Goal: Task Accomplishment & Management: Use online tool/utility

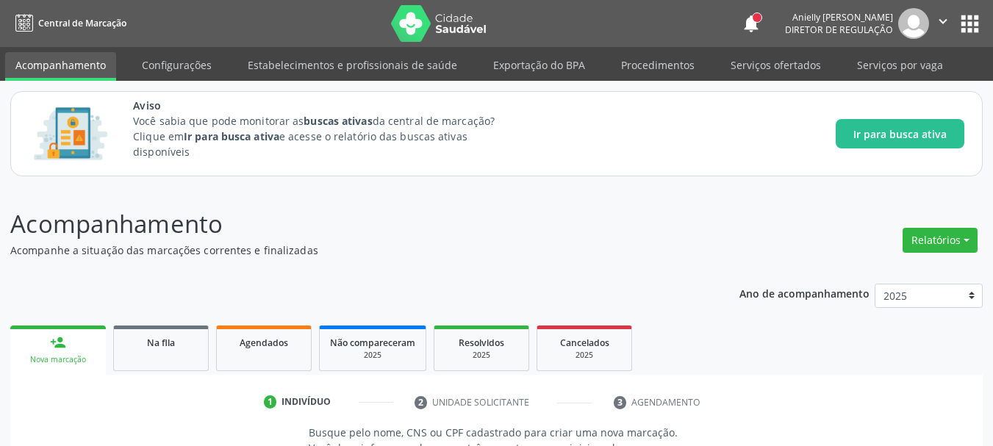
click at [753, 21] on div at bounding box center [757, 17] width 9 height 9
click at [741, 21] on button "notifications" at bounding box center [751, 23] width 21 height 21
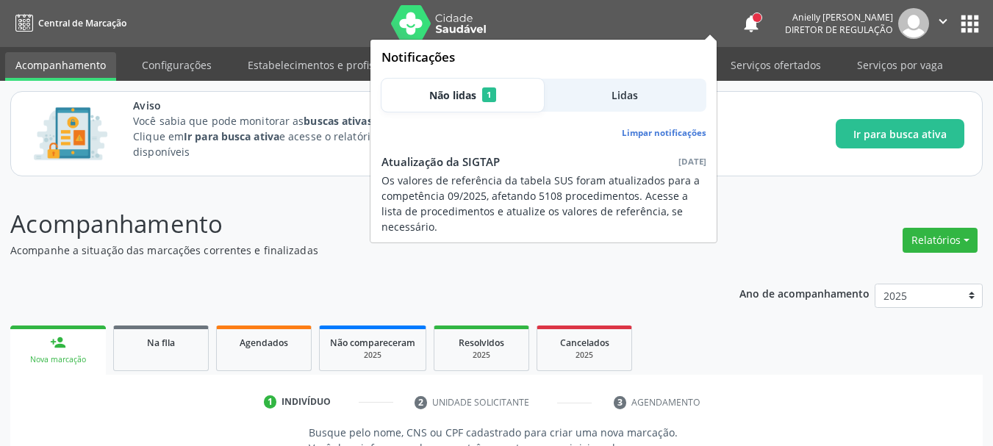
click at [741, 25] on button "notifications" at bounding box center [751, 23] width 21 height 21
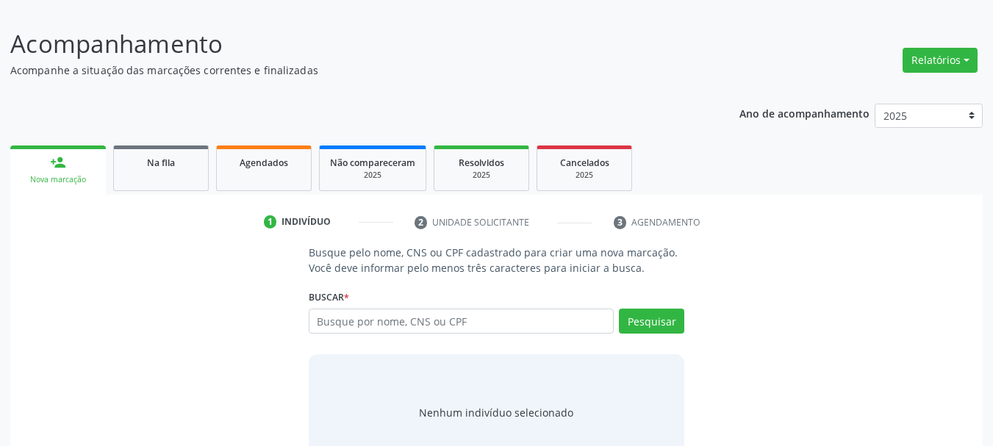
scroll to position [185, 0]
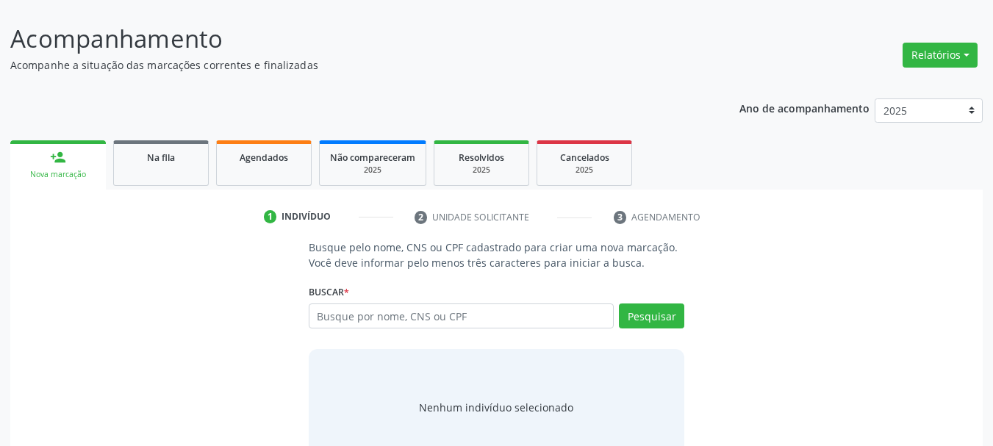
click at [206, 169] on link "Na fila" at bounding box center [161, 163] width 96 height 46
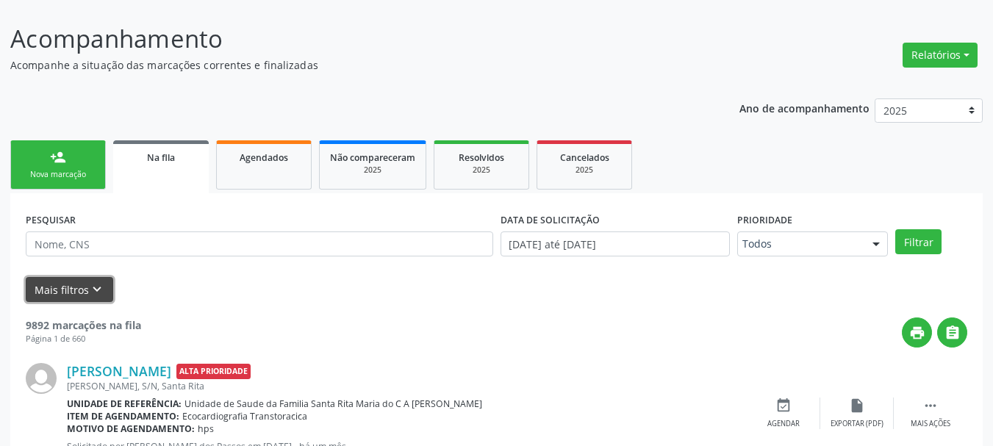
click at [53, 295] on button "Mais filtros keyboard_arrow_down" at bounding box center [70, 290] width 88 height 26
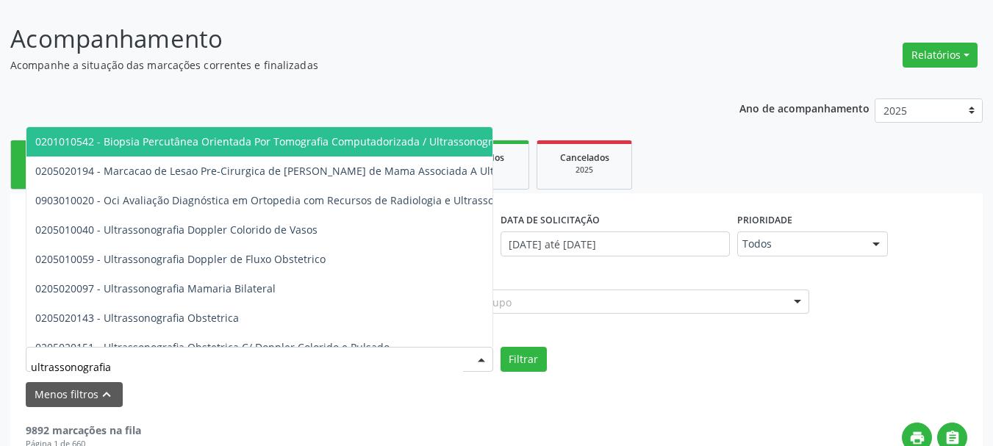
type input "ultrassonografia"
type input "ultrassonografi"
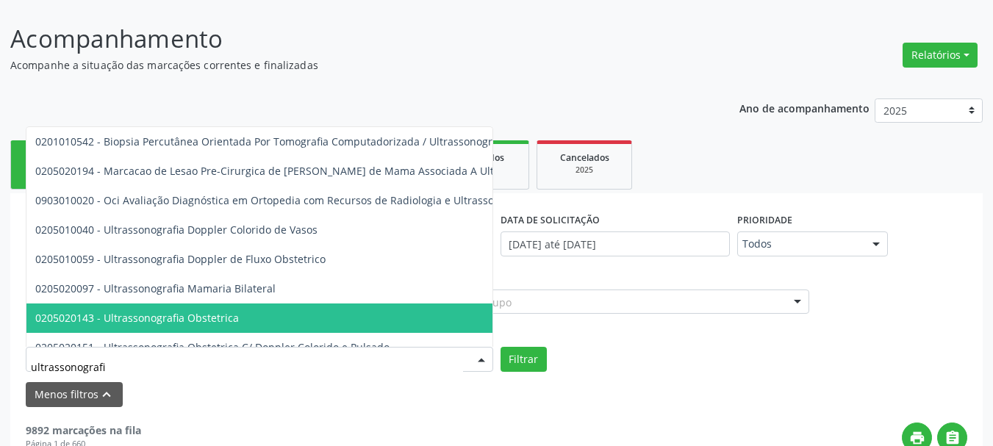
click at [157, 310] on span "0205020143 - Ultrassonografia Obstetrica" at bounding box center [355, 318] width 658 height 29
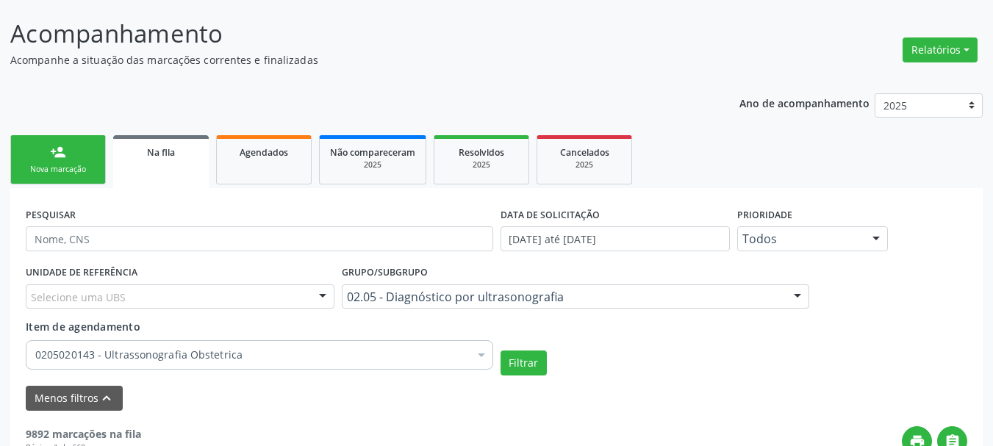
scroll to position [235, 0]
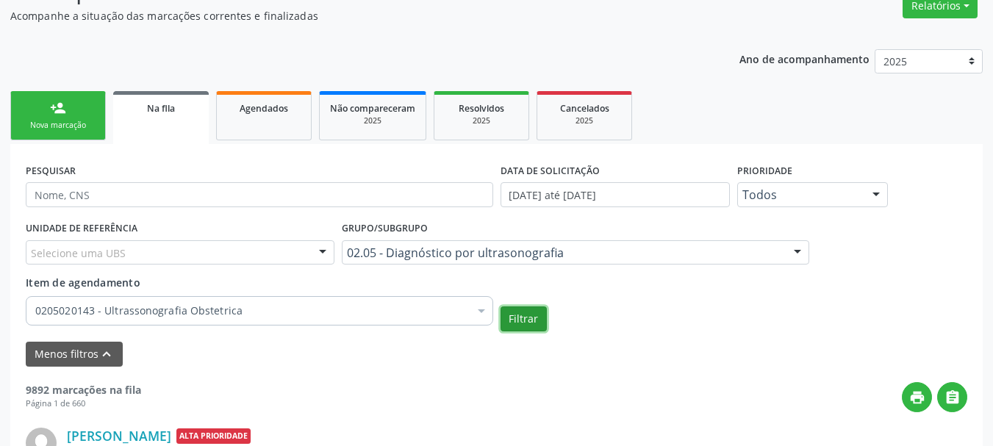
click at [521, 315] on button "Filtrar" at bounding box center [524, 319] width 46 height 25
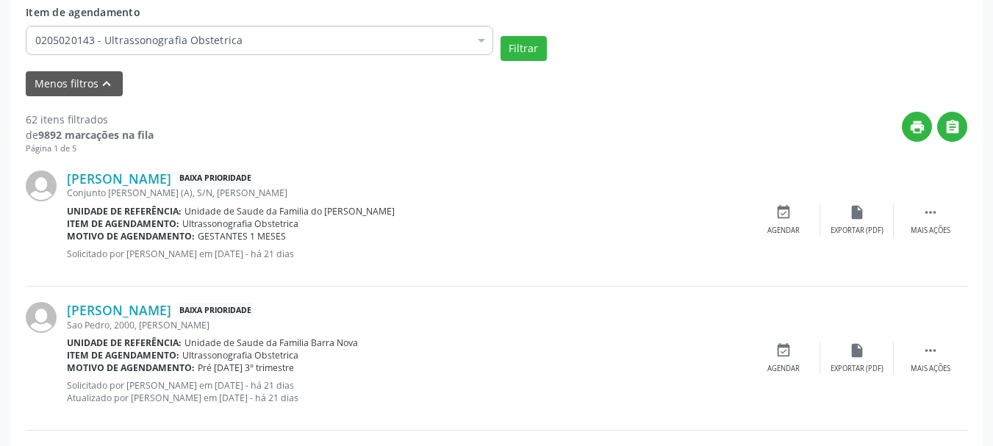
scroll to position [529, 0]
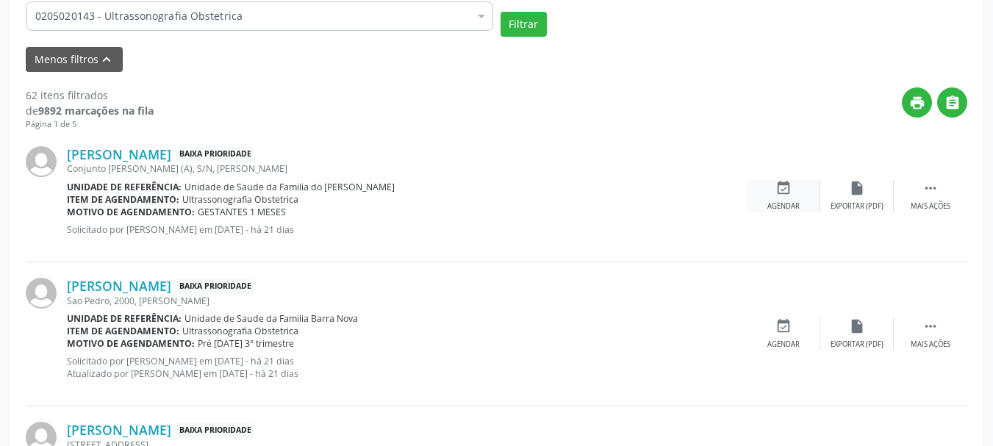
click at [780, 196] on icon "event_available" at bounding box center [784, 188] width 16 height 16
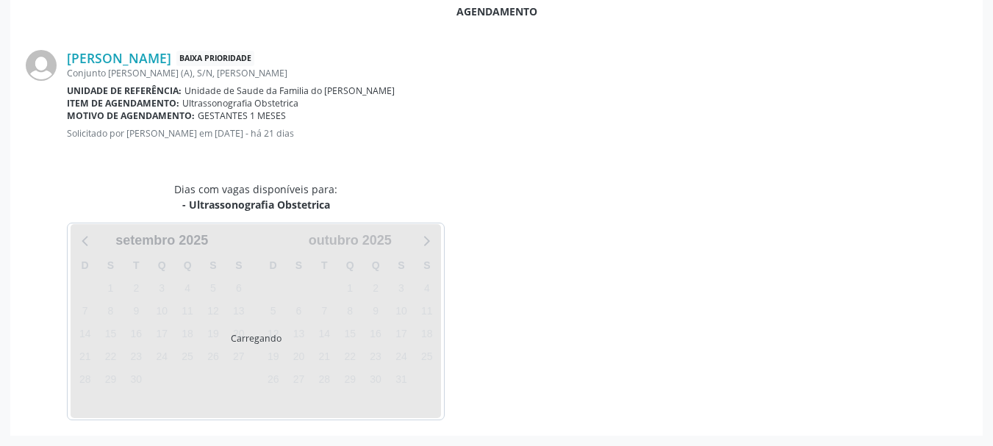
drag, startPoint x: 780, startPoint y: 196, endPoint x: 392, endPoint y: 204, distance: 388.4
click at [392, 204] on div "Dias com vagas disponíveis para: - Ultrassonografia Obstetrica Carregando [DATE…" at bounding box center [496, 301] width 963 height 239
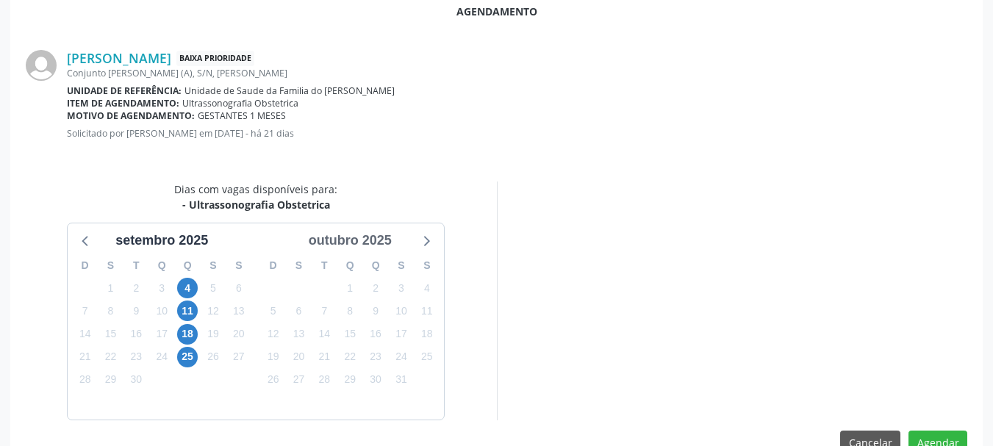
scroll to position [425, 0]
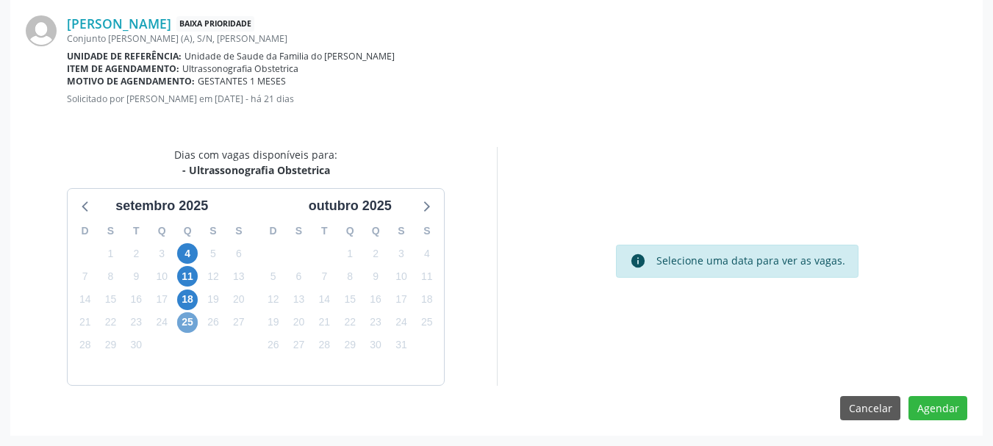
click at [191, 331] on span "25" at bounding box center [187, 323] width 21 height 21
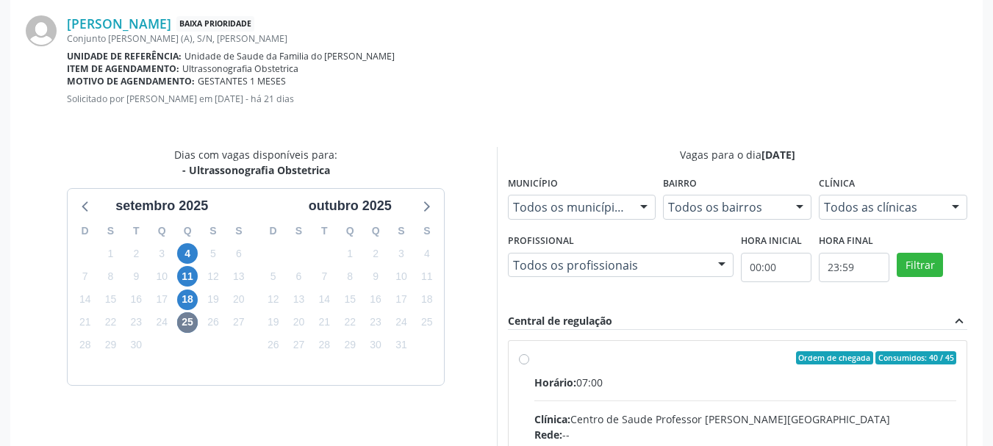
click at [711, 424] on div "Clínica: Centro de Saude Professor [PERSON_NAME][GEOGRAPHIC_DATA]" at bounding box center [746, 419] width 423 height 15
click at [529, 365] on input "Ordem de chegada Consumidos: 40 / 45 Horário: 07:00 Clínica: Centro de Saude Pr…" at bounding box center [524, 358] width 10 height 13
radio input "true"
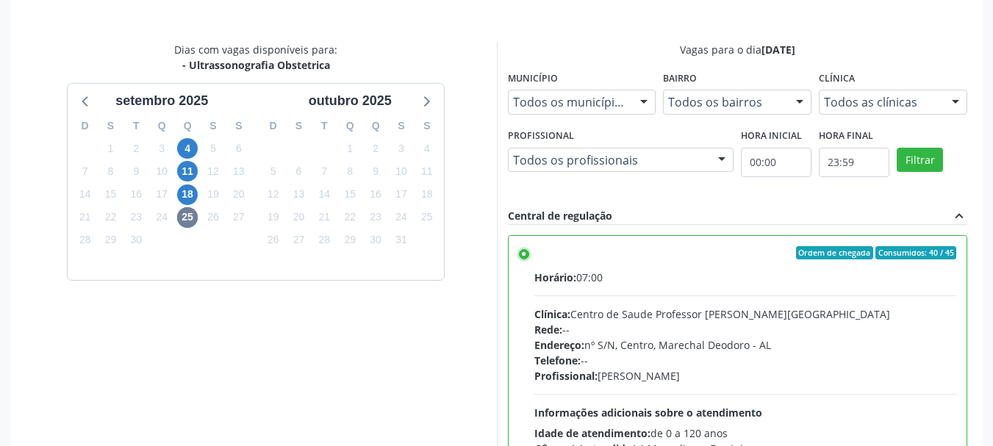
scroll to position [664, 0]
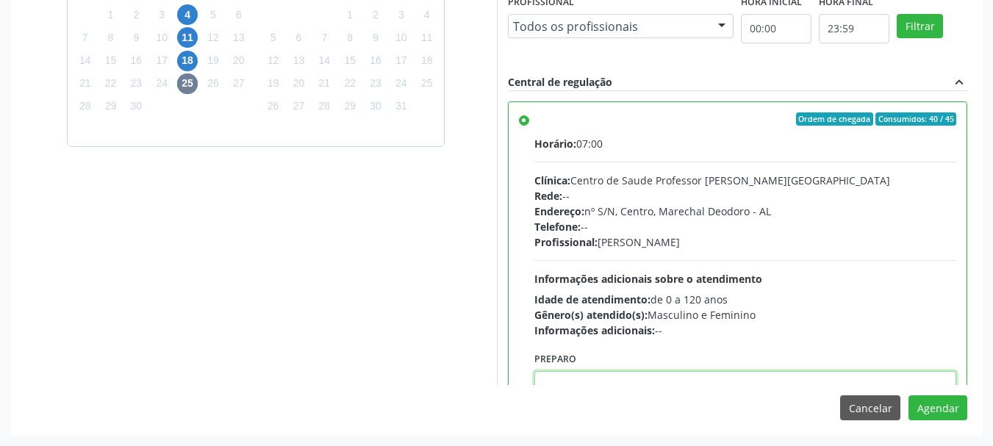
click at [829, 374] on textarea at bounding box center [746, 399] width 423 height 56
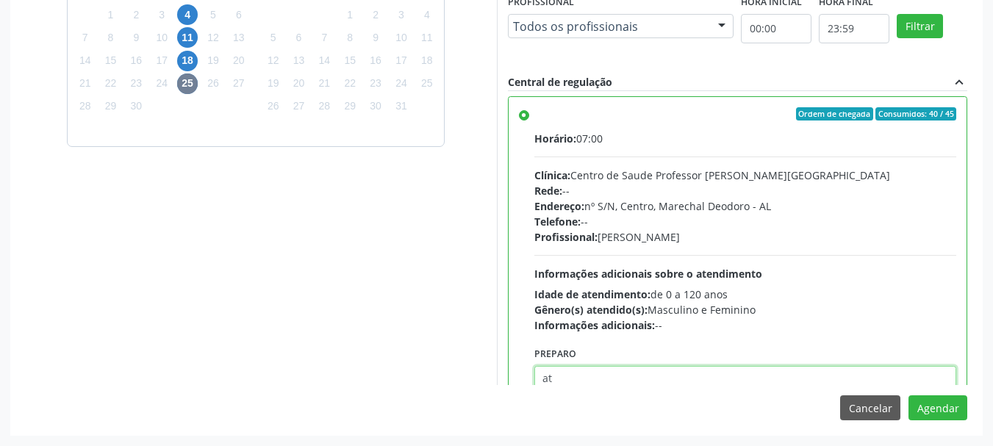
type textarea "a"
type textarea "ATENDIMENTO REALIZADO NO CENTRO DE PAPRTO - MATERNIDADE"
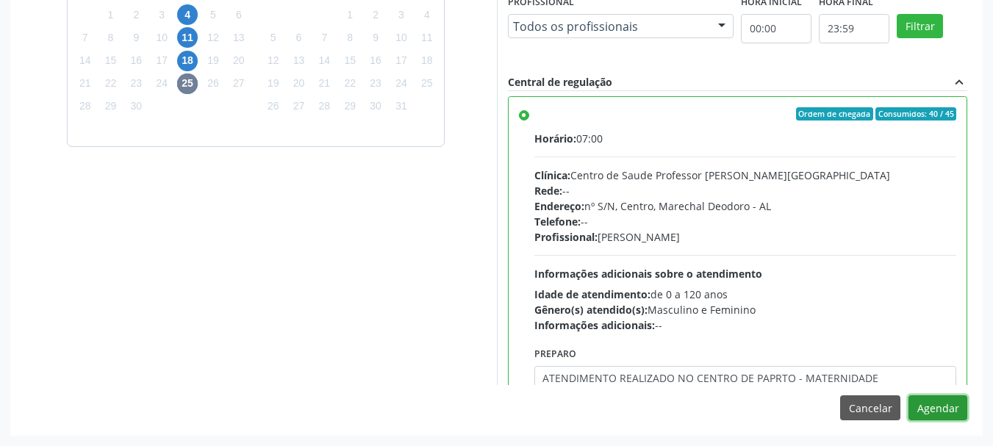
click at [909, 396] on button "Agendar" at bounding box center [938, 408] width 59 height 25
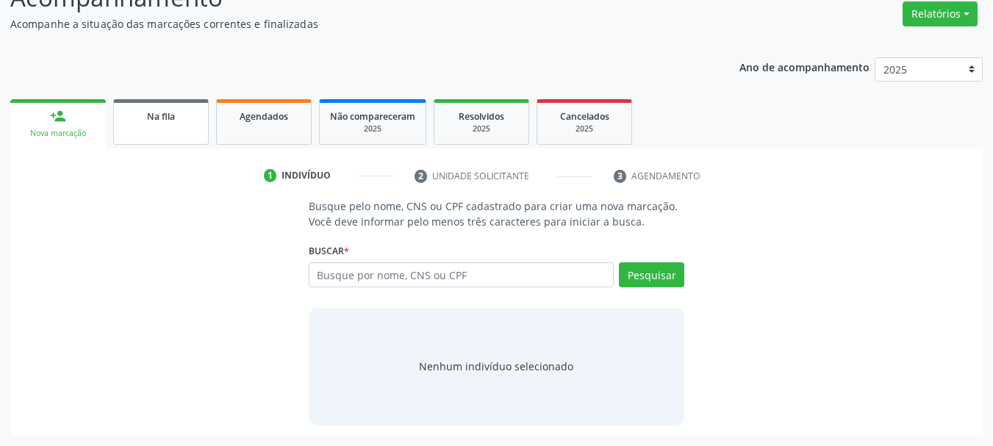
click at [155, 124] on link "Na fila" at bounding box center [161, 122] width 96 height 46
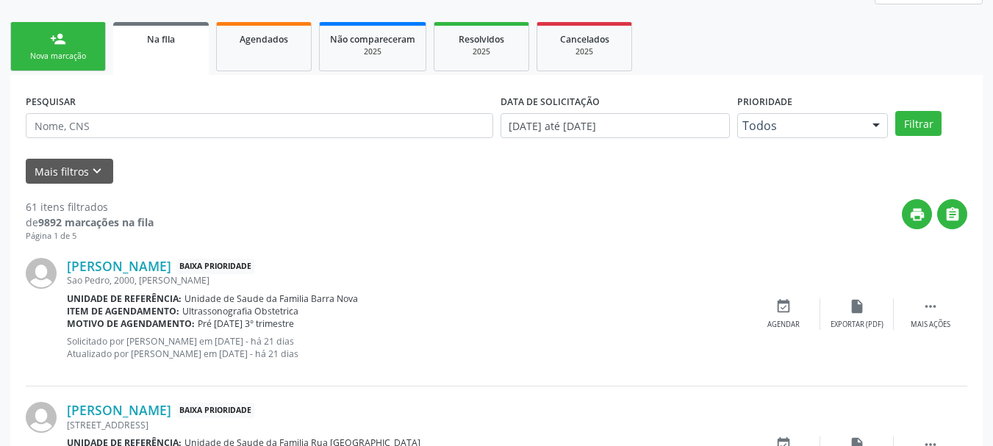
scroll to position [322, 0]
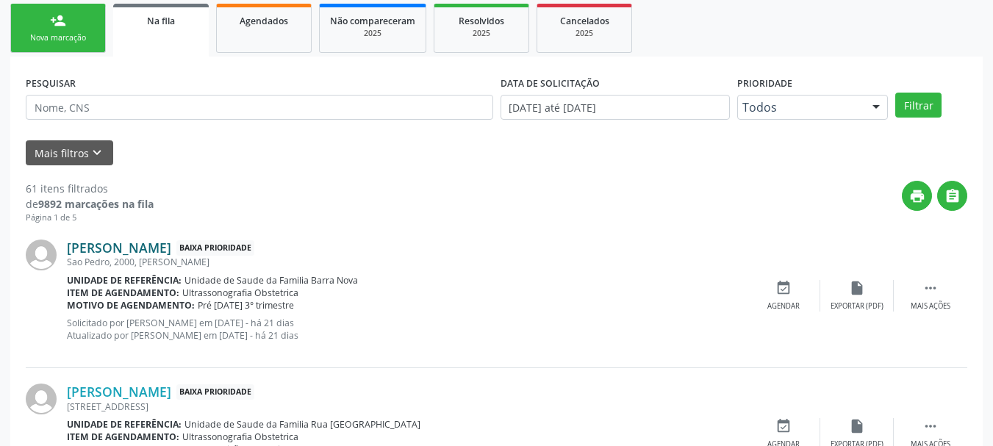
click at [104, 242] on link "[PERSON_NAME]" at bounding box center [119, 248] width 104 height 16
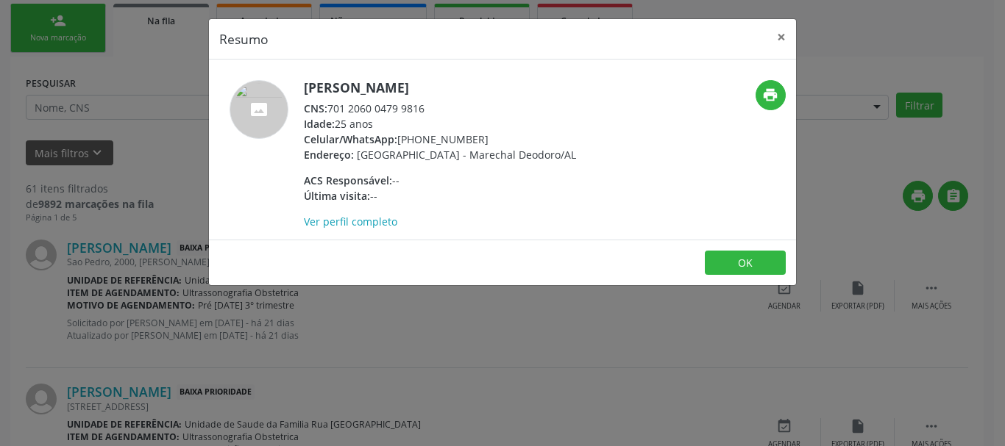
drag, startPoint x: 331, startPoint y: 110, endPoint x: 426, endPoint y: 110, distance: 94.9
click at [426, 110] on div "CNS: 701 2060 0479 9816" at bounding box center [440, 108] width 272 height 15
copy div "701 2060 0479 9816"
click at [719, 276] on button "OK" at bounding box center [744, 263] width 81 height 25
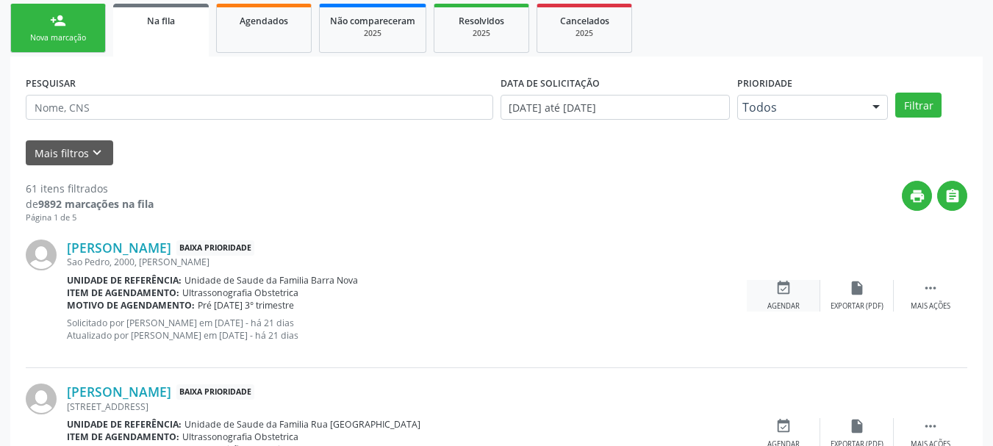
click at [782, 288] on icon "event_available" at bounding box center [784, 288] width 16 height 16
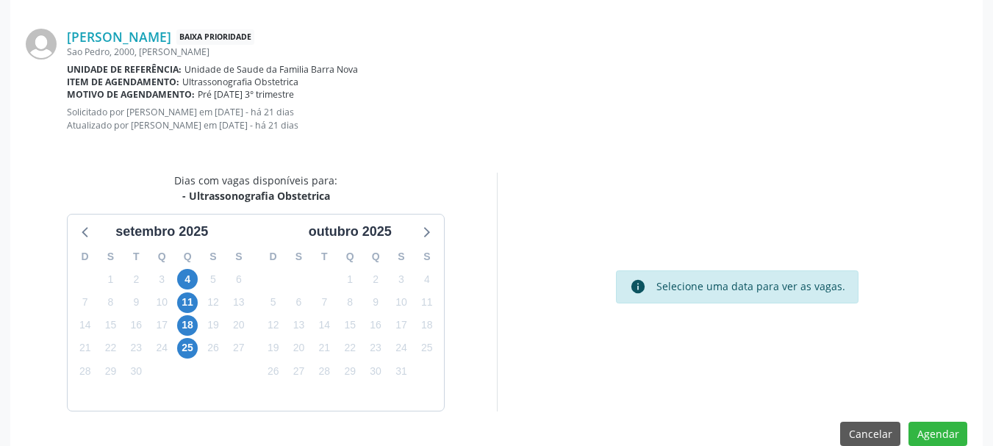
scroll to position [438, 0]
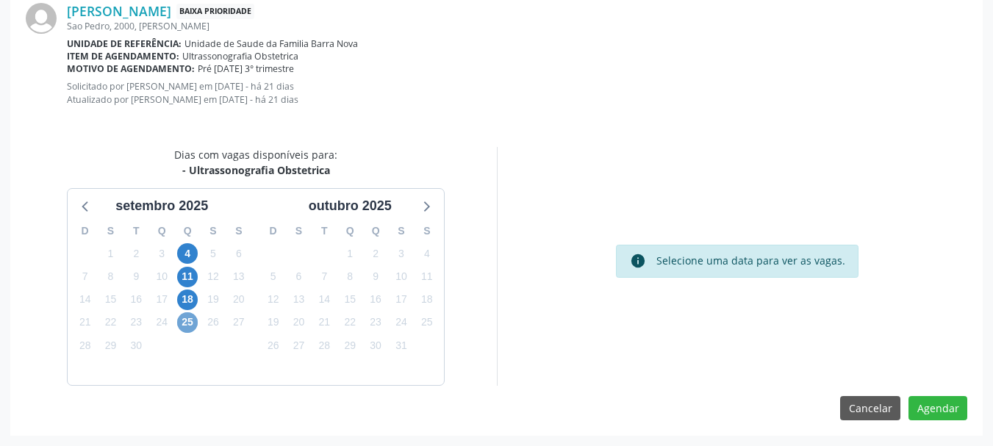
click at [190, 323] on span "25" at bounding box center [187, 323] width 21 height 21
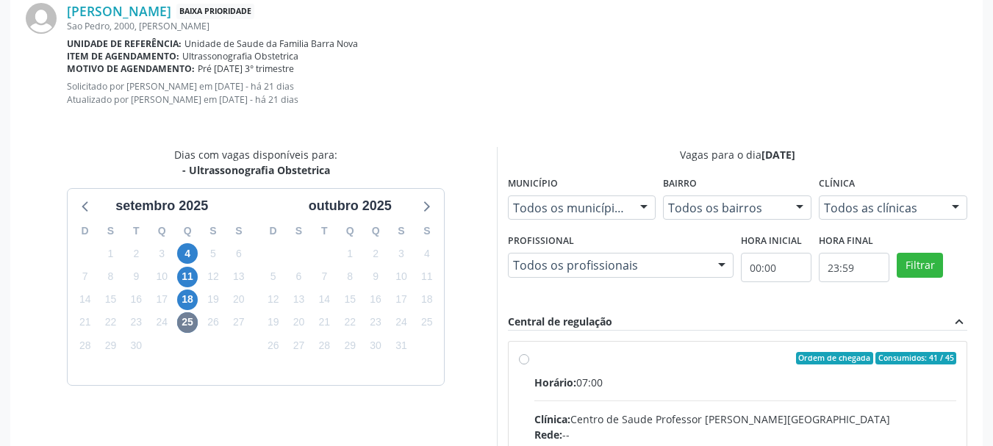
click at [529, 365] on input "Ordem de chegada Consumidos: 41 / 45 Horário: 07:00 Clínica: Centro de Saude Pr…" at bounding box center [524, 358] width 10 height 13
radio input "true"
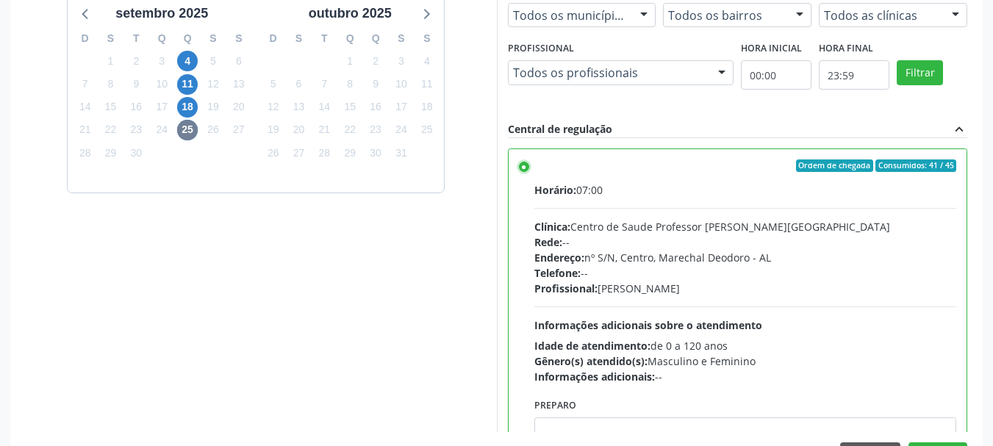
scroll to position [677, 0]
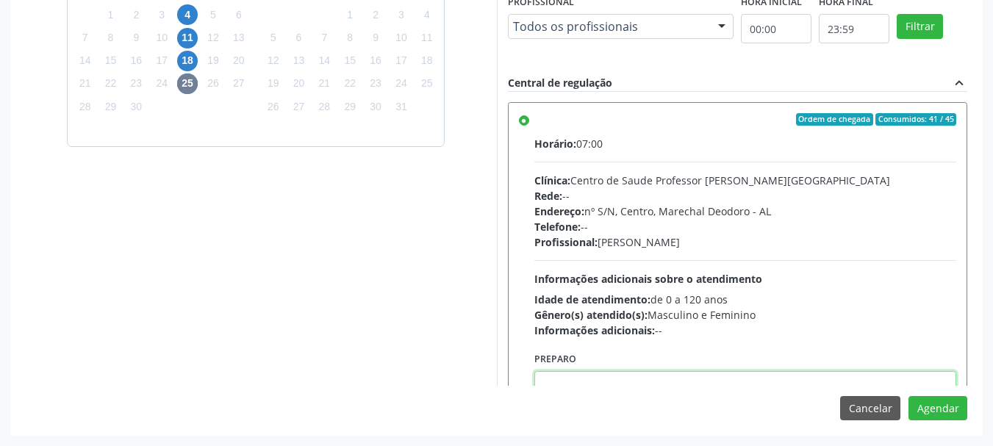
click at [907, 385] on textarea at bounding box center [746, 399] width 423 height 56
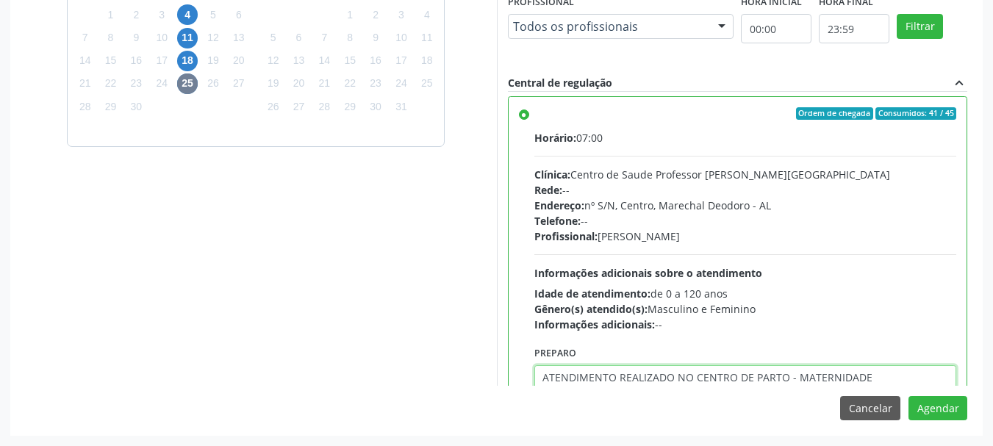
type textarea "ATENDIMENTO REALIZADO NO CENTRO DE PARTO - MATERNIDADE"
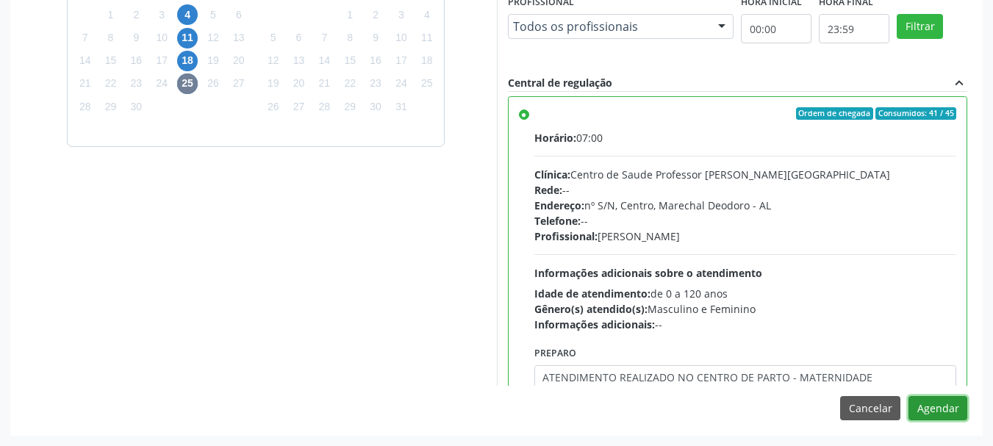
click at [930, 408] on button "Agendar" at bounding box center [938, 408] width 59 height 25
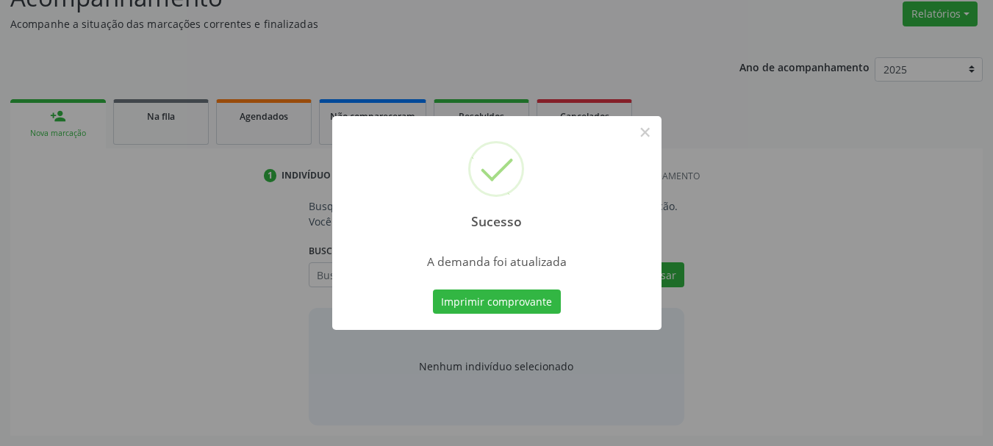
scroll to position [226, 0]
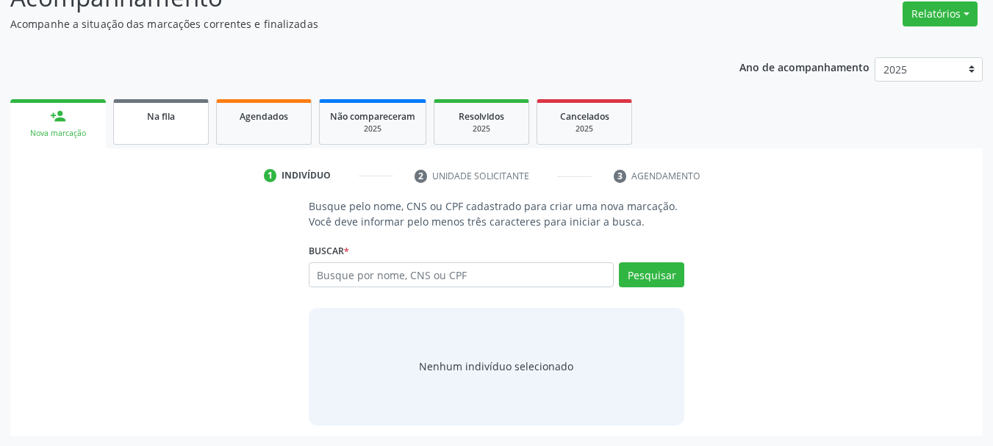
click at [165, 110] on div "Na fila" at bounding box center [161, 115] width 74 height 15
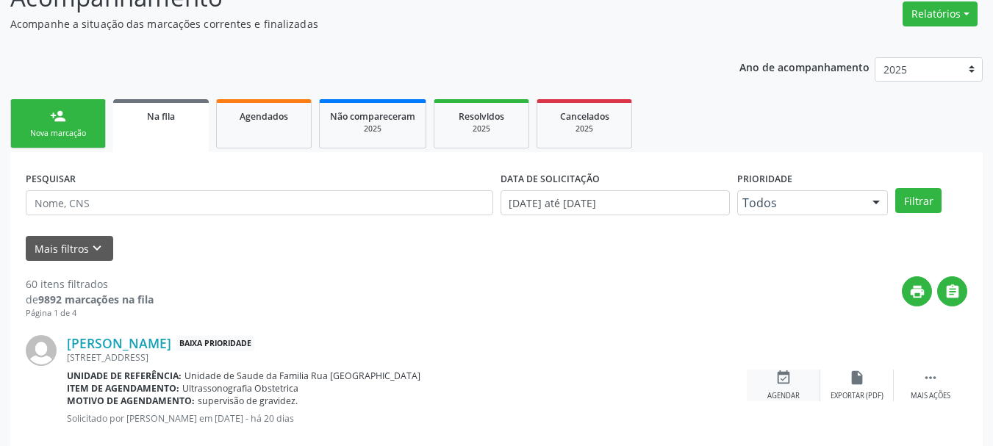
click at [790, 389] on div "event_available Agendar" at bounding box center [784, 386] width 74 height 32
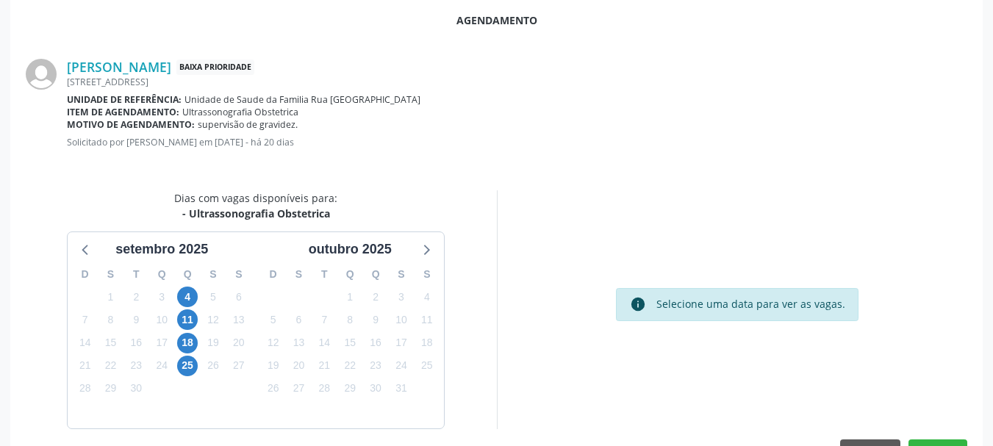
scroll to position [425, 0]
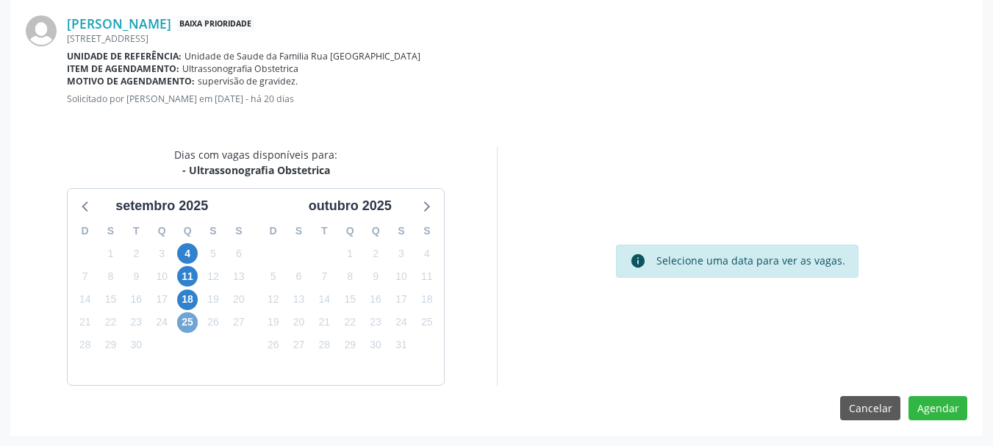
click at [189, 320] on span "25" at bounding box center [187, 323] width 21 height 21
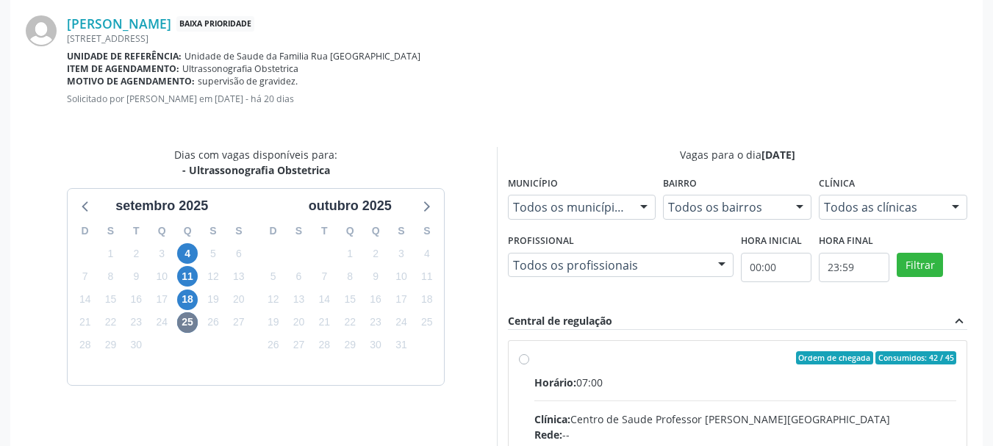
click at [712, 401] on hr at bounding box center [746, 401] width 423 height 1
click at [529, 365] on input "Ordem de chegada Consumidos: 42 / 45 Horário: 07:00 Clínica: Centro de Saude Pr…" at bounding box center [524, 358] width 10 height 13
radio input "true"
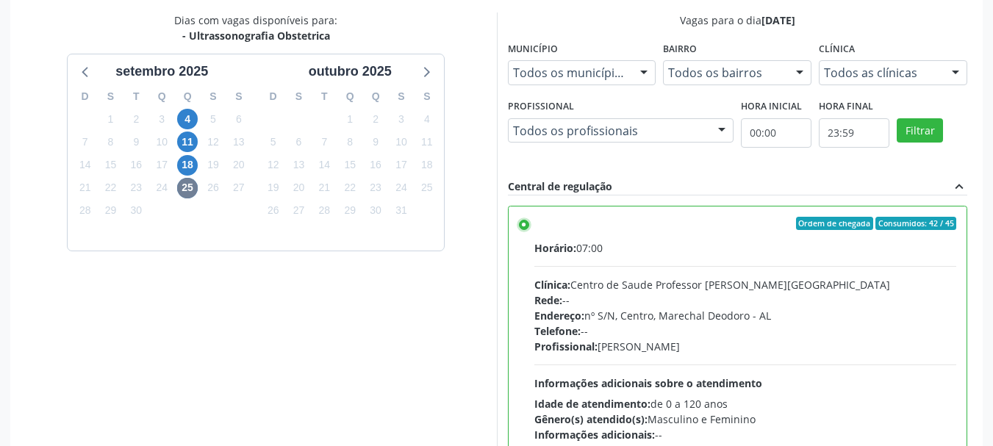
scroll to position [664, 0]
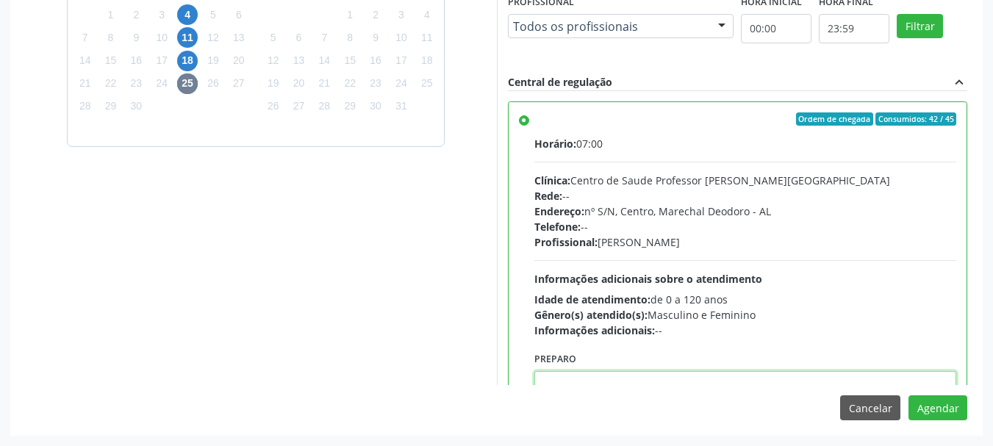
click at [757, 381] on textarea at bounding box center [746, 399] width 423 height 56
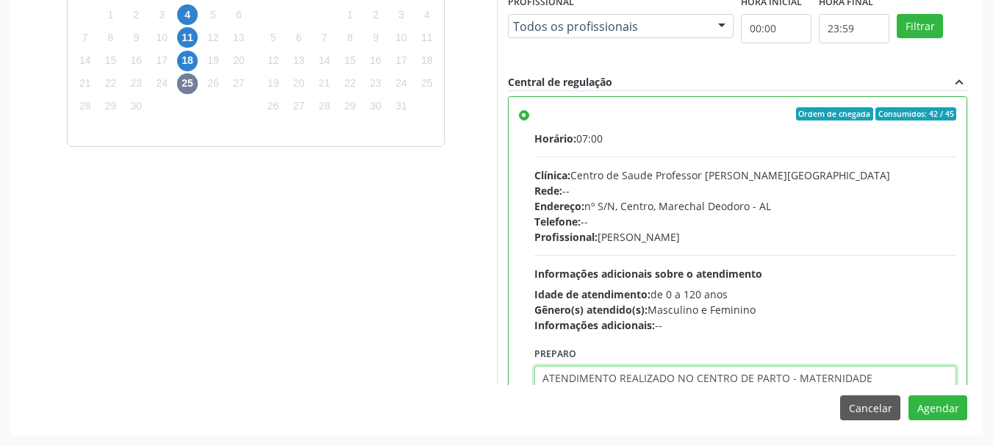
type textarea "ATENDIMENTO REALIZADO NO CENTRO DE PARTO - MATERNIDADE"
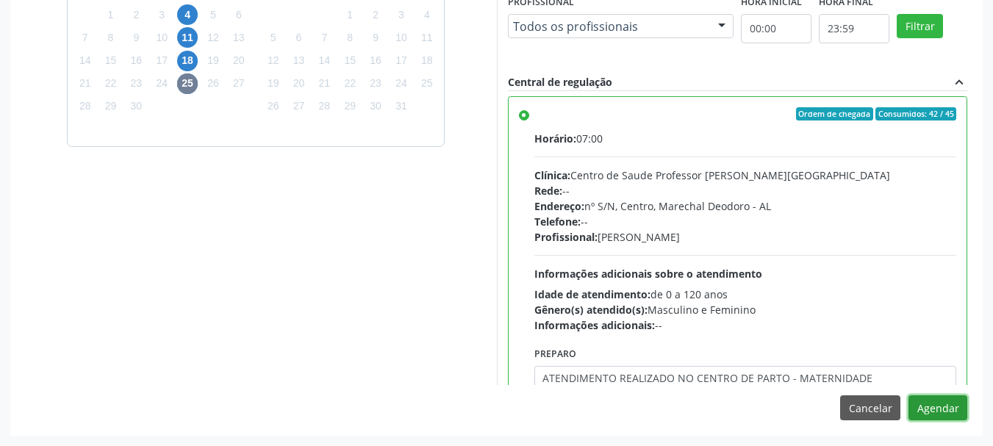
click at [909, 396] on button "Agendar" at bounding box center [938, 408] width 59 height 25
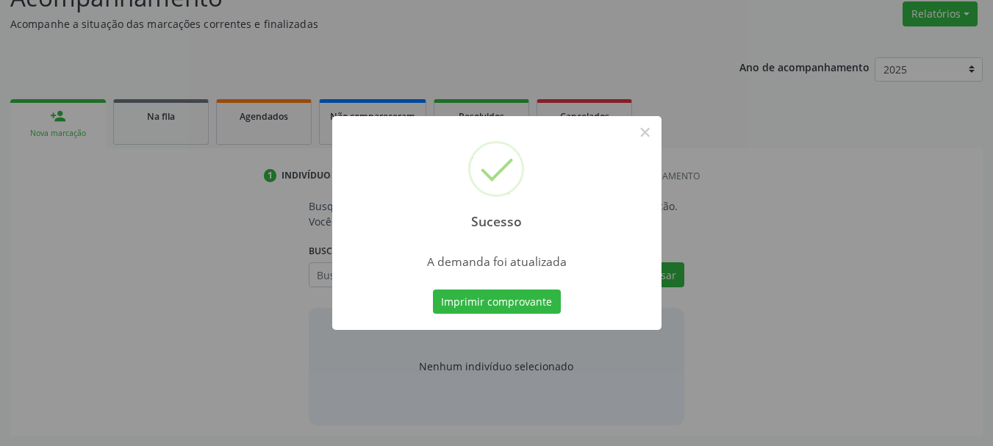
scroll to position [226, 0]
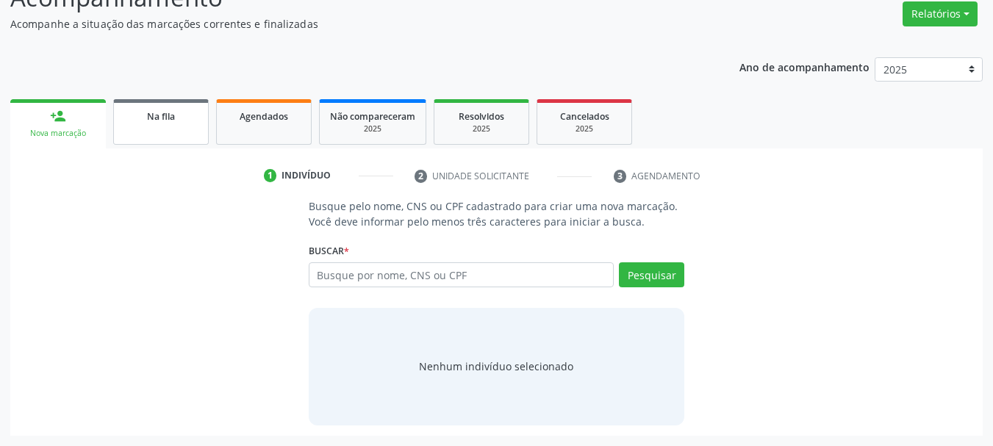
click at [183, 113] on div "Na fila" at bounding box center [161, 115] width 74 height 15
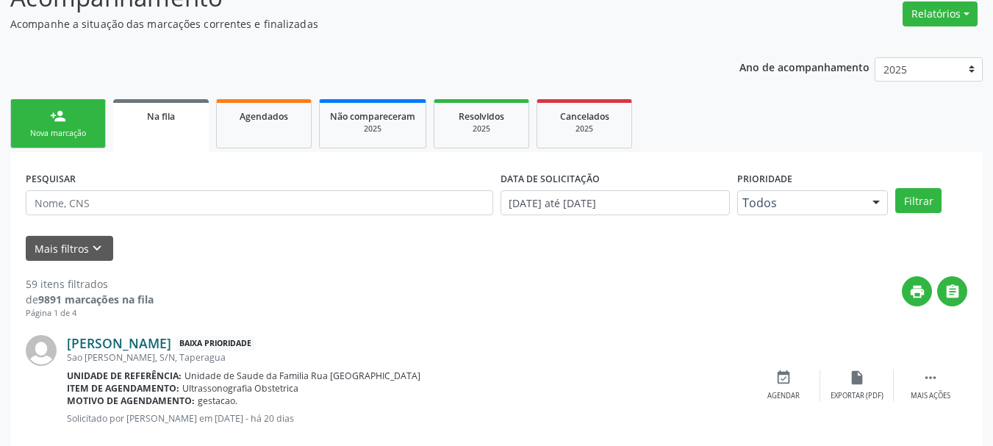
click at [169, 338] on link "[PERSON_NAME]" at bounding box center [119, 343] width 104 height 16
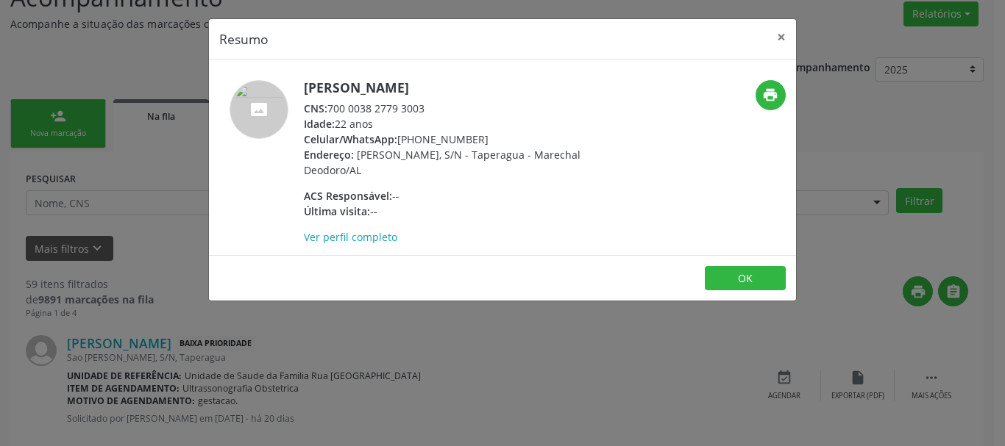
drag, startPoint x: 328, startPoint y: 105, endPoint x: 435, endPoint y: 110, distance: 107.5
click at [435, 110] on div "CNS: 700 0038 2779 3003" at bounding box center [447, 108] width 286 height 15
copy div "700 0038 2779 3003"
click at [779, 40] on button "×" at bounding box center [780, 37] width 29 height 36
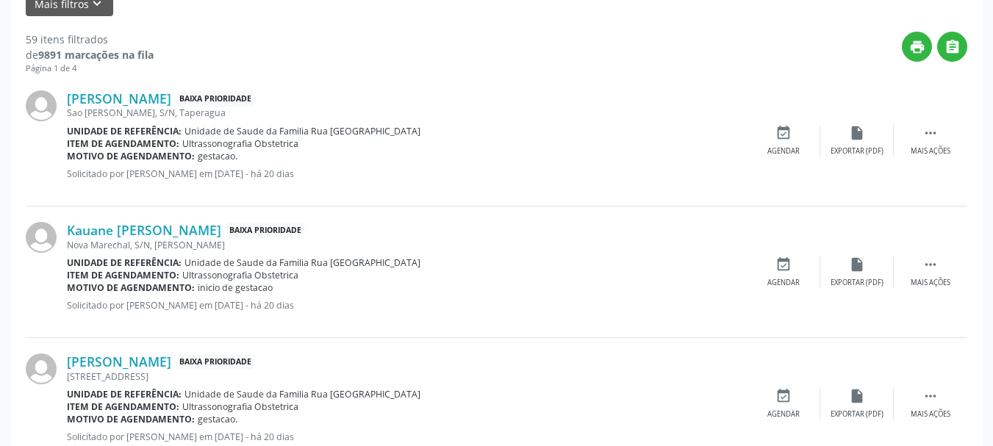
scroll to position [499, 0]
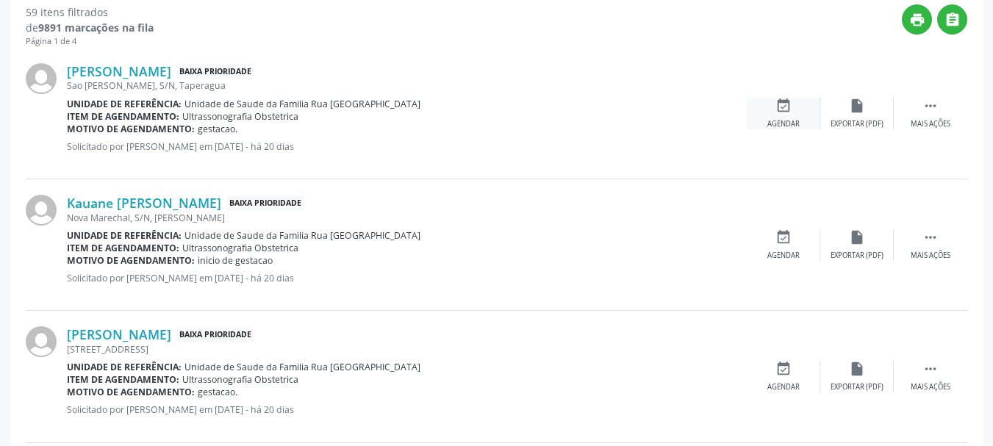
click at [785, 110] on icon "event_available" at bounding box center [784, 106] width 16 height 16
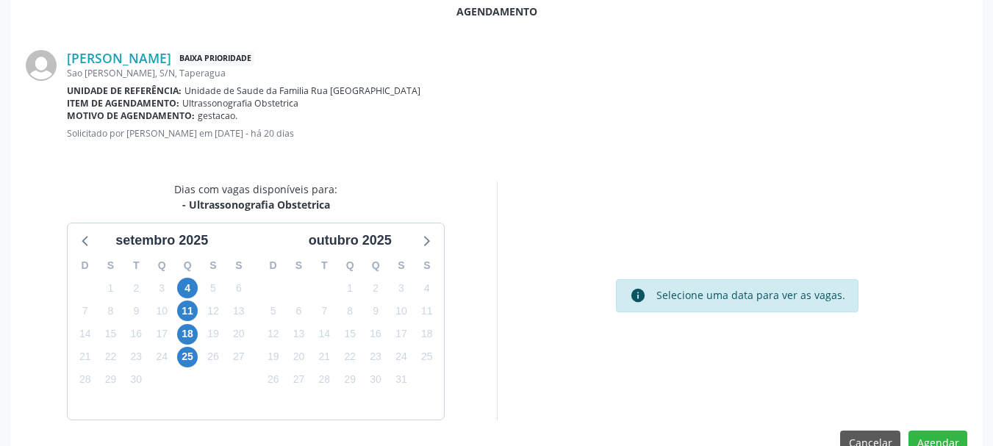
scroll to position [425, 0]
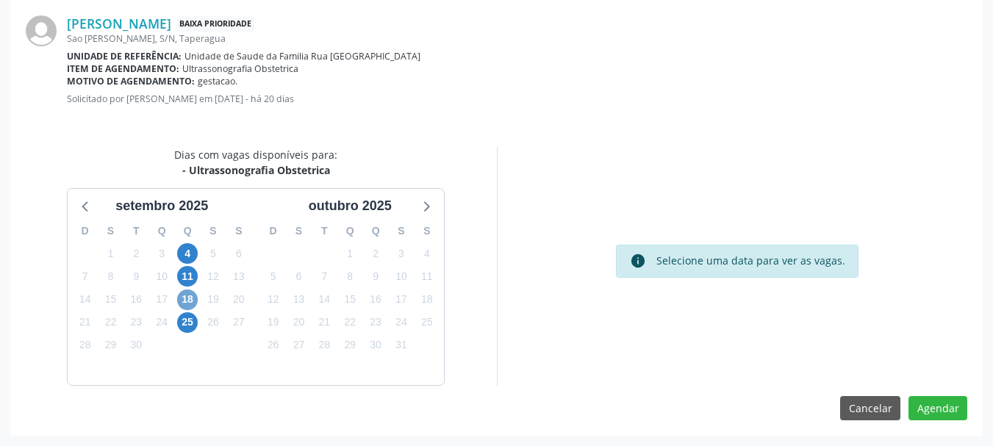
click at [182, 296] on span "18" at bounding box center [187, 300] width 21 height 21
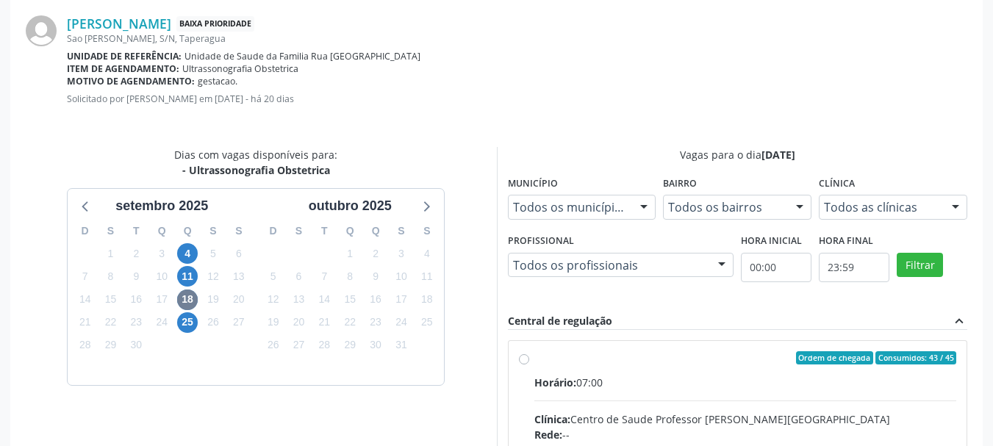
click at [582, 356] on div "Ordem de chegada Consumidos: 43 / 45" at bounding box center [746, 358] width 423 height 13
click at [529, 356] on input "Ordem de chegada Consumidos: 43 / 45 Horário: 07:00 Clínica: Centro de Saude Pr…" at bounding box center [524, 358] width 10 height 13
radio input "true"
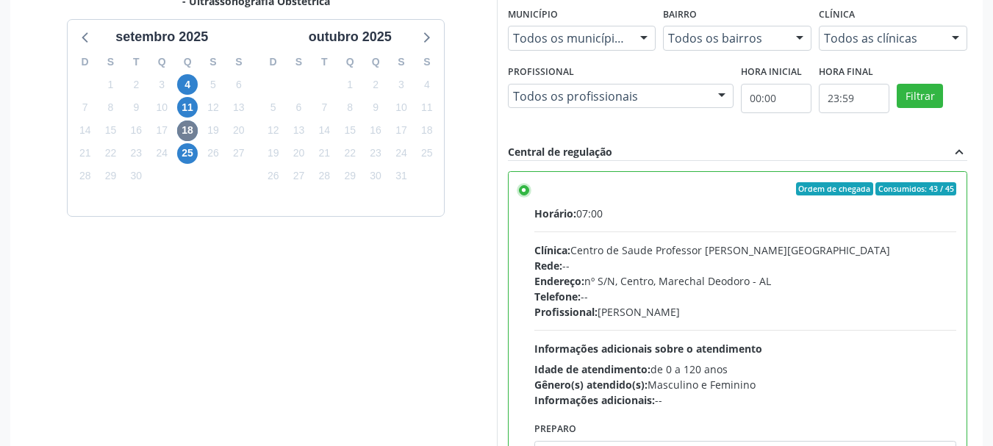
scroll to position [664, 0]
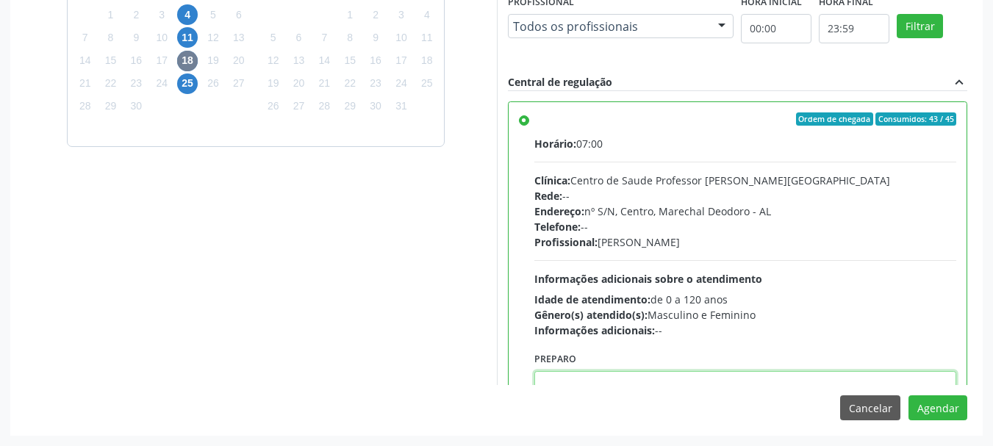
click at [808, 374] on textarea at bounding box center [746, 399] width 423 height 56
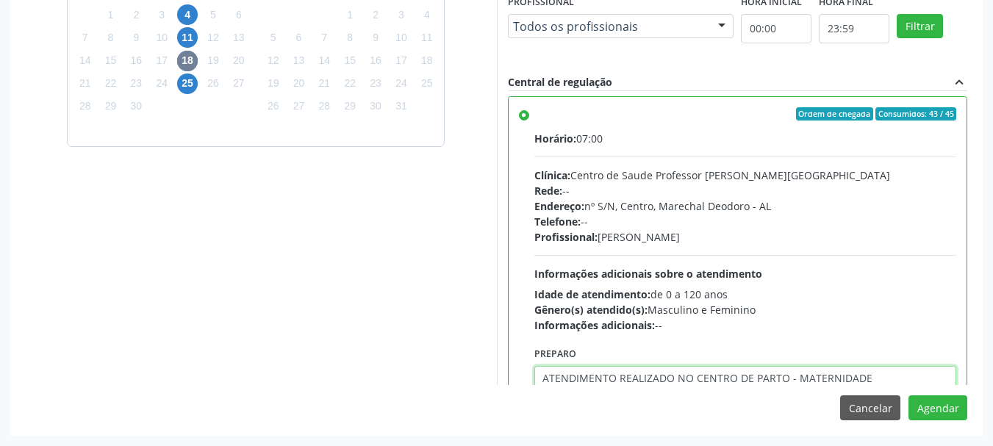
type textarea "ATENDIMENTO REALIZADO NO CENTRO DE PARTO - MATERNIDADE"
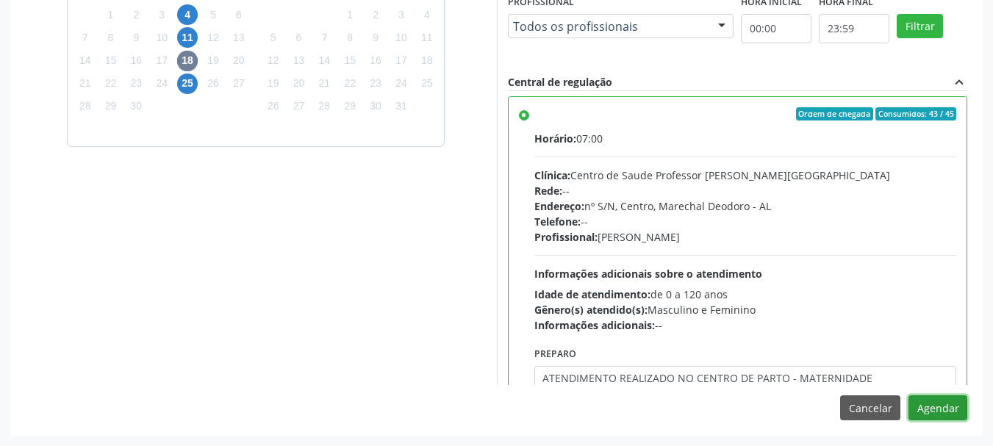
click at [909, 396] on button "Agendar" at bounding box center [938, 408] width 59 height 25
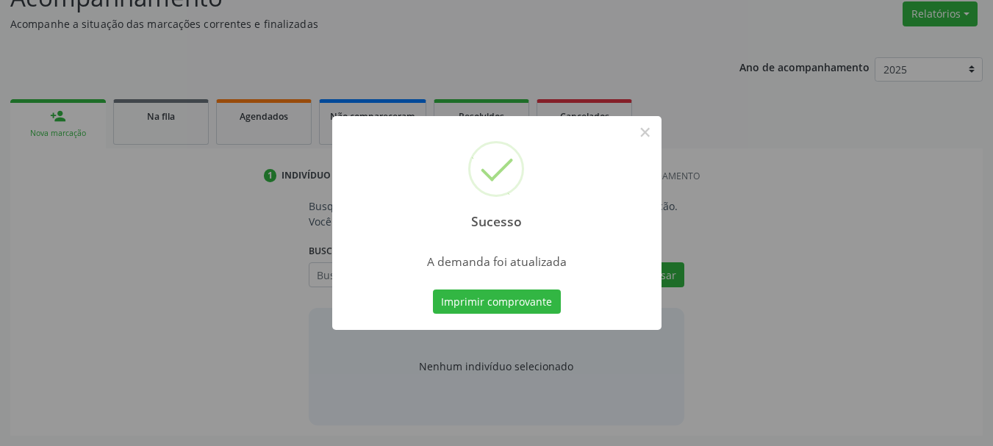
scroll to position [226, 0]
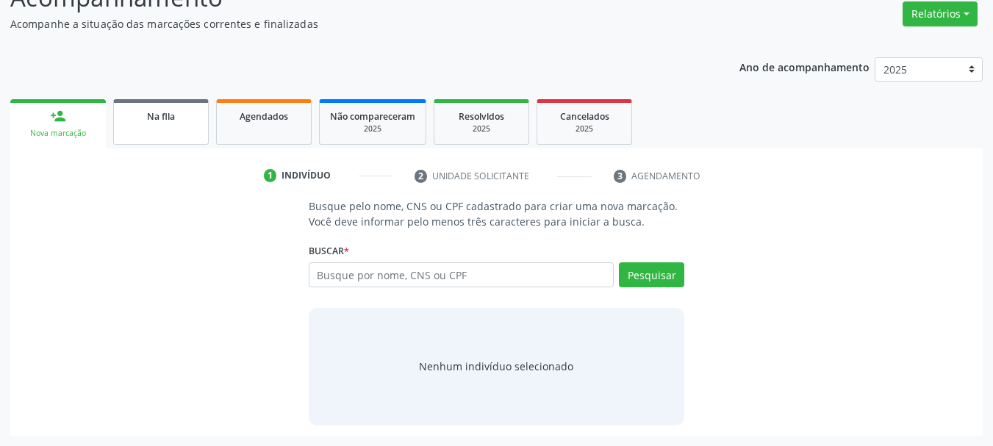
click at [179, 129] on link "Na fila" at bounding box center [161, 122] width 96 height 46
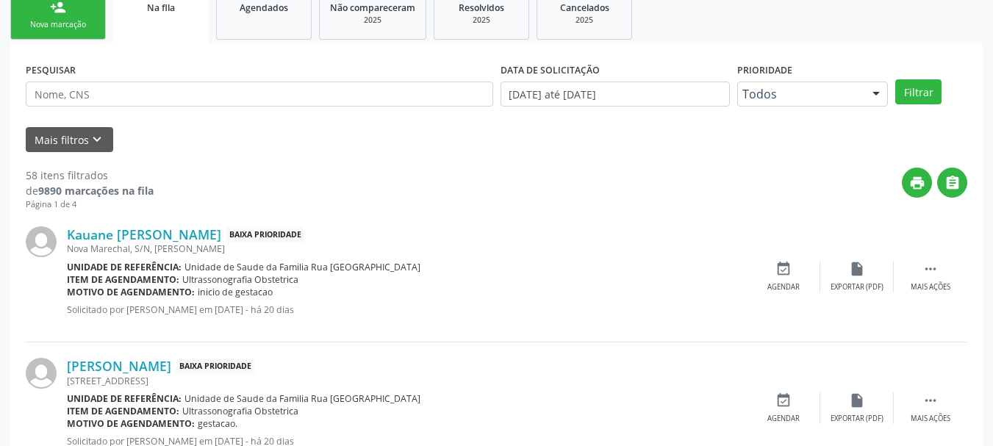
scroll to position [376, 0]
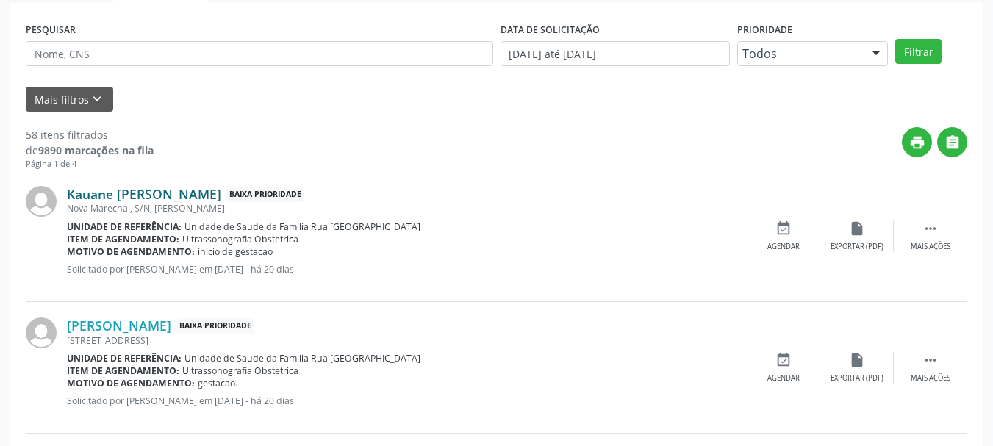
click at [113, 189] on link "Kauane [PERSON_NAME]" at bounding box center [144, 194] width 154 height 16
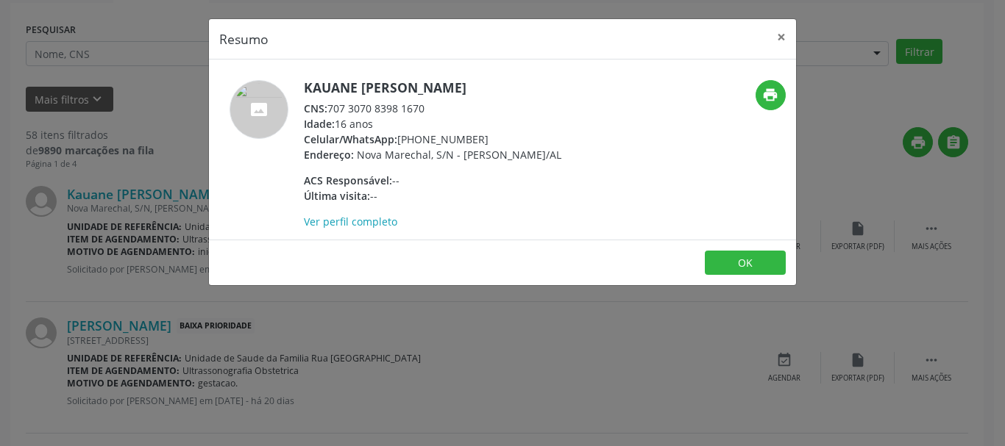
drag, startPoint x: 327, startPoint y: 111, endPoint x: 452, endPoint y: 120, distance: 125.3
click at [452, 120] on div "Kauane [PERSON_NAME] CNS: 707 3070 8398 1670 Idade: 16 anos Celular/WhatsApp: […" at bounding box center [432, 154] width 257 height 149
click at [418, 107] on div "CNS: 707 3070 8398 1670" at bounding box center [432, 108] width 257 height 15
drag, startPoint x: 425, startPoint y: 107, endPoint x: 330, endPoint y: 107, distance: 94.9
click at [330, 107] on div "CNS: 707 3070 8398 1670" at bounding box center [432, 108] width 257 height 15
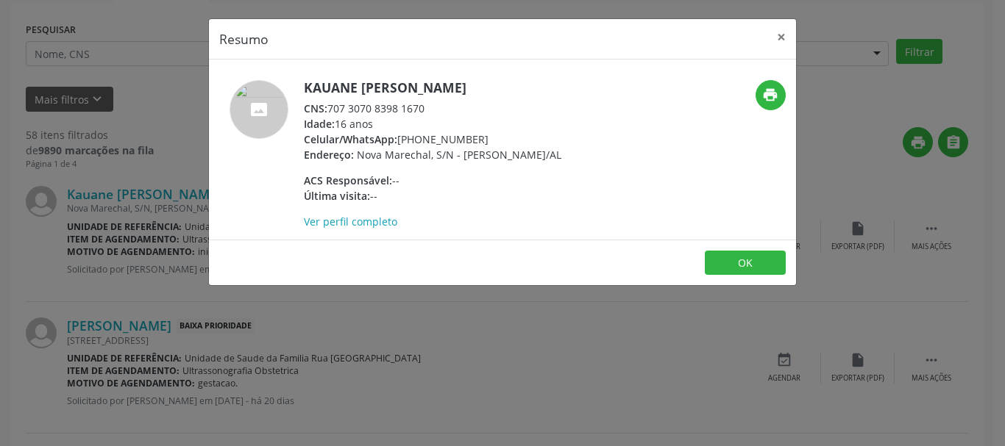
copy div "707 3070 8398 1670"
click at [729, 275] on button "OK" at bounding box center [744, 263] width 81 height 25
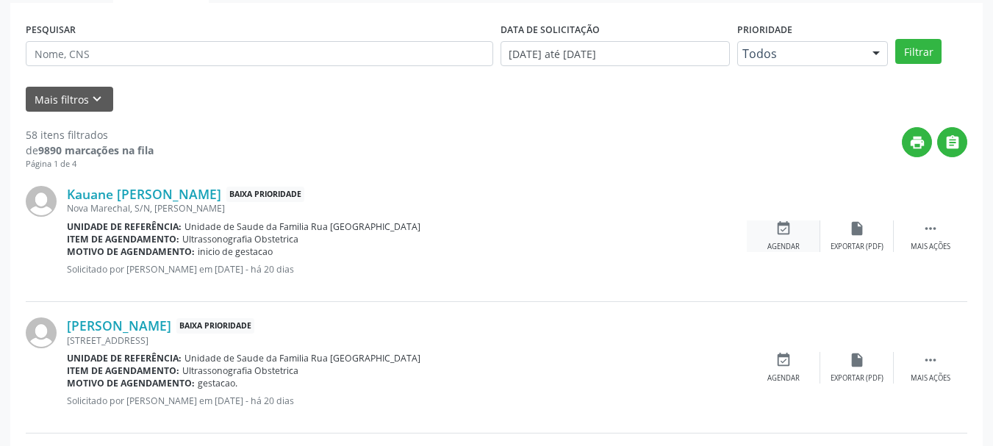
click at [785, 244] on div "Agendar" at bounding box center [784, 247] width 32 height 10
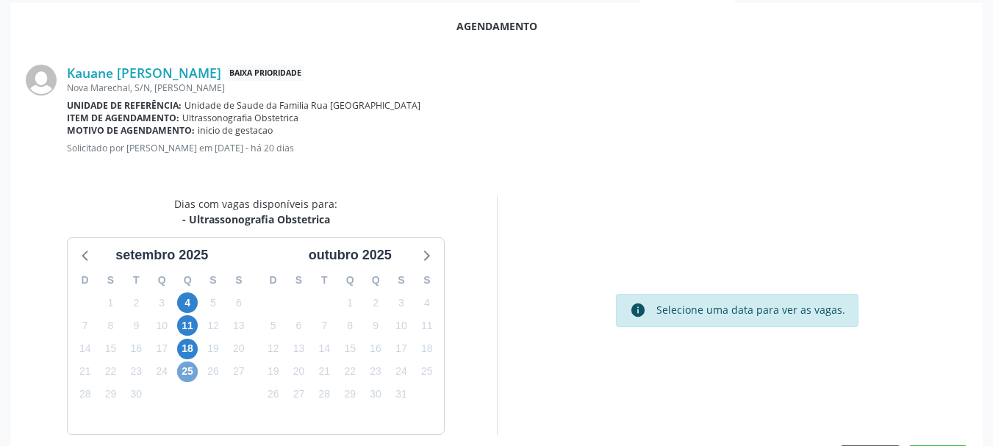
click at [187, 369] on span "25" at bounding box center [187, 372] width 21 height 21
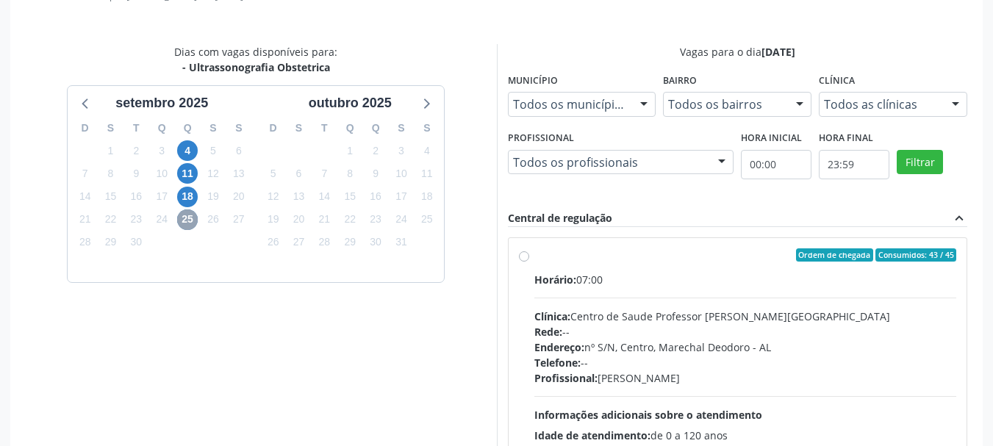
scroll to position [594, 0]
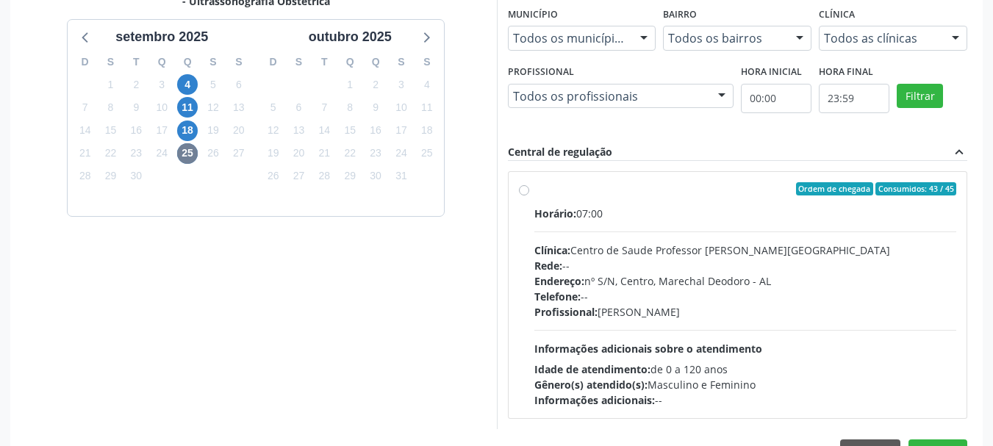
click at [644, 368] on span "Idade de atendimento:" at bounding box center [593, 370] width 116 height 14
click at [529, 196] on input "Ordem de chegada Consumidos: 43 / 45 Horário: 07:00 Clínica: Centro de Saude Pr…" at bounding box center [524, 188] width 10 height 13
radio input "true"
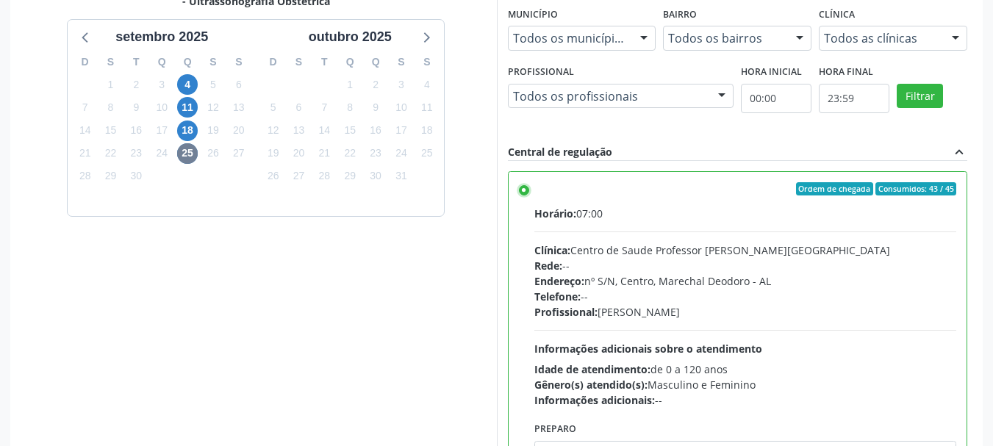
scroll to position [664, 0]
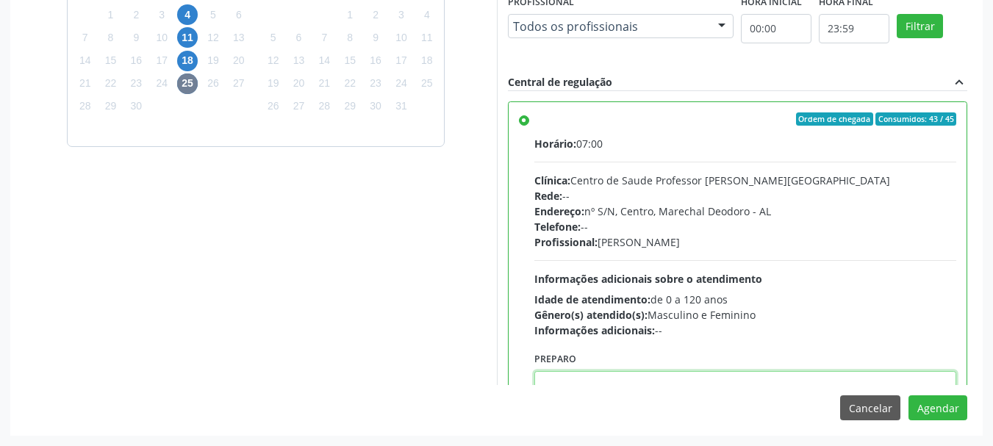
click at [774, 375] on textarea at bounding box center [746, 399] width 423 height 56
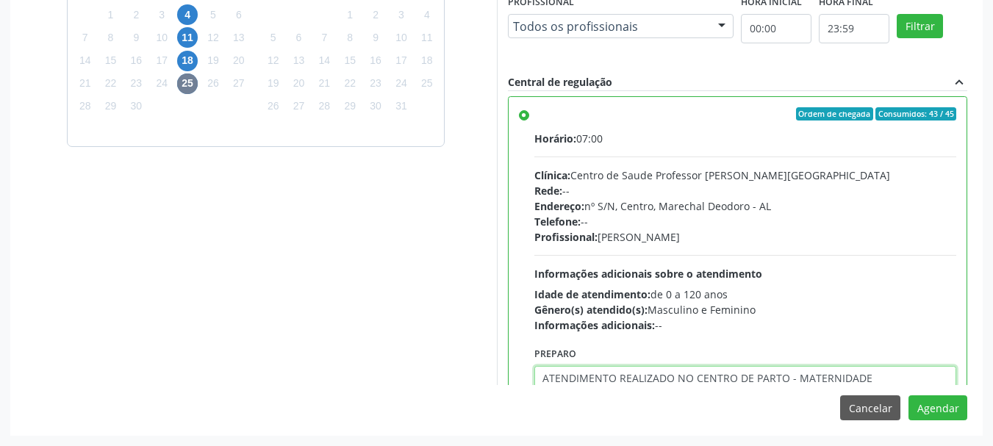
type textarea "ATENDIMENTO REALIZADO NO CENTRO DE PARTO - MATERNIDADE"
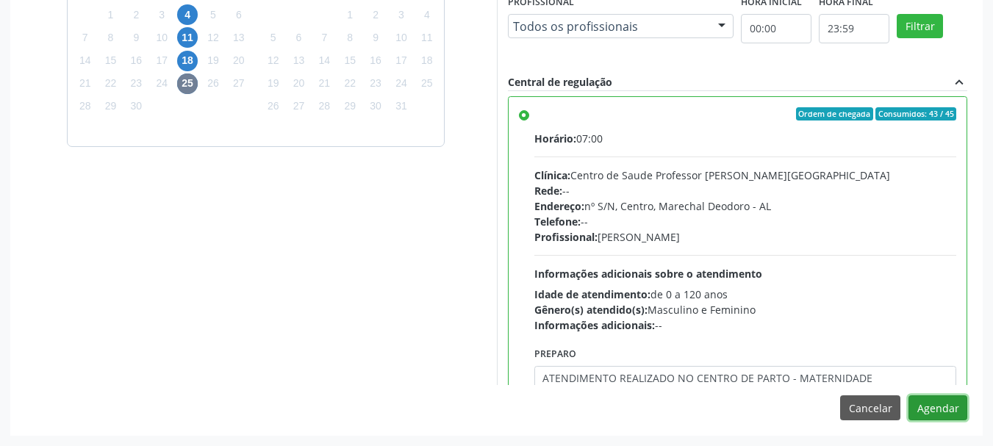
click at [909, 396] on button "Agendar" at bounding box center [938, 408] width 59 height 25
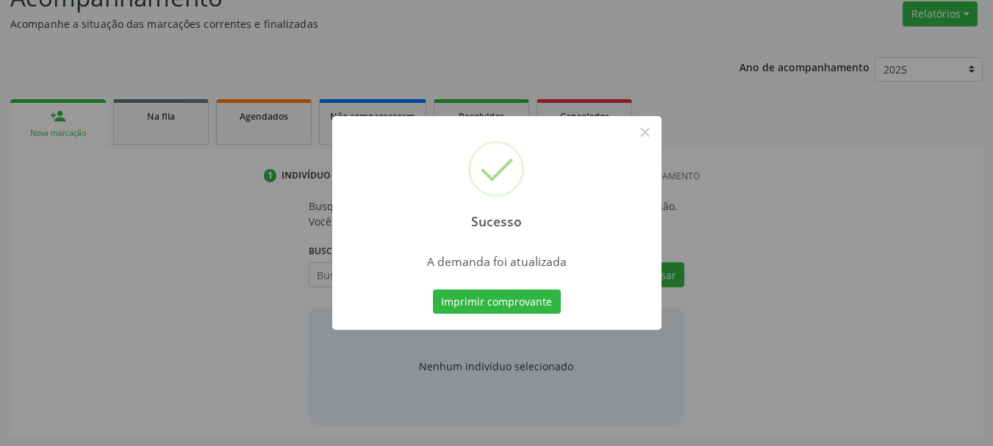
scroll to position [226, 0]
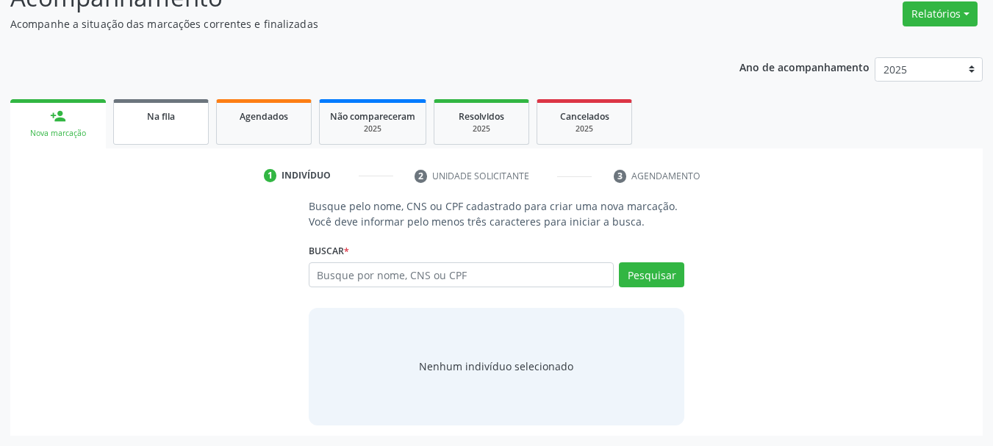
click at [179, 113] on div "Na fila" at bounding box center [161, 115] width 74 height 15
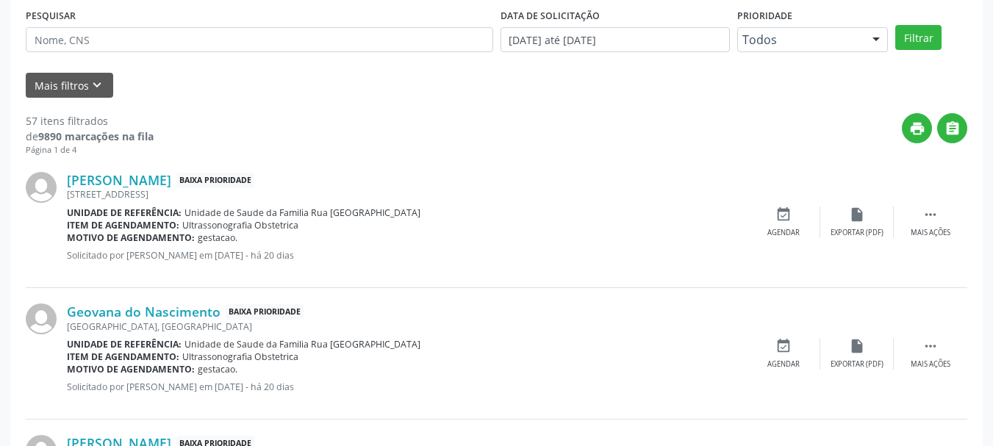
scroll to position [408, 0]
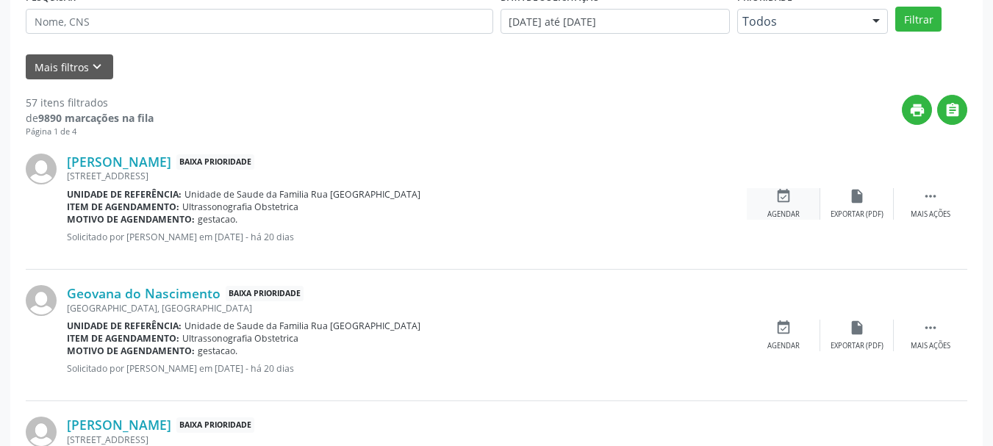
click at [781, 217] on div "Agendar" at bounding box center [784, 215] width 32 height 10
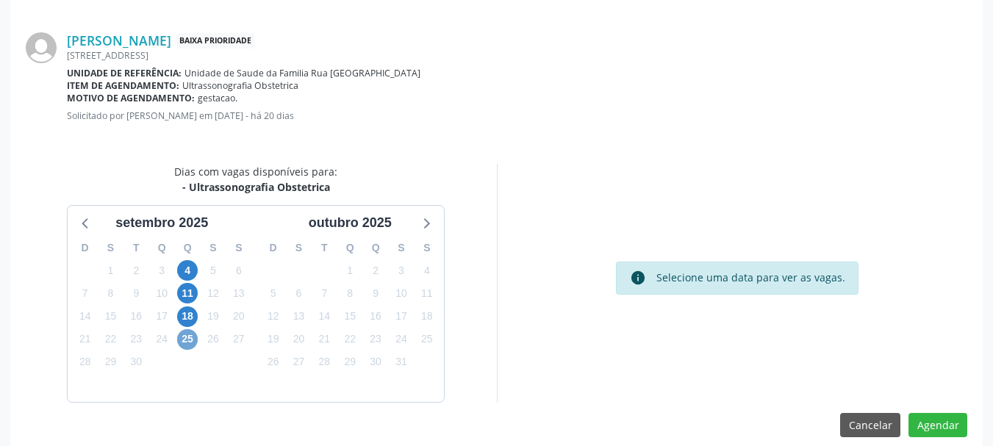
click at [187, 343] on span "25" at bounding box center [187, 339] width 21 height 21
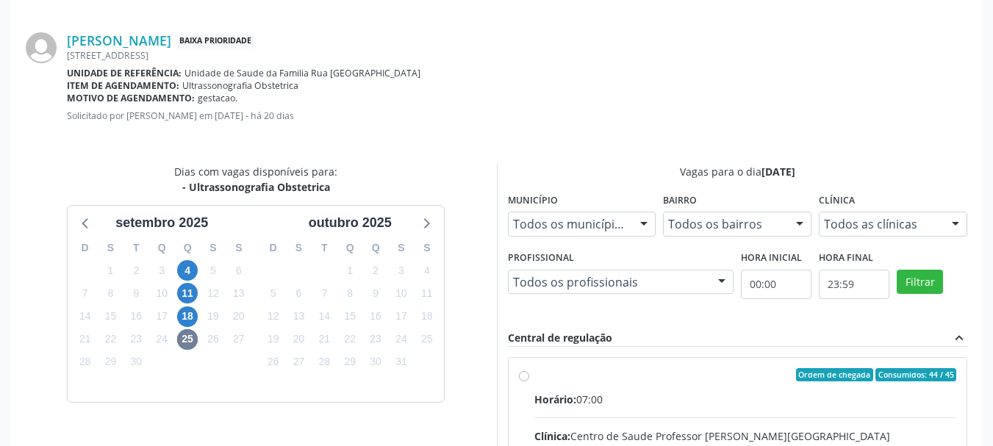
click at [728, 396] on div "Horário: 07:00" at bounding box center [746, 399] width 423 height 15
click at [529, 382] on input "Ordem de chegada Consumidos: 44 / 45 Horário: 07:00 Clínica: Centro de Saude Pr…" at bounding box center [524, 374] width 10 height 13
radio input "true"
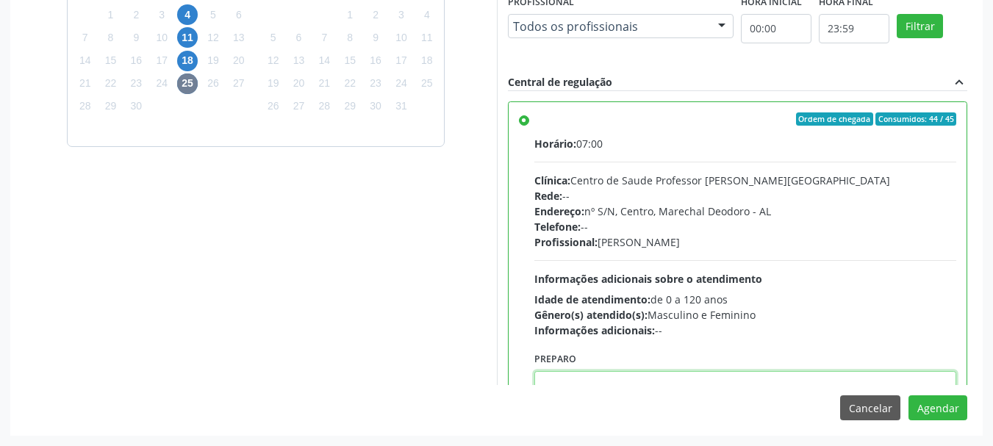
click at [674, 377] on textarea at bounding box center [746, 399] width 423 height 56
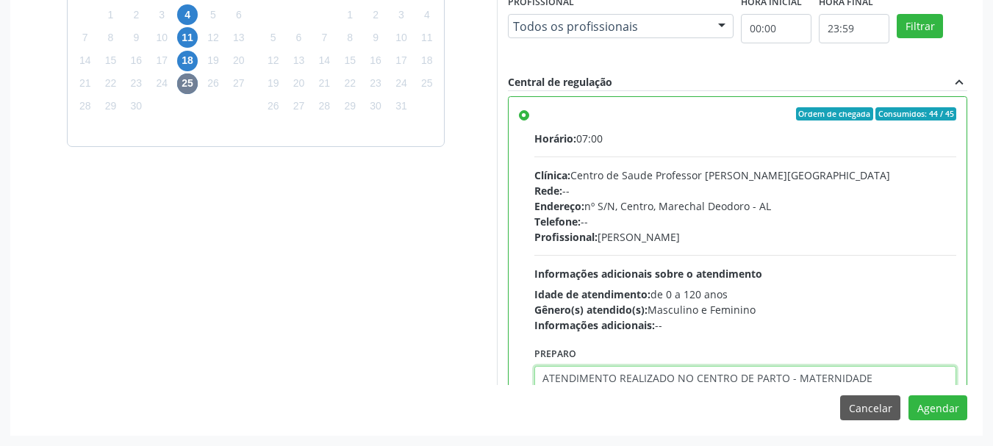
type textarea "ATENDIMENTO REALIZADO NO CENTRO DE PARTO - MATERNIDADE"
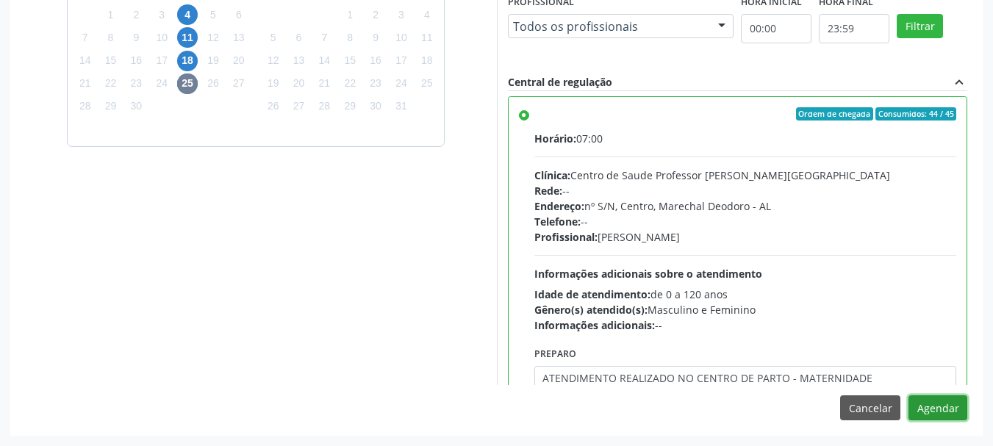
click at [909, 396] on button "Agendar" at bounding box center [938, 408] width 59 height 25
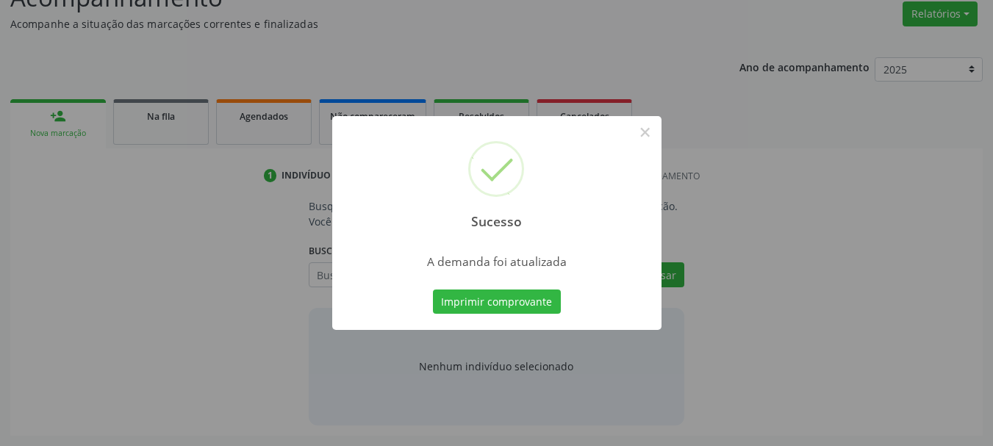
scroll to position [226, 0]
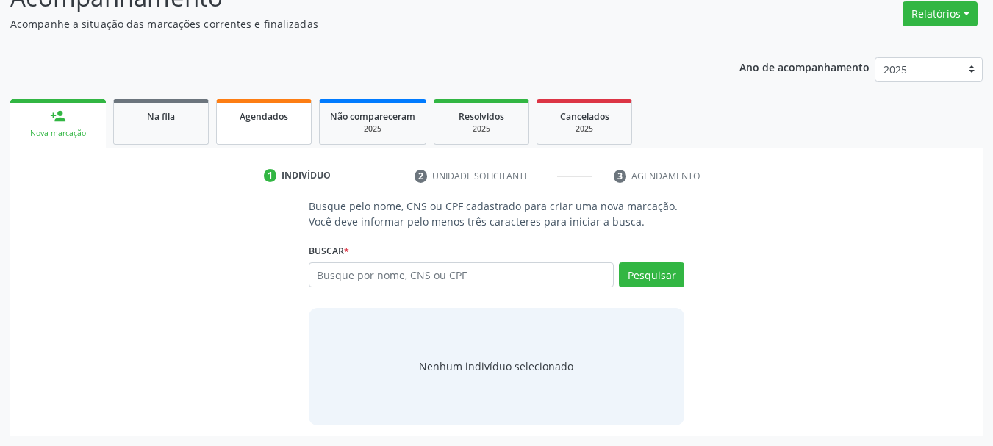
click at [307, 127] on link "Agendados" at bounding box center [264, 122] width 96 height 46
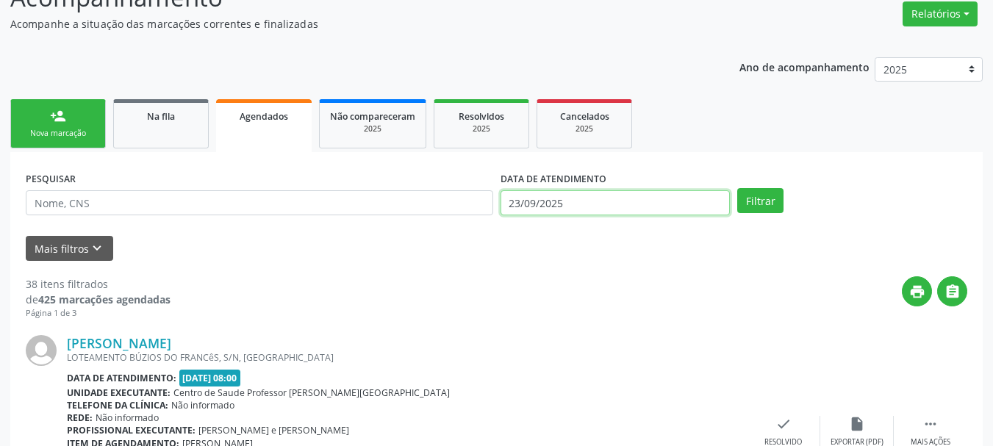
click at [643, 199] on input "23/09/2025" at bounding box center [616, 202] width 230 height 25
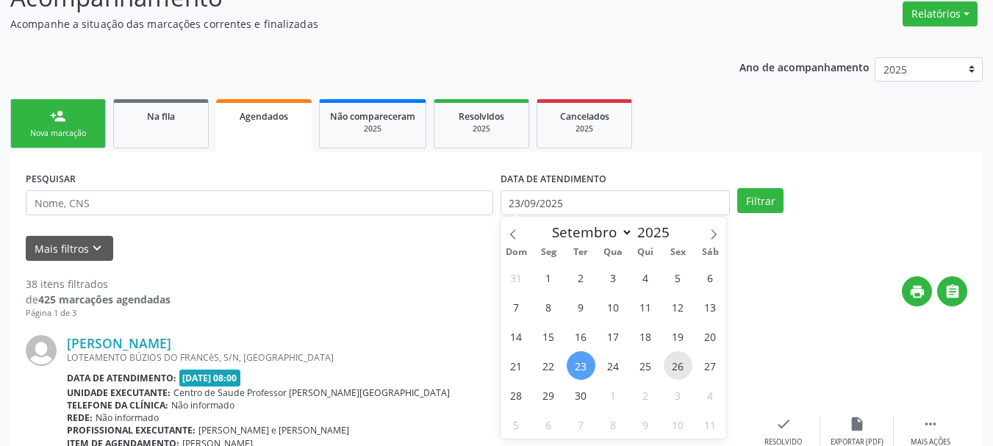
click at [679, 368] on span "26" at bounding box center [678, 366] width 29 height 29
type input "[DATE]"
click at [709, 364] on span "27" at bounding box center [710, 366] width 29 height 29
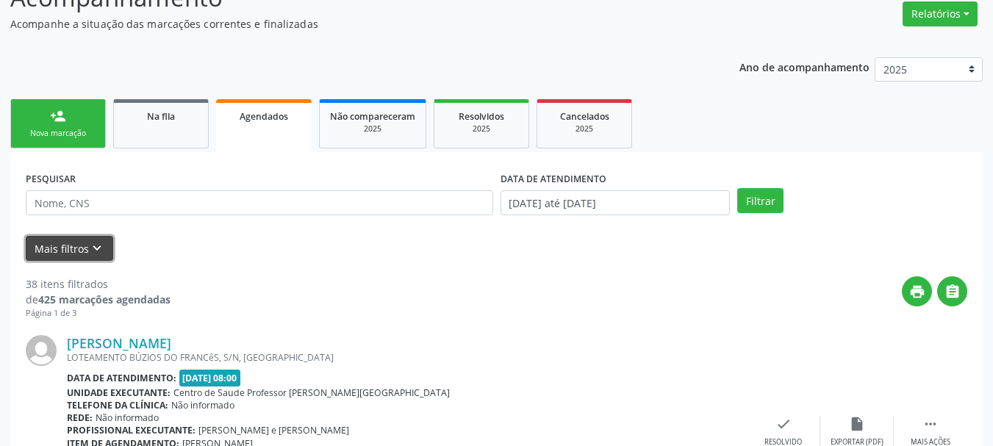
click at [75, 257] on button "Mais filtros keyboard_arrow_down" at bounding box center [70, 249] width 88 height 26
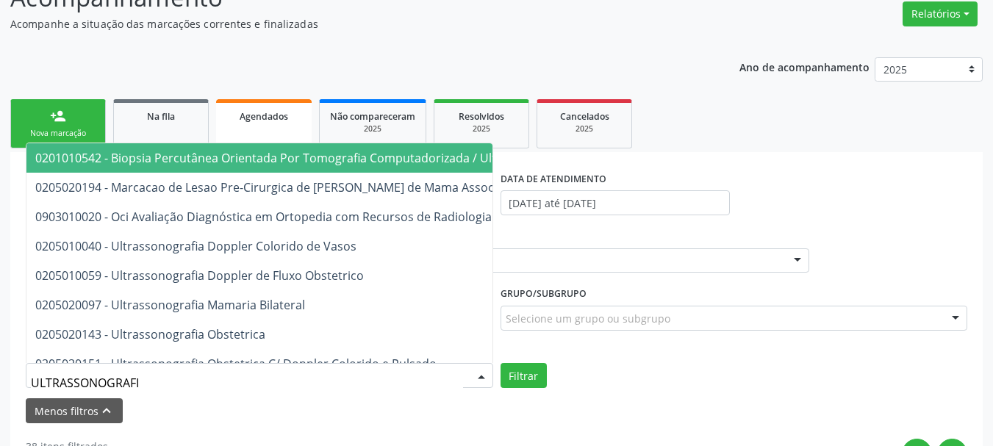
type input "ULTRASSONOGRAFIA"
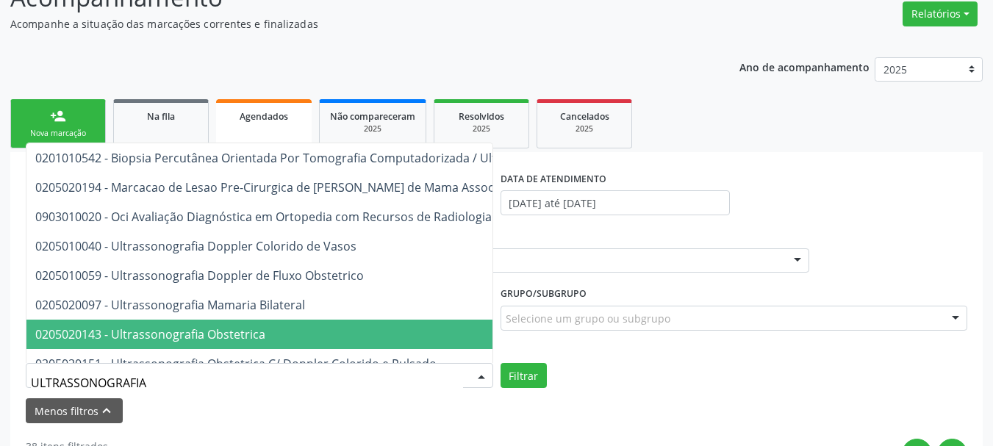
click at [126, 336] on span "0205020143 - Ultrassonografia Obstetrica" at bounding box center [150, 335] width 230 height 16
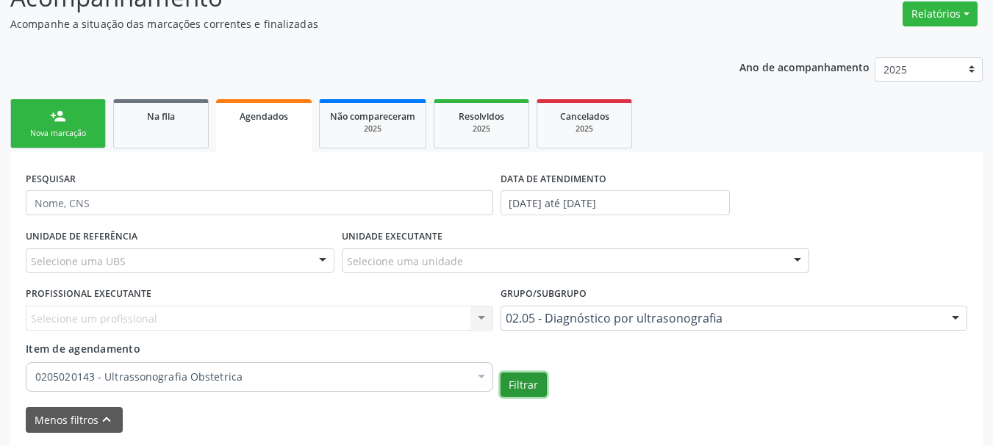
click at [510, 382] on button "Filtrar" at bounding box center [524, 385] width 46 height 25
click at [529, 390] on button "Filtrar" at bounding box center [524, 385] width 46 height 25
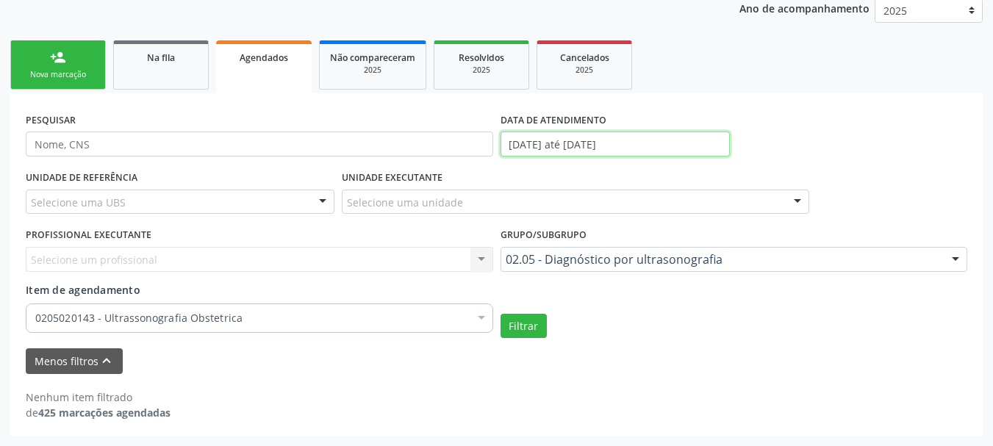
click at [631, 147] on input "[DATE] até [DATE]" at bounding box center [616, 144] width 230 height 25
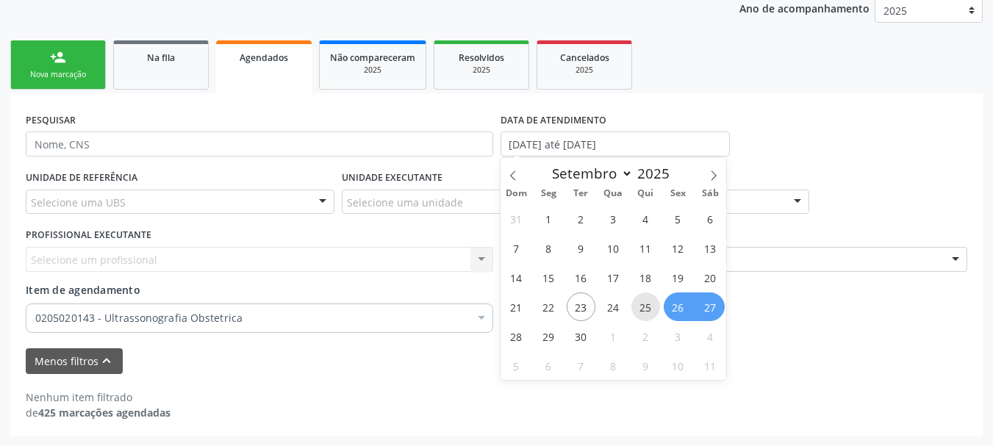
click at [638, 307] on span "25" at bounding box center [646, 307] width 29 height 29
type input "[DATE]"
click at [702, 310] on span "27" at bounding box center [710, 307] width 29 height 29
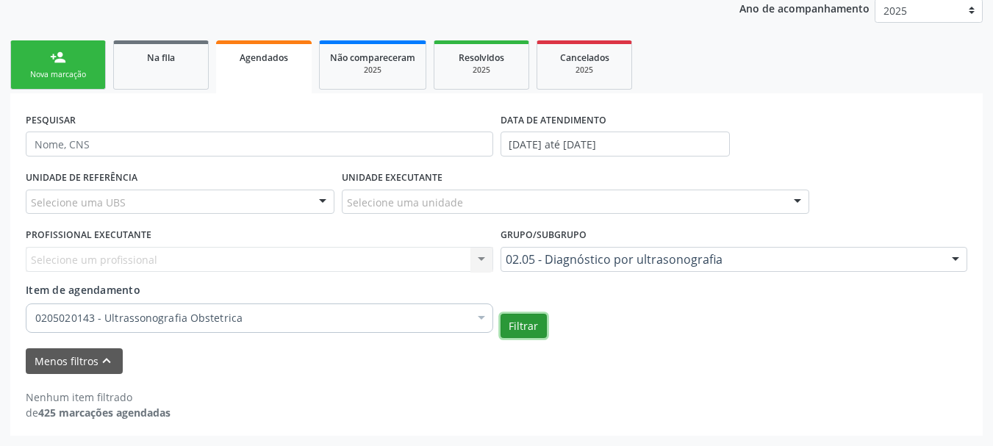
click at [522, 332] on button "Filtrar" at bounding box center [524, 326] width 46 height 25
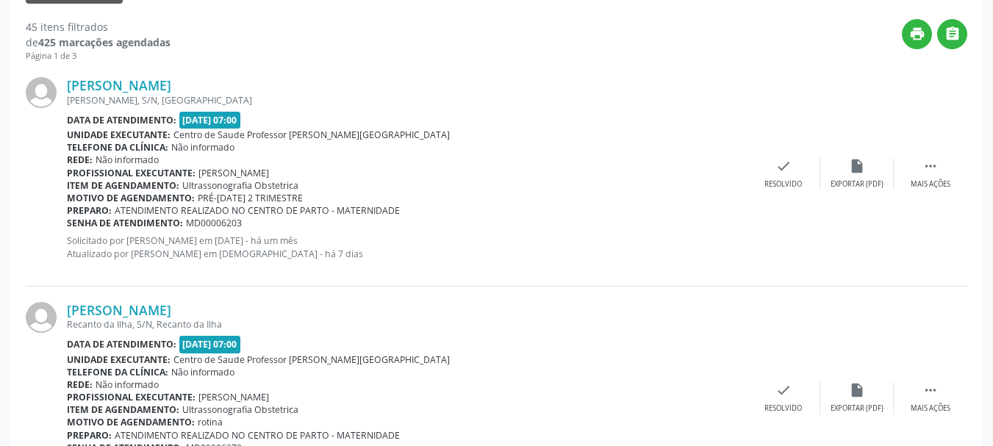
scroll to position [700, 0]
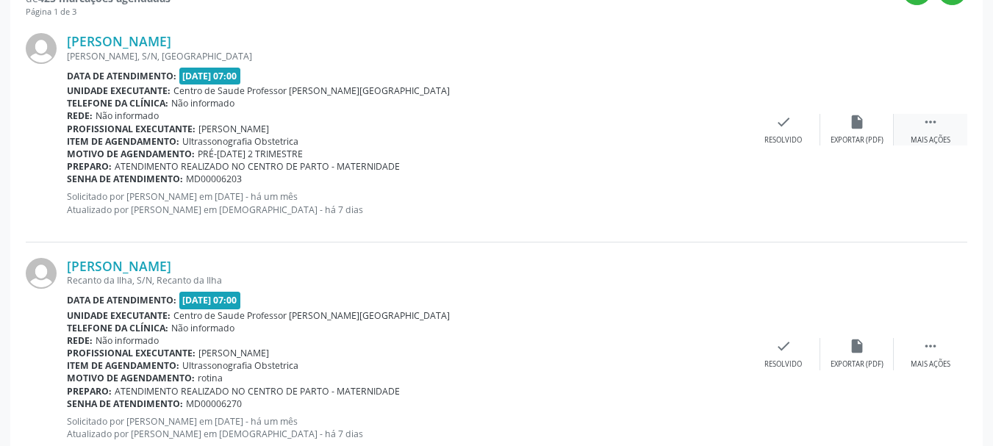
click at [925, 127] on icon "" at bounding box center [931, 122] width 16 height 16
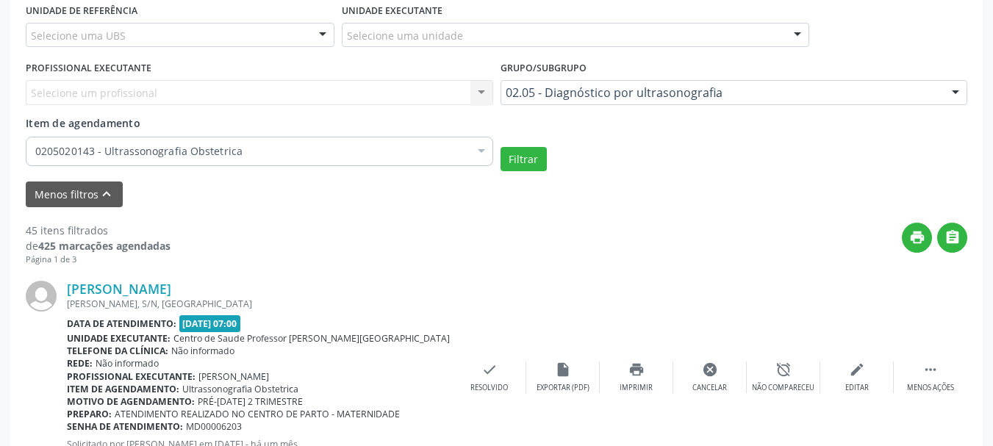
scroll to position [467, 0]
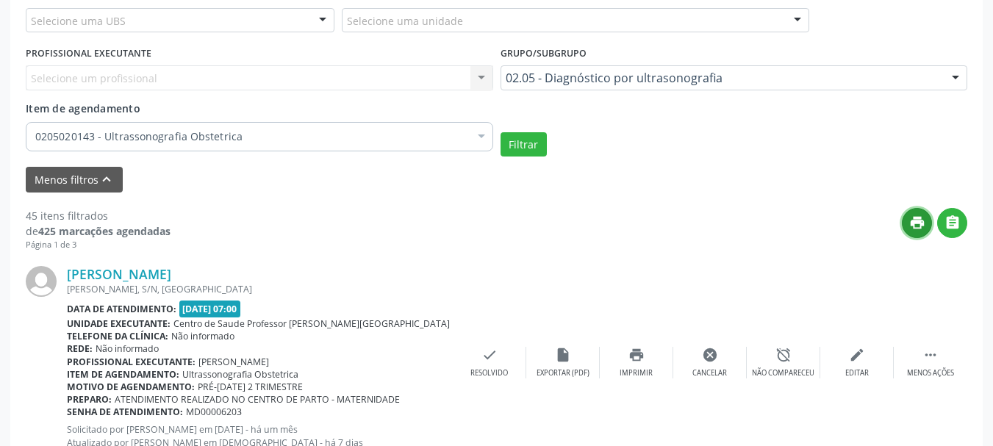
click at [914, 220] on icon "print" at bounding box center [918, 223] width 16 height 16
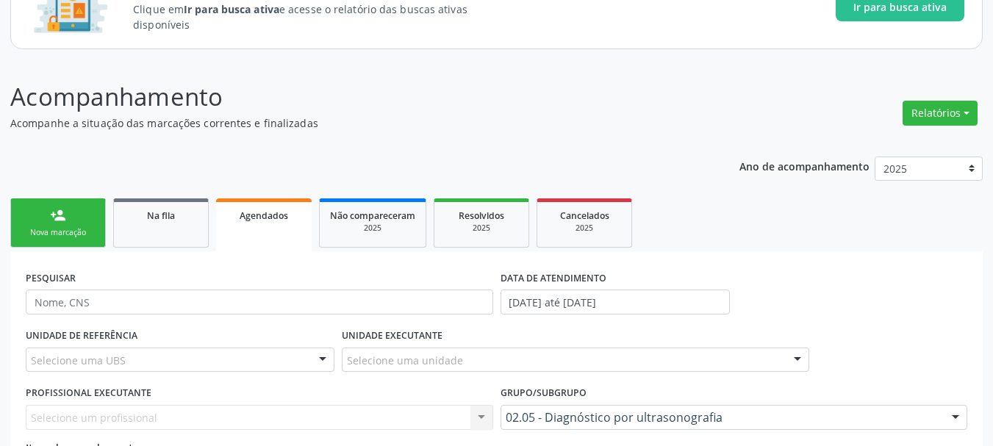
scroll to position [120, 0]
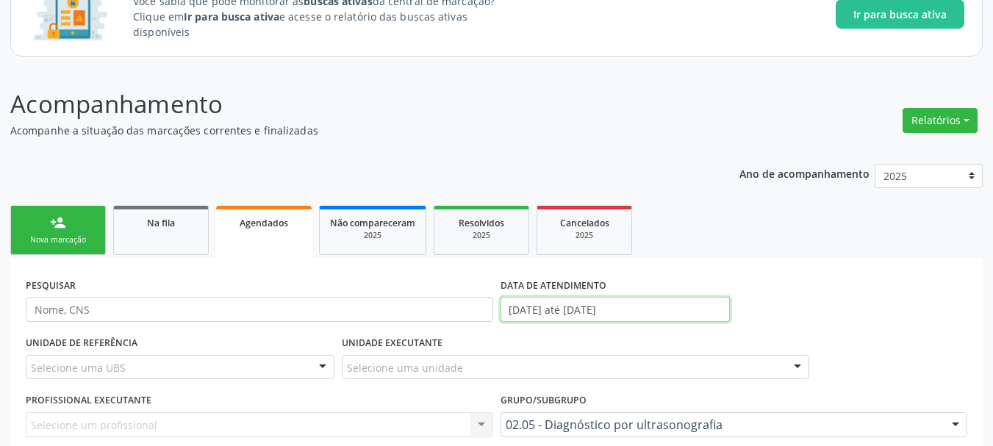
click at [612, 319] on input "[DATE] até [DATE]" at bounding box center [616, 309] width 230 height 25
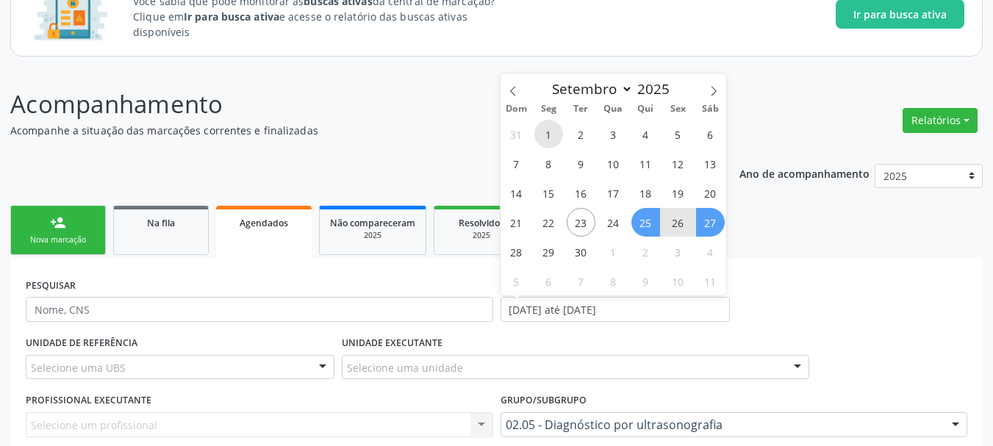
click at [550, 135] on span "1" at bounding box center [549, 134] width 29 height 29
type input "[DATE]"
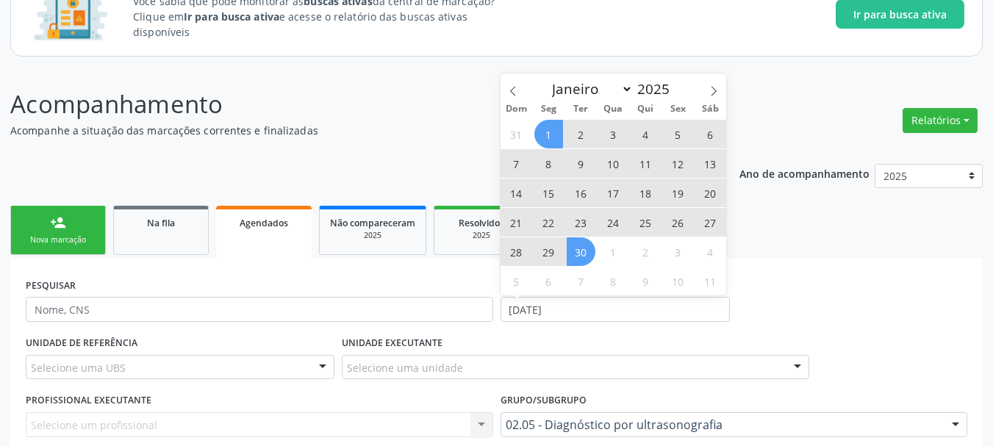
click at [574, 251] on span "30" at bounding box center [581, 252] width 29 height 29
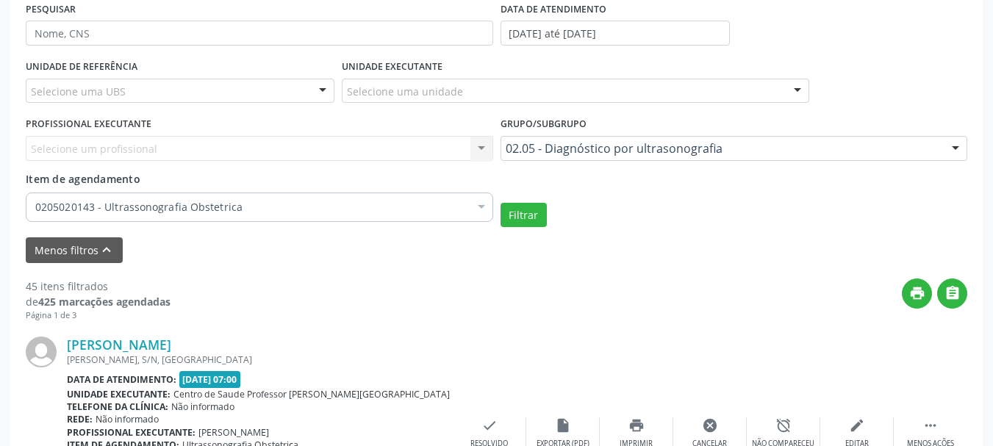
scroll to position [404, 0]
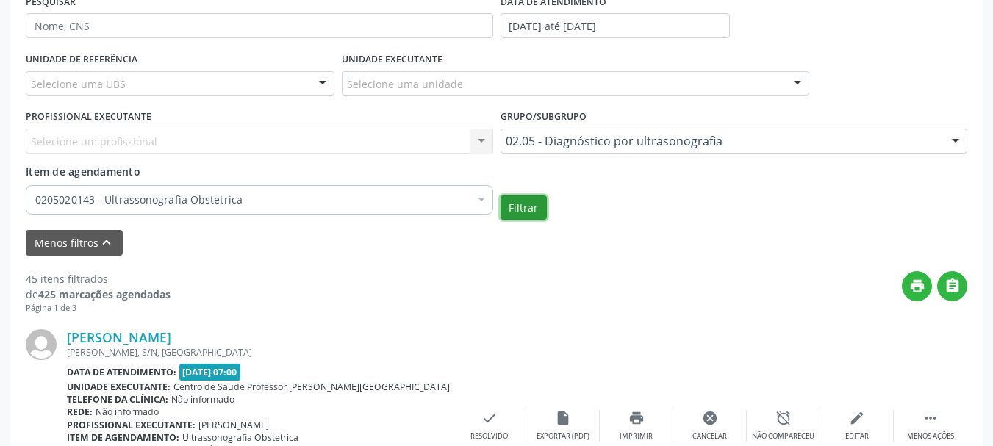
click at [524, 207] on button "Filtrar" at bounding box center [524, 208] width 46 height 25
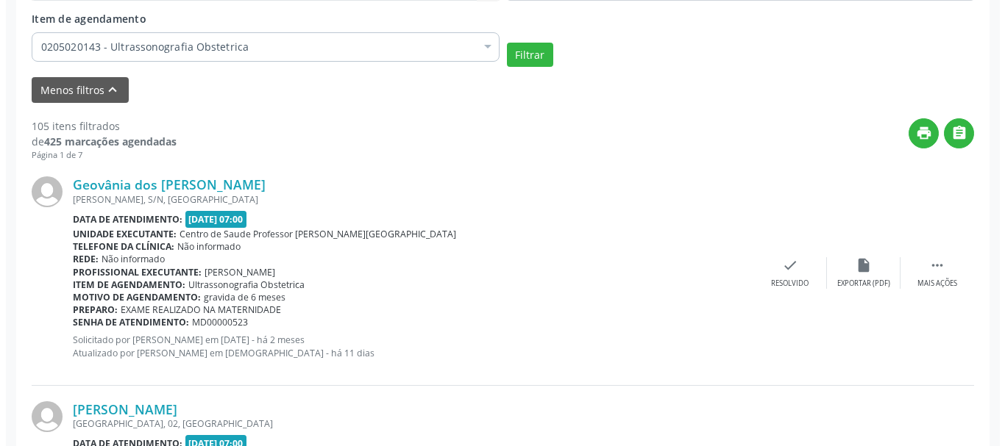
scroll to position [563, 0]
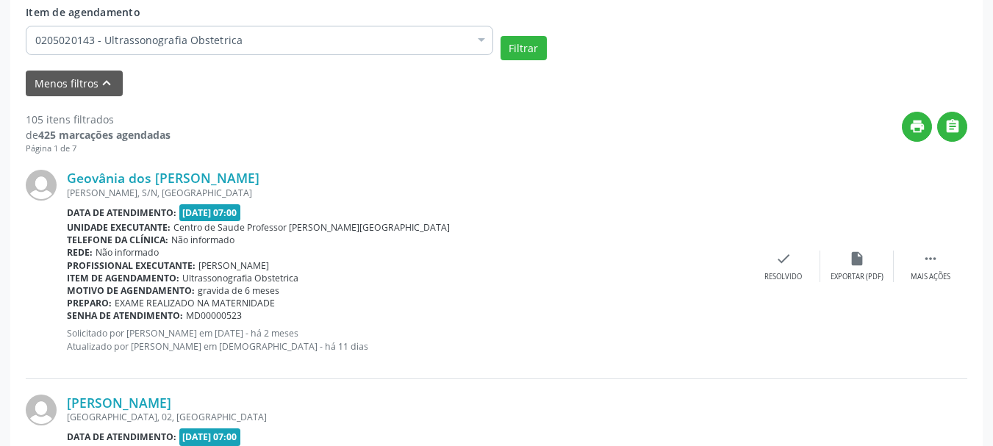
click at [203, 321] on span "MD00000523" at bounding box center [214, 316] width 56 height 13
copy span "MD00000523"
click at [816, 263] on div "check Resolvido" at bounding box center [784, 267] width 74 height 32
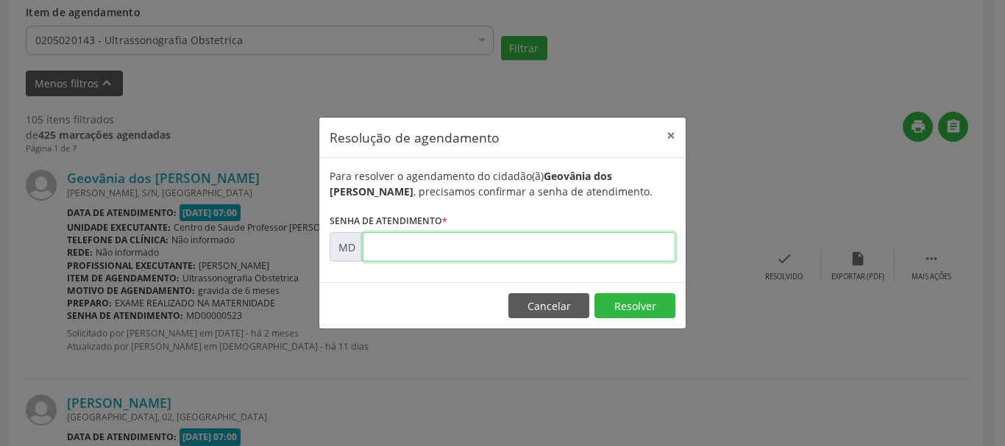
click at [510, 243] on input "text" at bounding box center [519, 246] width 313 height 29
paste input "00000523"
type input "00000523"
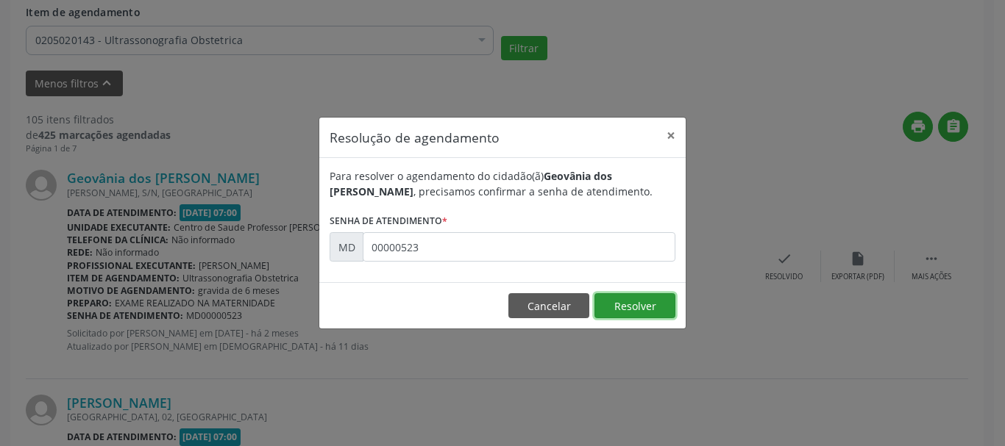
click at [603, 297] on button "Resolver" at bounding box center [634, 305] width 81 height 25
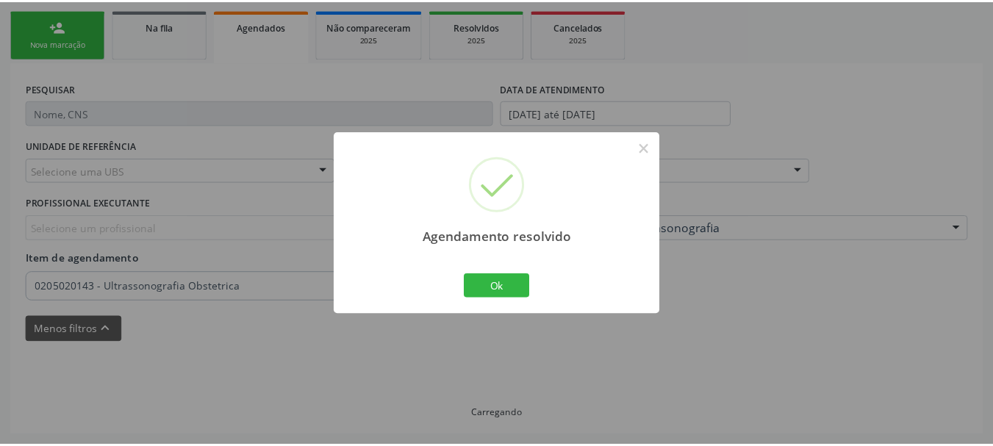
scroll to position [317, 0]
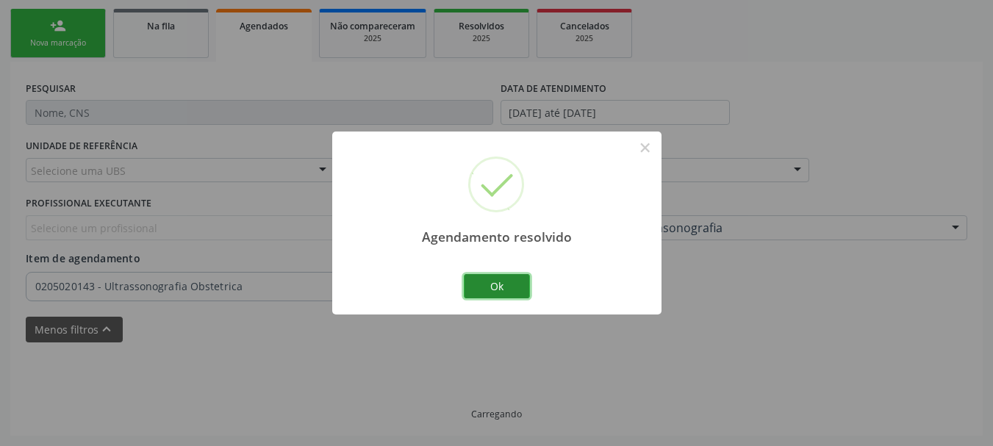
click at [489, 277] on button "Ok" at bounding box center [497, 286] width 66 height 25
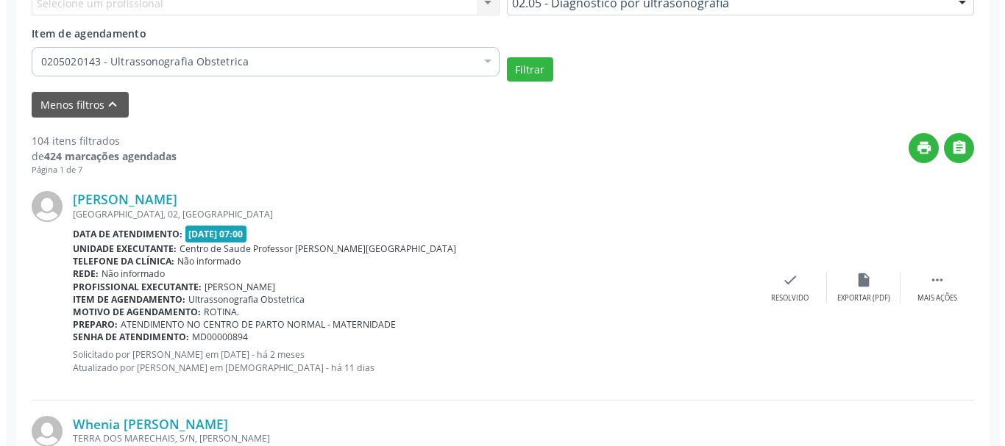
scroll to position [549, 0]
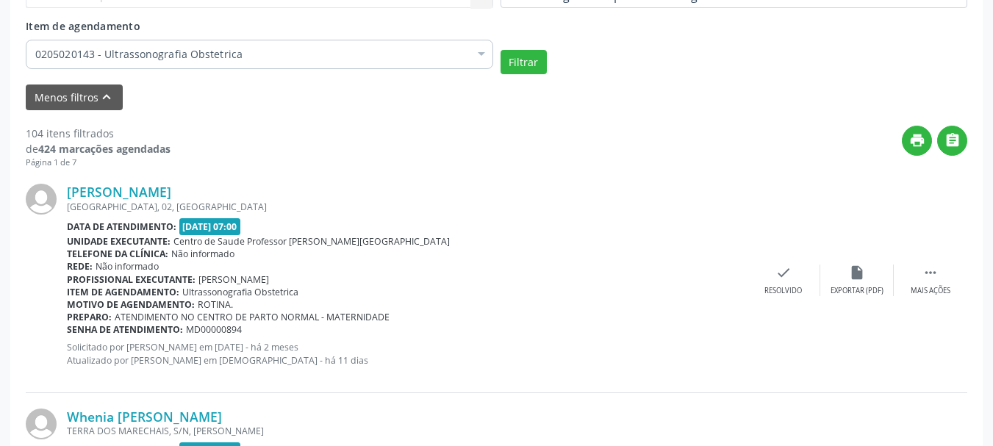
click at [201, 329] on span "MD00000894" at bounding box center [214, 330] width 56 height 13
copy span "MD00000894"
click at [791, 274] on icon "check" at bounding box center [784, 273] width 16 height 16
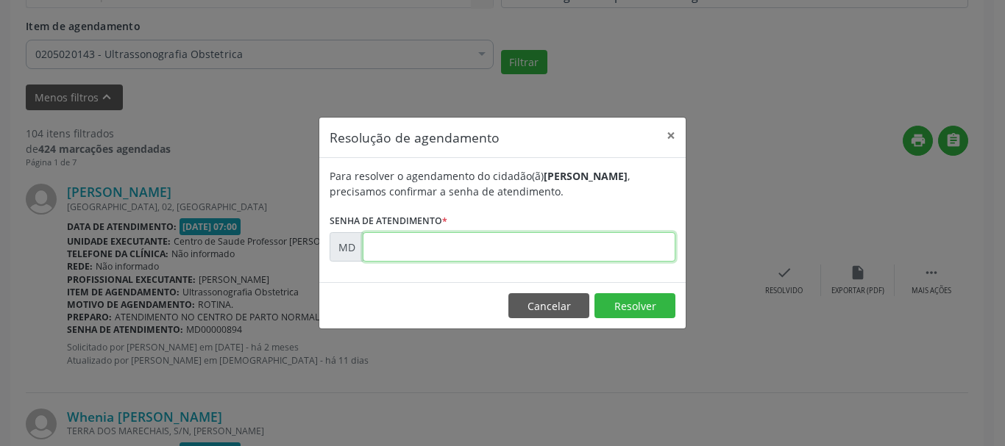
click at [586, 252] on input "text" at bounding box center [519, 246] width 313 height 29
paste input "00000894"
type input "00000894"
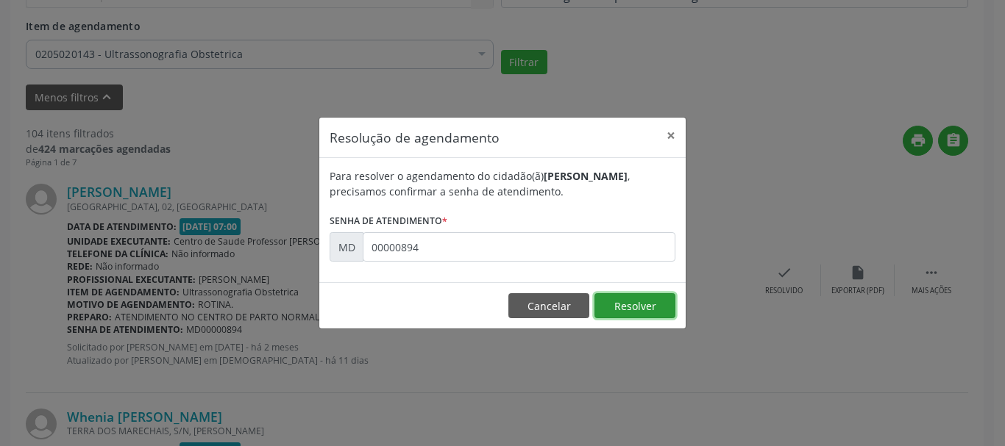
click at [619, 307] on button "Resolver" at bounding box center [634, 305] width 81 height 25
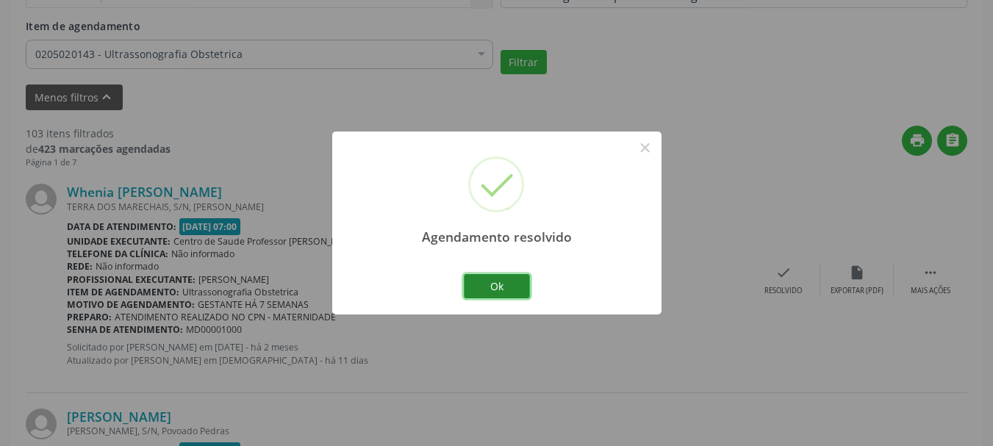
click at [516, 289] on button "Ok" at bounding box center [497, 286] width 66 height 25
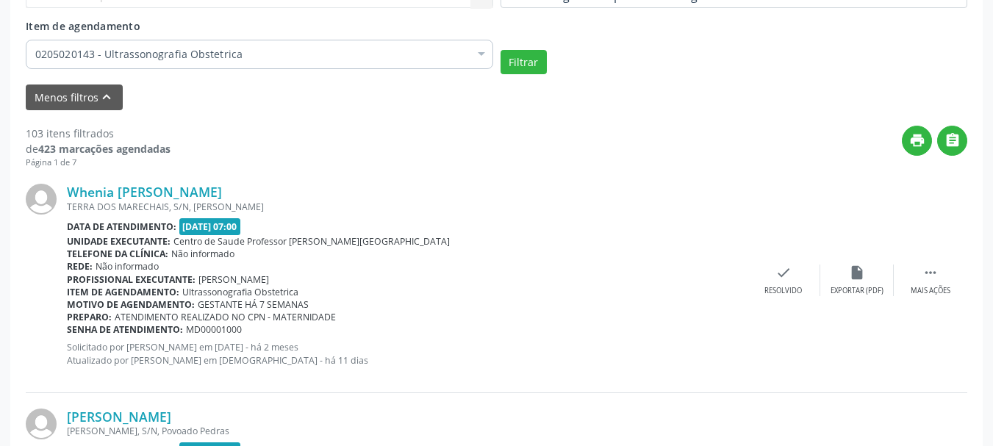
click at [220, 329] on span "MD00001000" at bounding box center [214, 330] width 56 height 13
copy span "MD00001000"
click at [795, 279] on div "check Resolvido" at bounding box center [784, 281] width 74 height 32
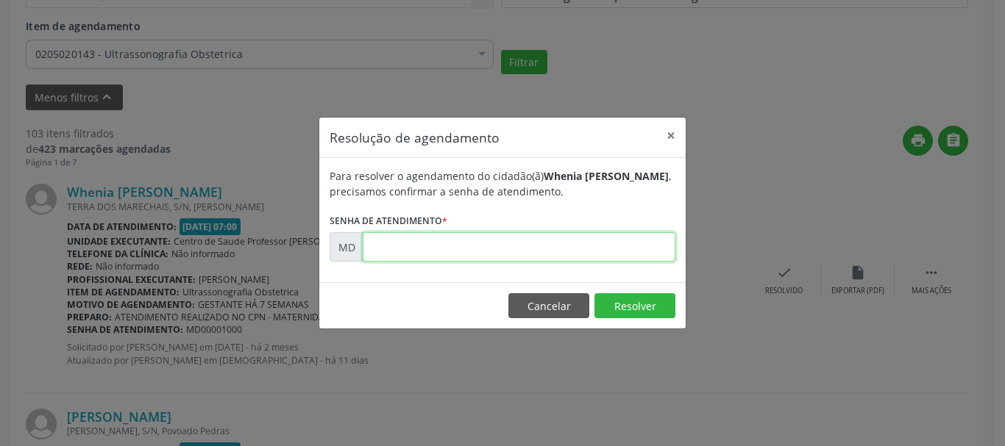
click at [574, 244] on input "text" at bounding box center [519, 246] width 313 height 29
paste input "00001000"
type input "00001000"
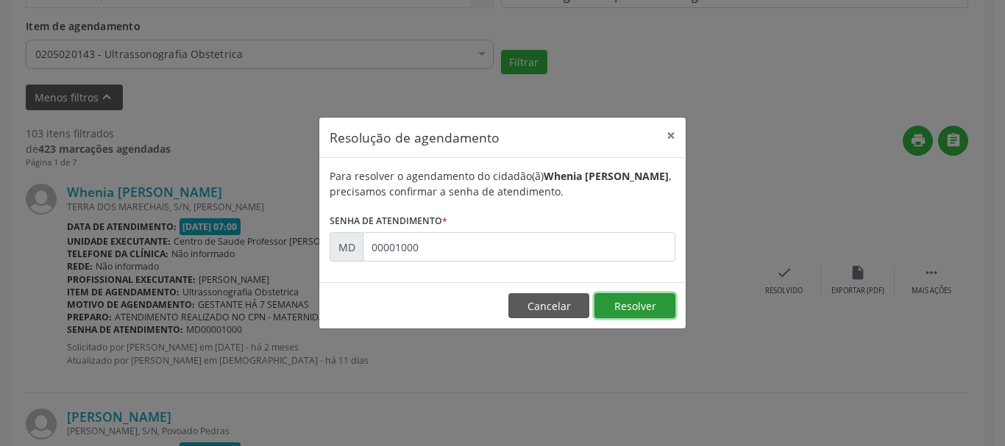
click at [619, 305] on button "Resolver" at bounding box center [634, 305] width 81 height 25
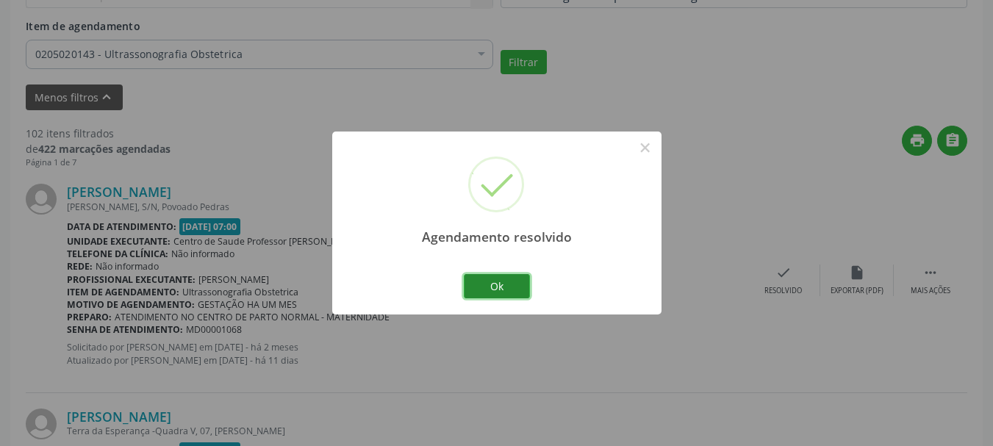
click at [490, 280] on button "Ok" at bounding box center [497, 286] width 66 height 25
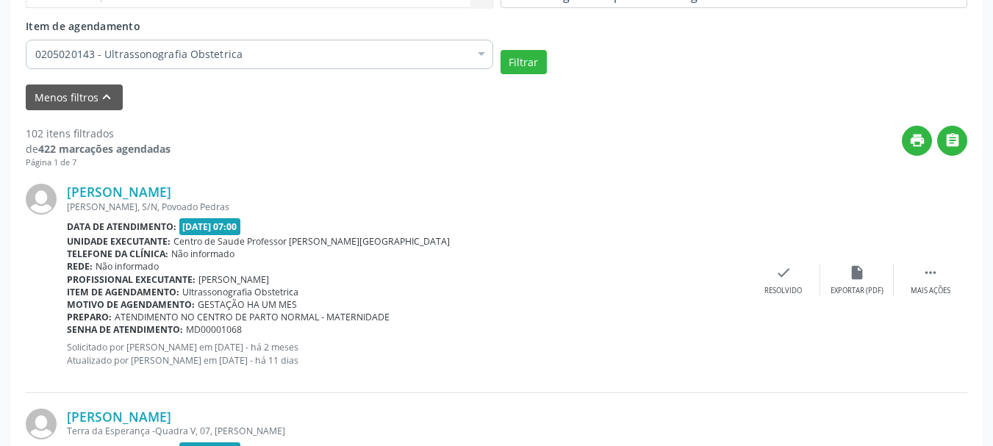
click at [215, 332] on span "MD00001068" at bounding box center [214, 330] width 56 height 13
copy span "MD00001068"
click at [930, 290] on div "Mais ações" at bounding box center [931, 291] width 40 height 10
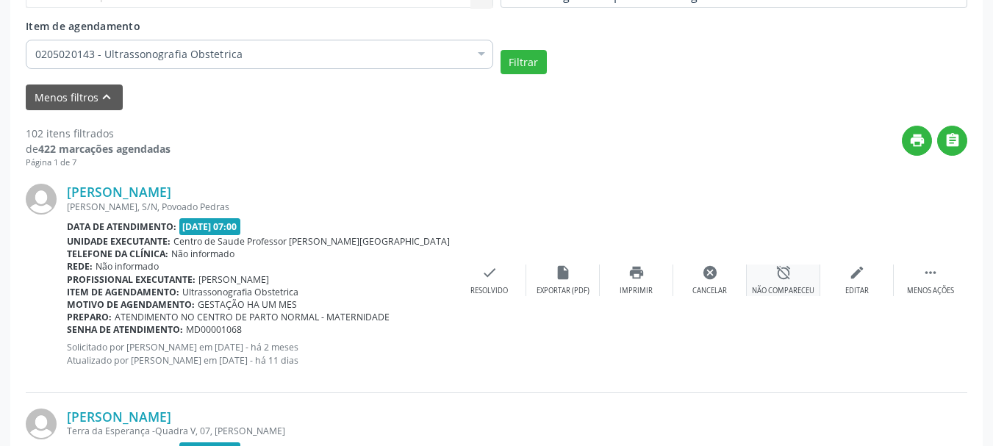
click at [766, 268] on div "alarm_off Não compareceu" at bounding box center [784, 281] width 74 height 32
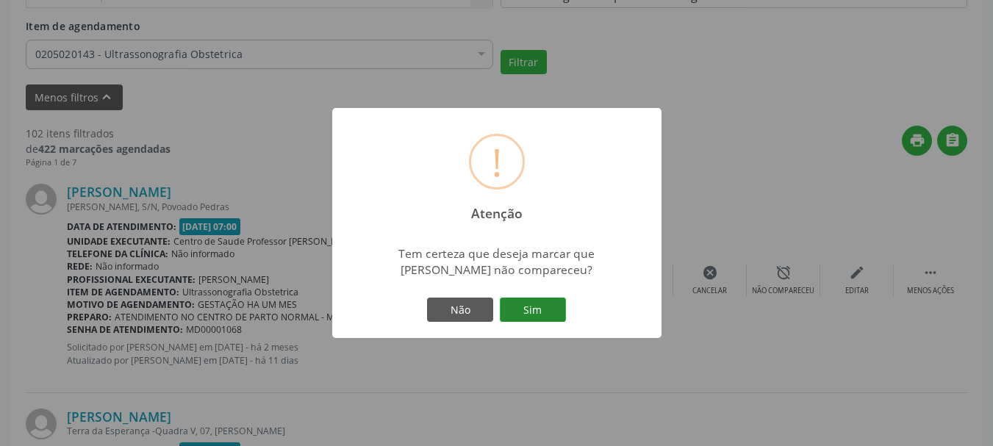
click at [513, 304] on button "Sim" at bounding box center [533, 310] width 66 height 25
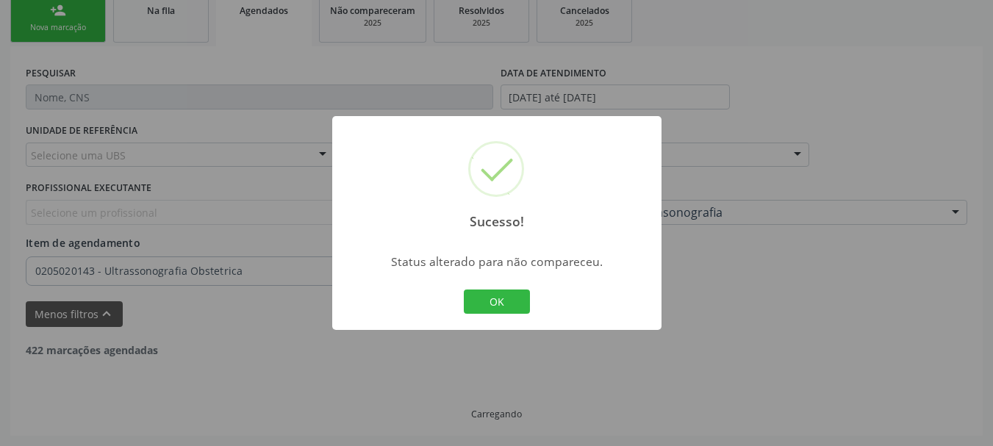
scroll to position [332, 0]
click at [513, 304] on button "OK" at bounding box center [497, 302] width 66 height 25
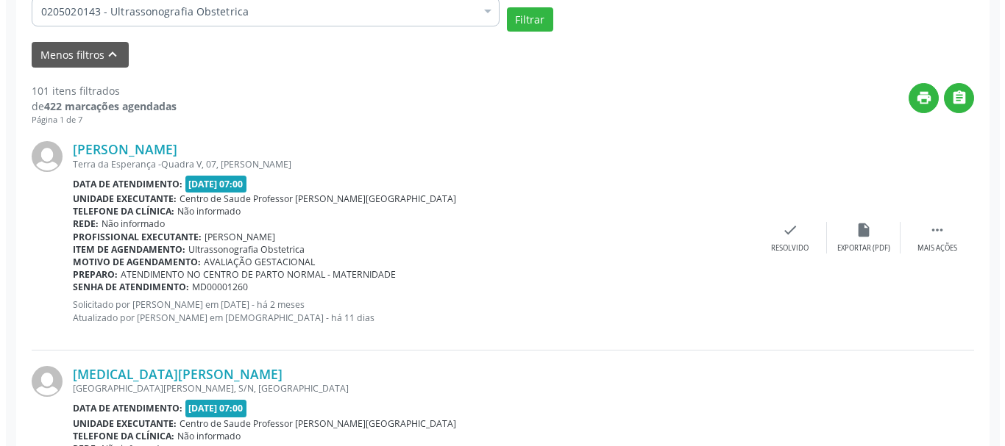
scroll to position [599, 0]
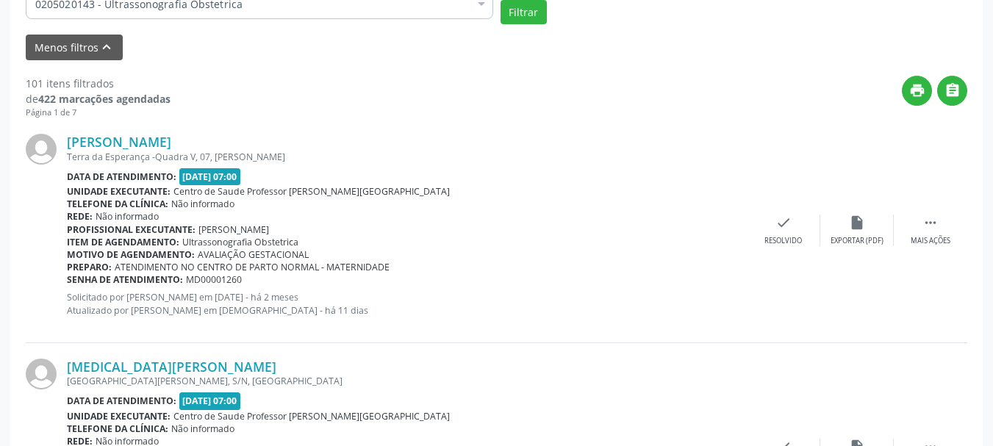
click at [204, 278] on span "MD00001260" at bounding box center [214, 280] width 56 height 13
copy span "MD00001260"
click at [794, 243] on div "Resolvido" at bounding box center [784, 241] width 38 height 10
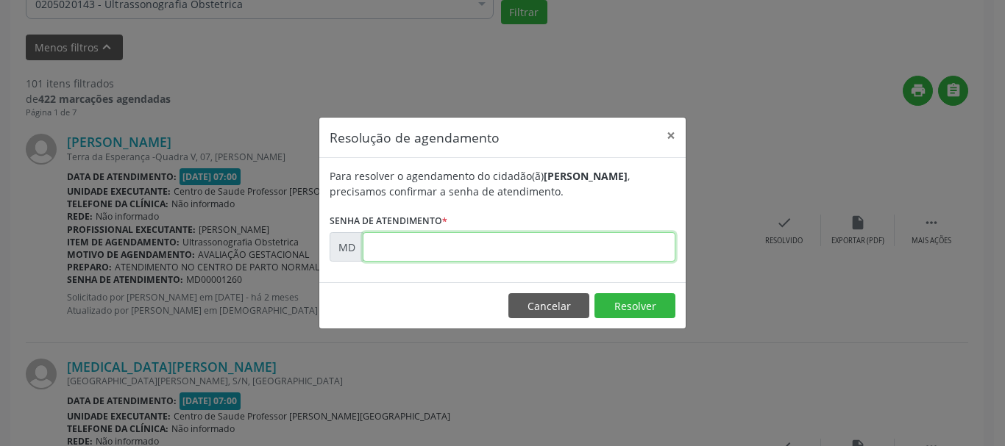
click at [574, 255] on input "text" at bounding box center [519, 246] width 313 height 29
paste input "00001260"
type input "00001260"
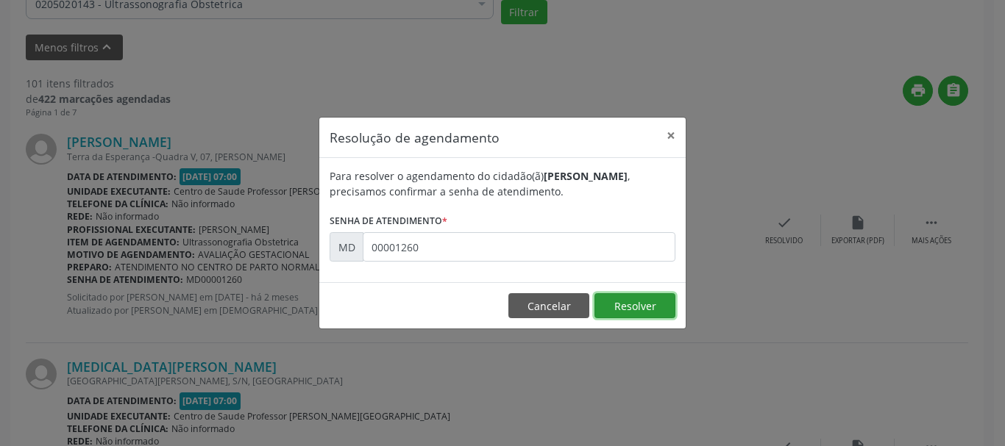
click at [622, 311] on button "Resolver" at bounding box center [634, 305] width 81 height 25
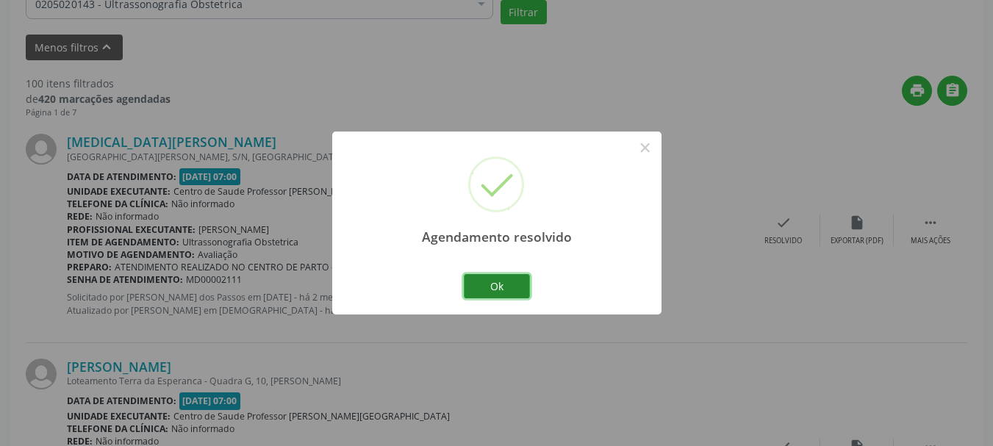
click at [489, 278] on button "Ok" at bounding box center [497, 286] width 66 height 25
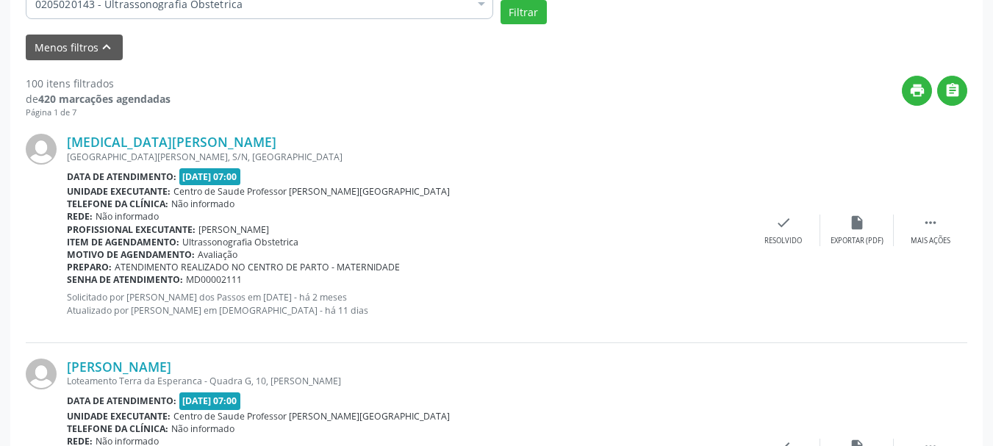
click at [203, 280] on span "MD00002111" at bounding box center [214, 280] width 56 height 13
copy span "MD00002111"
click at [780, 221] on icon "check" at bounding box center [784, 223] width 16 height 16
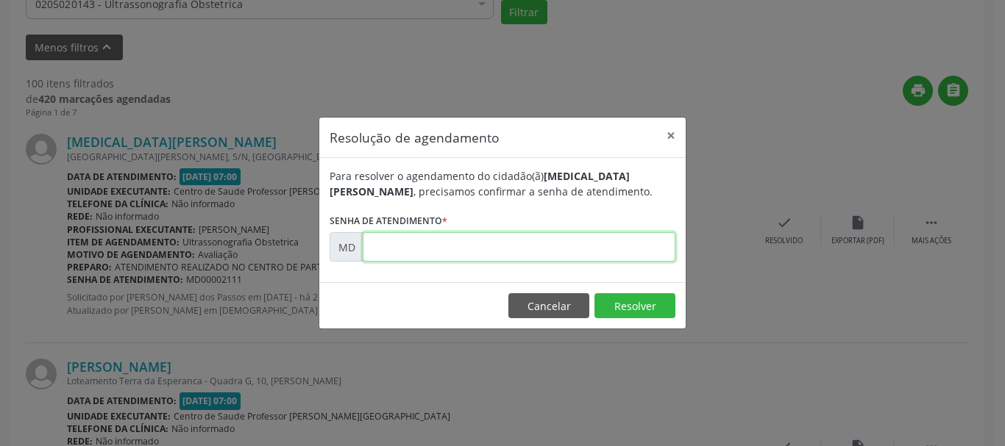
click at [467, 251] on input "text" at bounding box center [519, 246] width 313 height 29
paste input "00002111"
type input "00002111"
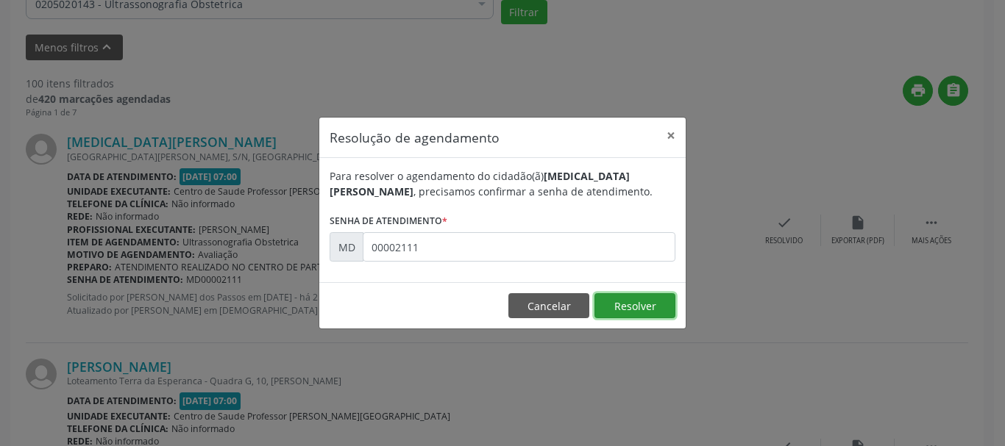
click at [654, 307] on button "Resolver" at bounding box center [634, 305] width 81 height 25
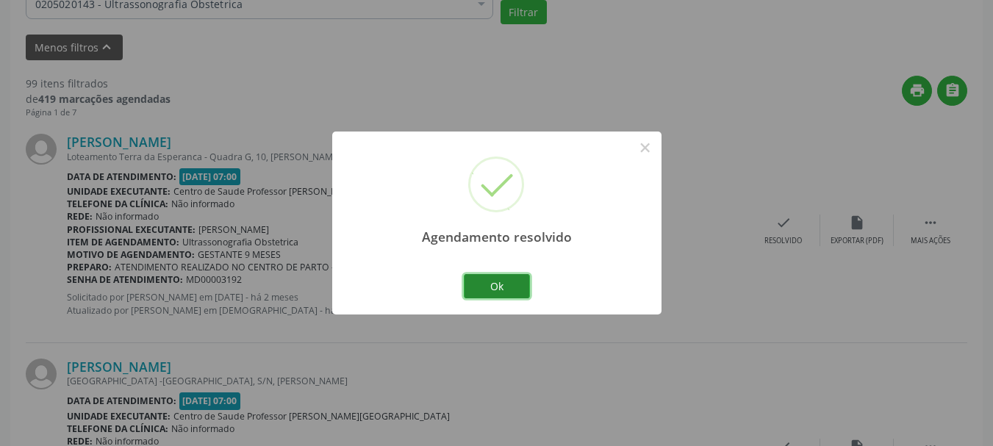
click at [504, 291] on button "Ok" at bounding box center [497, 286] width 66 height 25
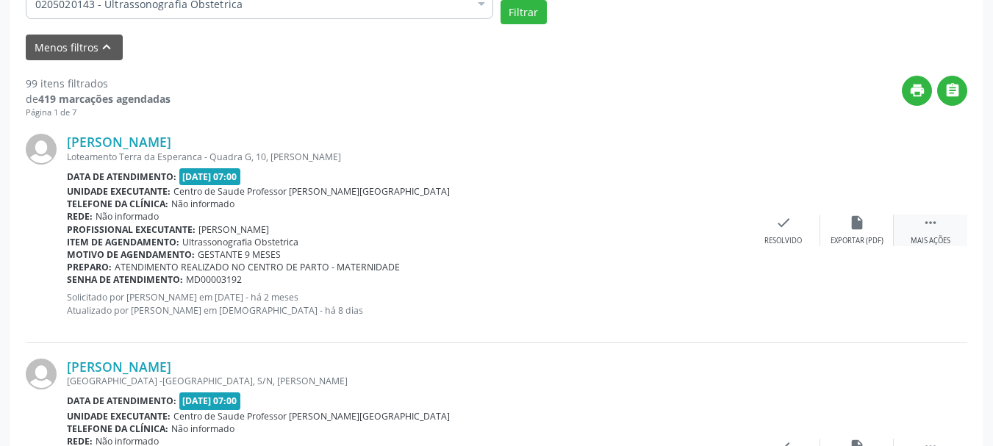
click at [937, 215] on icon "" at bounding box center [931, 223] width 16 height 16
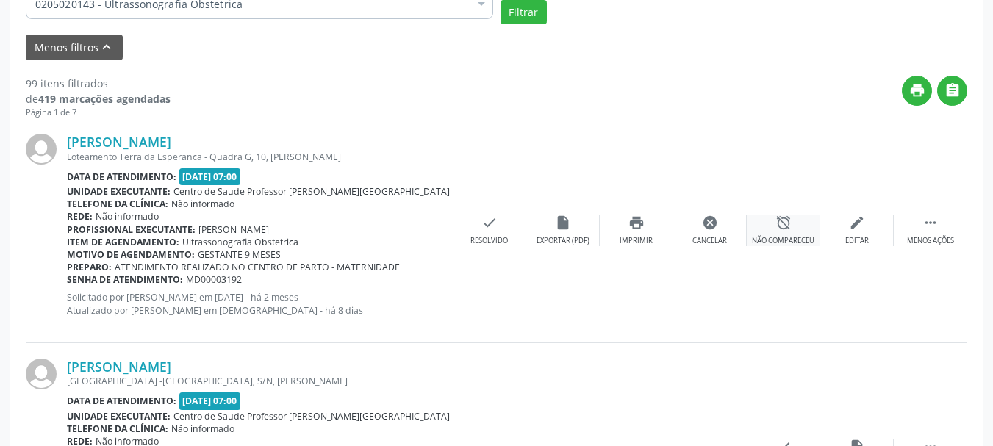
click at [768, 236] on div "Não compareceu" at bounding box center [783, 241] width 63 height 10
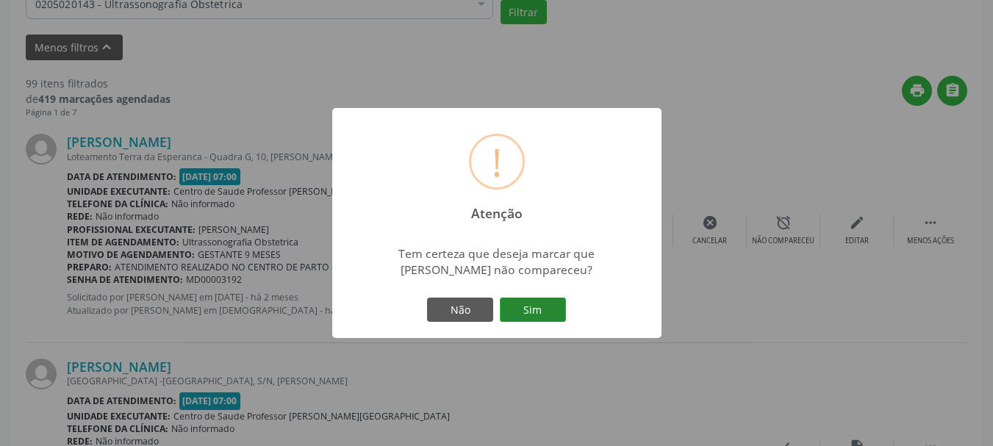
click at [547, 307] on button "Sim" at bounding box center [533, 310] width 66 height 25
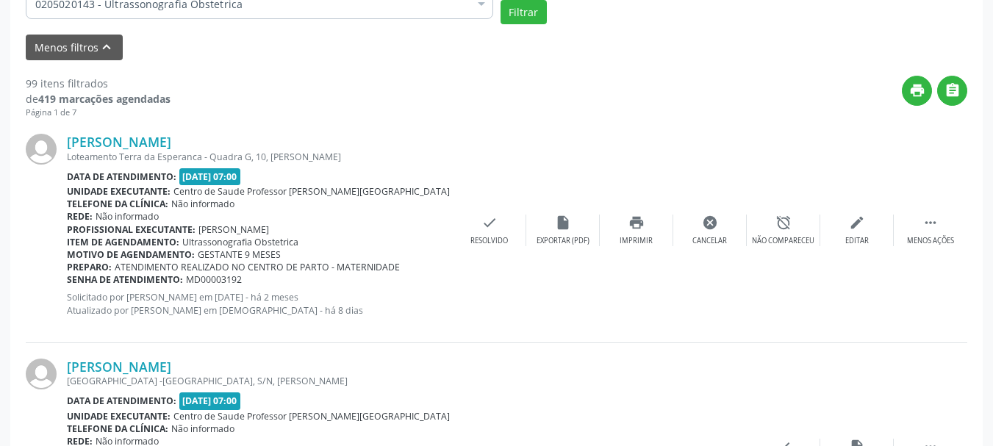
scroll to position [332, 0]
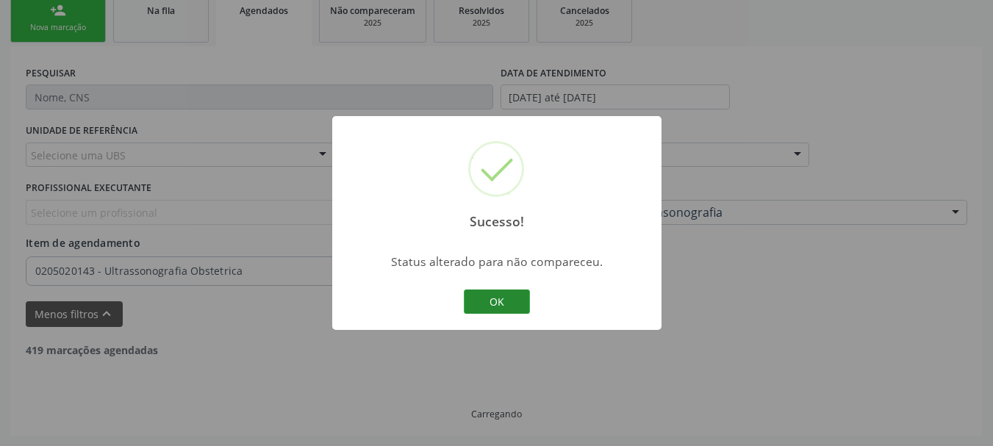
click at [498, 303] on button "OK" at bounding box center [497, 302] width 66 height 25
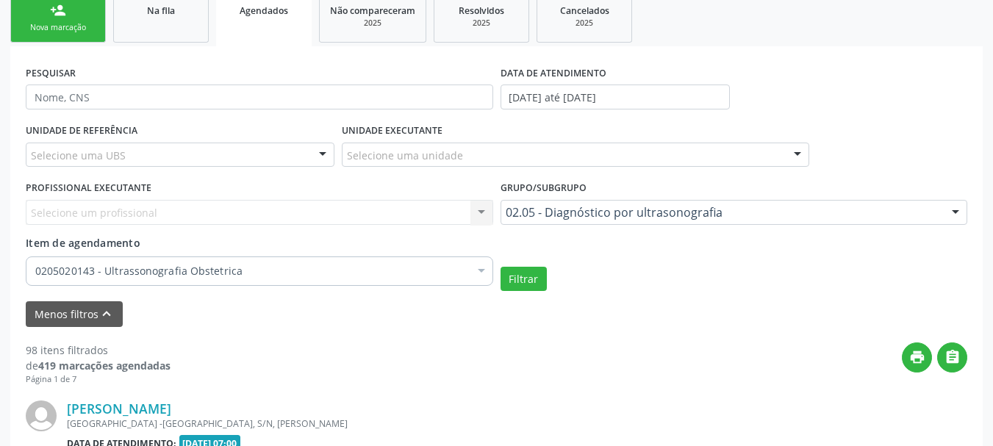
scroll to position [599, 0]
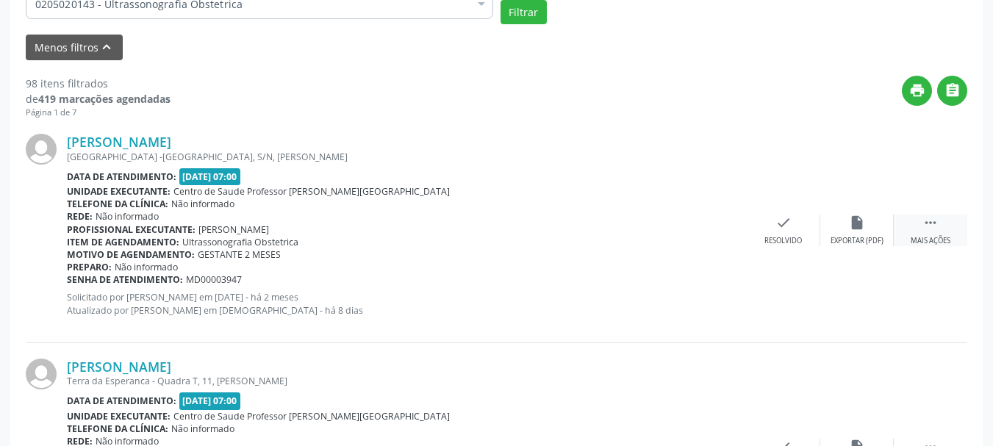
click at [932, 240] on div "Mais ações" at bounding box center [931, 241] width 40 height 10
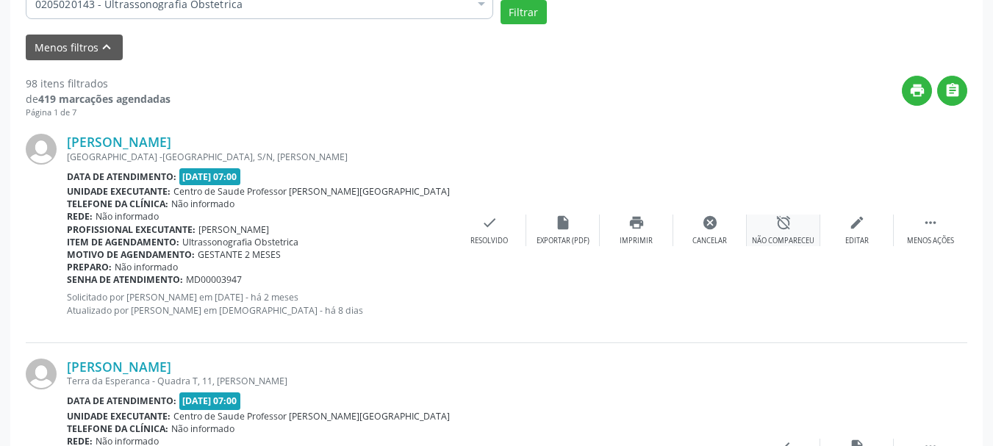
click at [780, 238] on div "Não compareceu" at bounding box center [783, 241] width 63 height 10
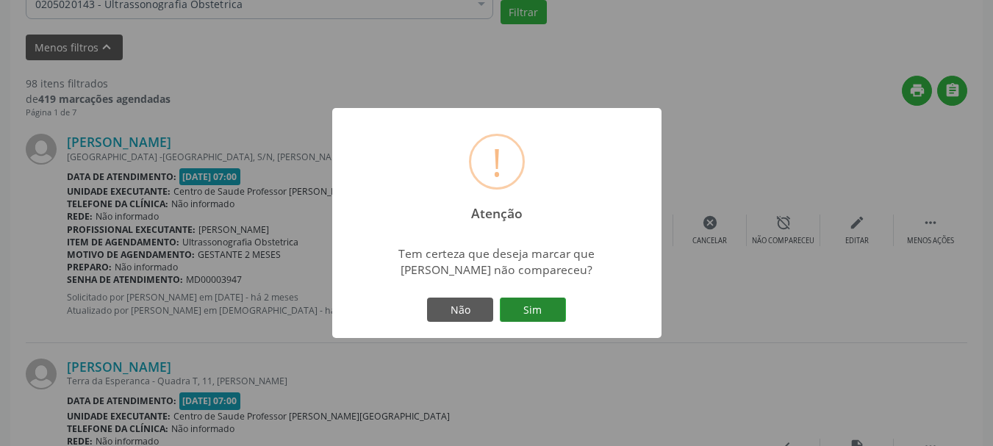
click at [512, 307] on button "Sim" at bounding box center [533, 310] width 66 height 25
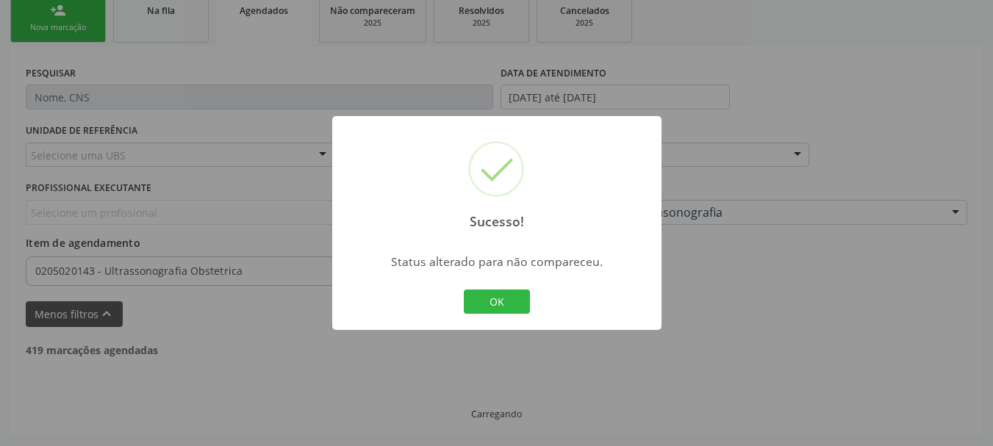
scroll to position [332, 0]
click at [512, 307] on button "OK" at bounding box center [497, 302] width 66 height 25
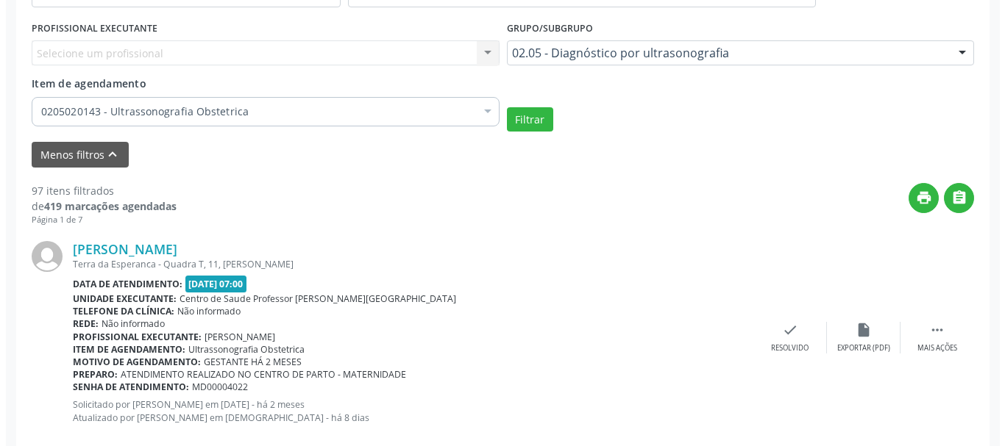
scroll to position [579, 0]
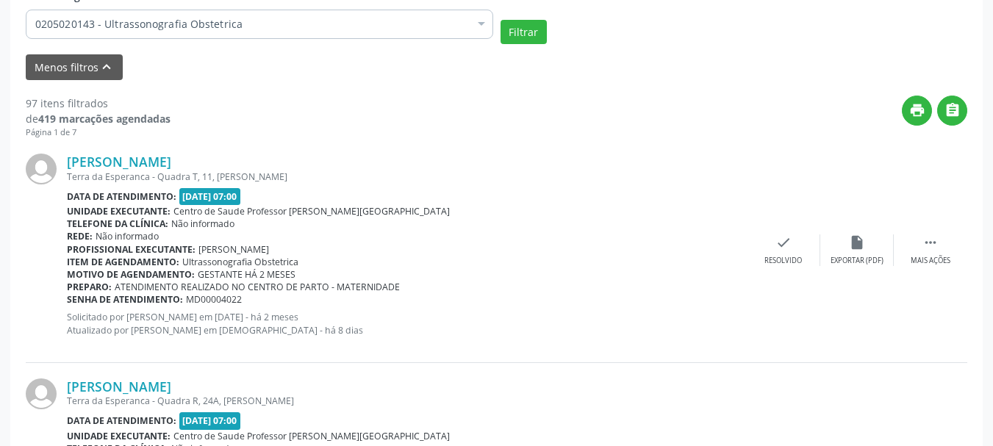
click at [206, 299] on span "MD00004022" at bounding box center [214, 299] width 56 height 13
copy span "MD00004022"
click at [783, 246] on icon "check" at bounding box center [784, 243] width 16 height 16
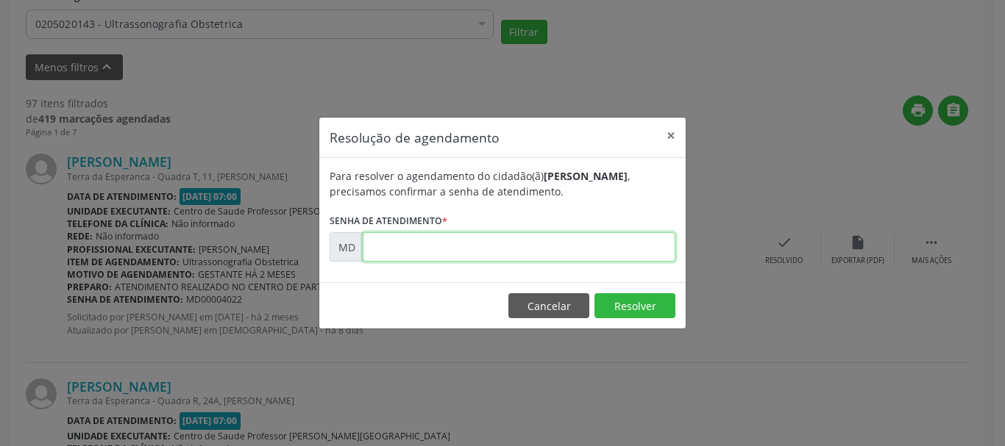
click at [517, 254] on input "text" at bounding box center [519, 246] width 313 height 29
paste input "00004022"
type input "00004022"
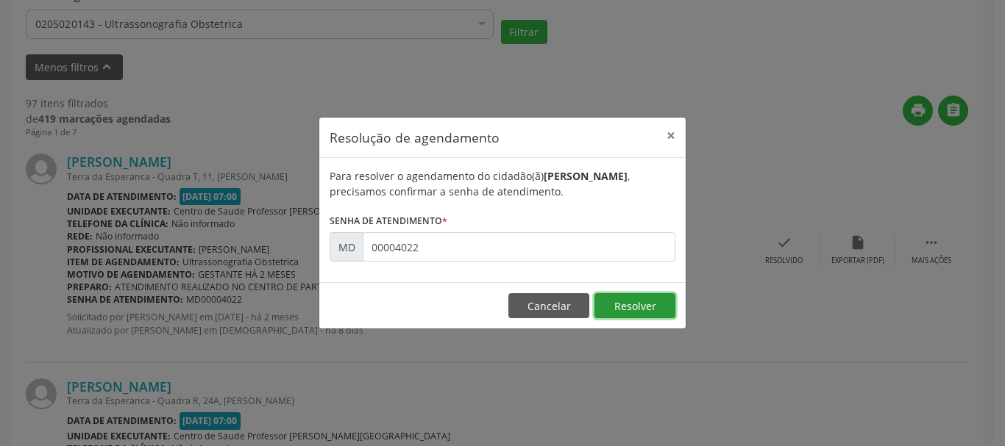
click at [629, 300] on button "Resolver" at bounding box center [634, 305] width 81 height 25
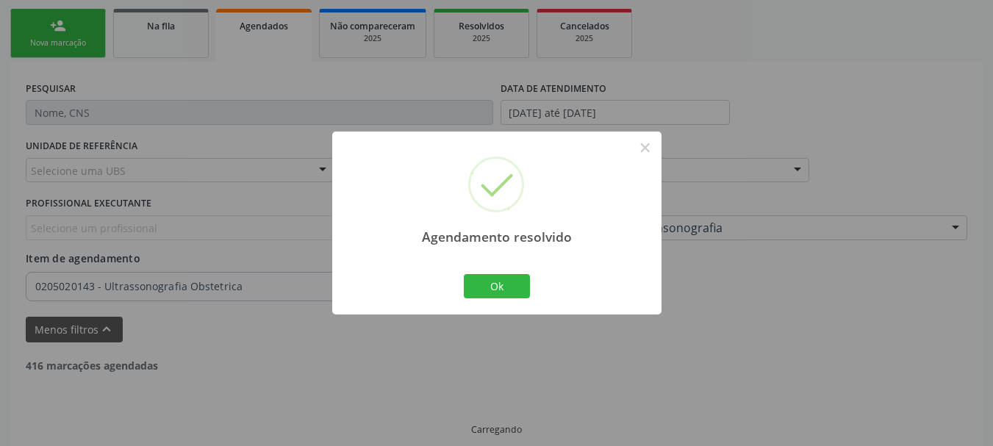
scroll to position [332, 0]
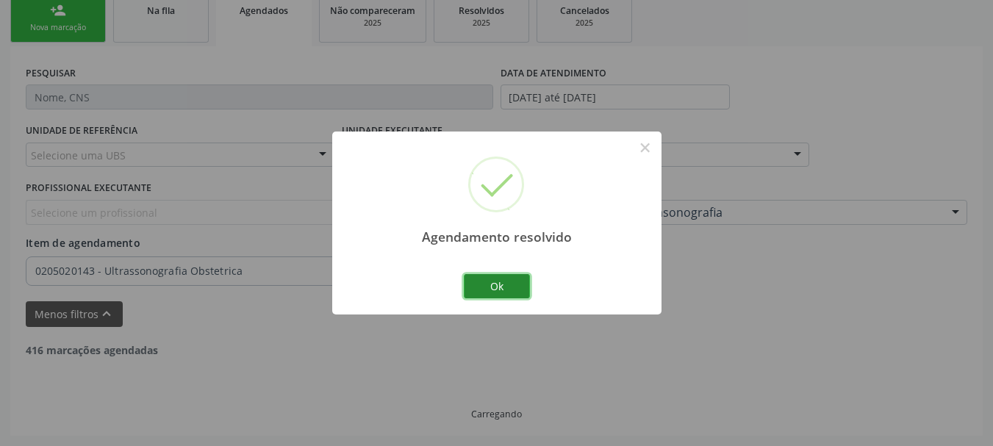
click at [499, 283] on button "Ok" at bounding box center [497, 286] width 66 height 25
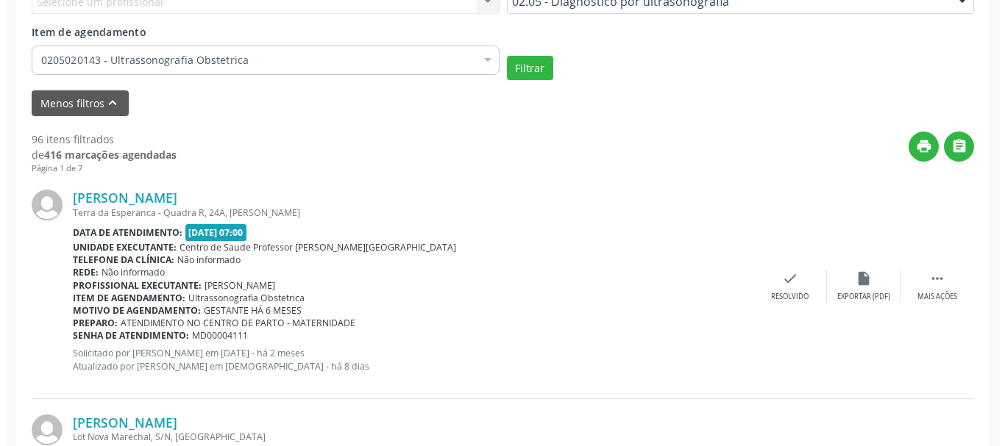
scroll to position [557, 0]
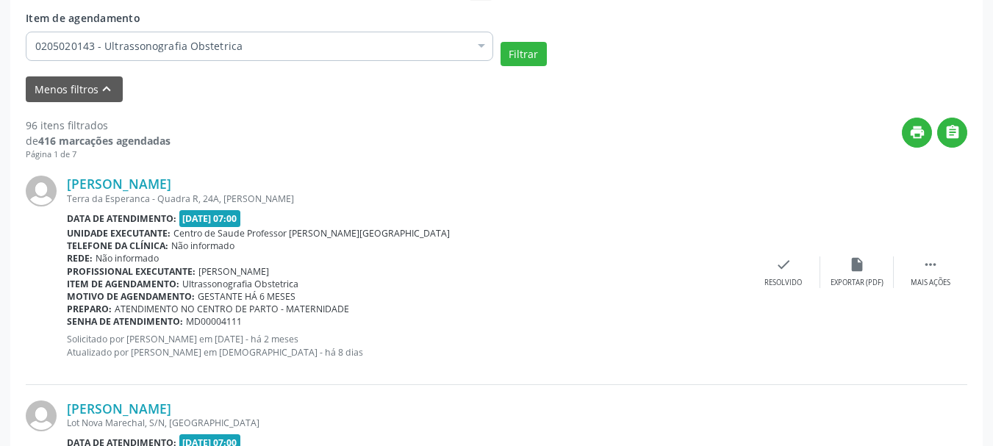
click at [215, 320] on span "MD00004111" at bounding box center [214, 321] width 56 height 13
click at [777, 285] on div "Resolvido" at bounding box center [784, 283] width 38 height 10
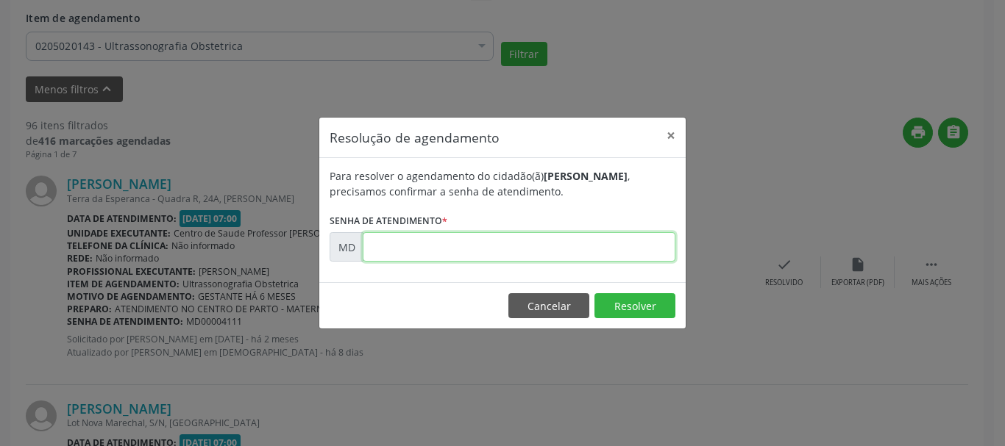
click at [573, 235] on input "text" at bounding box center [519, 246] width 313 height 29
paste input "00004111"
type input "00004111"
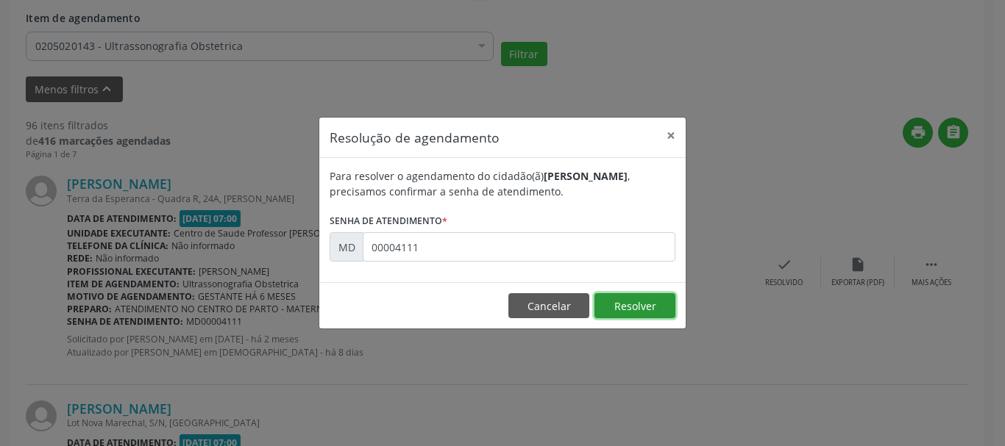
click at [610, 307] on button "Resolver" at bounding box center [634, 305] width 81 height 25
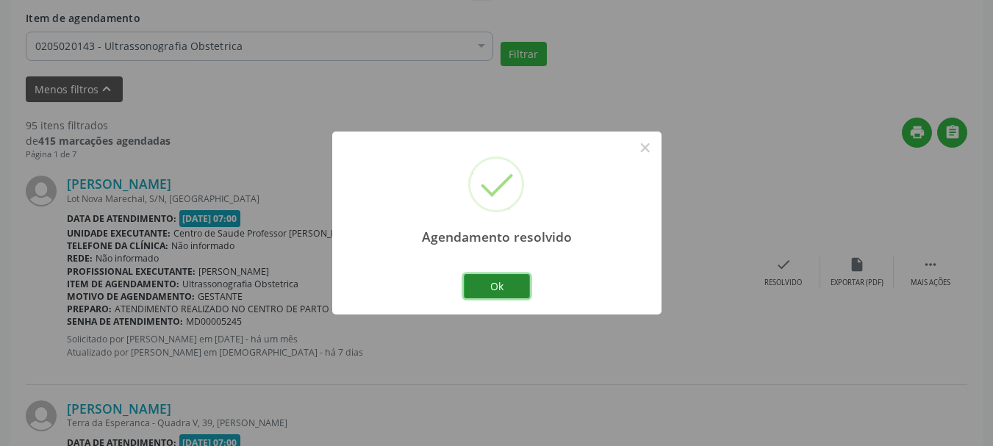
click at [517, 285] on button "Ok" at bounding box center [497, 286] width 66 height 25
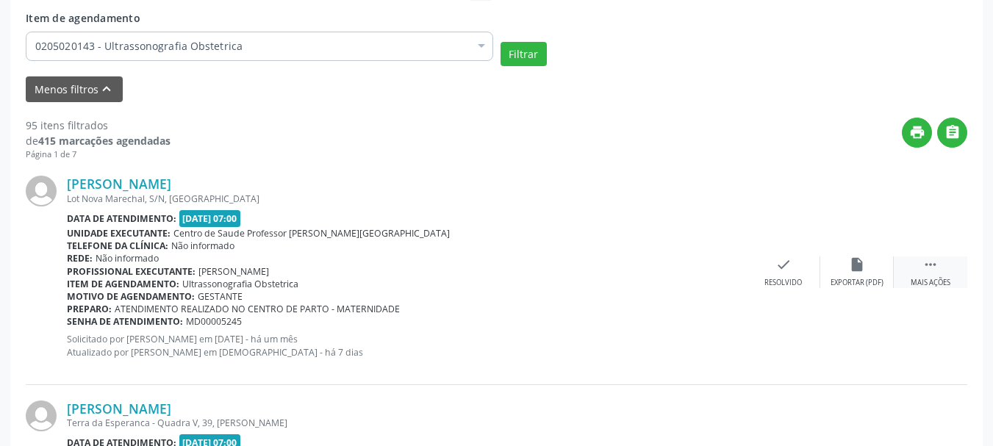
click at [931, 271] on icon "" at bounding box center [931, 265] width 16 height 16
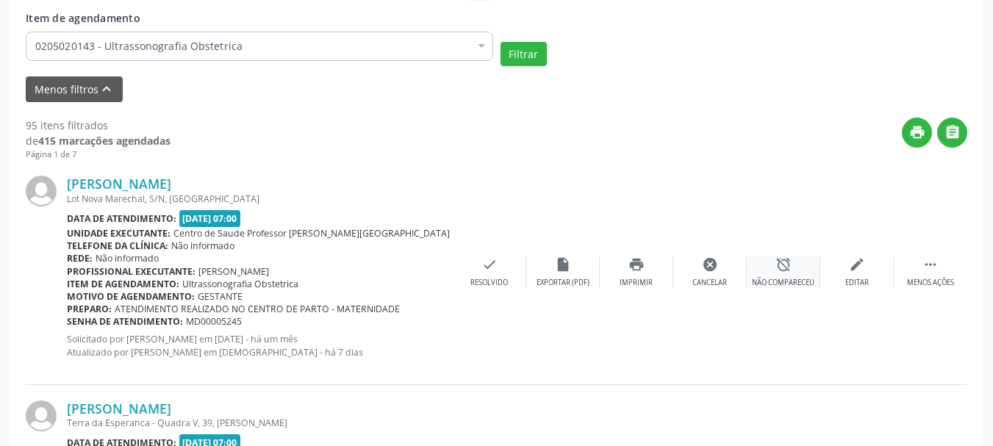
click at [766, 265] on div "alarm_off Não compareceu" at bounding box center [784, 273] width 74 height 32
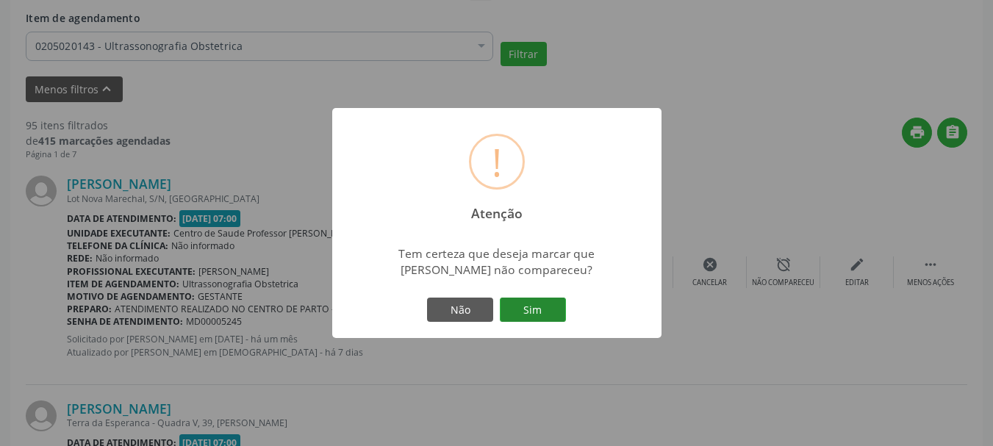
click at [531, 310] on button "Sim" at bounding box center [533, 310] width 66 height 25
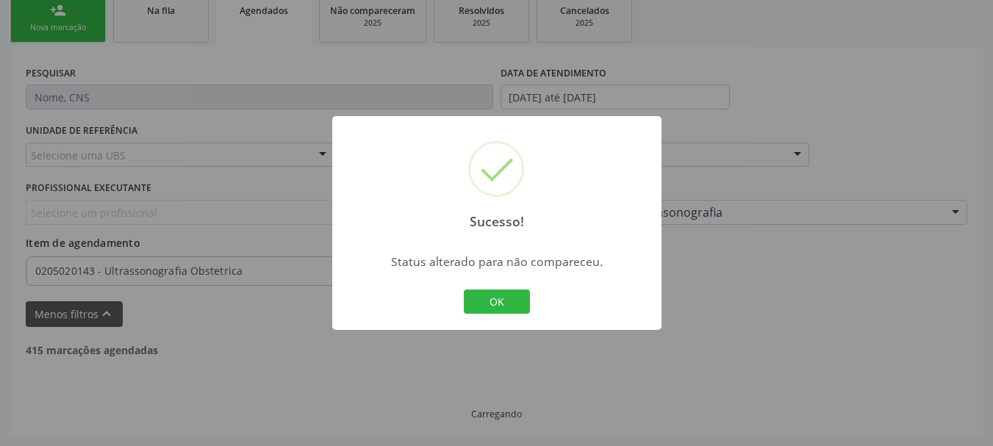
scroll to position [332, 0]
click at [485, 309] on button "OK" at bounding box center [497, 302] width 66 height 25
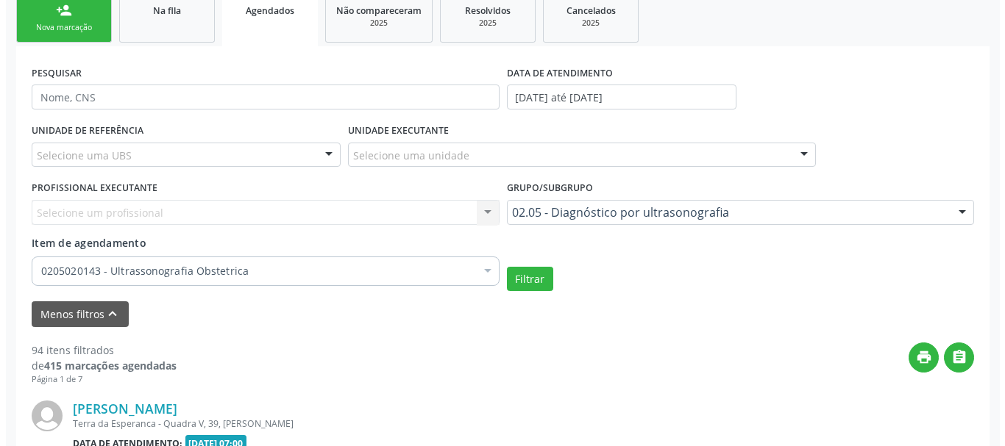
scroll to position [557, 0]
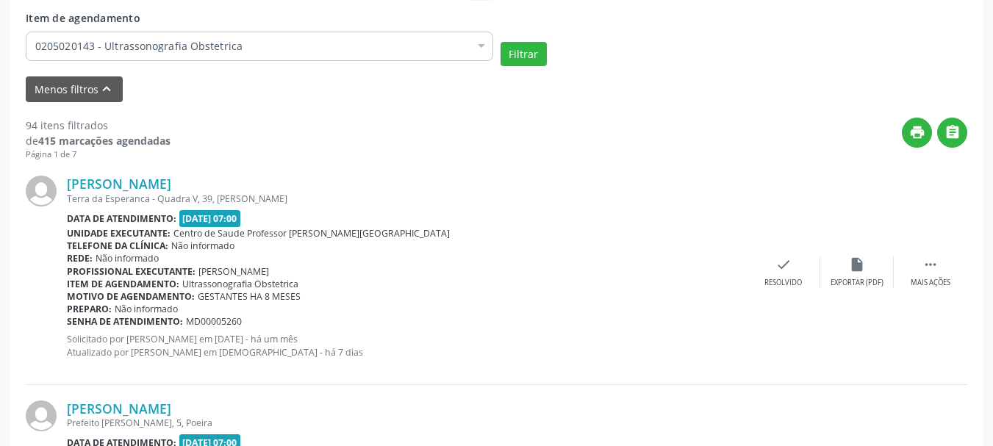
click at [221, 320] on span "MD00005260" at bounding box center [214, 321] width 56 height 13
click at [797, 254] on div "[PERSON_NAME] Terra da Esperanca - Quadra V, 39, [PERSON_NAME] Data de atendime…" at bounding box center [497, 272] width 942 height 224
click at [789, 264] on icon "check" at bounding box center [784, 265] width 16 height 16
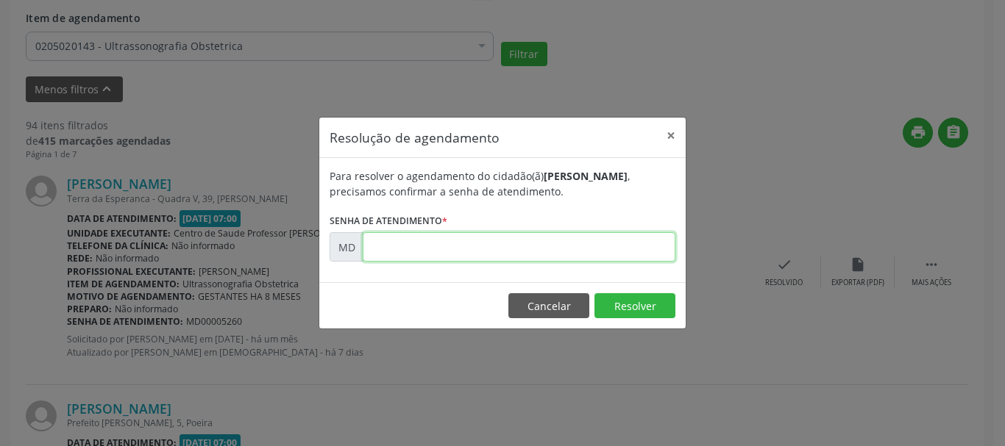
click at [511, 253] on input "text" at bounding box center [519, 246] width 313 height 29
paste input "00005260"
type input "00005260"
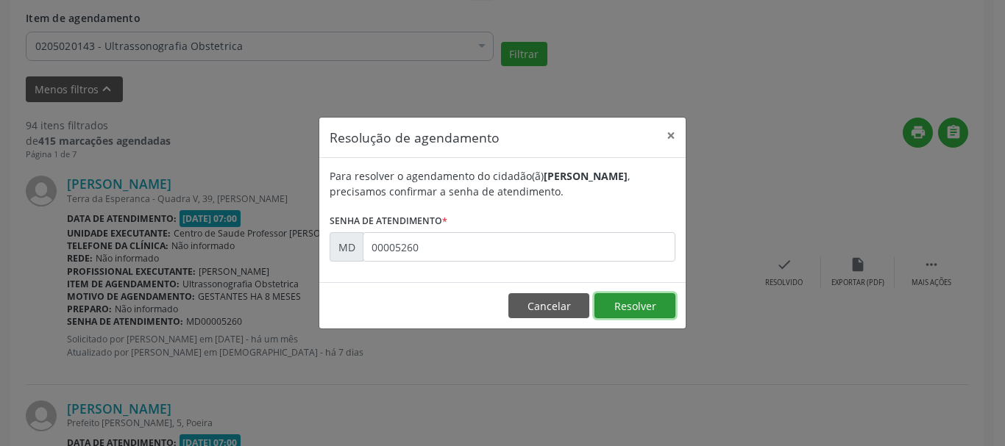
click at [607, 304] on button "Resolver" at bounding box center [634, 305] width 81 height 25
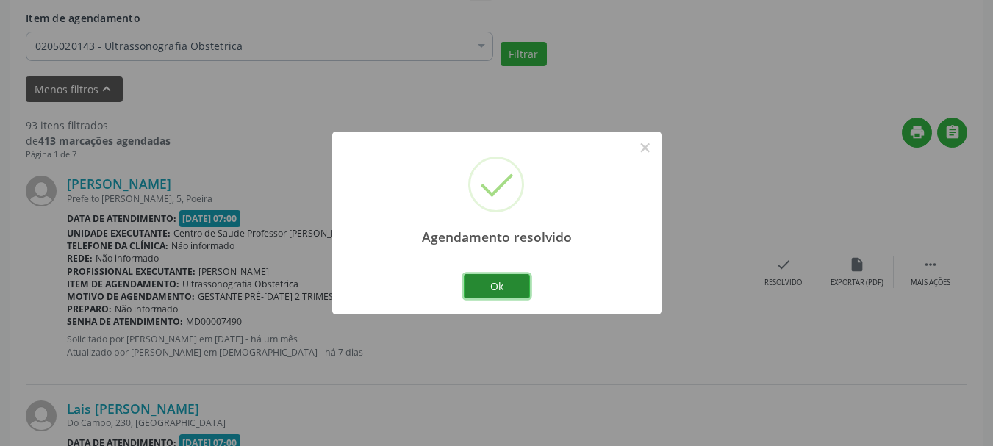
click at [507, 277] on button "Ok" at bounding box center [497, 286] width 66 height 25
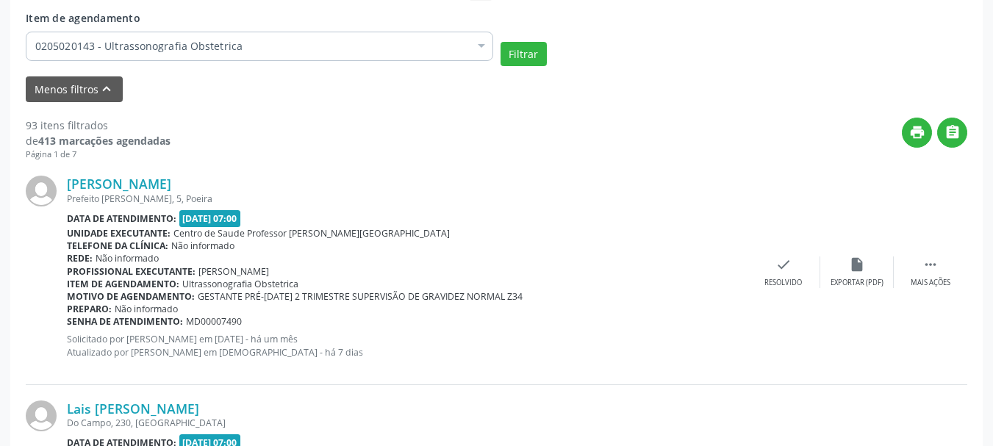
click at [215, 321] on span "MD00007490" at bounding box center [214, 321] width 56 height 13
click at [790, 272] on icon "check" at bounding box center [784, 265] width 16 height 16
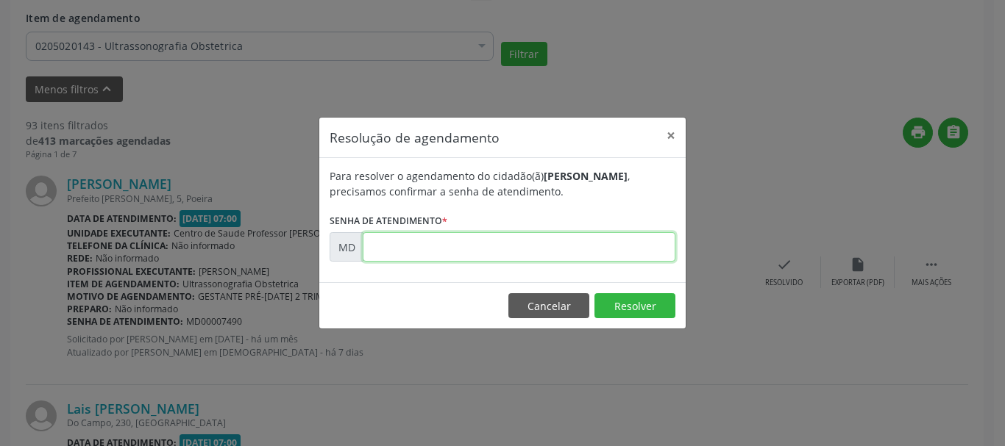
click at [578, 244] on input "text" at bounding box center [519, 246] width 313 height 29
paste input "00007490"
type input "00007490"
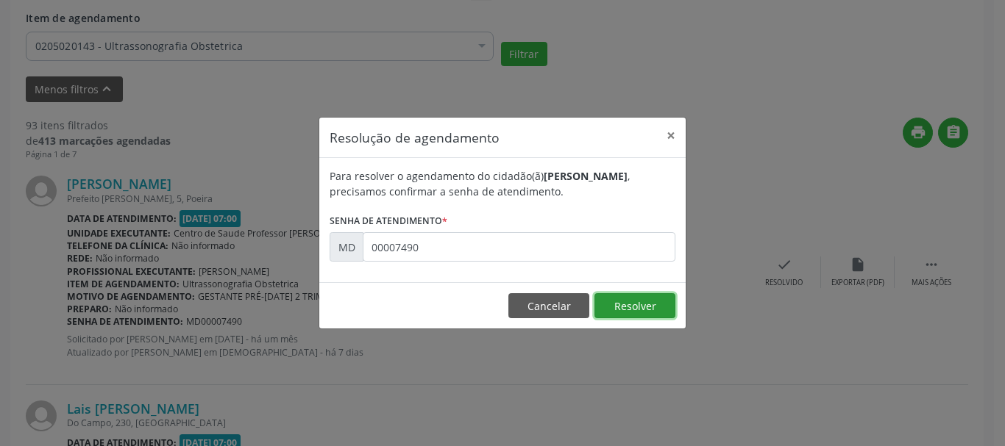
click at [610, 303] on button "Resolver" at bounding box center [634, 305] width 81 height 25
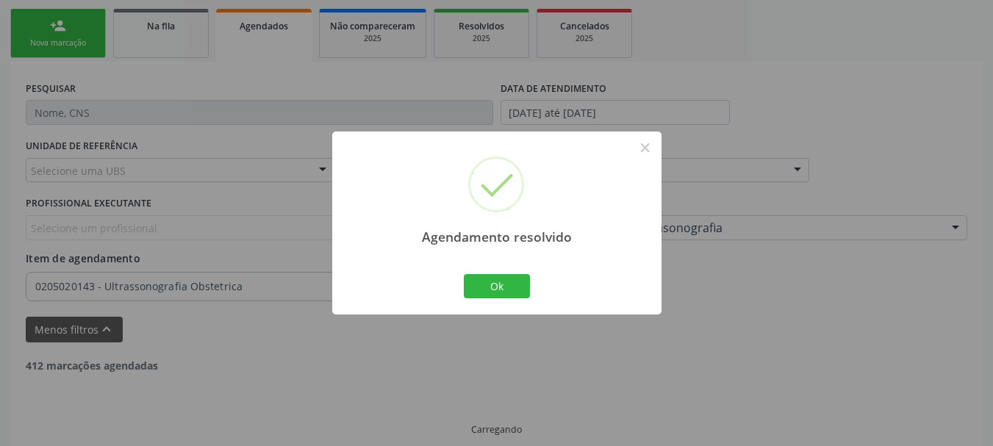
scroll to position [332, 0]
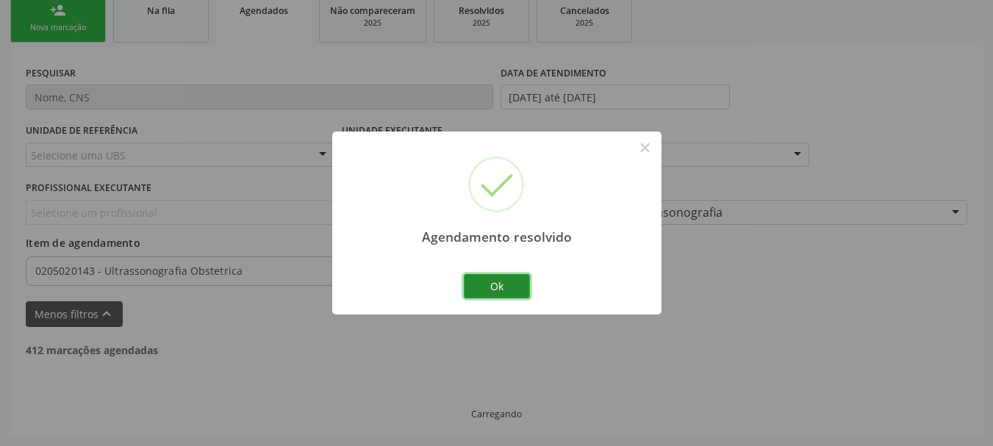
click at [506, 285] on button "Ok" at bounding box center [497, 286] width 66 height 25
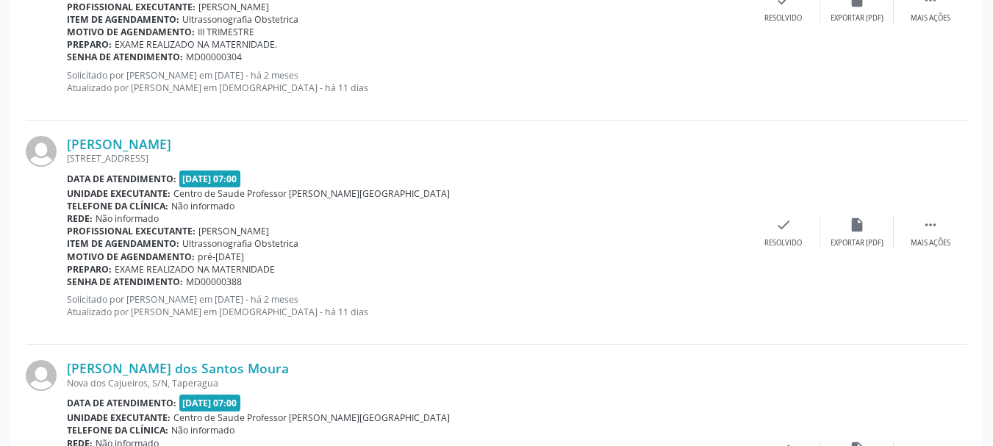
scroll to position [1503, 0]
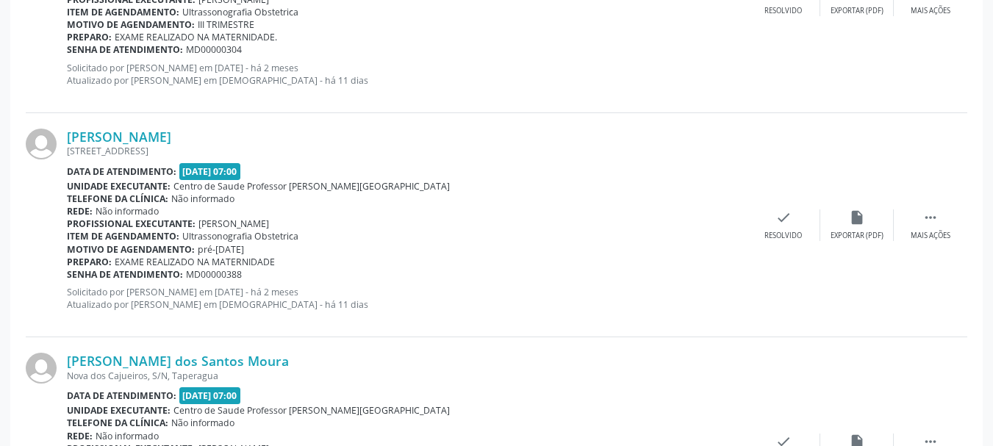
drag, startPoint x: 988, startPoint y: 182, endPoint x: 986, endPoint y: 211, distance: 28.8
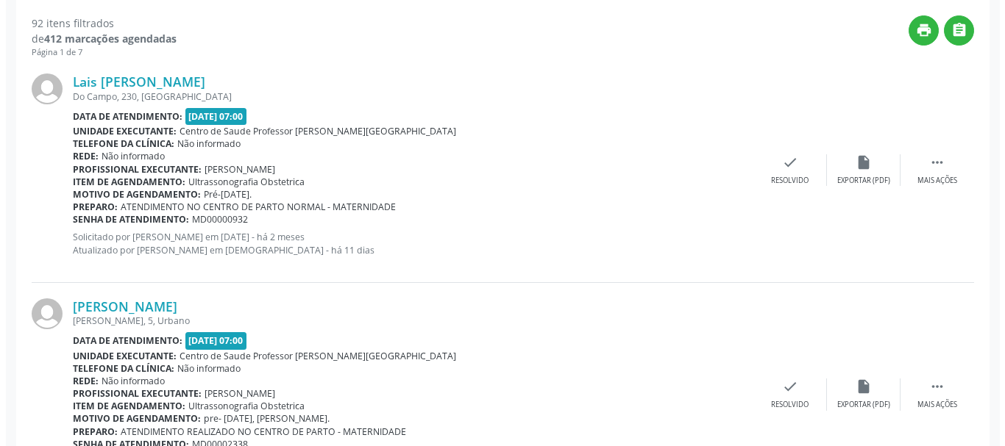
scroll to position [609, 0]
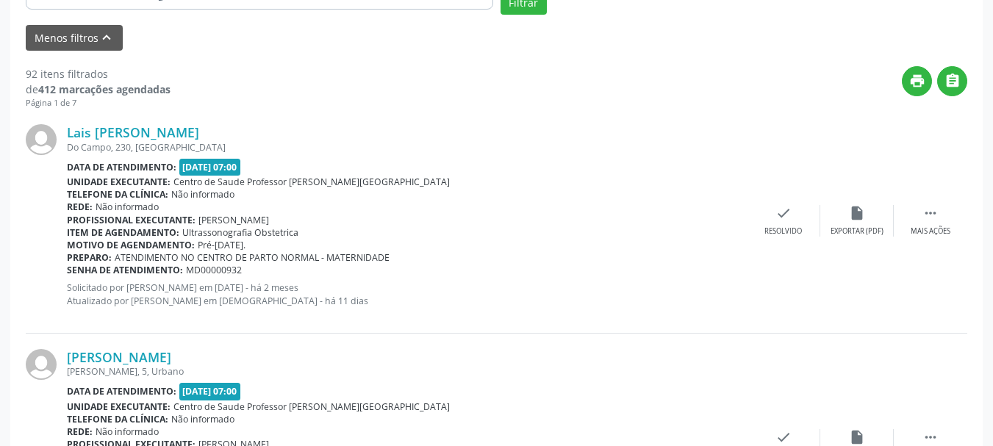
click at [215, 271] on span "MD00000932" at bounding box center [214, 270] width 56 height 13
click at [775, 223] on div "check Resolvido" at bounding box center [784, 221] width 74 height 32
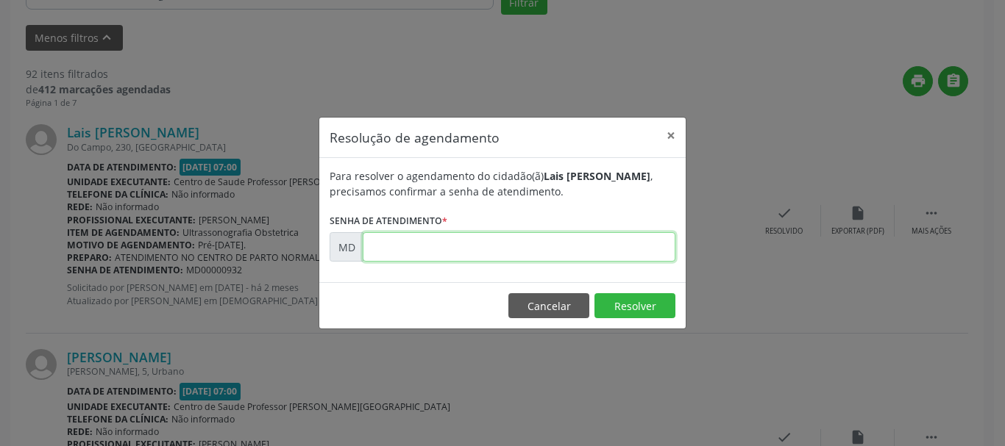
click at [454, 249] on input "text" at bounding box center [519, 246] width 313 height 29
paste input "00000932"
type input "00000932"
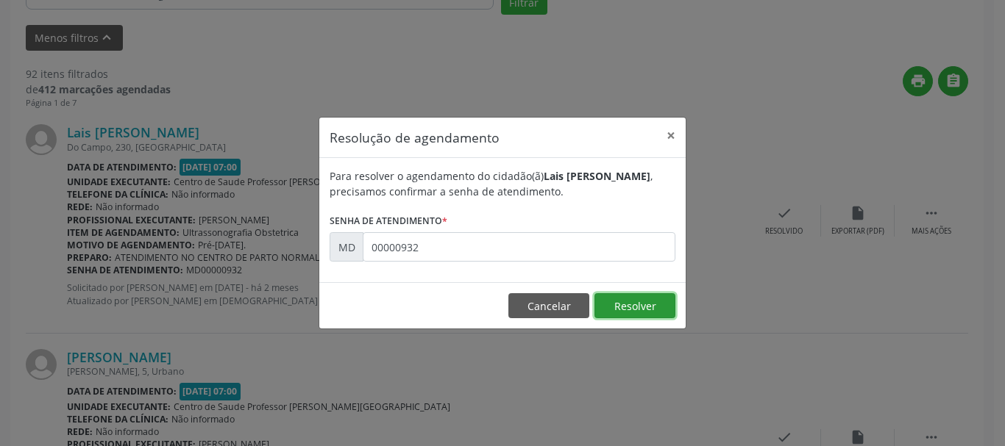
click at [653, 304] on button "Resolver" at bounding box center [634, 305] width 81 height 25
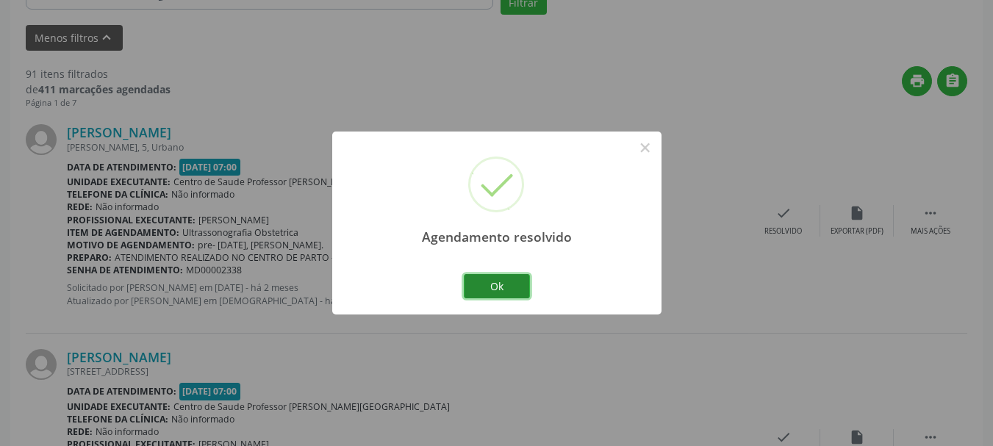
click at [512, 279] on button "Ok" at bounding box center [497, 286] width 66 height 25
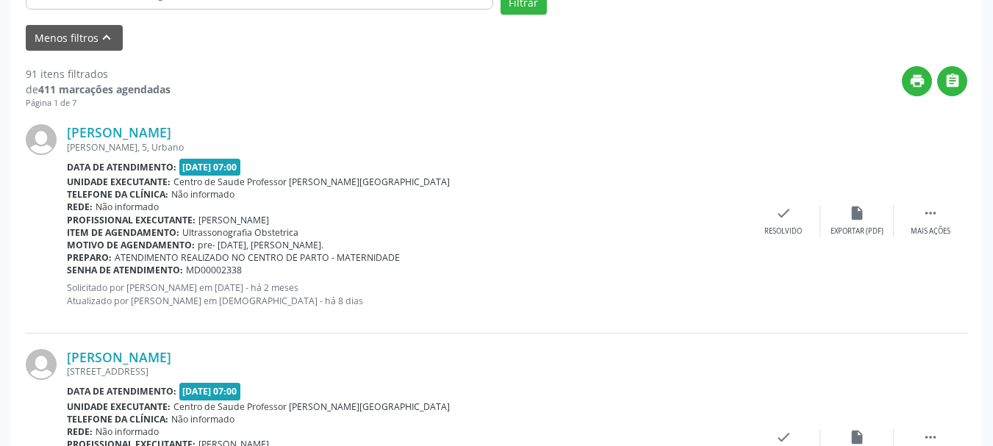
click at [212, 277] on span "MD00002338" at bounding box center [214, 270] width 56 height 13
click at [214, 268] on span "MD00002338" at bounding box center [214, 270] width 56 height 13
click at [781, 230] on div "Resolvido" at bounding box center [784, 231] width 38 height 10
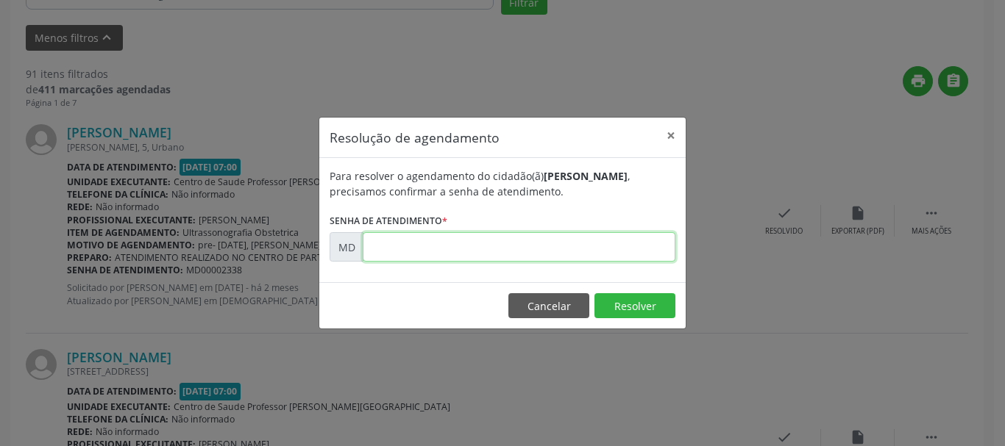
click at [526, 239] on input "text" at bounding box center [519, 246] width 313 height 29
paste input "00002338"
type input "00002338"
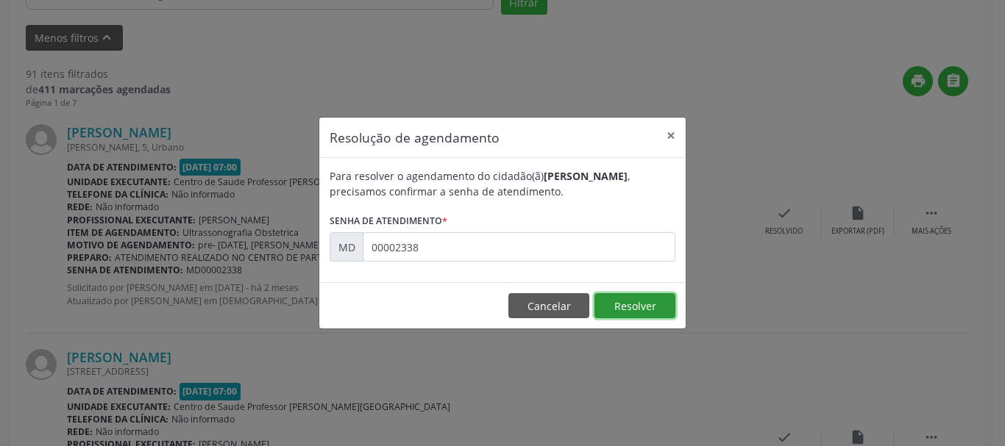
click at [637, 314] on button "Resolver" at bounding box center [634, 305] width 81 height 25
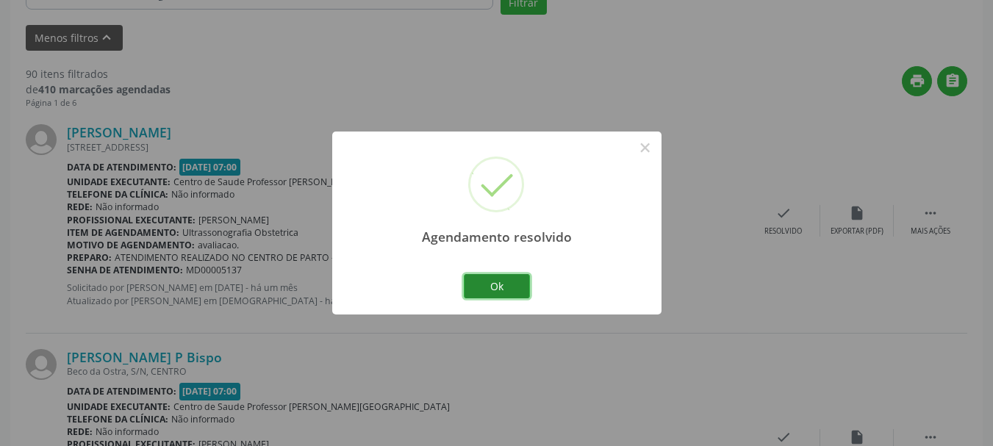
click at [513, 284] on button "Ok" at bounding box center [497, 286] width 66 height 25
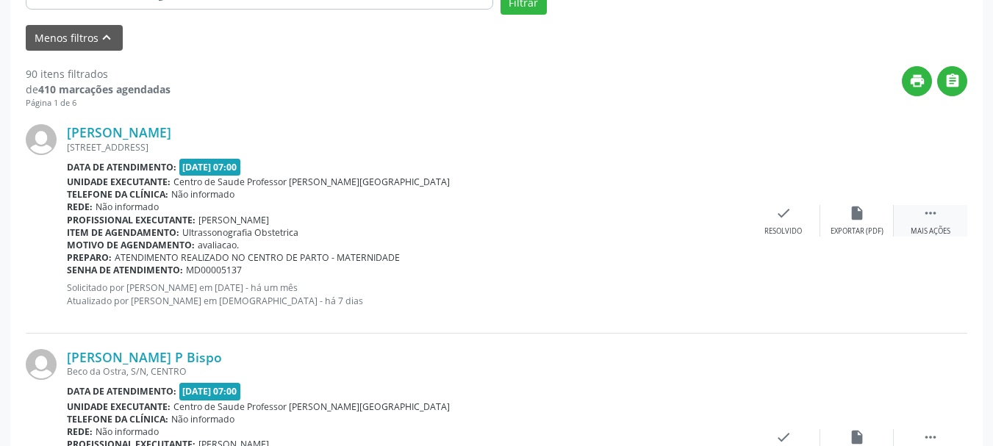
click at [928, 224] on div " Mais ações" at bounding box center [931, 221] width 74 height 32
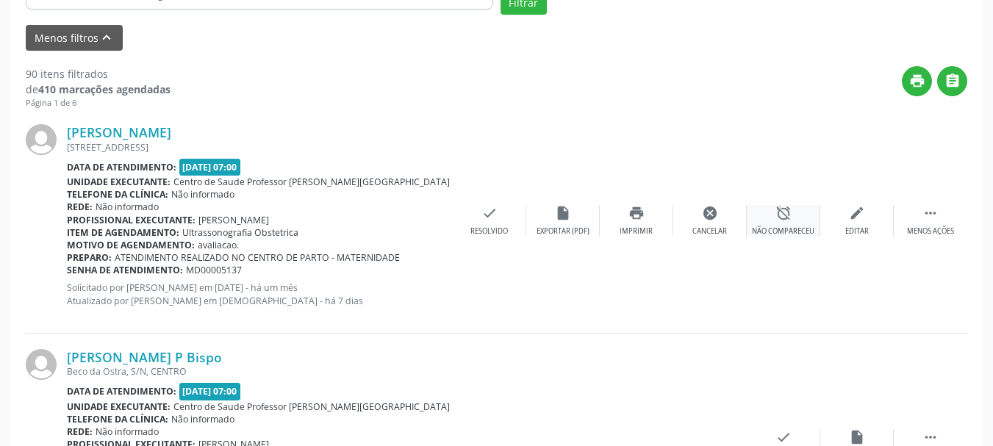
click at [771, 224] on div "alarm_off Não compareceu" at bounding box center [784, 221] width 74 height 32
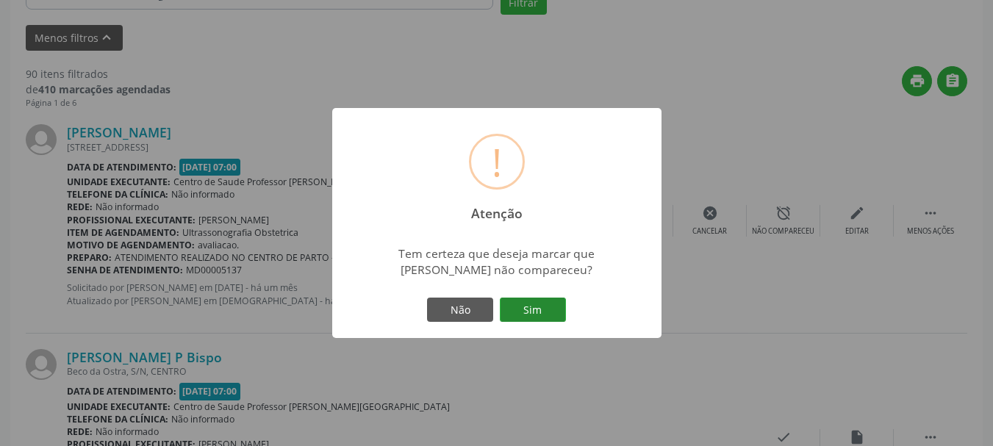
click at [523, 313] on button "Sim" at bounding box center [533, 310] width 66 height 25
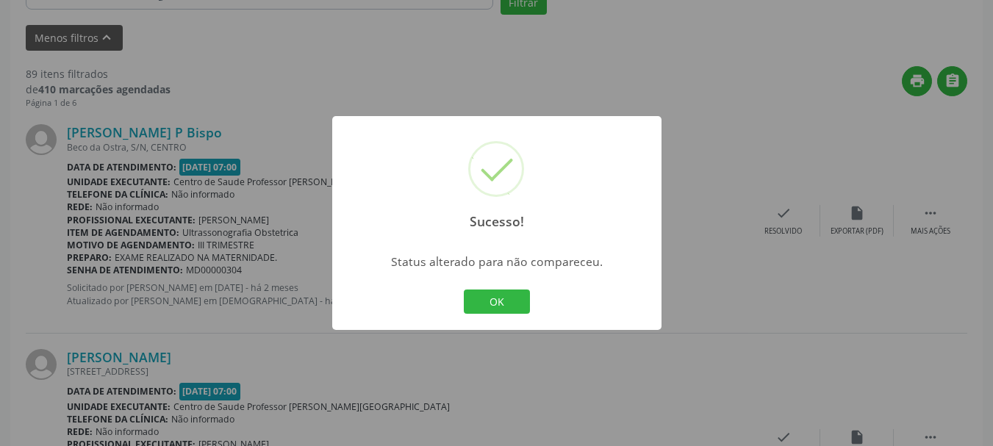
click at [464, 290] on button "OK" at bounding box center [497, 302] width 66 height 25
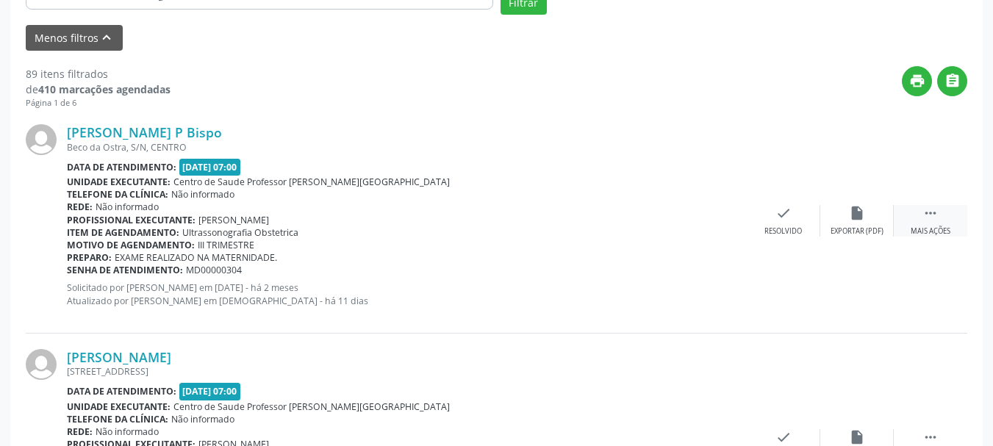
click at [927, 226] on div "Mais ações" at bounding box center [931, 231] width 40 height 10
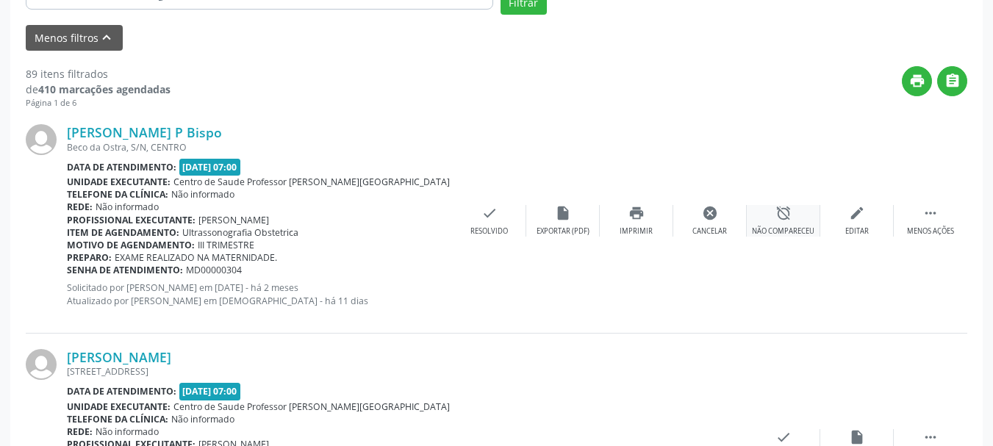
click at [789, 222] on div "alarm_off Não compareceu" at bounding box center [784, 221] width 74 height 32
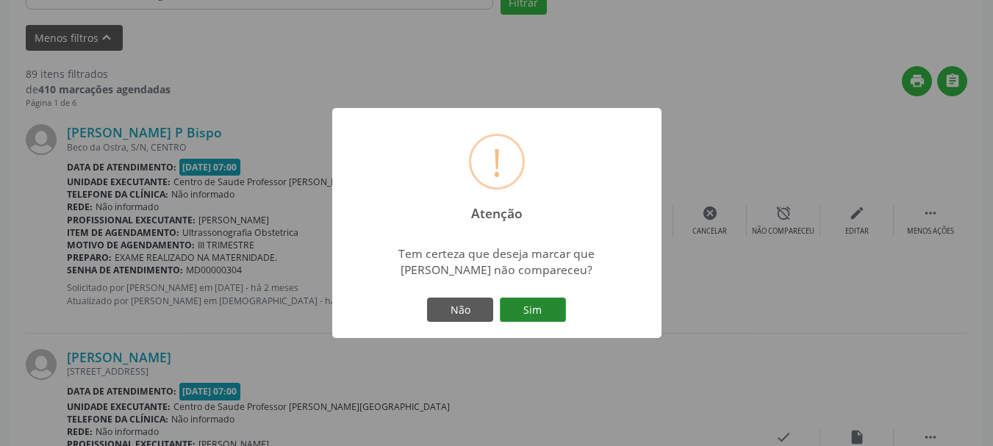
click at [516, 310] on button "Sim" at bounding box center [533, 310] width 66 height 25
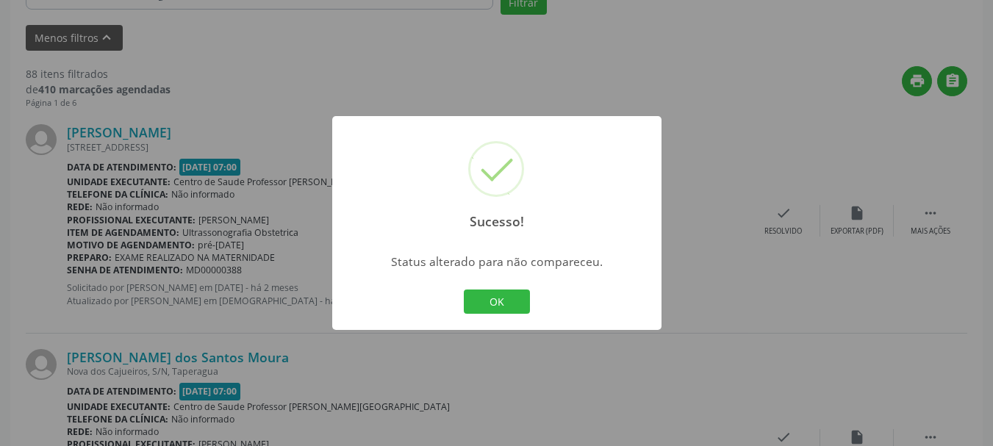
click at [464, 290] on button "OK" at bounding box center [497, 302] width 66 height 25
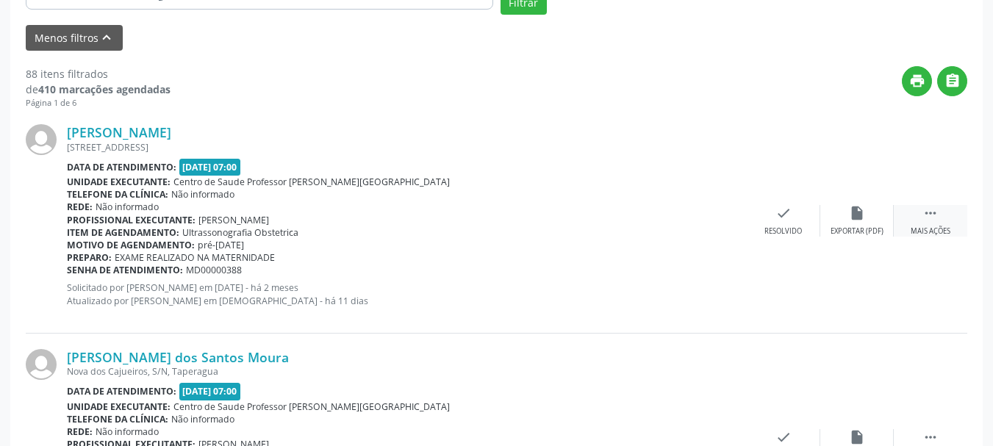
click at [941, 207] on div " Mais ações" at bounding box center [931, 221] width 74 height 32
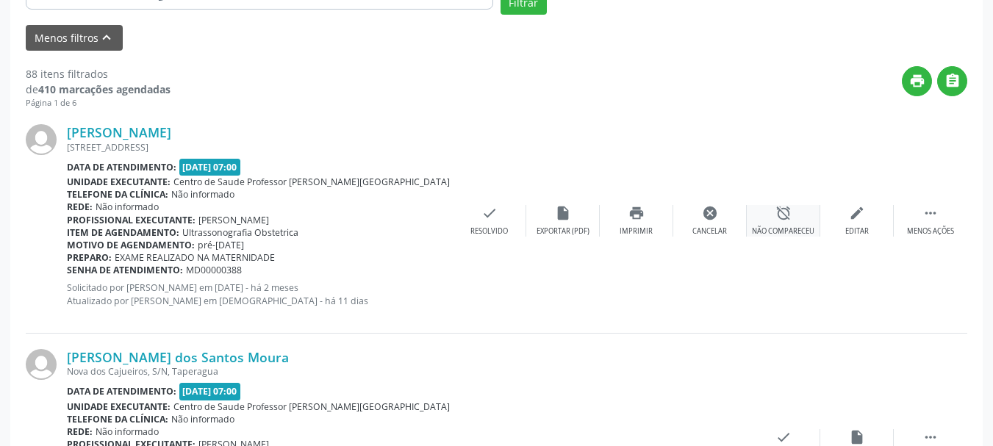
click at [758, 221] on div "alarm_off Não compareceu" at bounding box center [784, 221] width 74 height 32
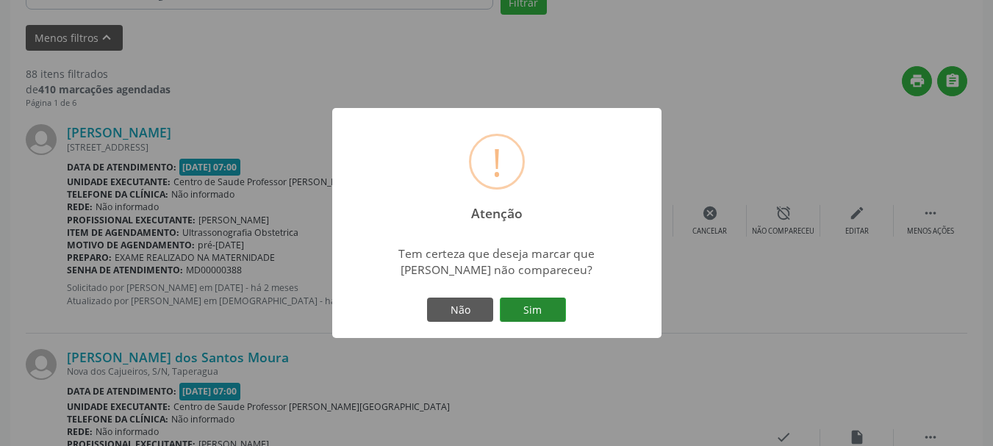
click at [547, 313] on button "Sim" at bounding box center [533, 310] width 66 height 25
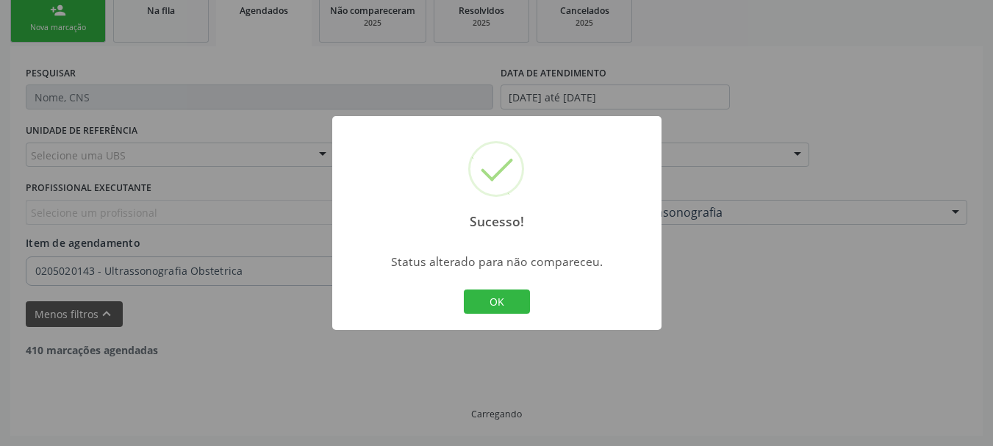
scroll to position [332, 0]
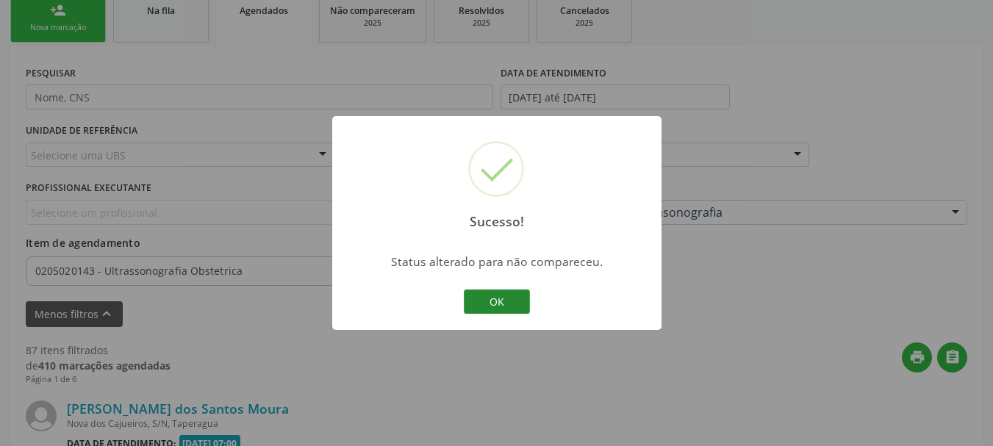
click at [507, 307] on button "OK" at bounding box center [497, 302] width 66 height 25
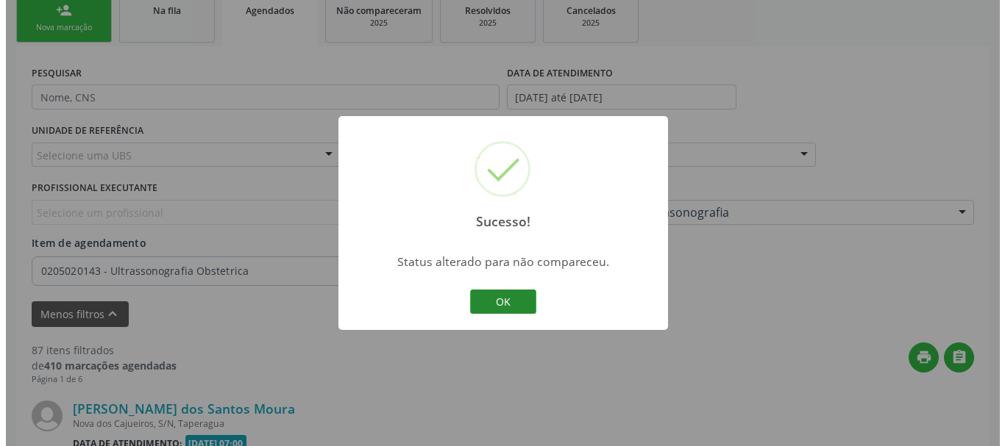
scroll to position [609, 0]
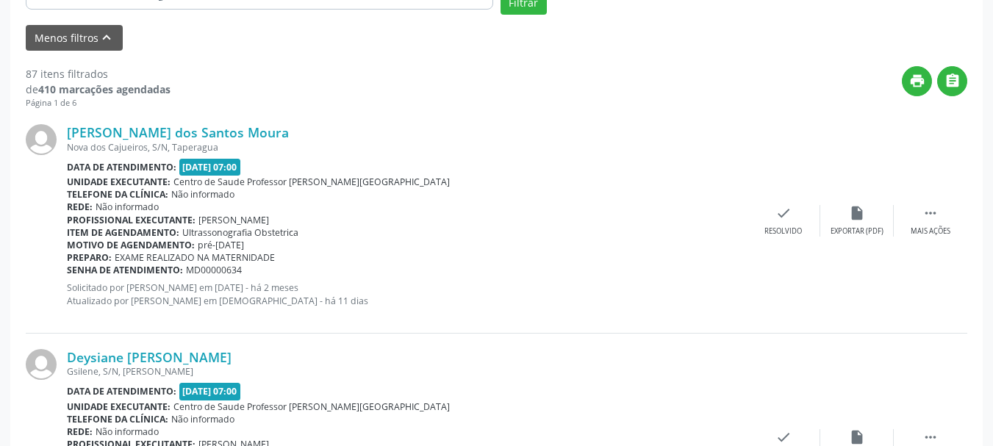
click at [200, 274] on span "MD00000634" at bounding box center [214, 270] width 56 height 13
click at [799, 206] on div "check Resolvido" at bounding box center [784, 221] width 74 height 32
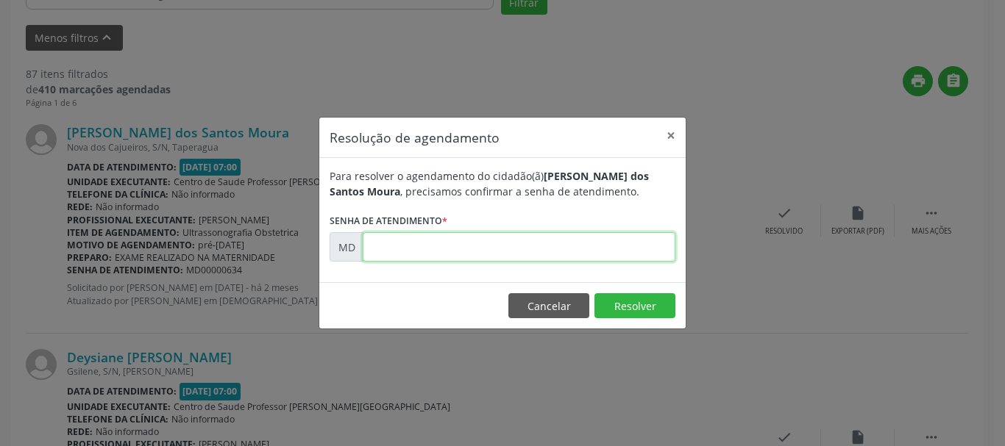
click at [530, 246] on input "text" at bounding box center [519, 246] width 313 height 29
paste input "00000634"
type input "00000634"
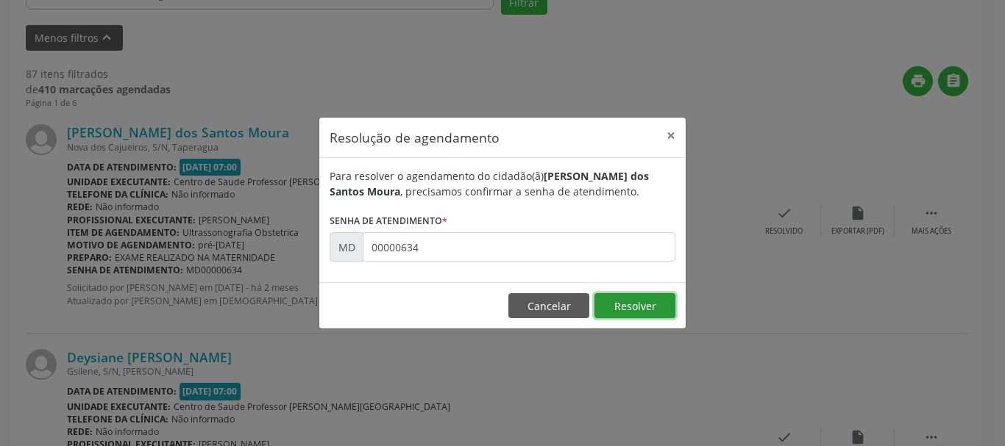
click at [615, 305] on button "Resolver" at bounding box center [634, 305] width 81 height 25
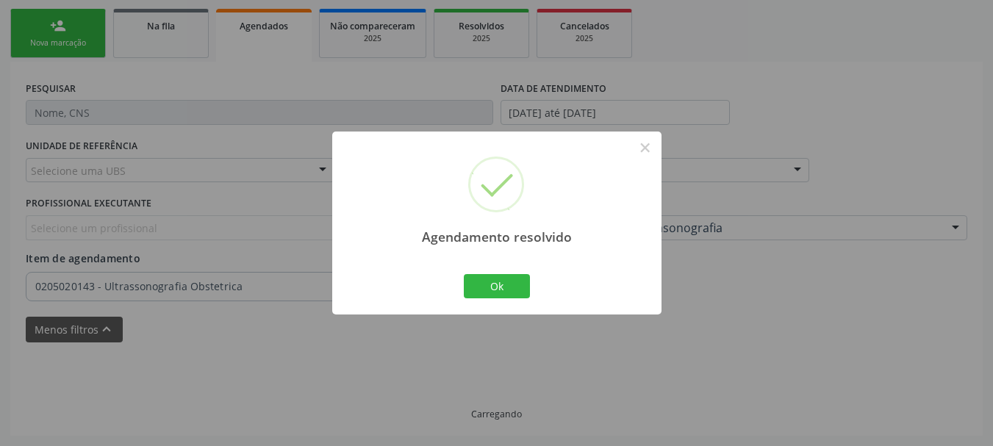
scroll to position [332, 0]
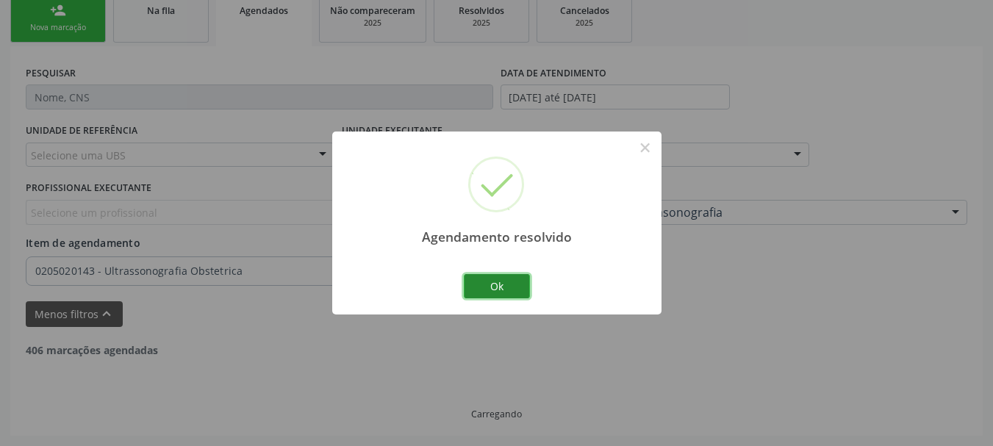
click at [506, 291] on button "Ok" at bounding box center [497, 286] width 66 height 25
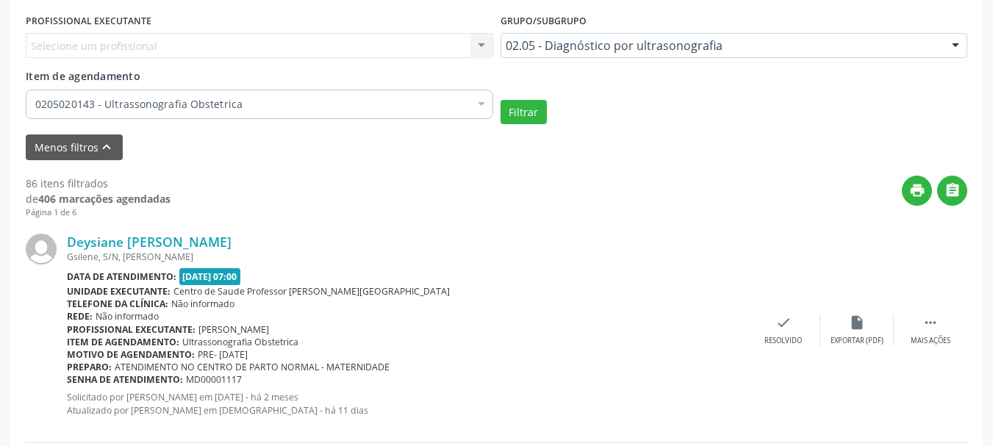
scroll to position [529, 0]
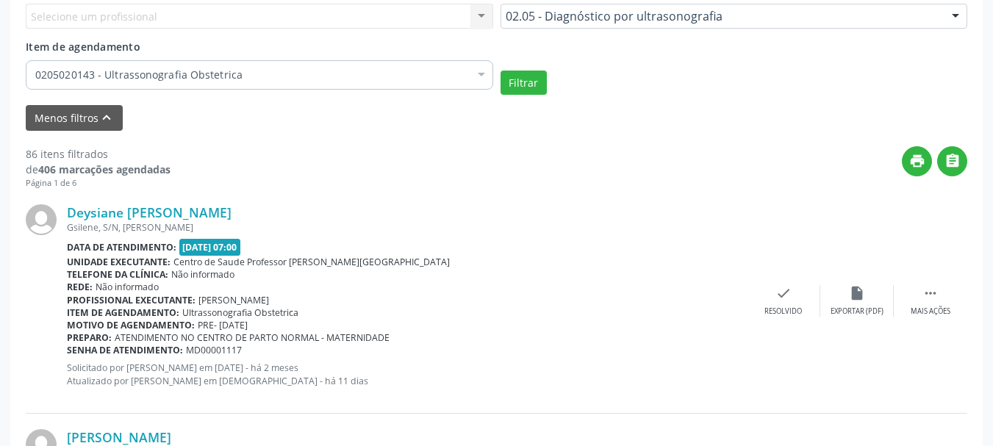
click at [918, 321] on div "Deysiane [PERSON_NAME] [PERSON_NAME], S/N, [PERSON_NAME] Data de atendimento: […" at bounding box center [497, 301] width 942 height 224
click at [930, 305] on div " Mais ações" at bounding box center [931, 301] width 74 height 32
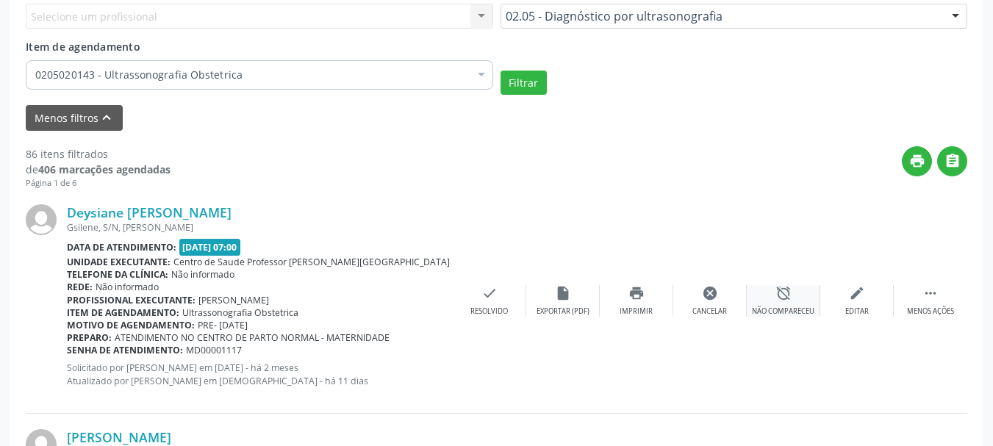
click at [802, 308] on div "Não compareceu" at bounding box center [783, 312] width 63 height 10
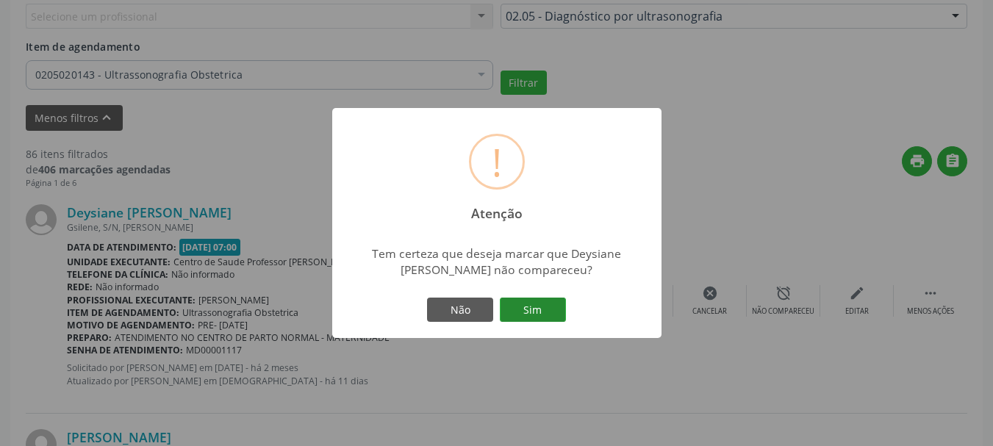
click at [527, 298] on button "Sim" at bounding box center [533, 310] width 66 height 25
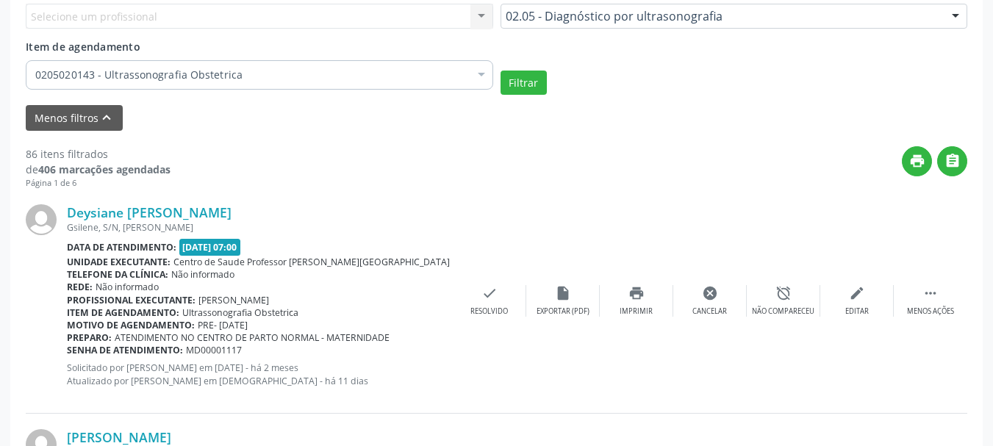
scroll to position [332, 0]
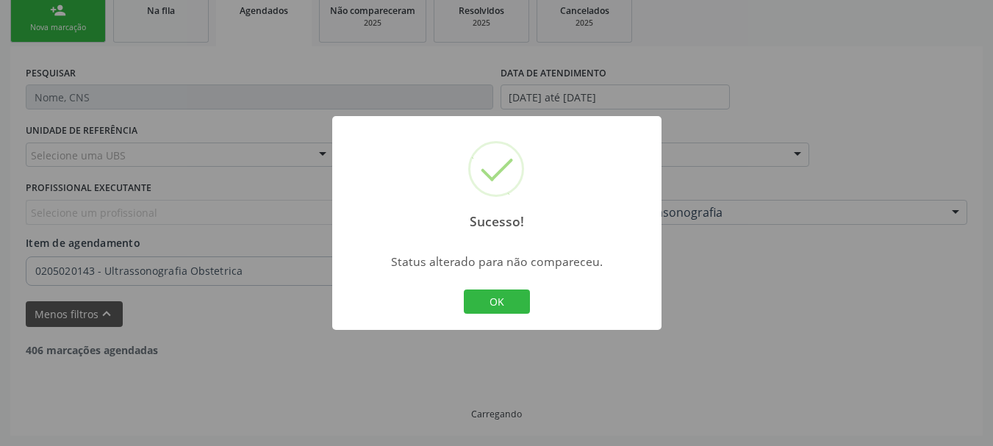
click at [527, 297] on button "OK" at bounding box center [497, 302] width 66 height 25
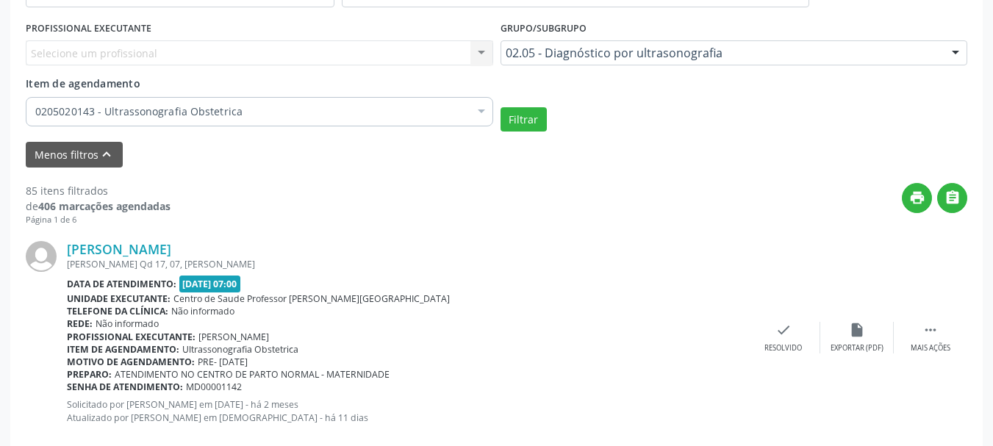
scroll to position [550, 0]
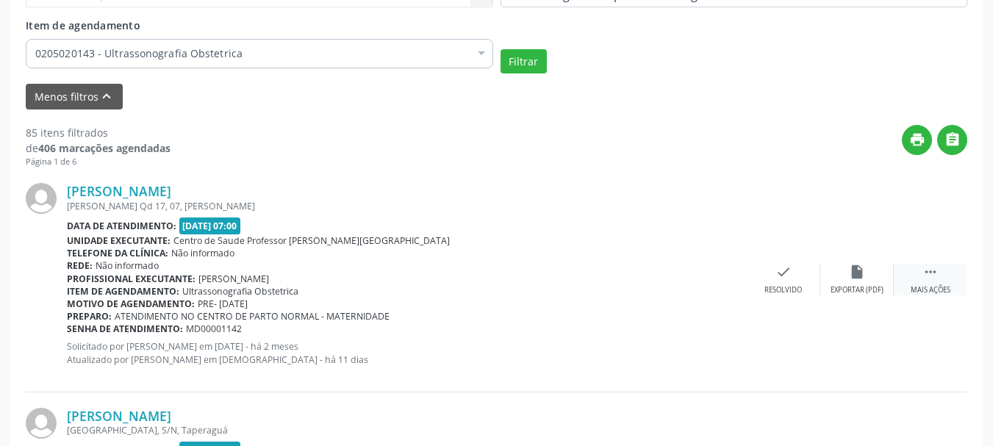
click at [925, 265] on icon "" at bounding box center [931, 272] width 16 height 16
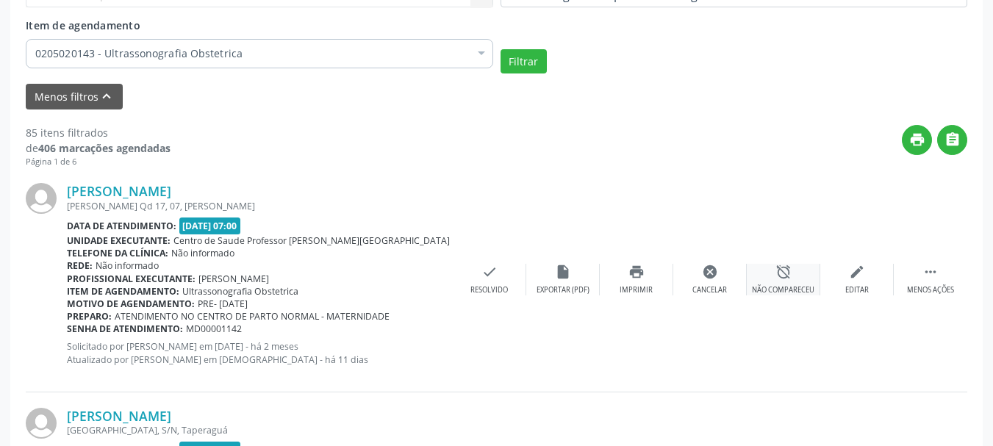
click at [766, 288] on div "Não compareceu" at bounding box center [783, 290] width 63 height 10
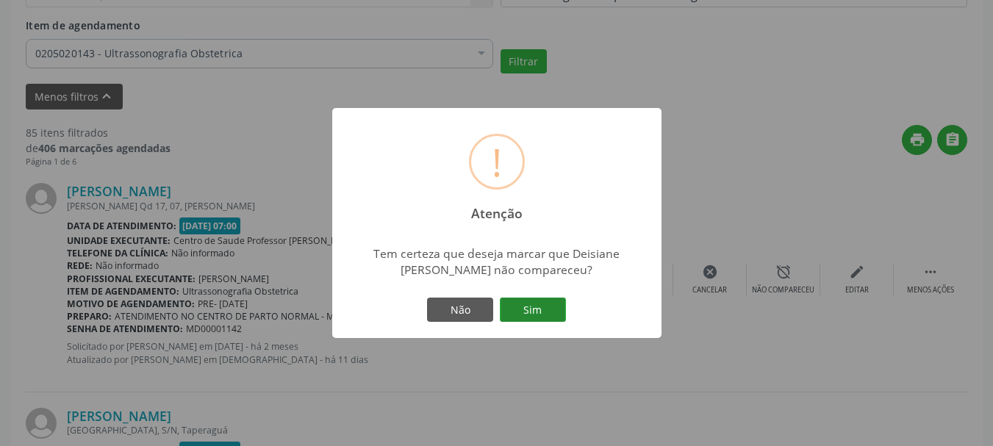
click at [546, 300] on button "Sim" at bounding box center [533, 310] width 66 height 25
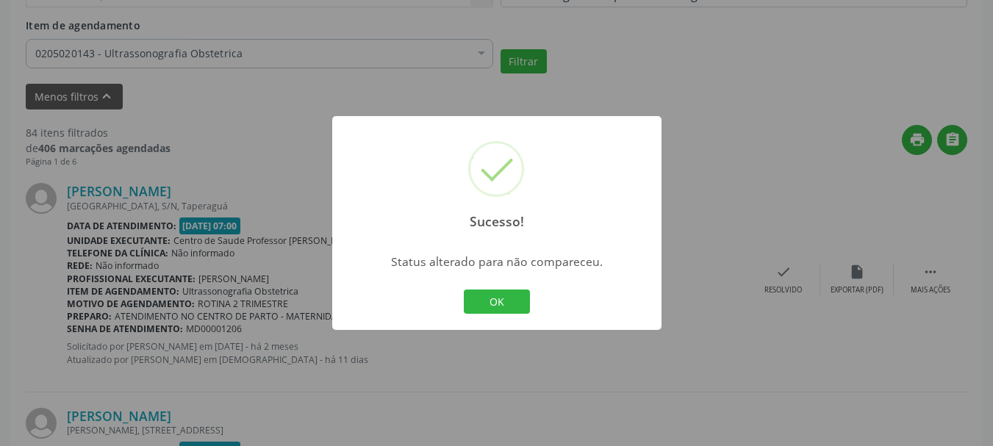
click at [464, 290] on button "OK" at bounding box center [497, 302] width 66 height 25
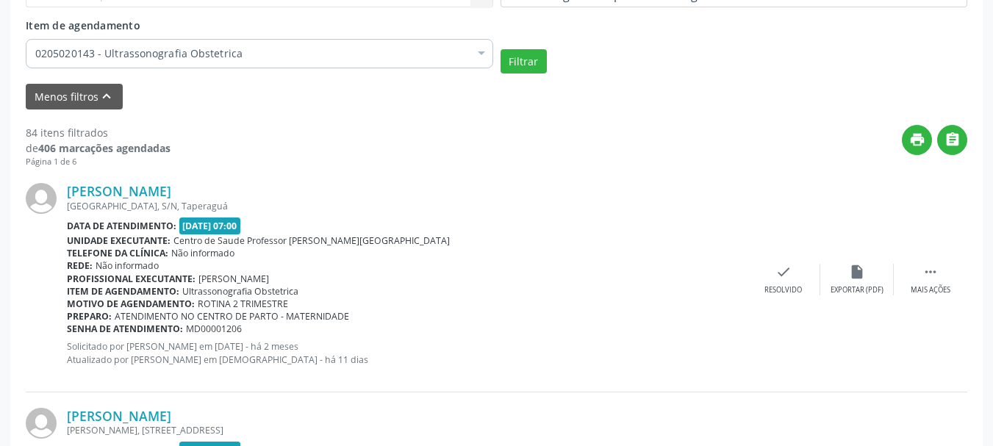
click at [218, 327] on span "MD00001206" at bounding box center [214, 329] width 56 height 13
click at [777, 274] on icon "check" at bounding box center [784, 272] width 16 height 16
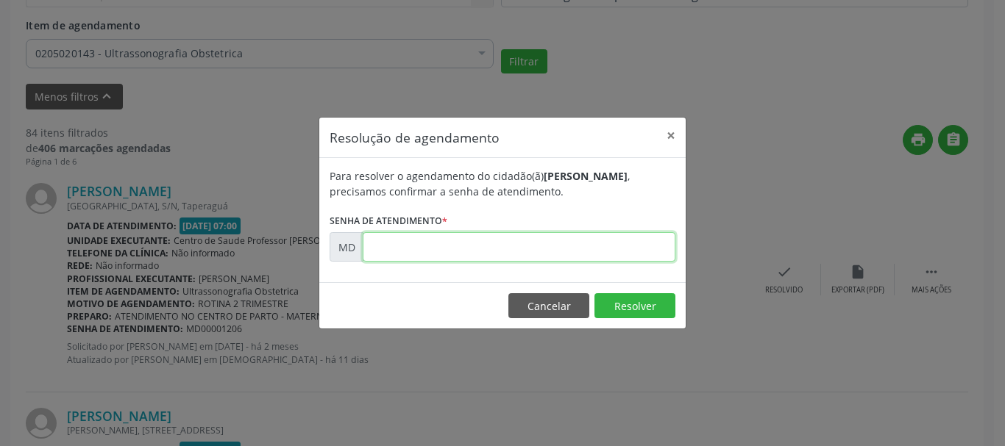
click at [527, 241] on input "text" at bounding box center [519, 246] width 313 height 29
paste input "00001206"
type input "00001206"
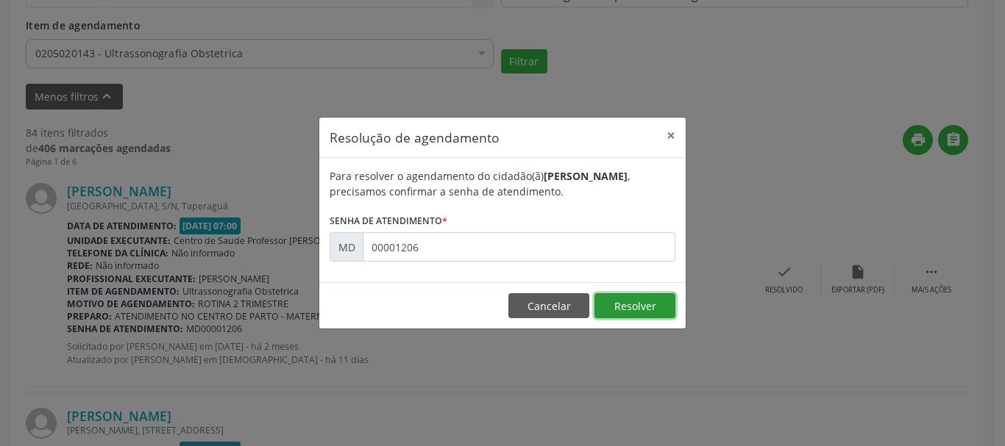
click at [609, 301] on button "Resolver" at bounding box center [634, 305] width 81 height 25
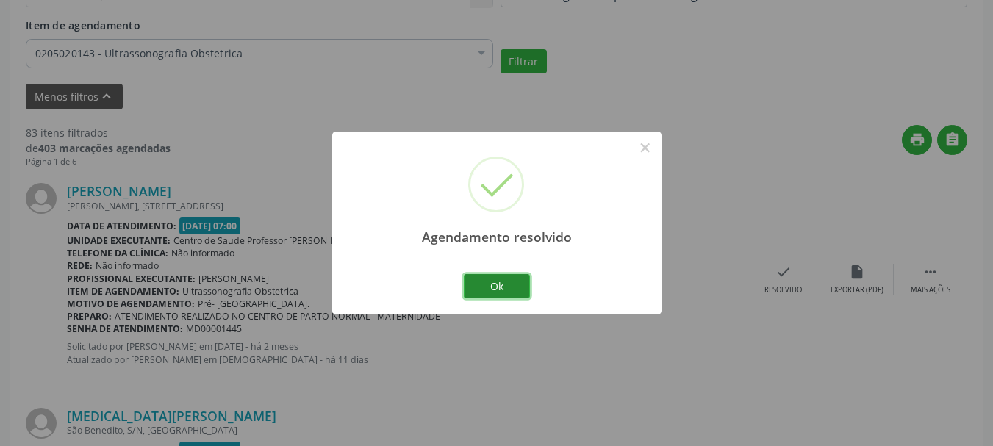
click at [486, 288] on button "Ok" at bounding box center [497, 286] width 66 height 25
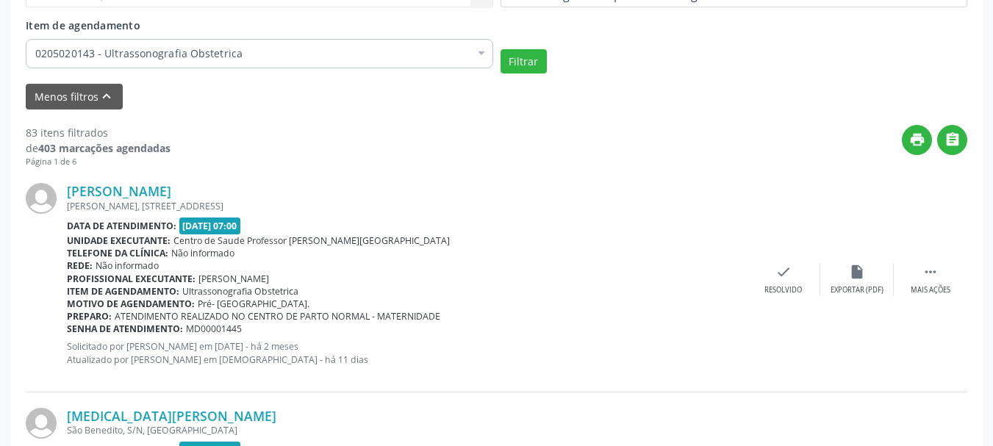
click at [221, 328] on span "MD00001445" at bounding box center [214, 329] width 56 height 13
click at [783, 269] on icon "check" at bounding box center [784, 272] width 16 height 16
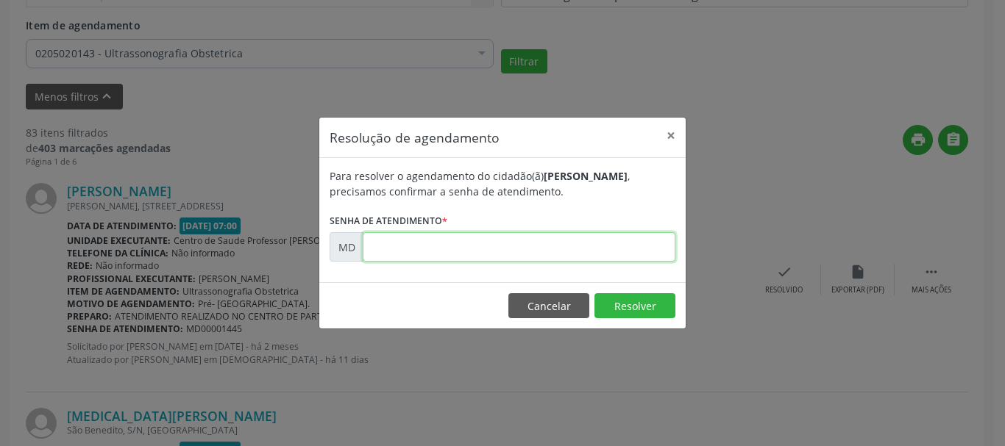
click at [566, 246] on input "text" at bounding box center [519, 246] width 313 height 29
paste input "00001445"
type input "00001445"
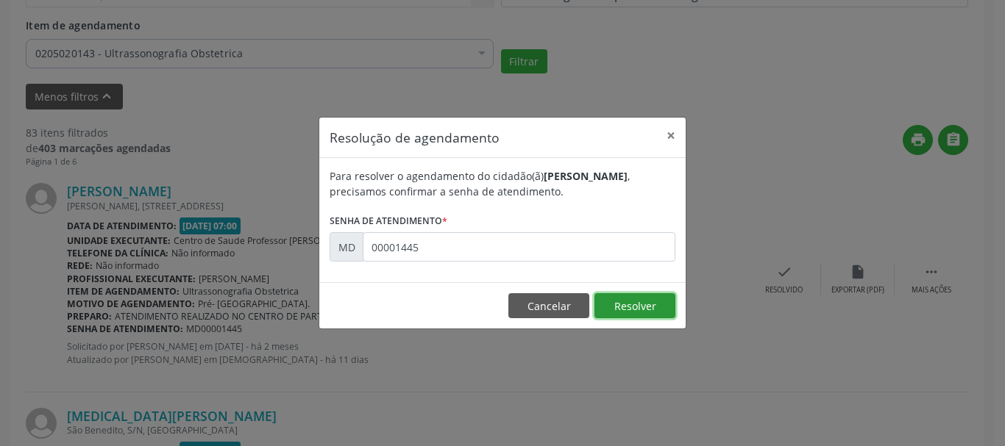
click at [611, 307] on button "Resolver" at bounding box center [634, 305] width 81 height 25
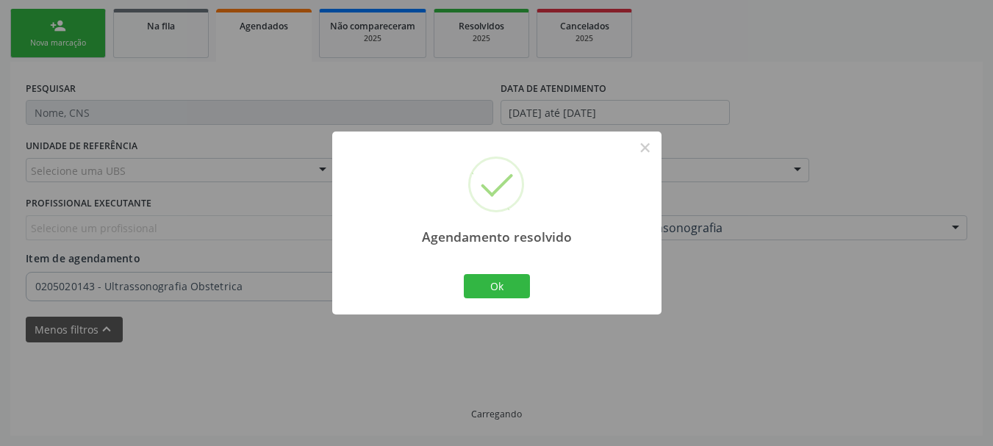
scroll to position [332, 0]
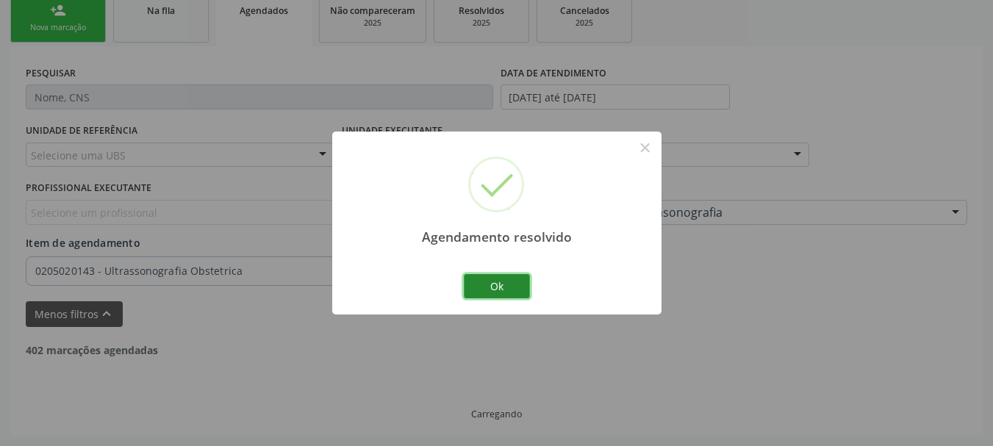
click at [485, 284] on button "Ok" at bounding box center [497, 286] width 66 height 25
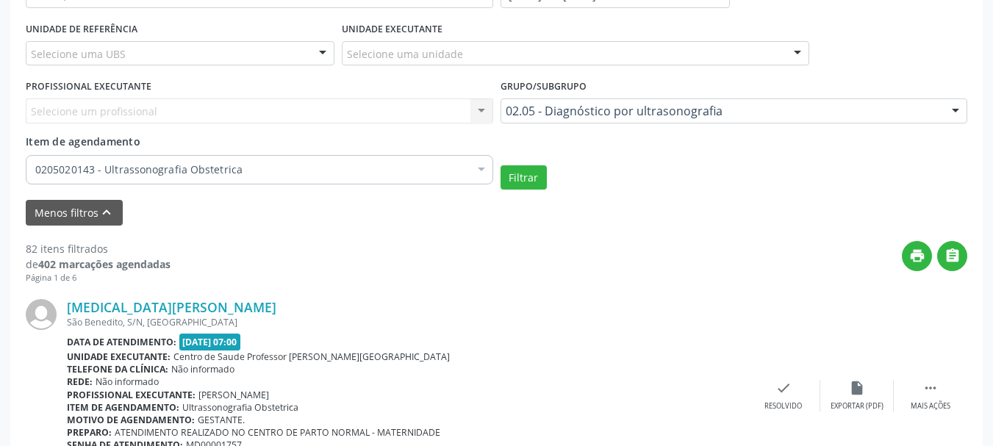
scroll to position [441, 0]
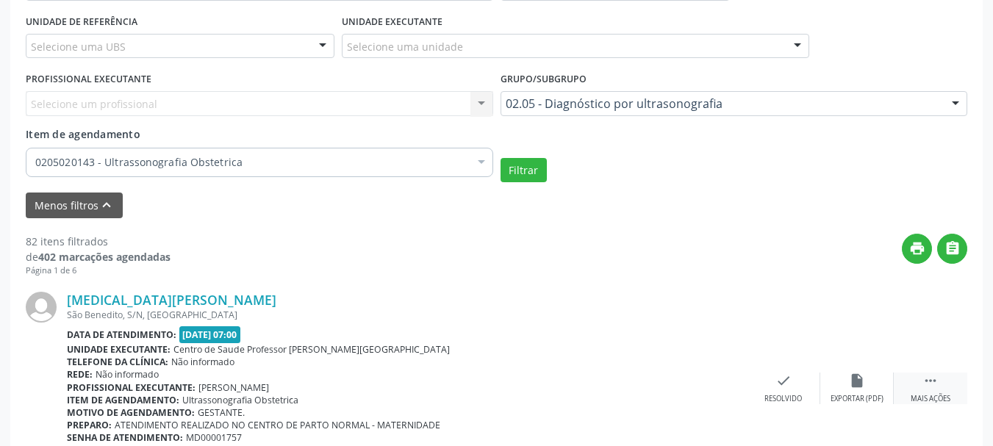
click at [949, 404] on div "Mais ações" at bounding box center [931, 399] width 40 height 10
click at [784, 389] on div "alarm_off Não compareceu" at bounding box center [784, 389] width 74 height 32
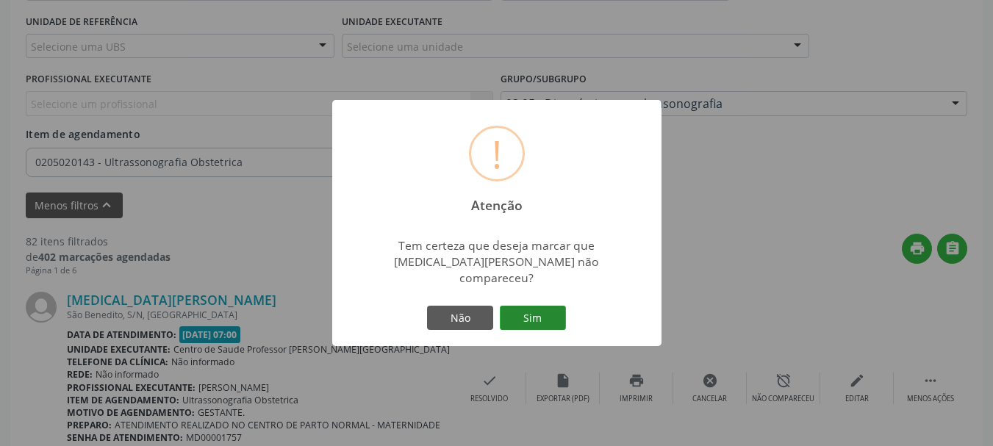
click at [548, 317] on button "Sim" at bounding box center [533, 318] width 66 height 25
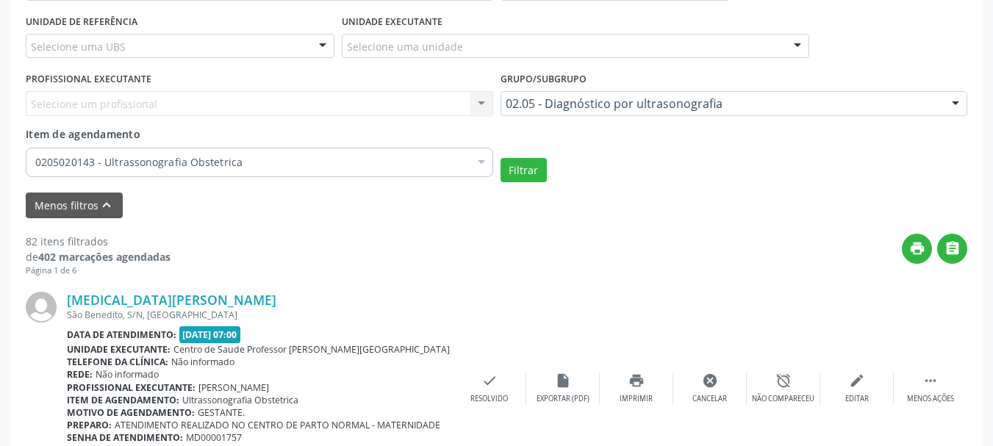
scroll to position [332, 0]
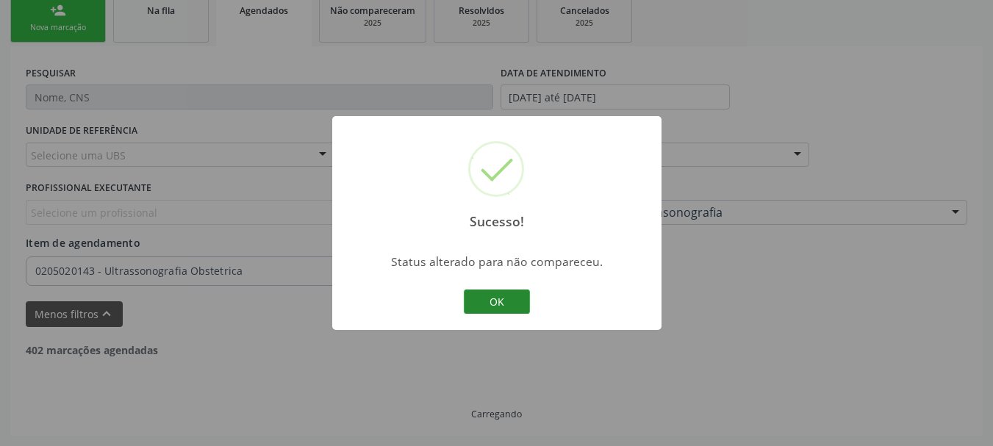
click at [506, 306] on button "OK" at bounding box center [497, 302] width 66 height 25
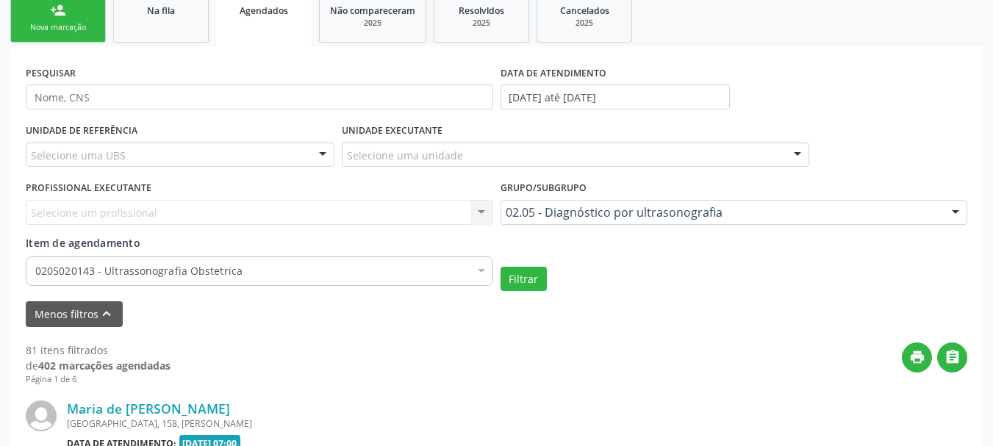
scroll to position [441, 0]
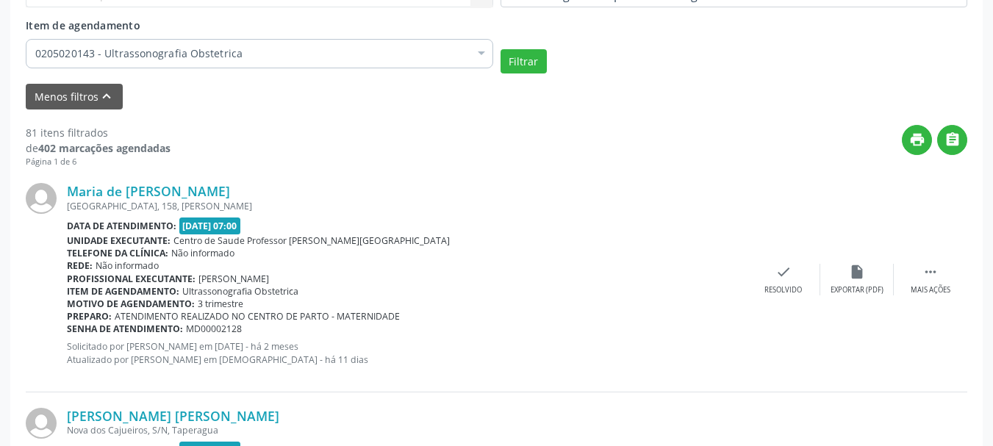
scroll to position [557, 0]
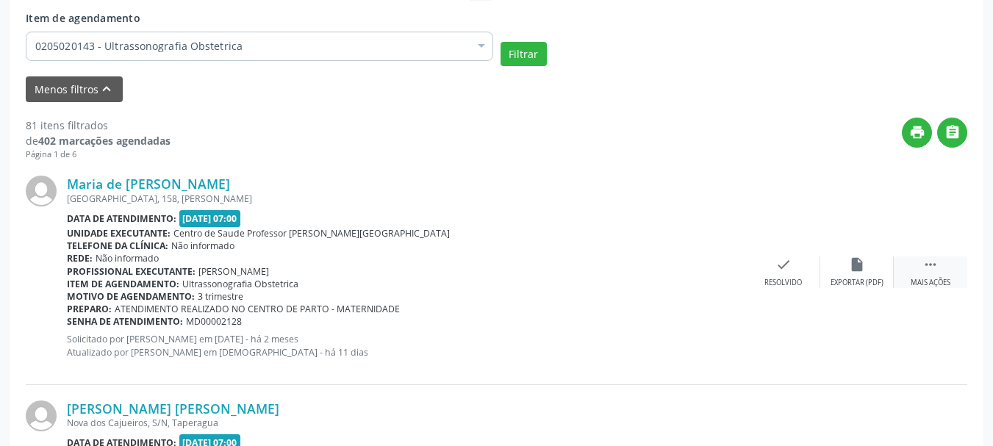
click at [937, 268] on icon "" at bounding box center [931, 265] width 16 height 16
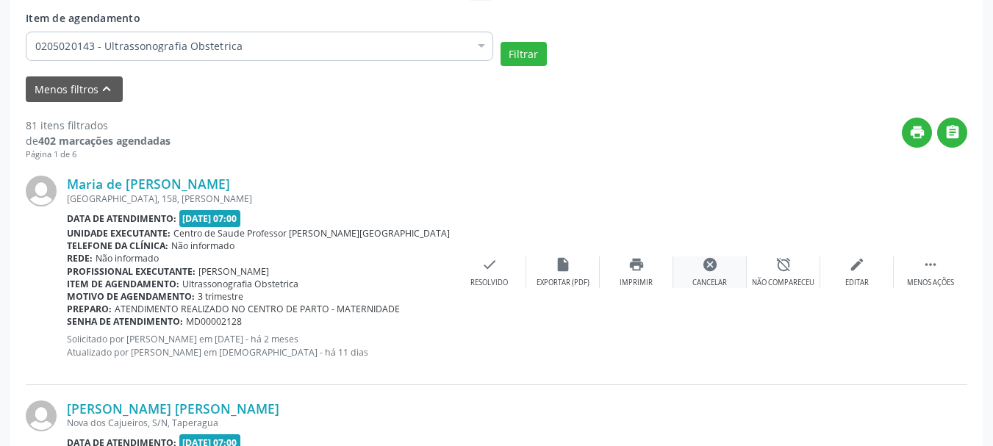
click at [746, 278] on div "cancel Cancelar" at bounding box center [711, 273] width 74 height 32
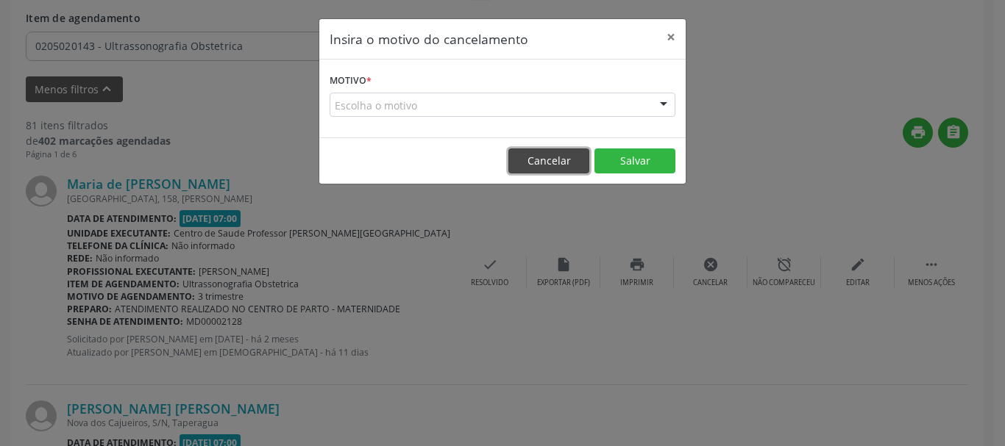
click at [552, 155] on button "Cancelar" at bounding box center [548, 161] width 81 height 25
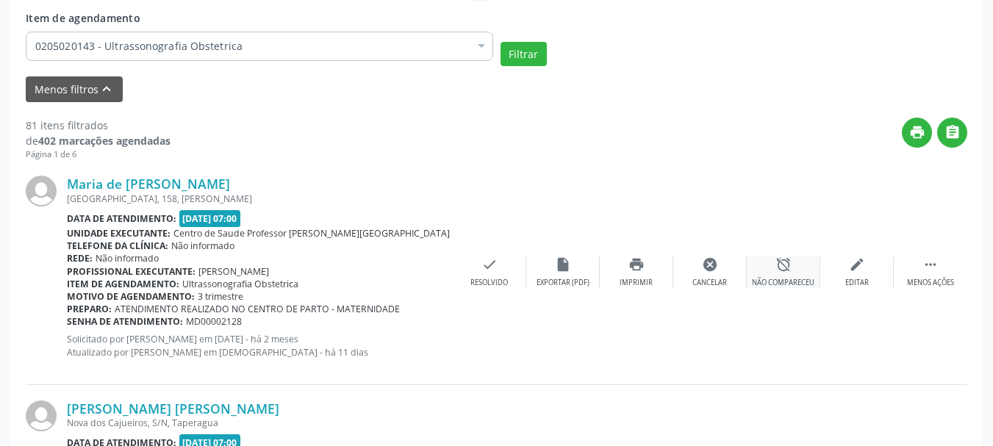
click at [778, 278] on div "Não compareceu" at bounding box center [783, 283] width 63 height 10
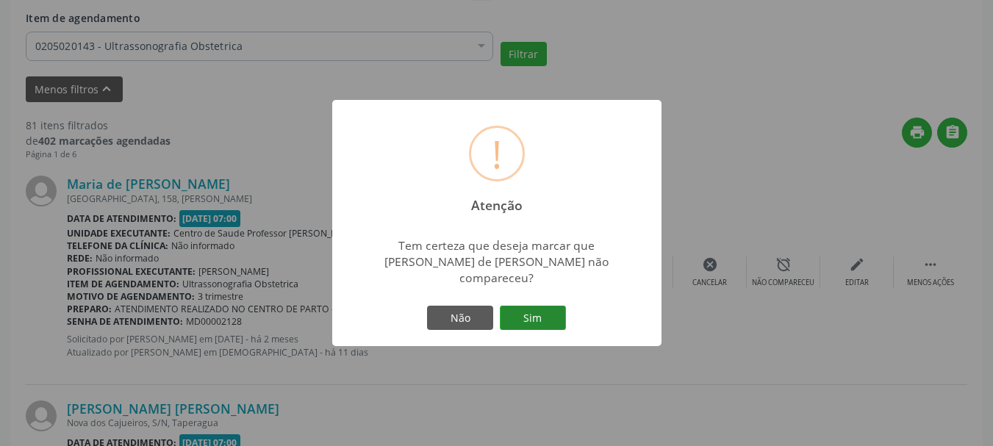
click at [538, 312] on button "Sim" at bounding box center [533, 318] width 66 height 25
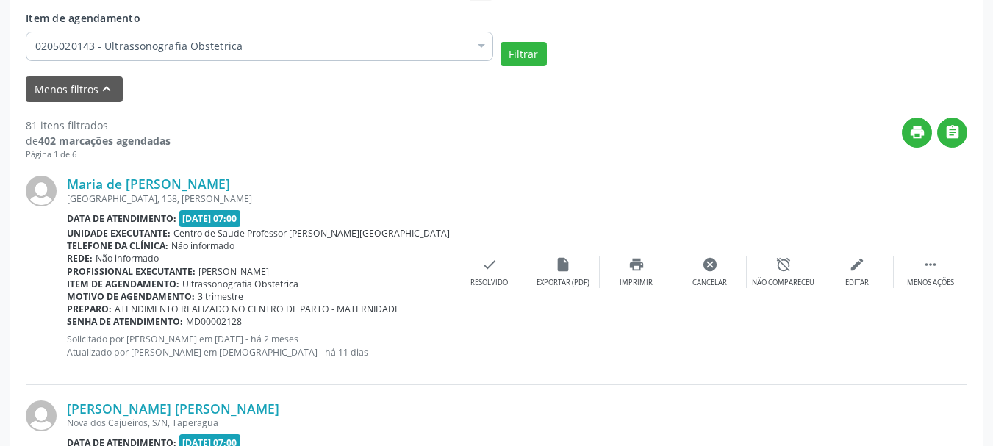
scroll to position [332, 0]
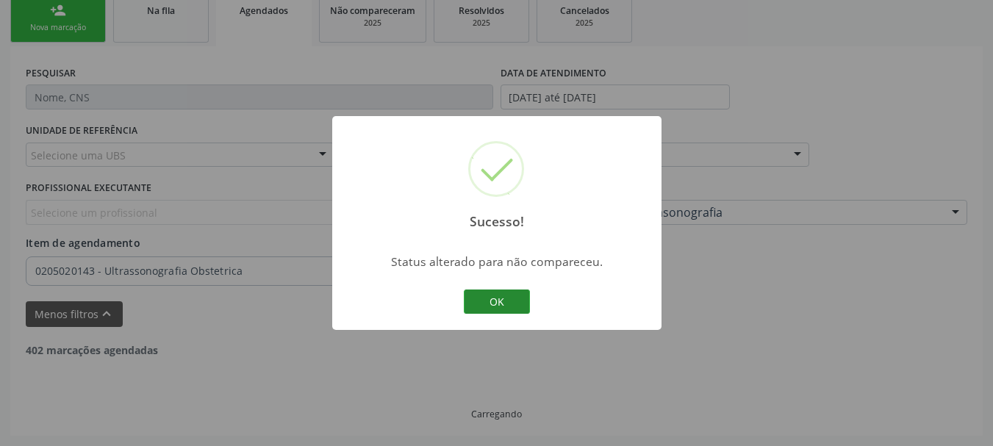
click at [507, 307] on button "OK" at bounding box center [497, 302] width 66 height 25
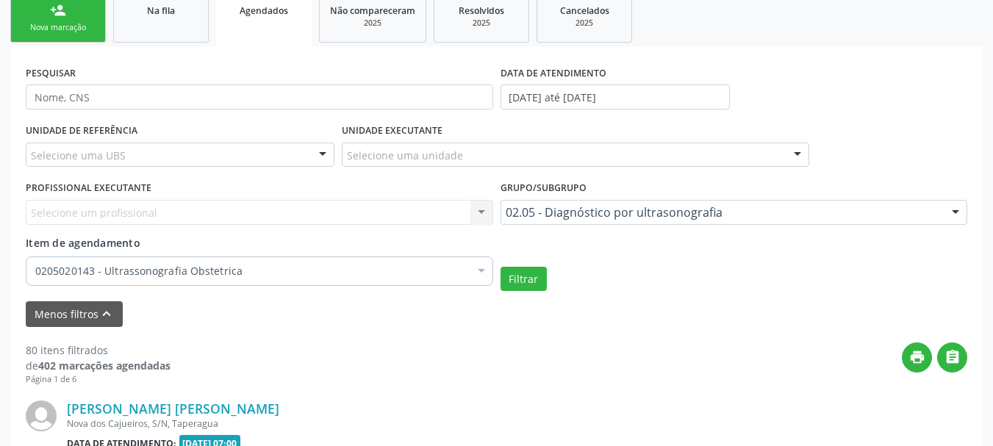
scroll to position [557, 0]
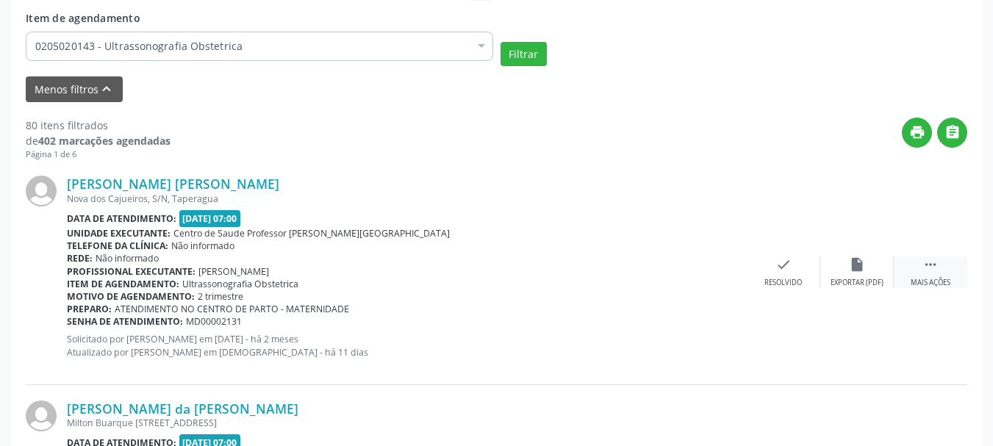
click at [948, 267] on div " Mais ações" at bounding box center [931, 273] width 74 height 32
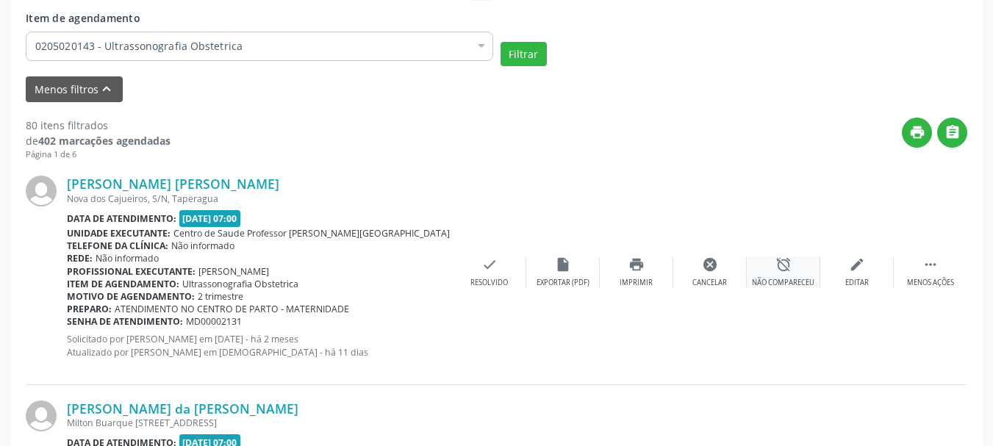
click at [772, 269] on div "alarm_off Não compareceu" at bounding box center [784, 273] width 74 height 32
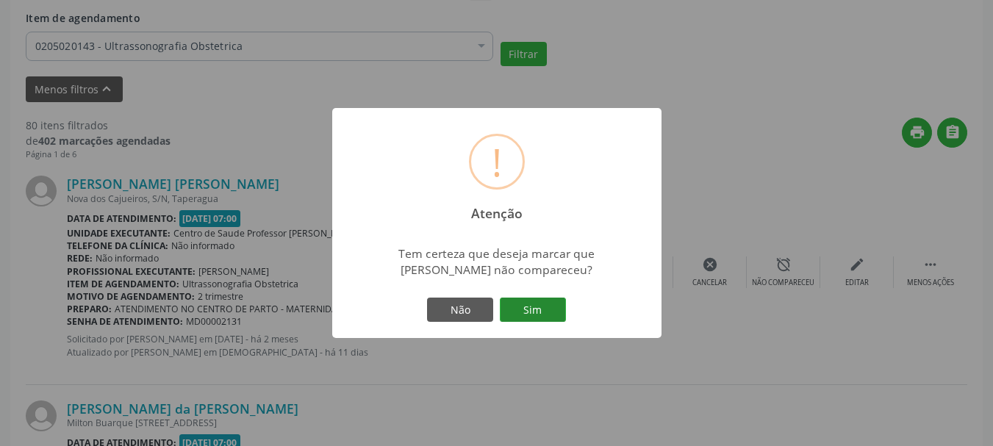
click at [521, 307] on button "Sim" at bounding box center [533, 310] width 66 height 25
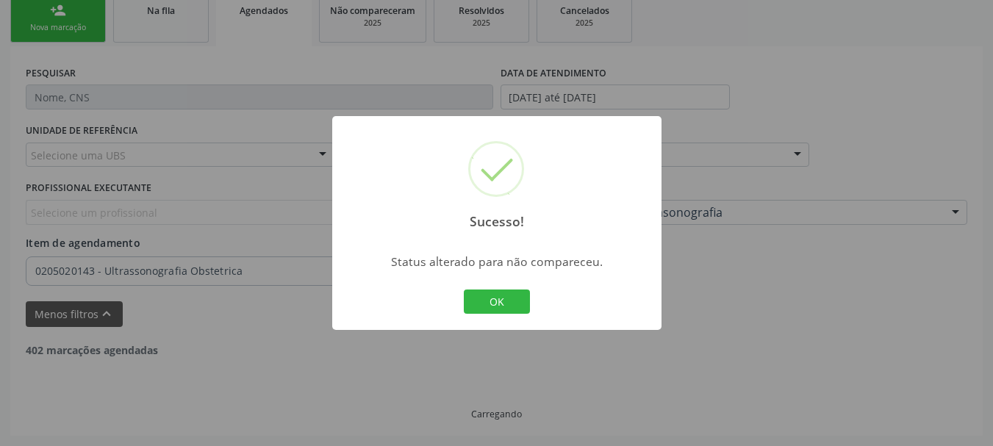
scroll to position [332, 0]
click at [464, 290] on button "OK" at bounding box center [497, 302] width 66 height 25
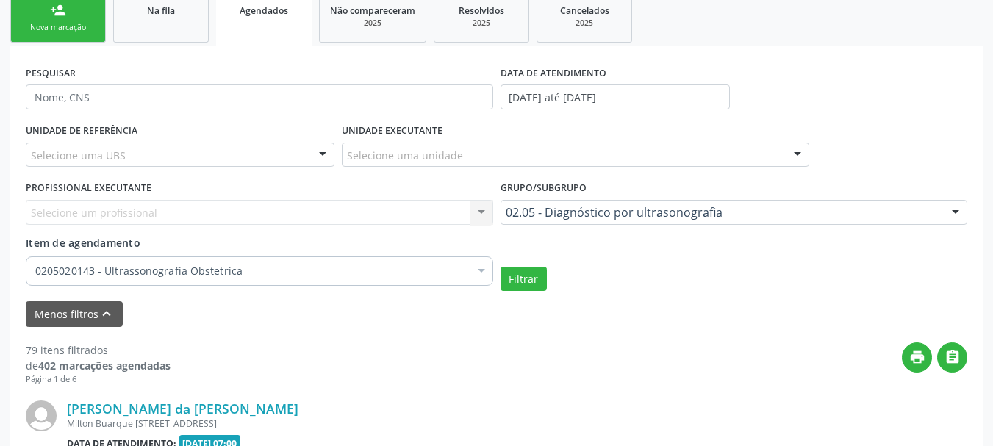
scroll to position [557, 0]
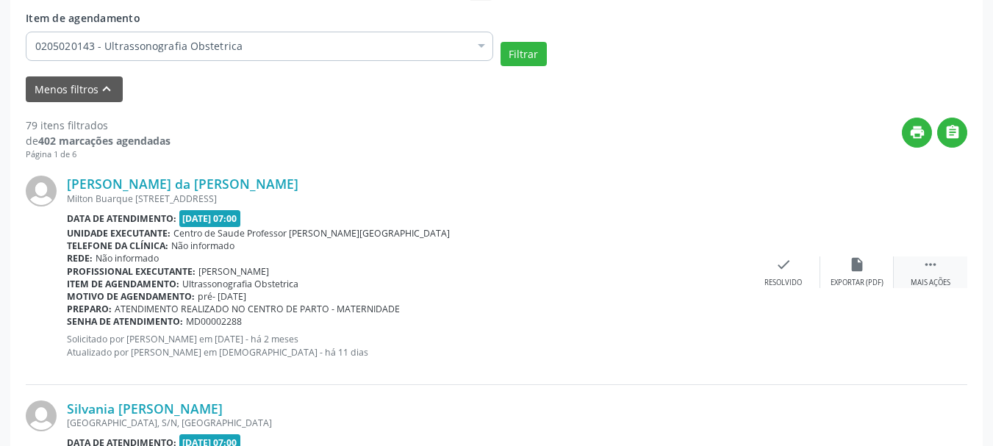
click at [941, 261] on div " Mais ações" at bounding box center [931, 273] width 74 height 32
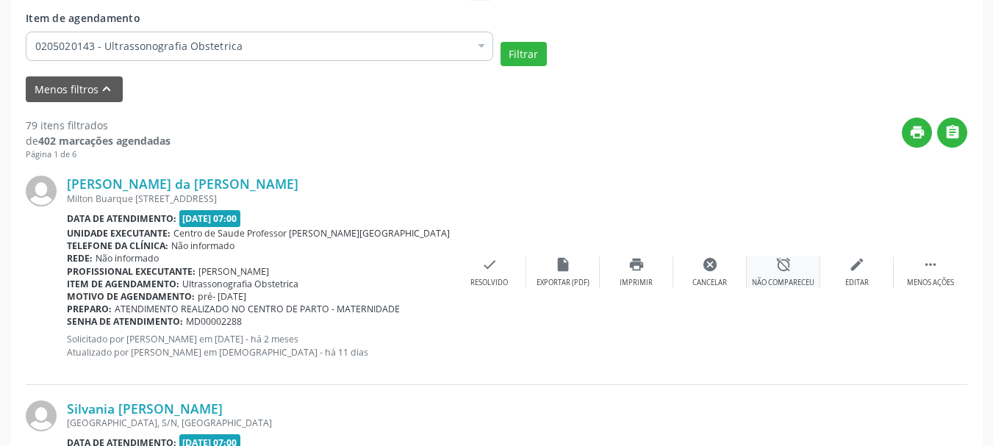
click at [795, 269] on div "alarm_off Não compareceu" at bounding box center [784, 273] width 74 height 32
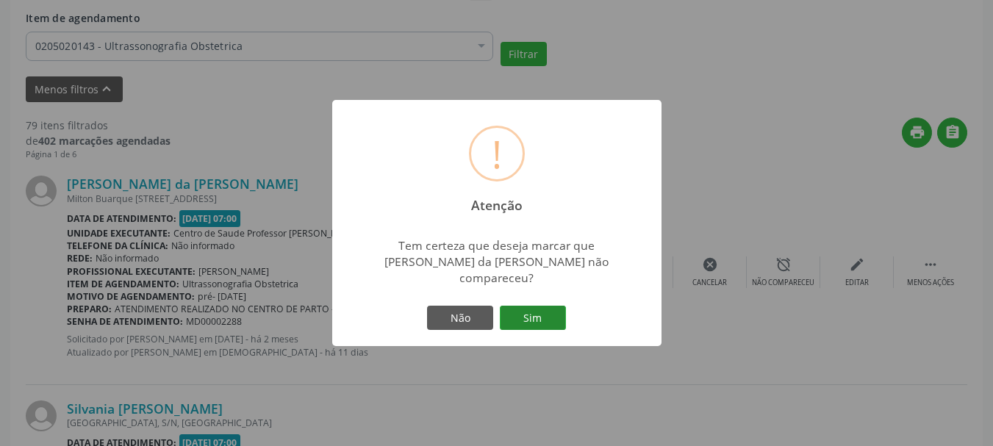
click at [523, 316] on button "Sim" at bounding box center [533, 318] width 66 height 25
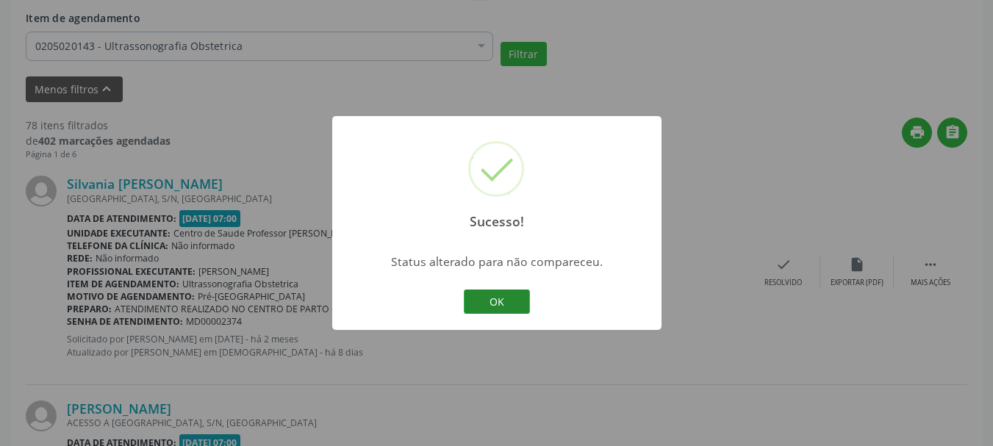
click at [499, 304] on button "OK" at bounding box center [497, 302] width 66 height 25
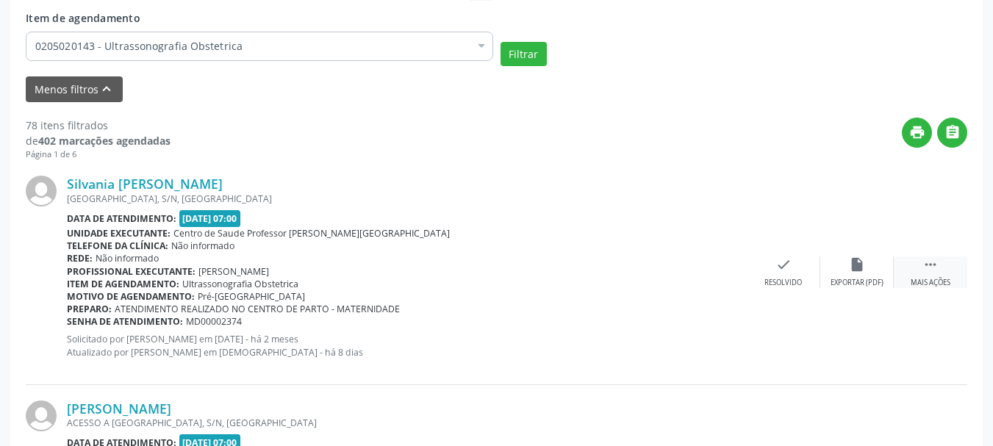
click at [910, 269] on div " Mais ações" at bounding box center [931, 273] width 74 height 32
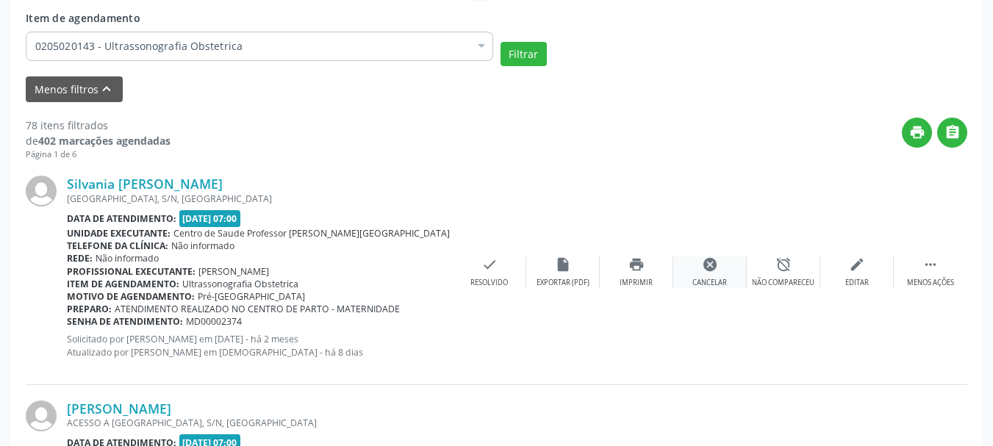
click at [693, 278] on div "Cancelar" at bounding box center [710, 283] width 35 height 10
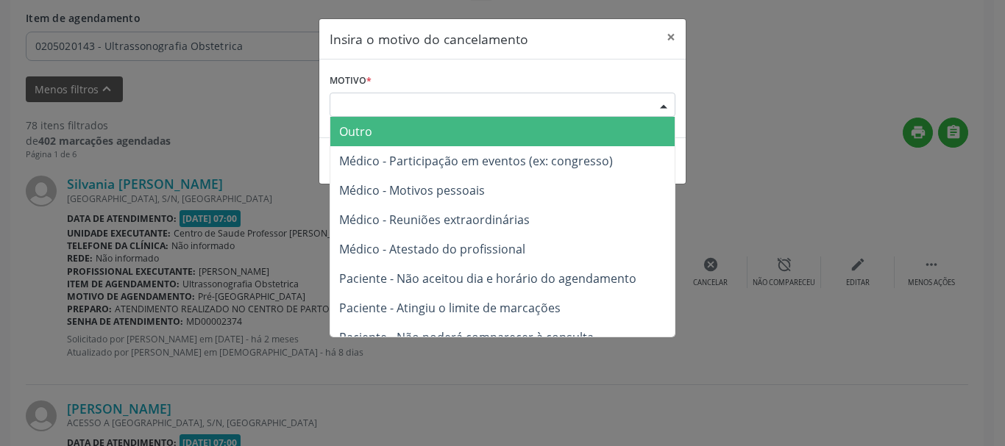
click at [530, 113] on div "Escolha o motivo" at bounding box center [502, 105] width 346 height 25
click at [524, 137] on span "Outro" at bounding box center [502, 131] width 344 height 29
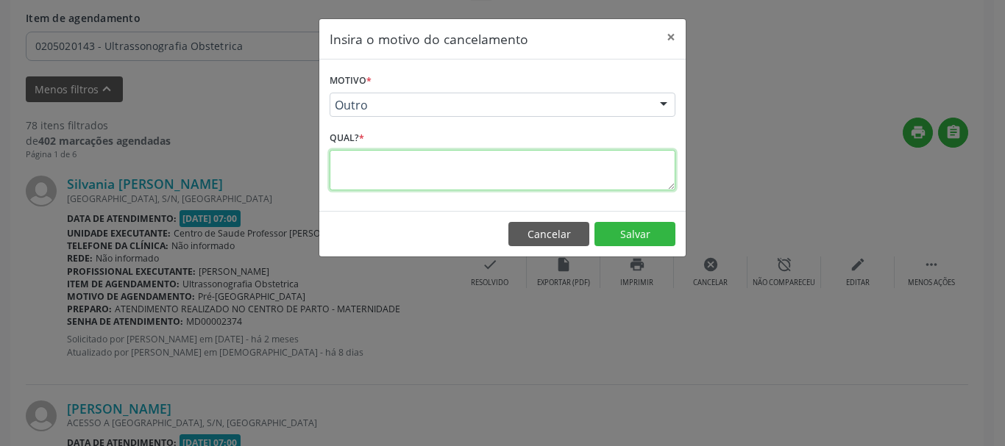
click at [524, 171] on textarea at bounding box center [502, 170] width 346 height 40
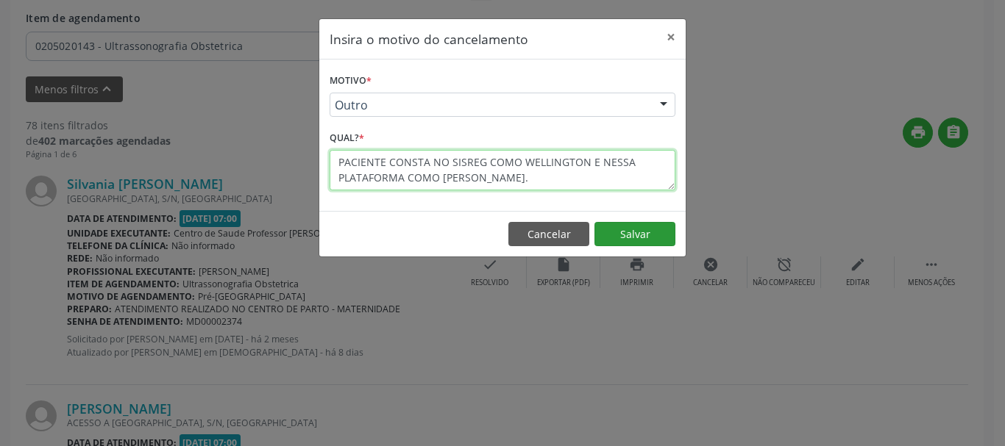
type textarea "PACIENTE CONSTA NO SISREG COMO WELLINGTON E NESSA PLATAFORMA COMO [PERSON_NAME]."
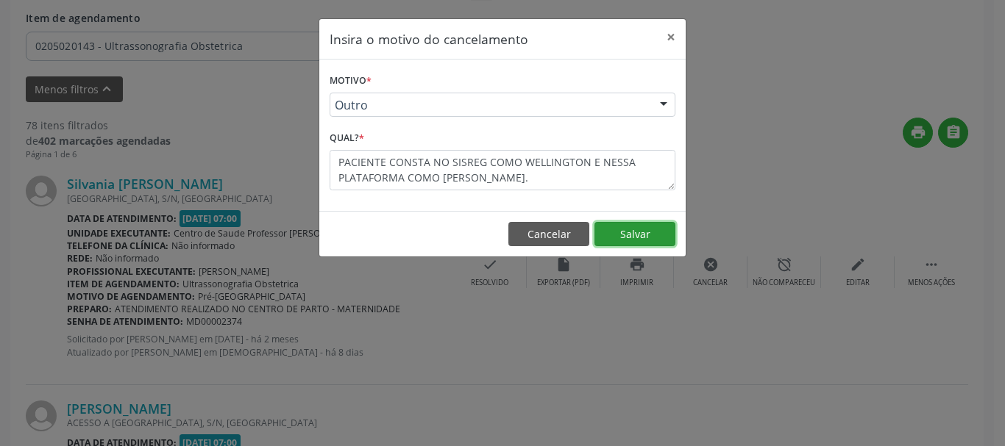
click at [648, 236] on button "Salvar" at bounding box center [634, 234] width 81 height 25
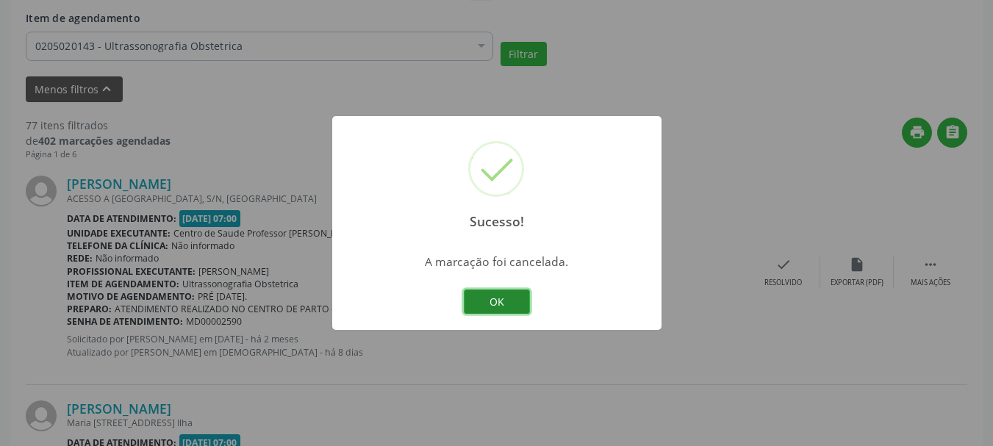
click at [504, 313] on button "OK" at bounding box center [497, 302] width 66 height 25
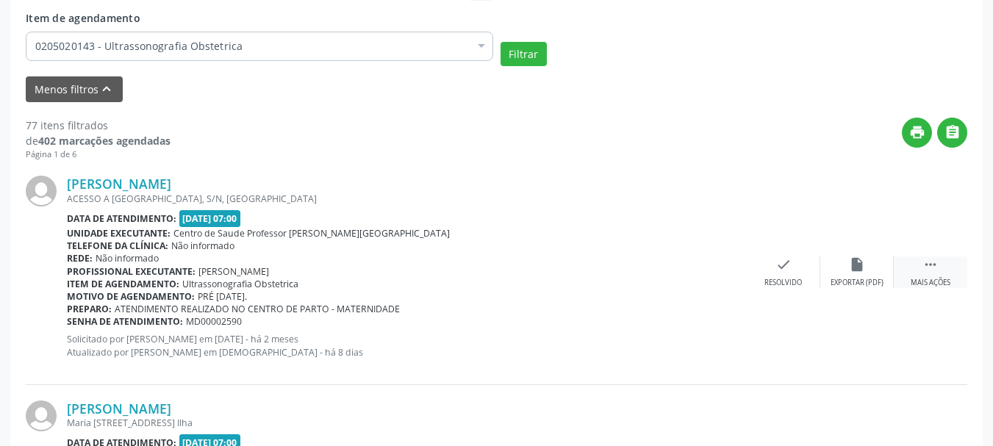
click at [942, 278] on div "Mais ações" at bounding box center [931, 283] width 40 height 10
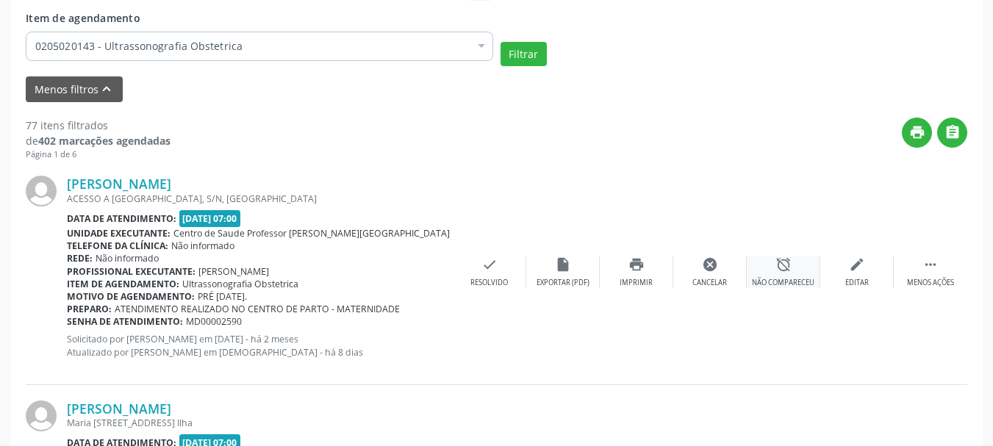
click at [777, 271] on icon "alarm_off" at bounding box center [784, 265] width 16 height 16
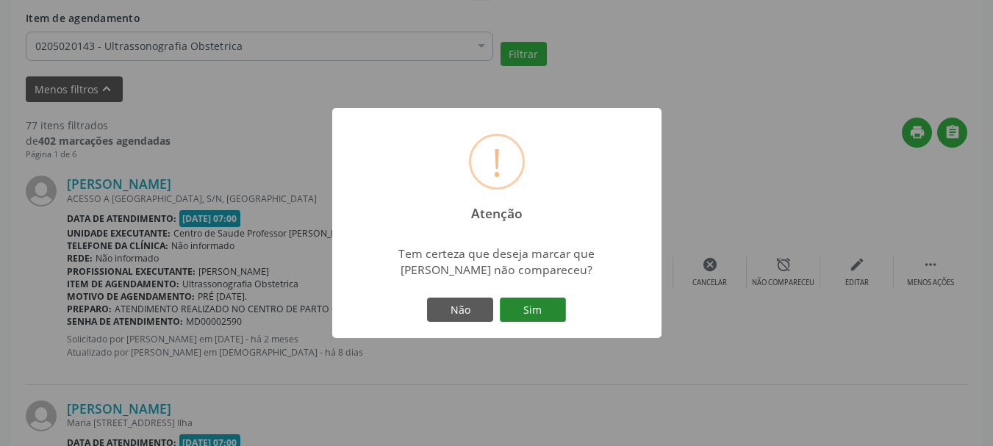
click at [524, 314] on button "Sim" at bounding box center [533, 310] width 66 height 25
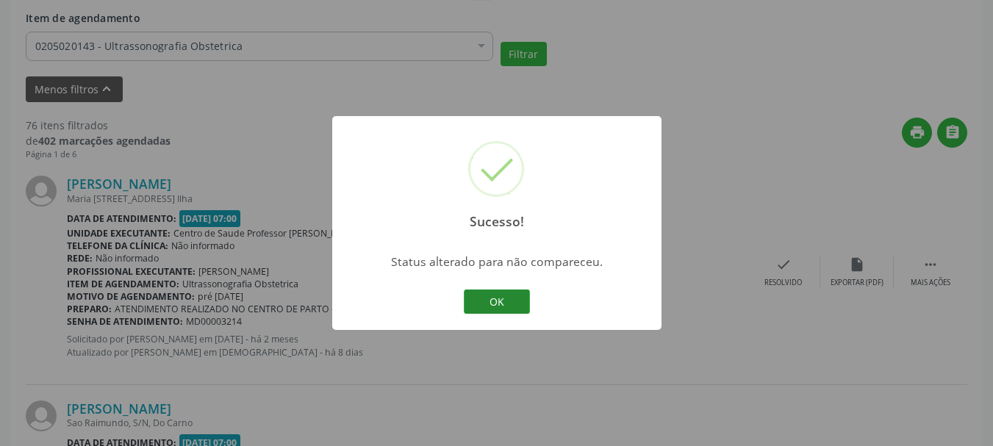
click at [513, 312] on button "OK" at bounding box center [497, 302] width 66 height 25
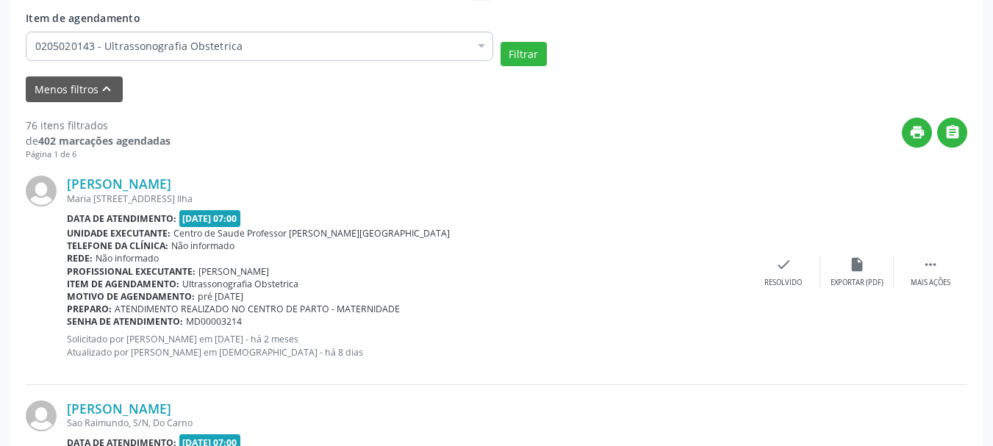
click at [206, 319] on span "MD00003214" at bounding box center [214, 321] width 56 height 13
click at [765, 283] on div "Resolvido" at bounding box center [784, 283] width 38 height 10
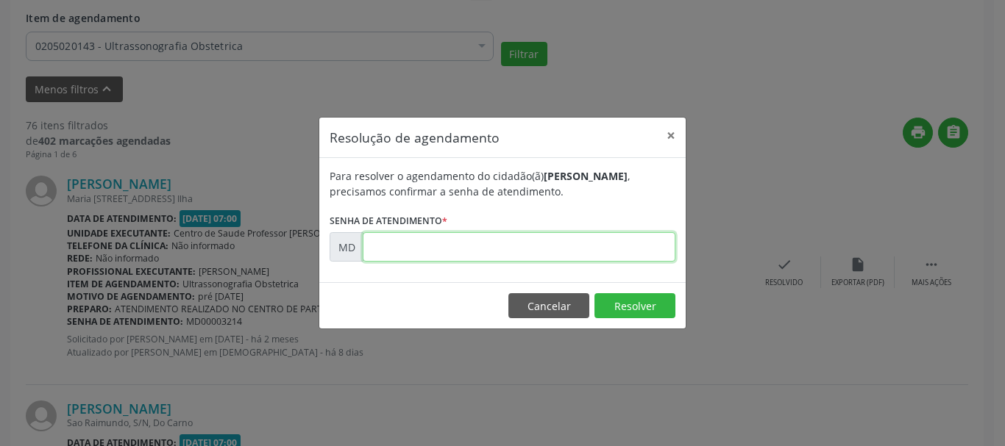
click at [654, 253] on input "text" at bounding box center [519, 246] width 313 height 29
paste input "00003214"
type input "00003214"
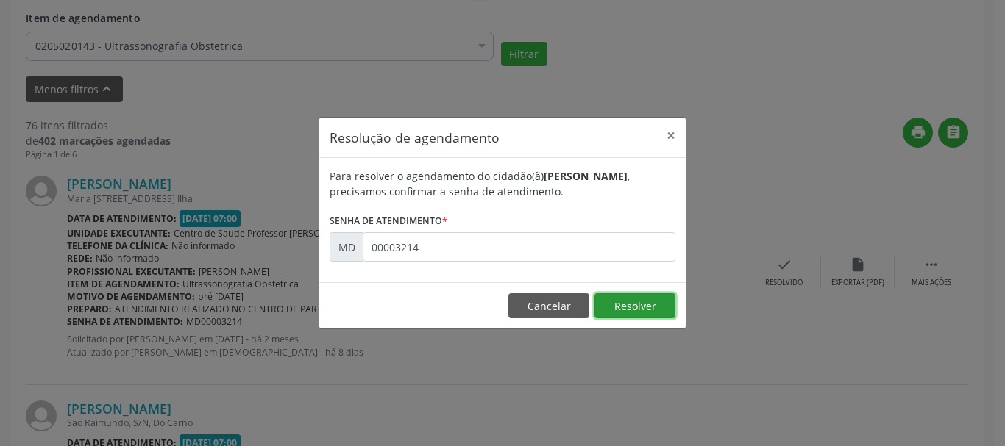
click at [632, 309] on button "Resolver" at bounding box center [634, 305] width 81 height 25
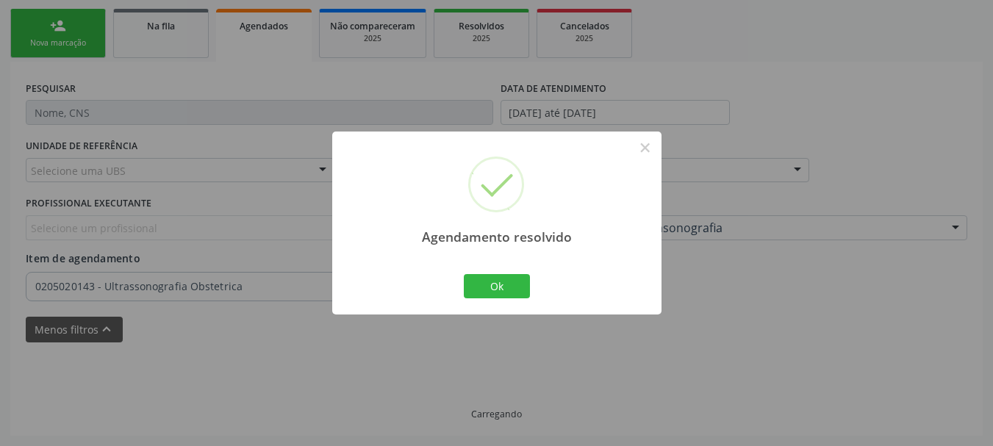
scroll to position [332, 0]
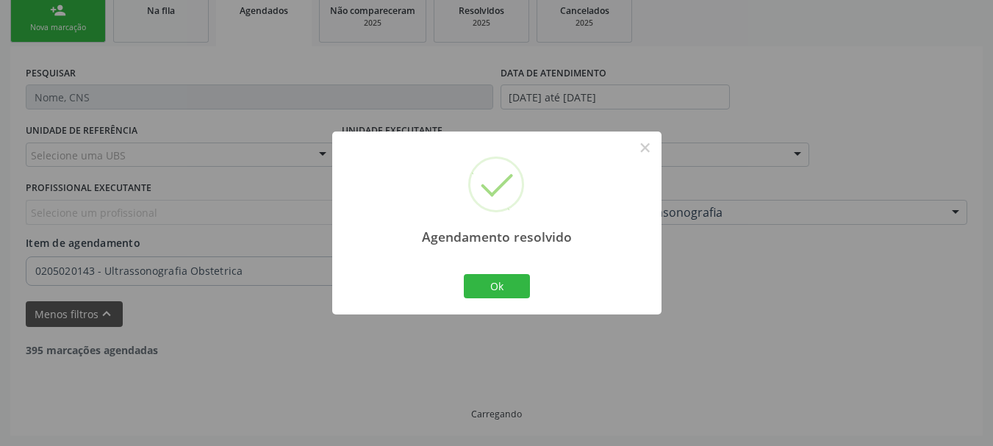
click at [530, 284] on div "Ok Cancel" at bounding box center [496, 286] width 73 height 31
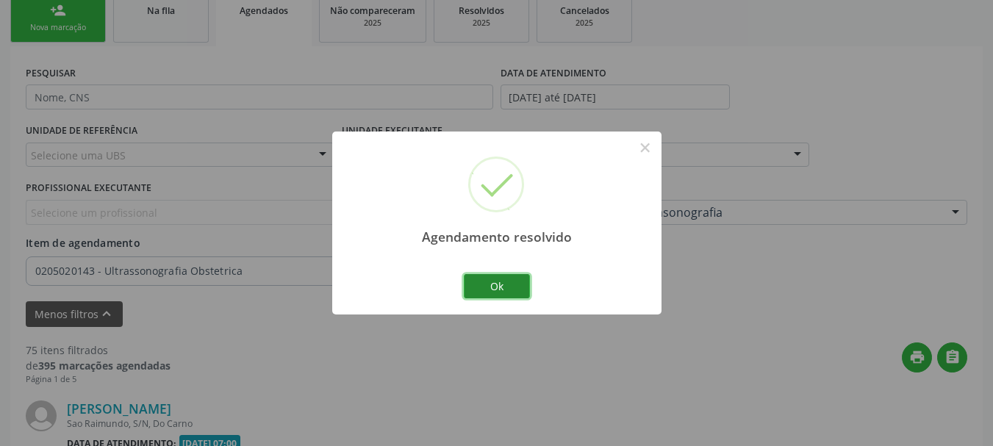
click at [510, 285] on button "Ok" at bounding box center [497, 286] width 66 height 25
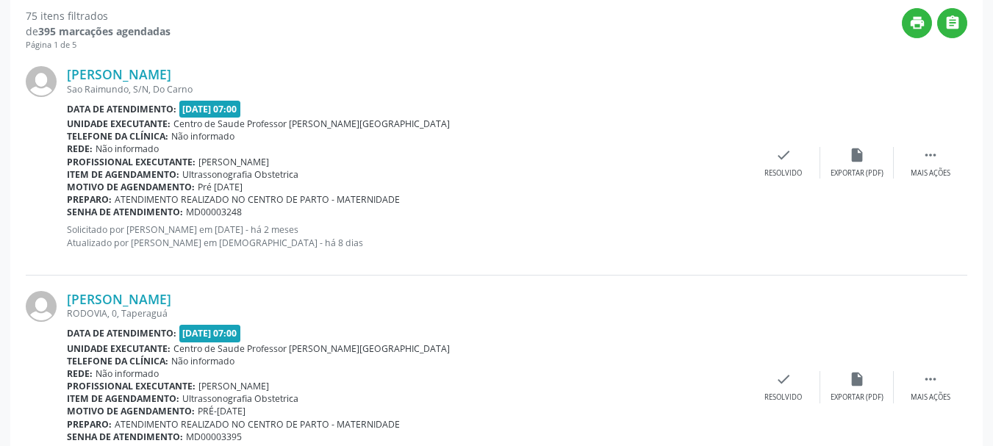
scroll to position [682, 0]
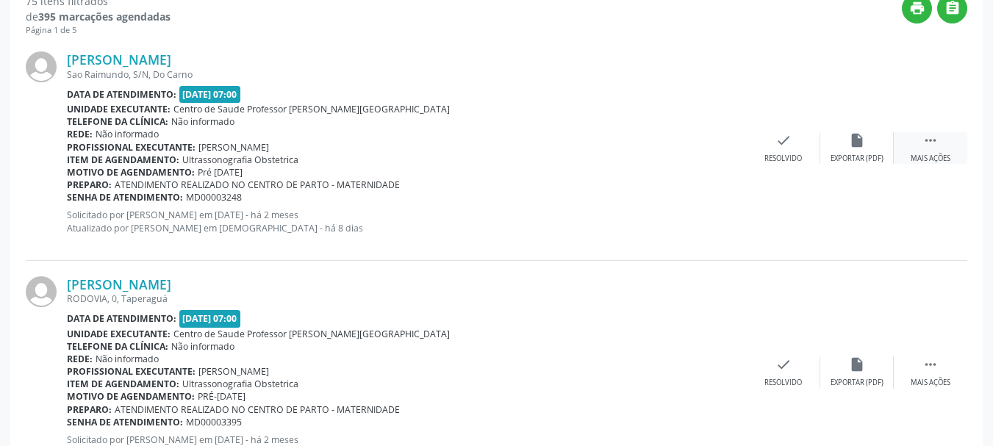
click at [935, 151] on div " Mais ações" at bounding box center [931, 148] width 74 height 32
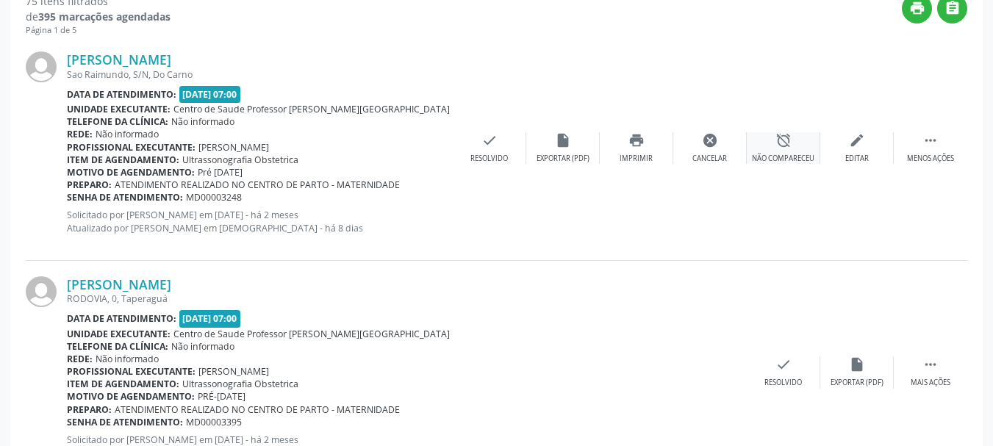
click at [796, 152] on div "alarm_off Não compareceu" at bounding box center [784, 148] width 74 height 32
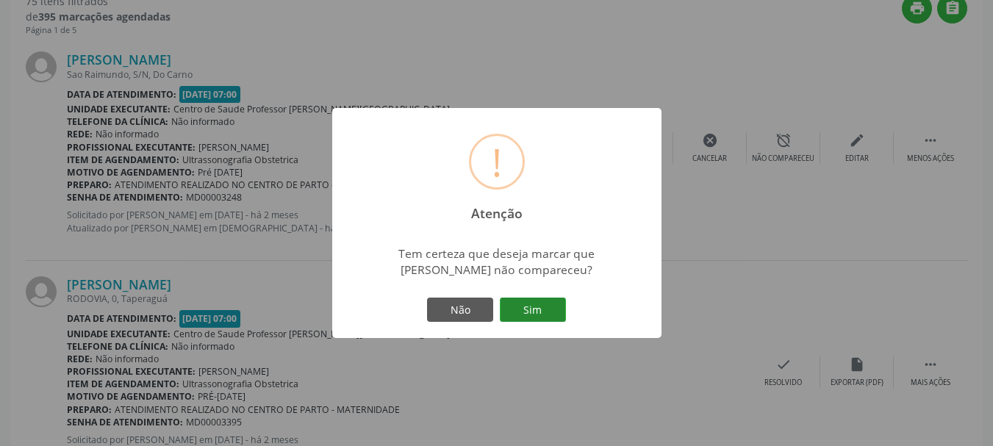
click at [546, 316] on button "Sim" at bounding box center [533, 310] width 66 height 25
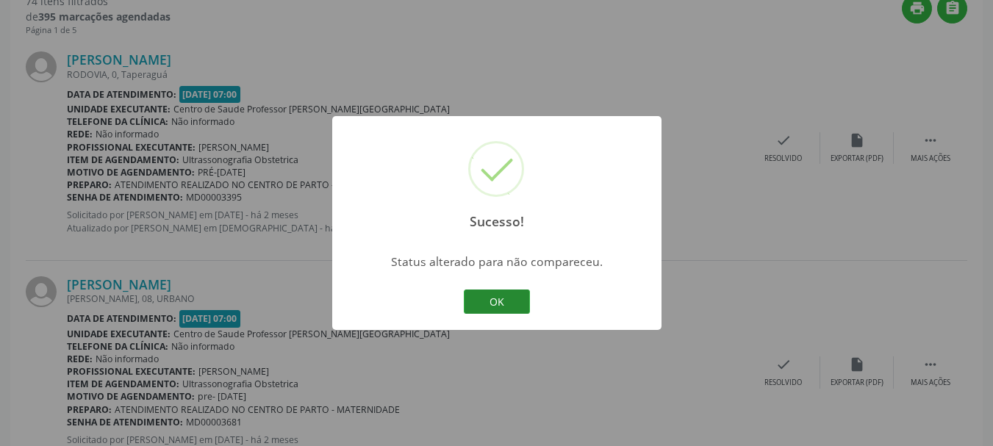
click at [510, 307] on button "OK" at bounding box center [497, 302] width 66 height 25
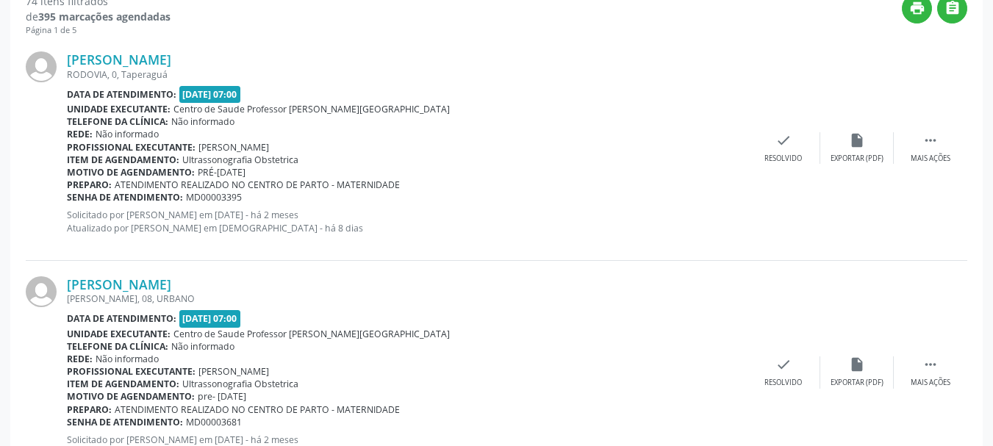
click at [218, 196] on span "MD00003395" at bounding box center [214, 197] width 56 height 13
click at [791, 160] on div "Resolvido" at bounding box center [784, 159] width 38 height 10
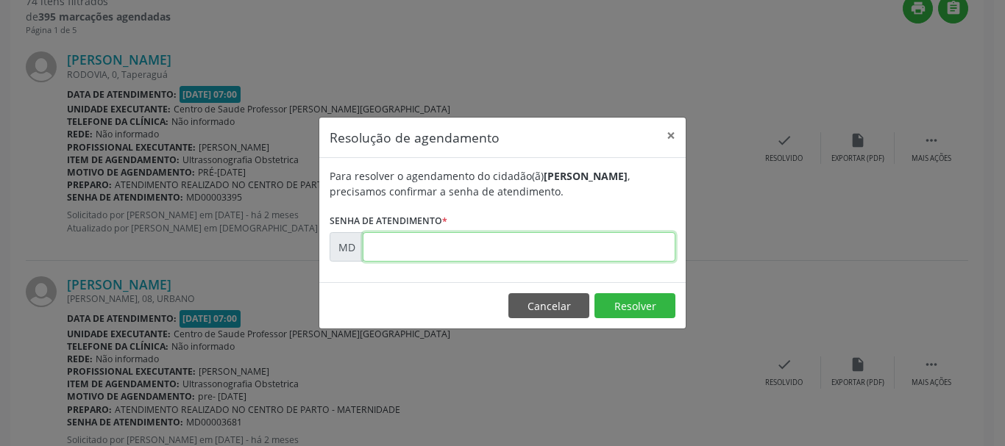
click at [518, 246] on input "text" at bounding box center [519, 246] width 313 height 29
paste input "00003395"
type input "00003395"
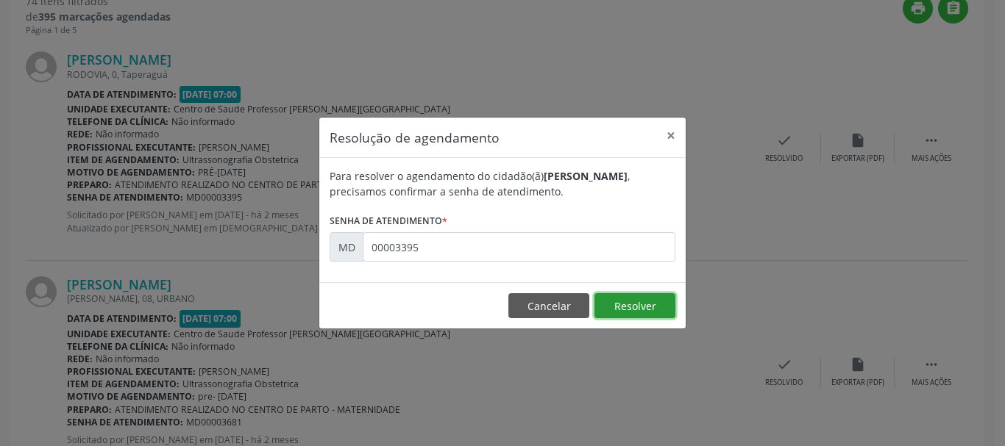
click at [619, 304] on button "Resolver" at bounding box center [634, 305] width 81 height 25
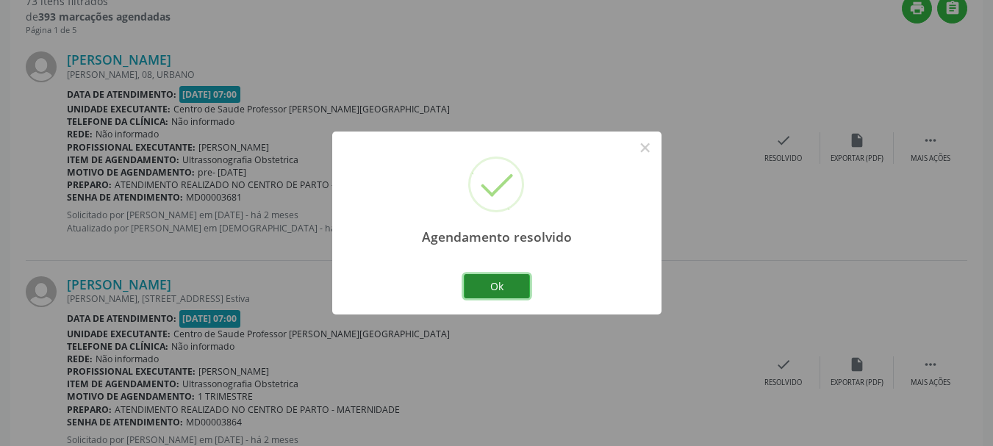
click at [485, 295] on button "Ok" at bounding box center [497, 286] width 66 height 25
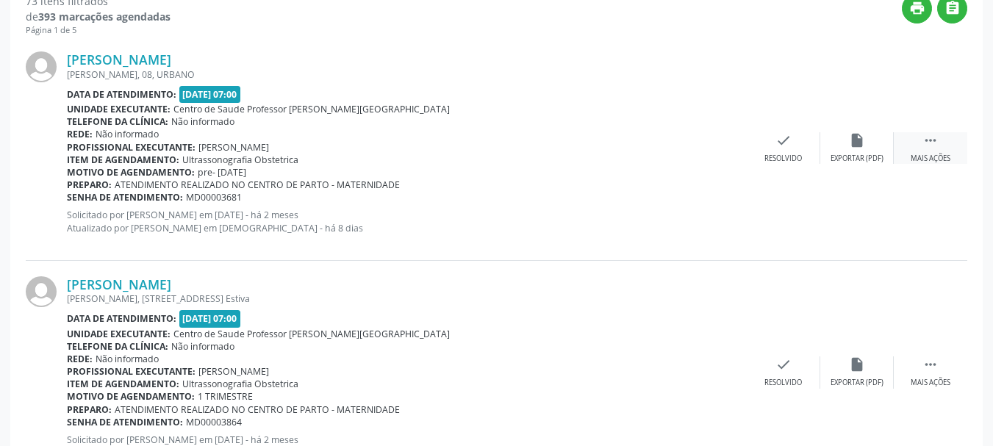
click at [943, 135] on div " Mais ações" at bounding box center [931, 148] width 74 height 32
click at [768, 167] on div "[PERSON_NAME] [PERSON_NAME], 08, URBANO Data de atendimento: [DATE] 07:00 Unida…" at bounding box center [497, 148] width 942 height 224
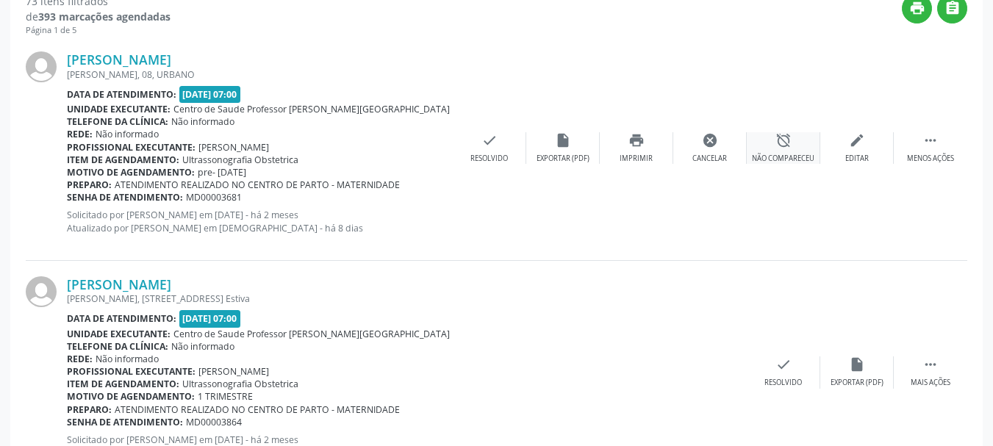
click at [777, 158] on div "Não compareceu" at bounding box center [783, 159] width 63 height 10
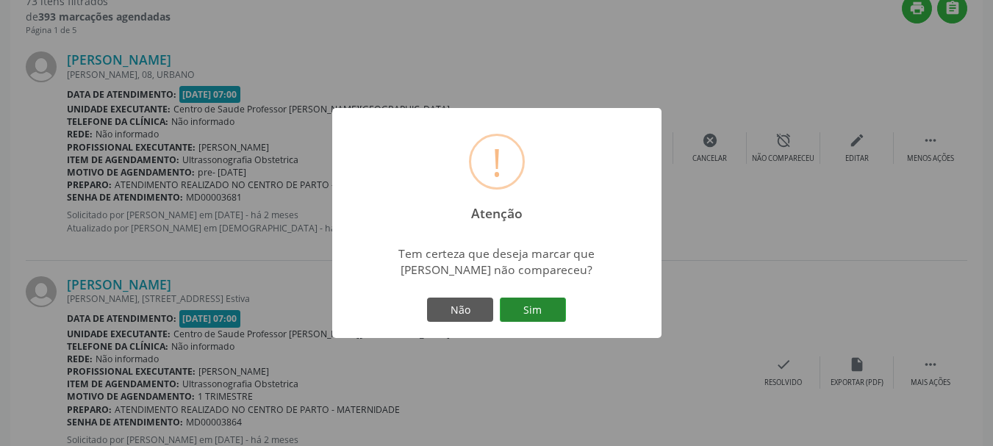
click at [532, 315] on button "Sim" at bounding box center [533, 310] width 66 height 25
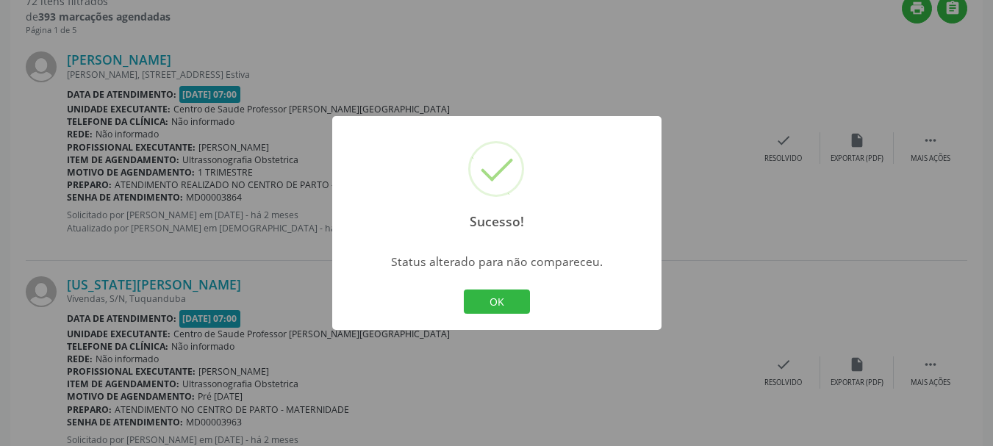
click at [502, 317] on div "OK Cancel" at bounding box center [496, 302] width 73 height 31
click at [504, 307] on button "OK" at bounding box center [497, 302] width 66 height 25
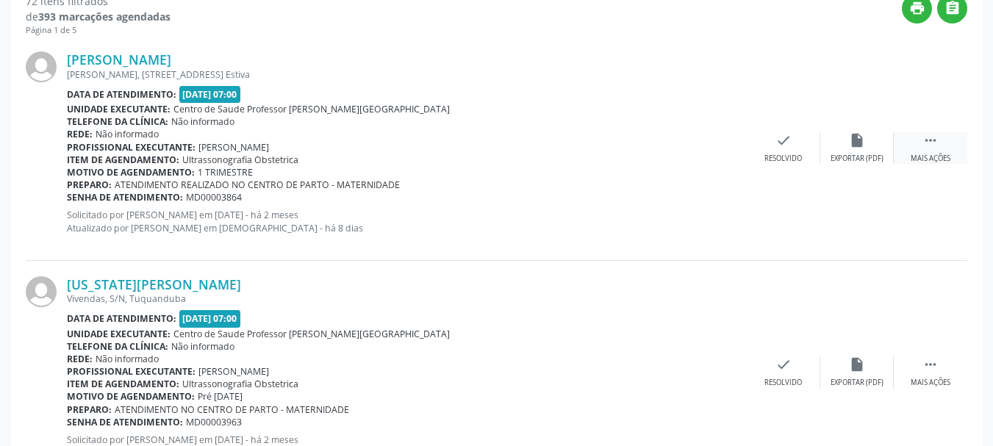
click at [944, 140] on div " Mais ações" at bounding box center [931, 148] width 74 height 32
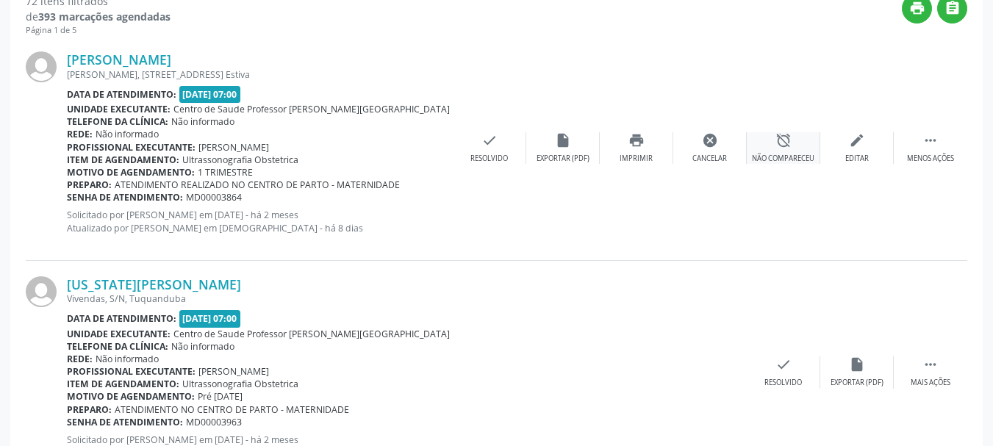
click at [790, 152] on div "alarm_off Não compareceu" at bounding box center [784, 148] width 74 height 32
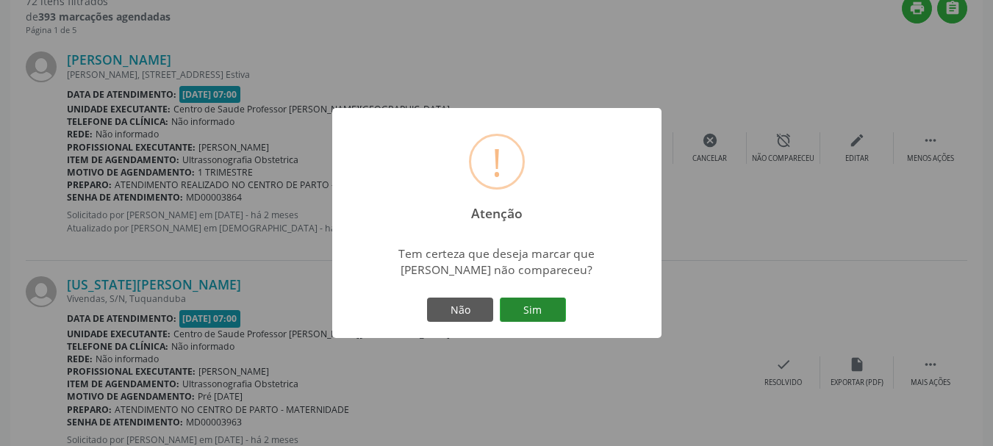
click at [537, 309] on button "Sim" at bounding box center [533, 310] width 66 height 25
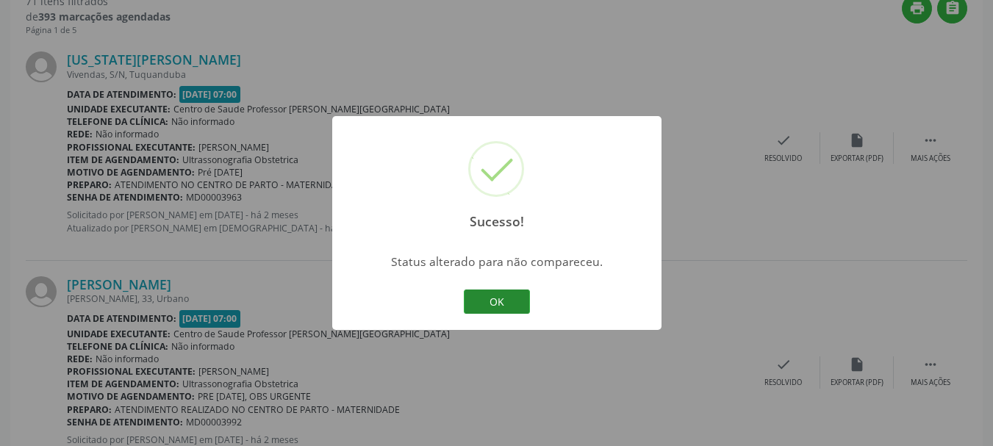
click at [503, 294] on button "OK" at bounding box center [497, 302] width 66 height 25
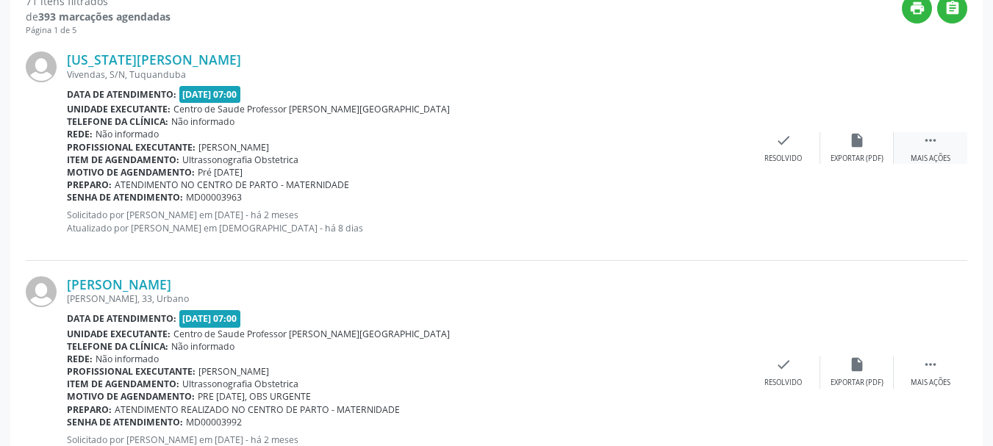
click at [930, 159] on div "Mais ações" at bounding box center [931, 159] width 40 height 10
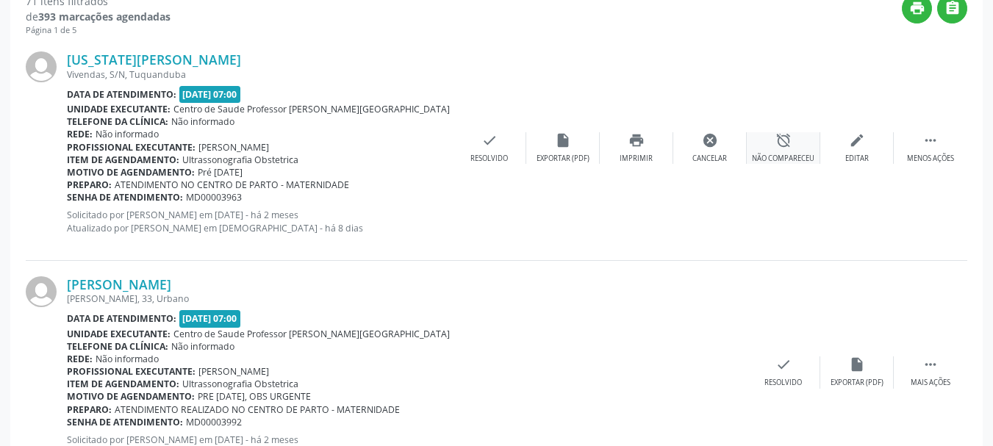
click at [768, 154] on div "Não compareceu" at bounding box center [783, 159] width 63 height 10
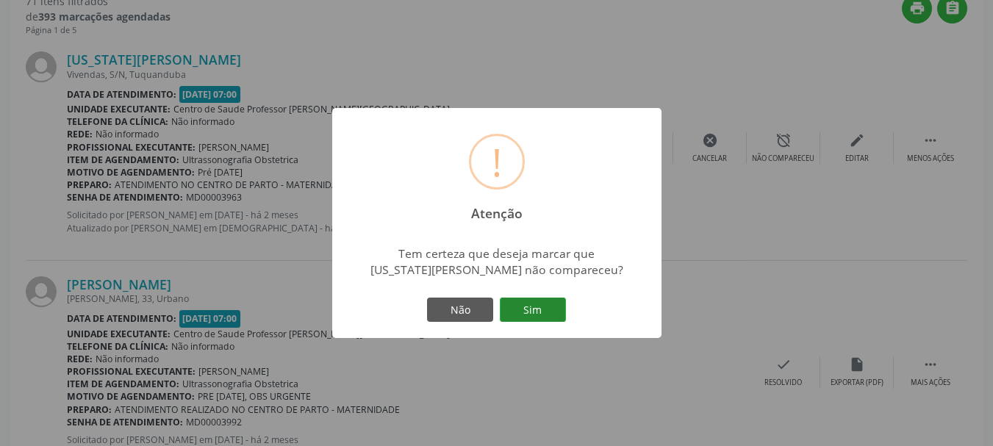
click at [525, 314] on button "Sim" at bounding box center [533, 310] width 66 height 25
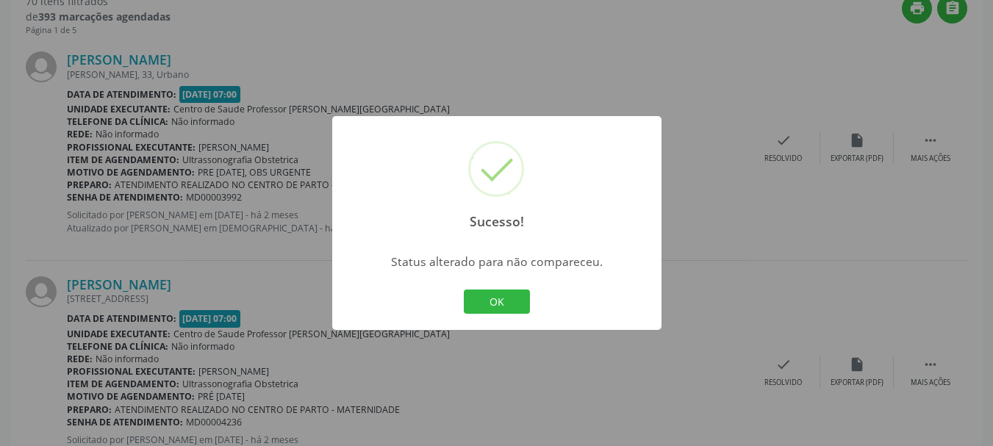
click at [525, 314] on button "OK" at bounding box center [497, 302] width 66 height 25
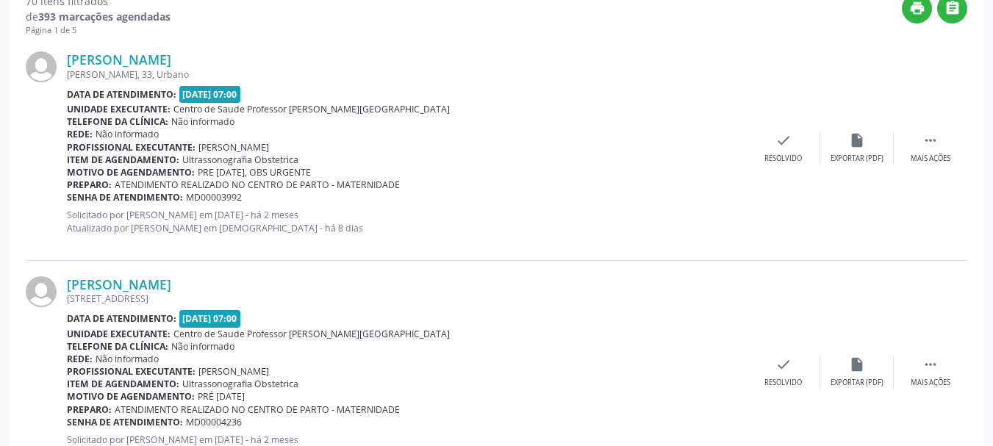
click at [204, 197] on span "MD00003992" at bounding box center [214, 197] width 56 height 13
click at [791, 159] on div "Resolvido" at bounding box center [784, 159] width 38 height 10
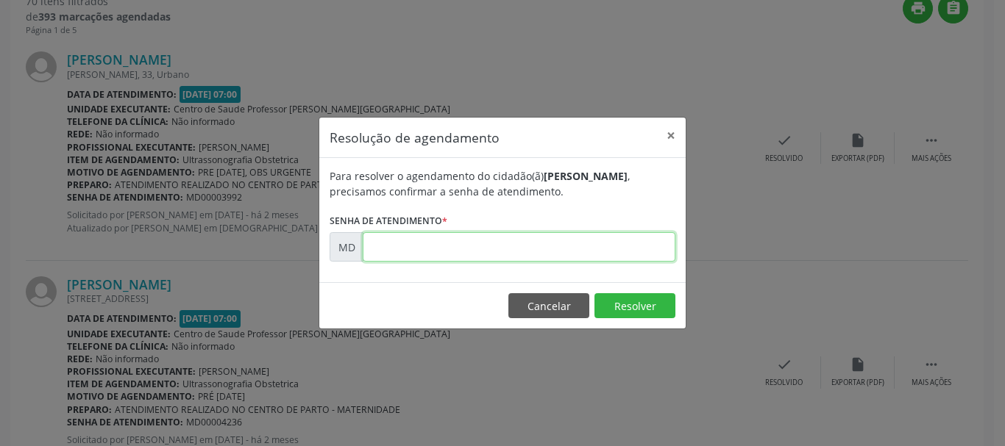
click at [445, 249] on input "text" at bounding box center [519, 246] width 313 height 29
paste input "00003992"
type input "00003992"
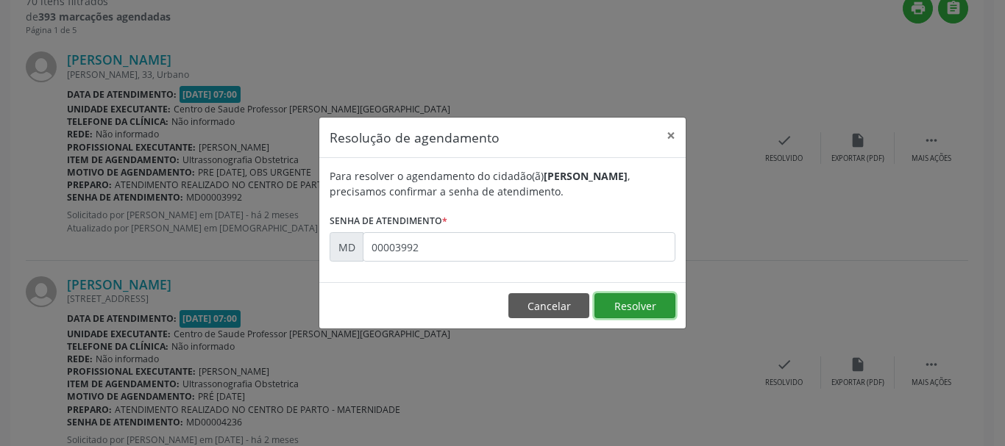
click at [611, 299] on button "Resolver" at bounding box center [634, 305] width 81 height 25
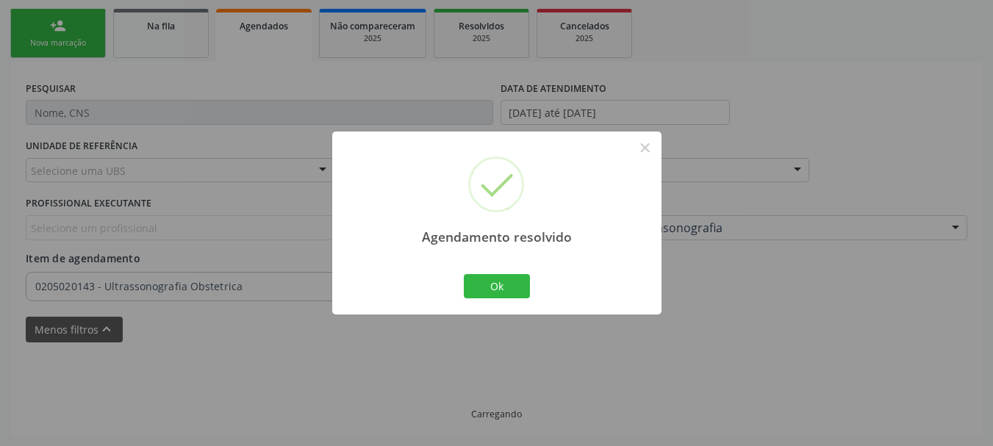
scroll to position [332, 0]
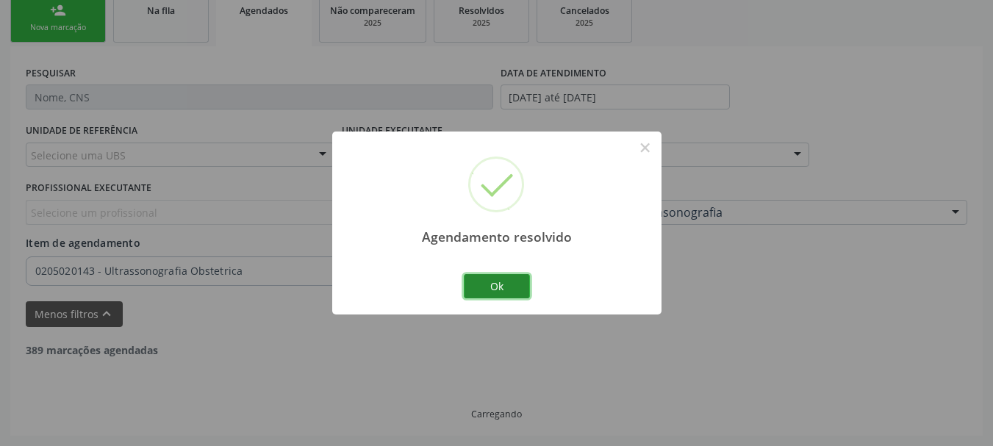
click at [496, 291] on button "Ok" at bounding box center [497, 286] width 66 height 25
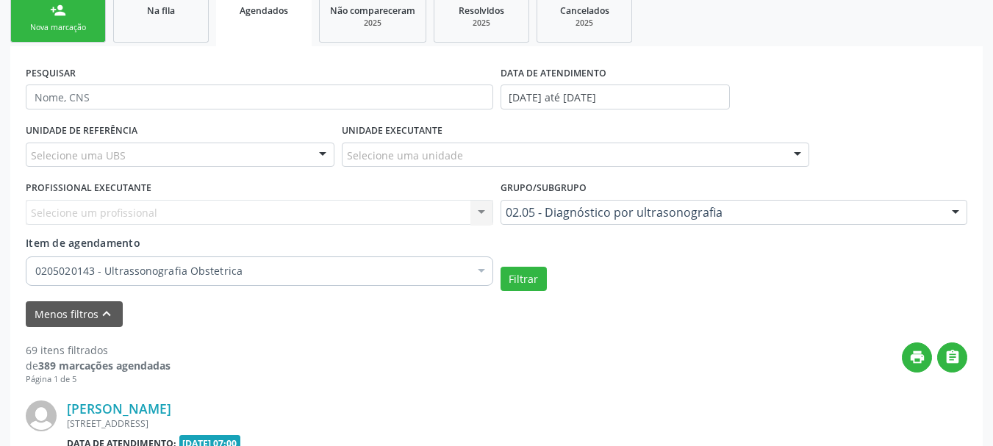
scroll to position [682, 0]
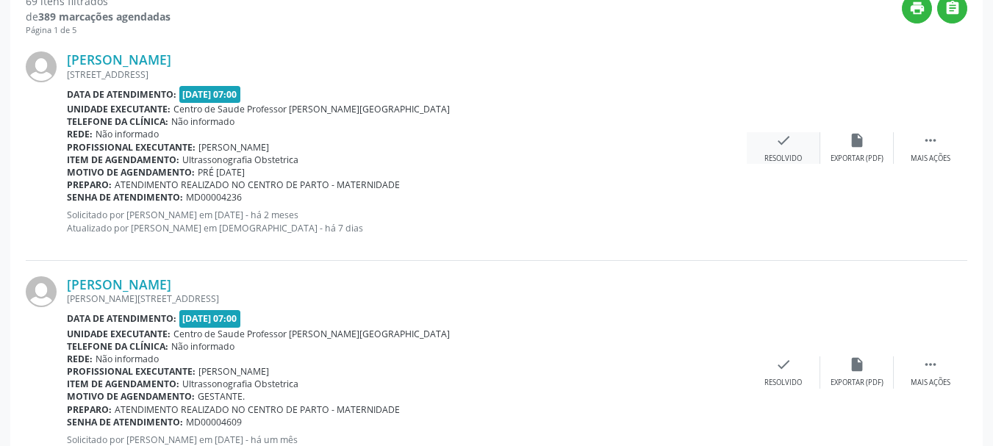
click at [792, 154] on div "Resolvido" at bounding box center [784, 159] width 38 height 10
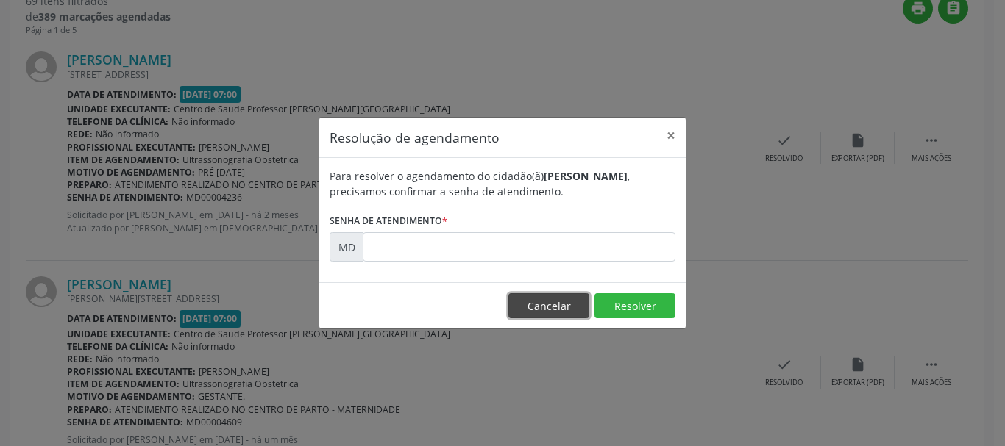
click at [537, 310] on button "Cancelar" at bounding box center [548, 305] width 81 height 25
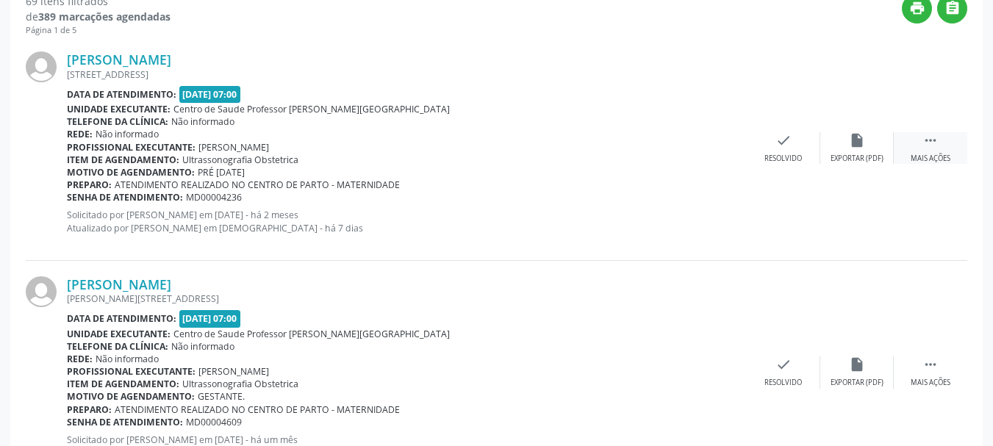
click at [945, 146] on div " Mais ações" at bounding box center [931, 148] width 74 height 32
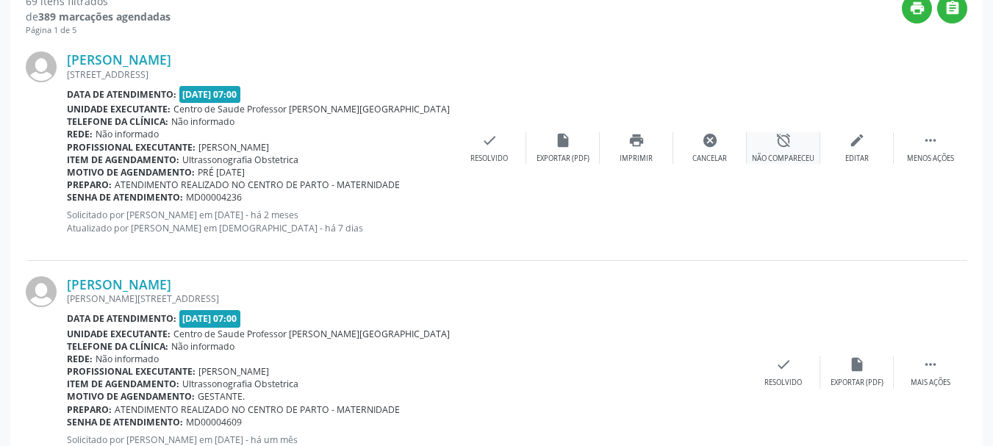
click at [770, 154] on div "Não compareceu" at bounding box center [783, 159] width 63 height 10
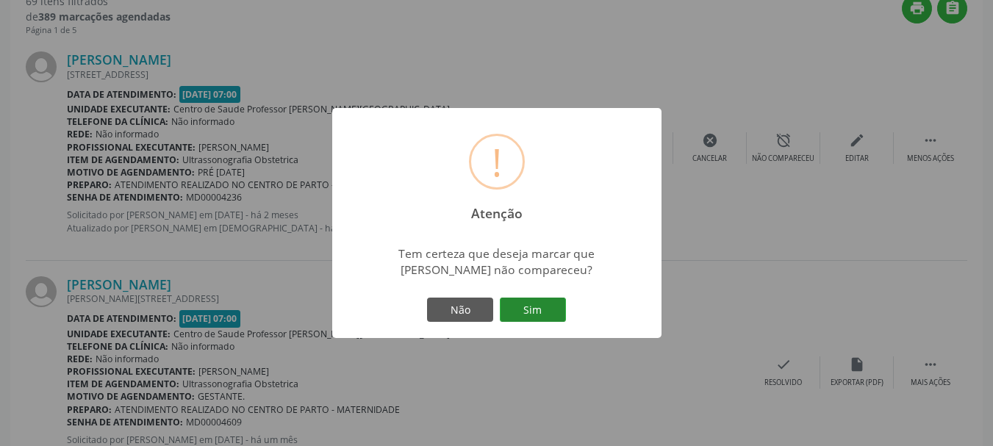
click at [526, 317] on button "Sim" at bounding box center [533, 310] width 66 height 25
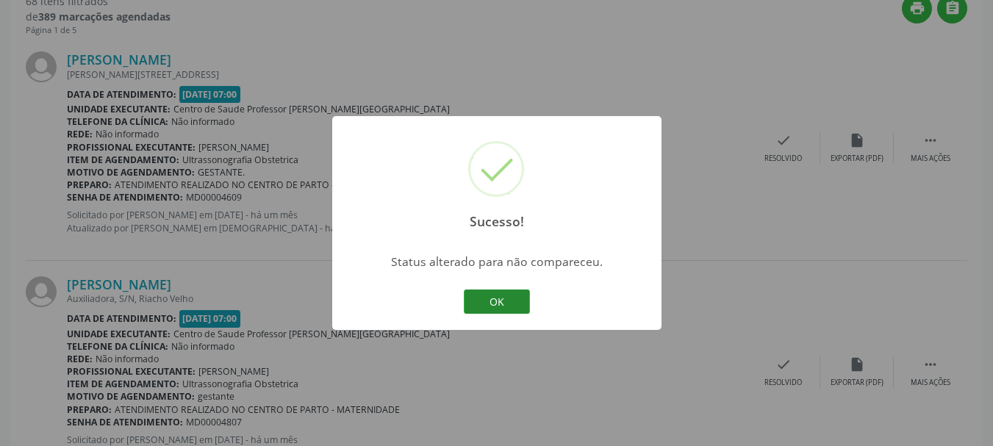
click at [508, 301] on button "OK" at bounding box center [497, 302] width 66 height 25
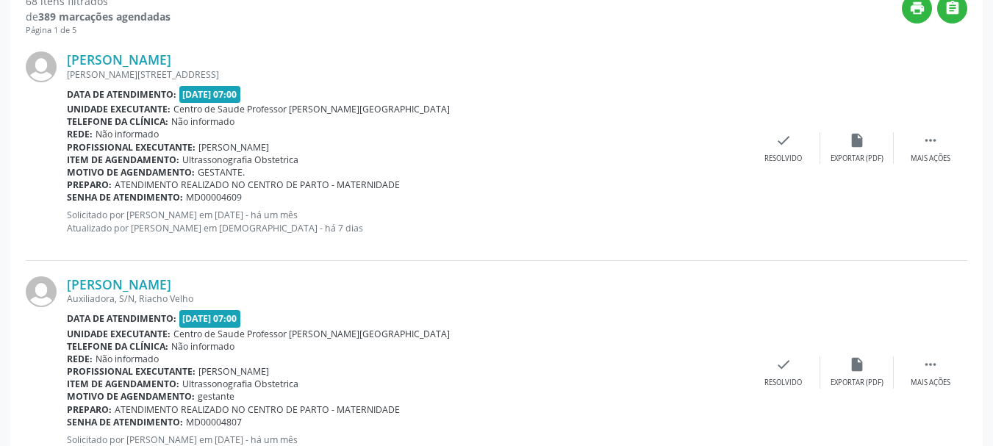
click at [221, 200] on span "MD00004609" at bounding box center [214, 197] width 56 height 13
click at [785, 138] on icon "check" at bounding box center [784, 140] width 16 height 16
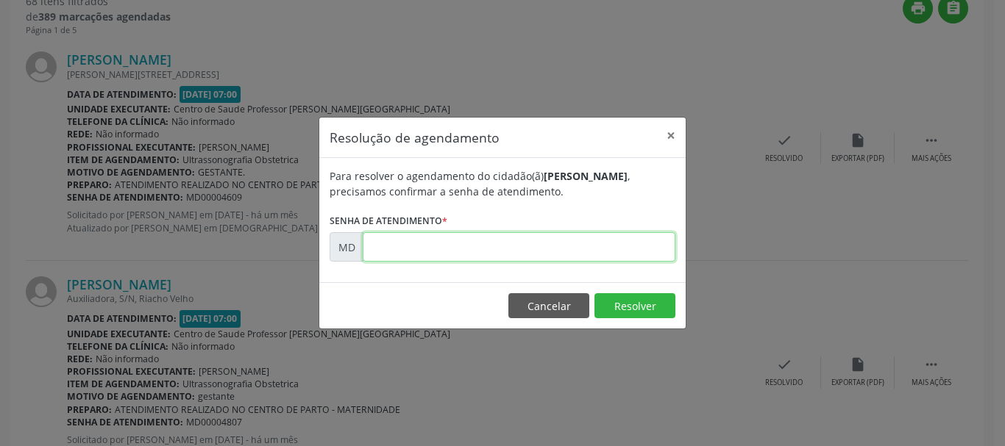
click at [598, 244] on input "text" at bounding box center [519, 246] width 313 height 29
paste input "00004609"
type input "00004609"
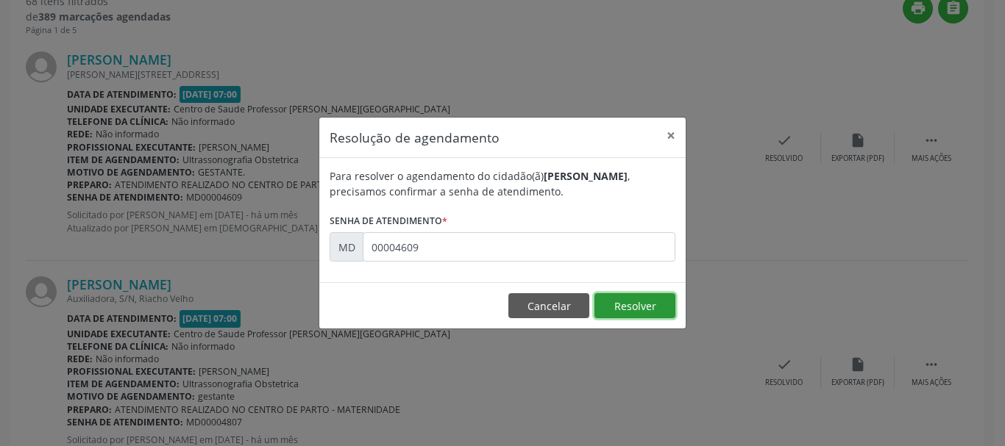
click at [617, 299] on button "Resolver" at bounding box center [634, 305] width 81 height 25
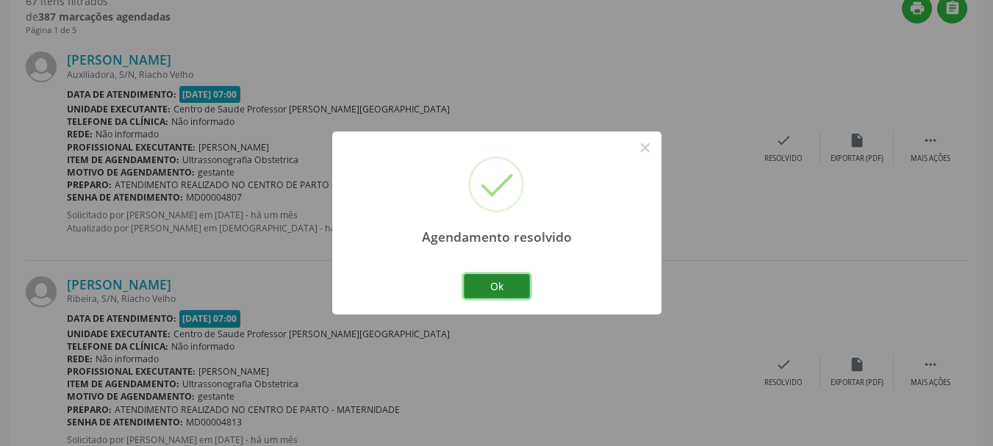
click at [527, 283] on button "Ok" at bounding box center [497, 286] width 66 height 25
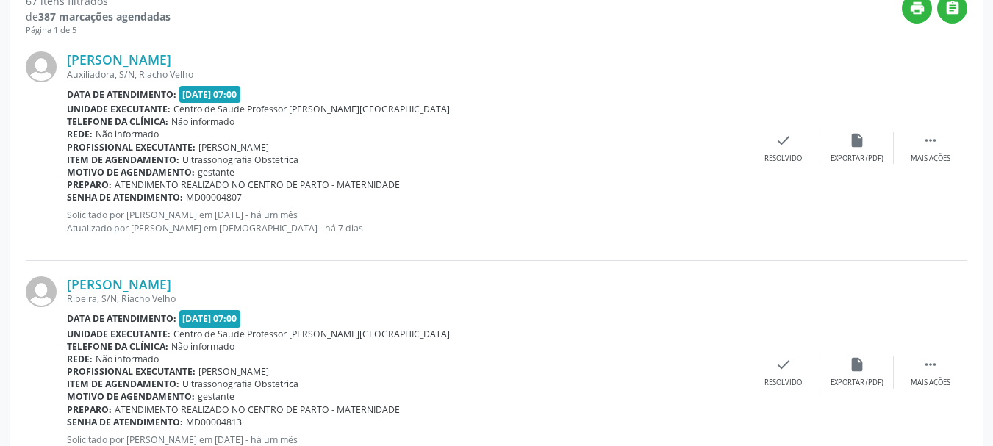
click at [199, 196] on span "MD00004807" at bounding box center [214, 197] width 56 height 13
click at [785, 149] on div "check Resolvido" at bounding box center [784, 148] width 74 height 32
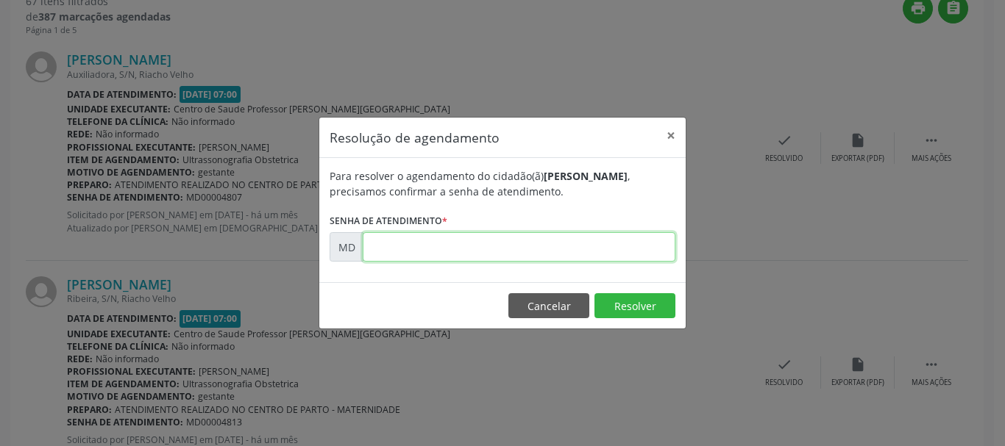
click at [518, 235] on input "text" at bounding box center [519, 246] width 313 height 29
paste input "00004807"
type input "00004807"
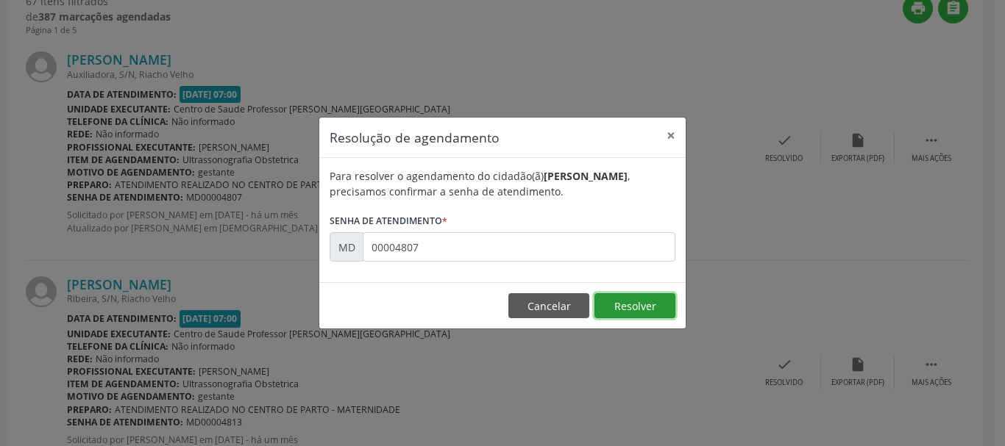
click at [642, 295] on button "Resolver" at bounding box center [634, 305] width 81 height 25
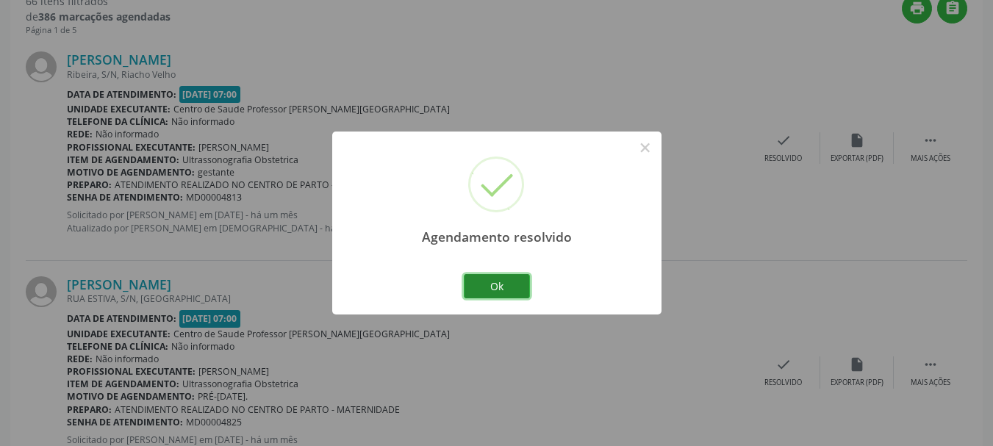
click at [502, 296] on button "Ok" at bounding box center [497, 286] width 66 height 25
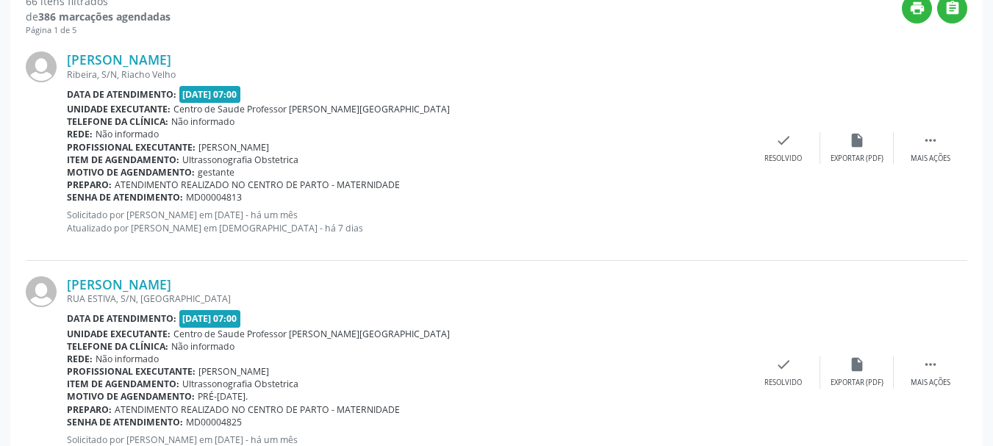
click at [215, 195] on span "MD00004813" at bounding box center [214, 197] width 56 height 13
click at [782, 146] on icon "check" at bounding box center [784, 140] width 16 height 16
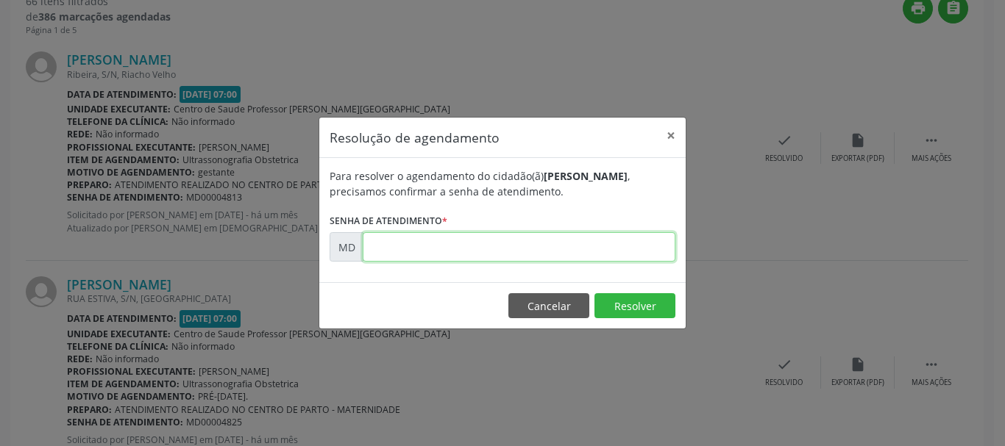
click at [564, 244] on input "text" at bounding box center [519, 246] width 313 height 29
paste input "00004813"
type input "00004813"
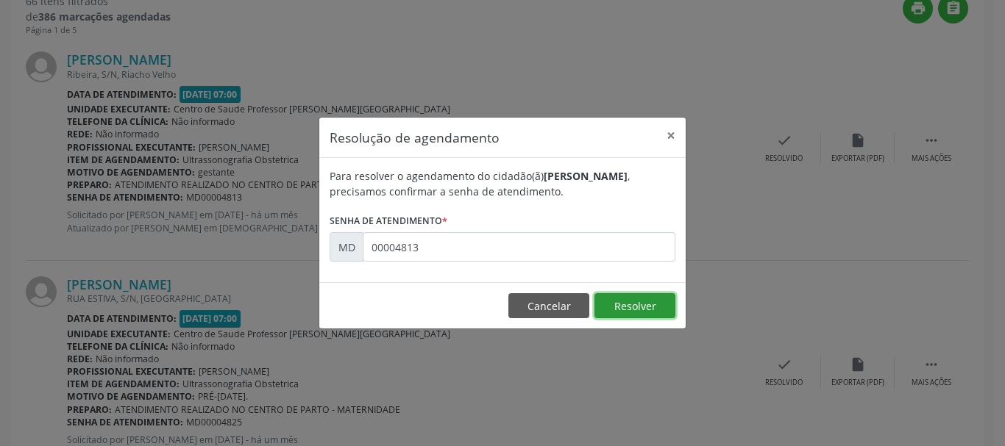
click at [616, 310] on button "Resolver" at bounding box center [634, 305] width 81 height 25
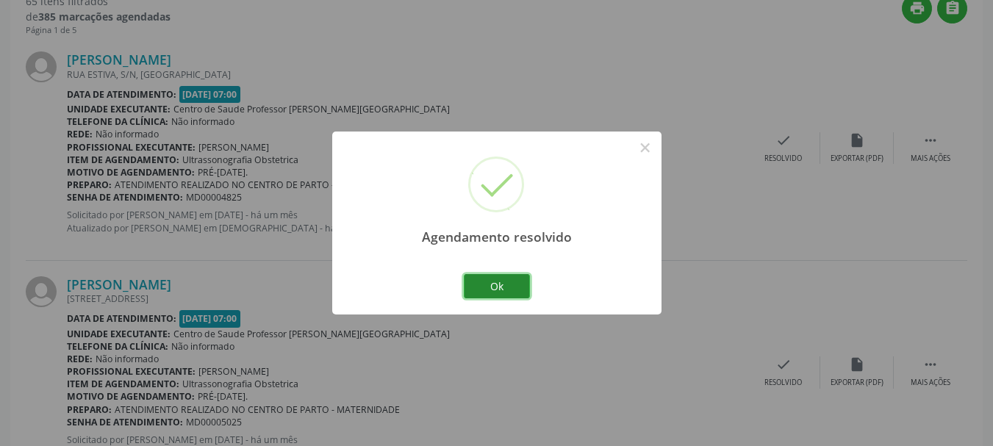
click at [488, 282] on button "Ok" at bounding box center [497, 286] width 66 height 25
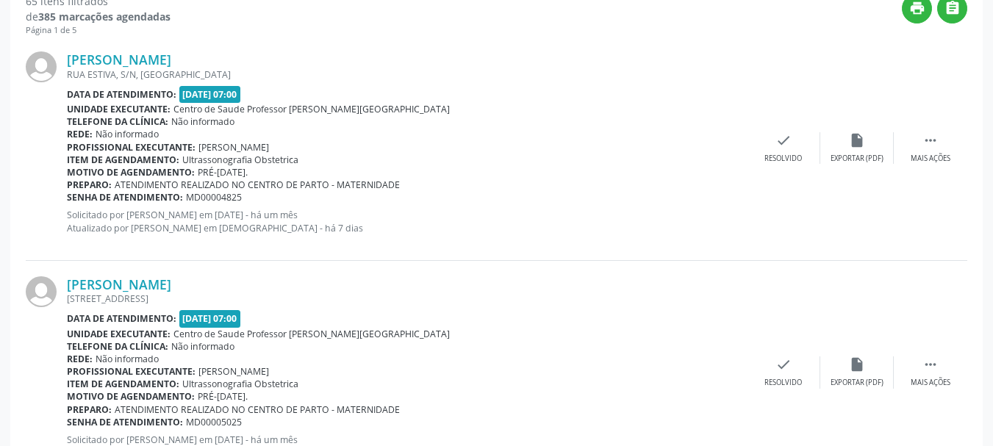
click at [196, 199] on span "MD00004825" at bounding box center [214, 197] width 56 height 13
click at [758, 144] on div "check Resolvido" at bounding box center [784, 148] width 74 height 32
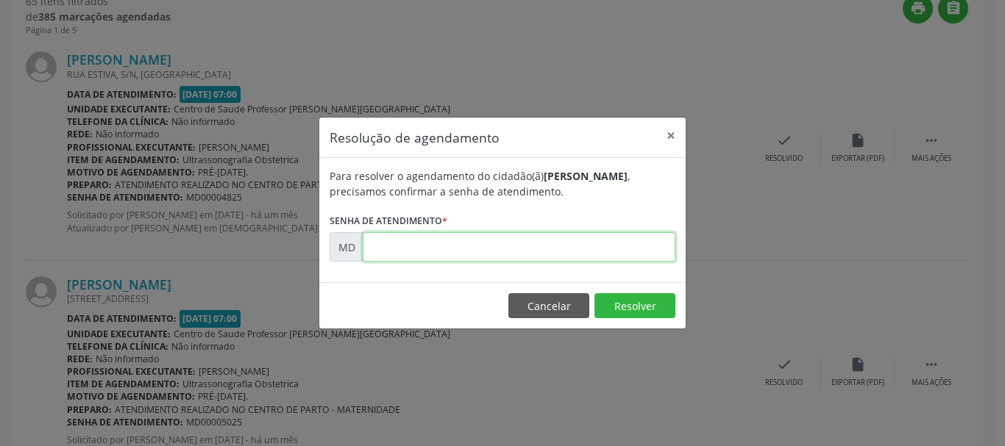
click at [497, 248] on input "text" at bounding box center [519, 246] width 313 height 29
paste input "00004825"
type input "00004825"
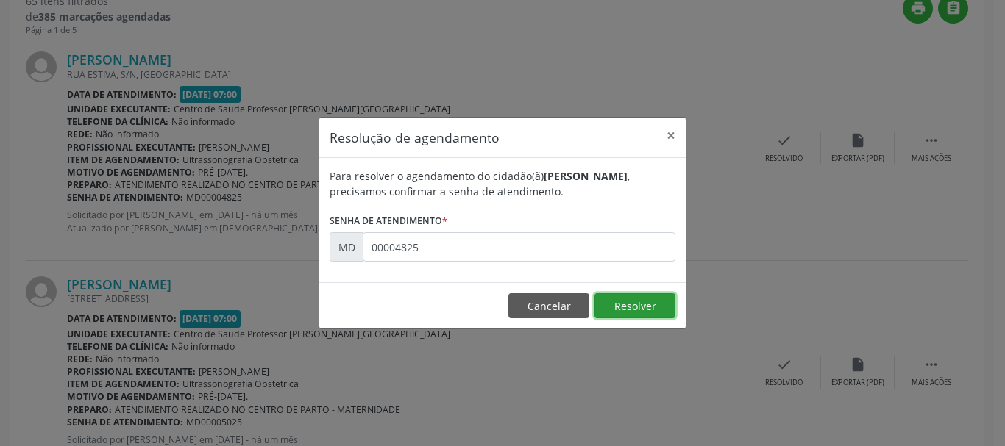
click at [635, 306] on button "Resolver" at bounding box center [634, 305] width 81 height 25
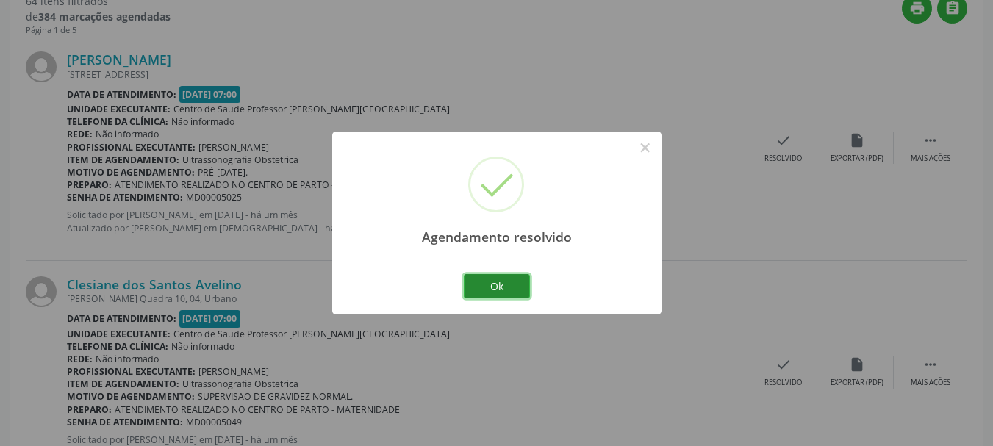
click at [507, 288] on button "Ok" at bounding box center [497, 286] width 66 height 25
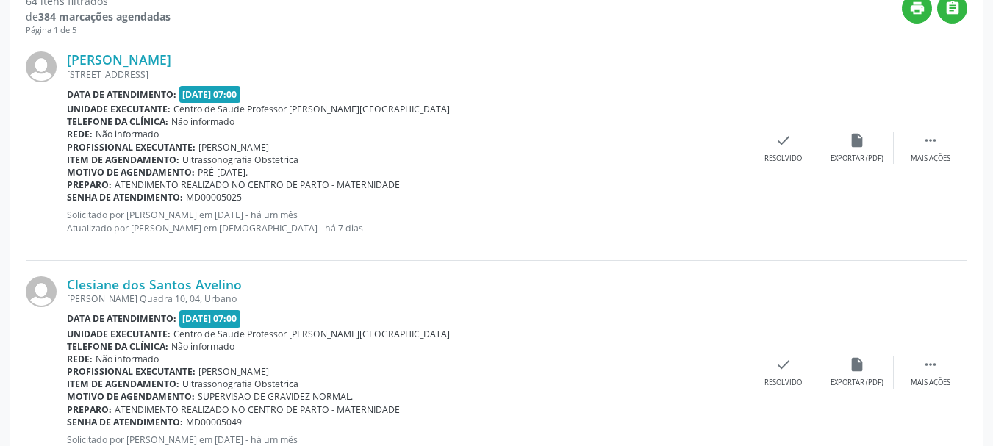
click at [219, 196] on span "MD00005025" at bounding box center [214, 197] width 56 height 13
click at [788, 140] on icon "check" at bounding box center [784, 140] width 16 height 16
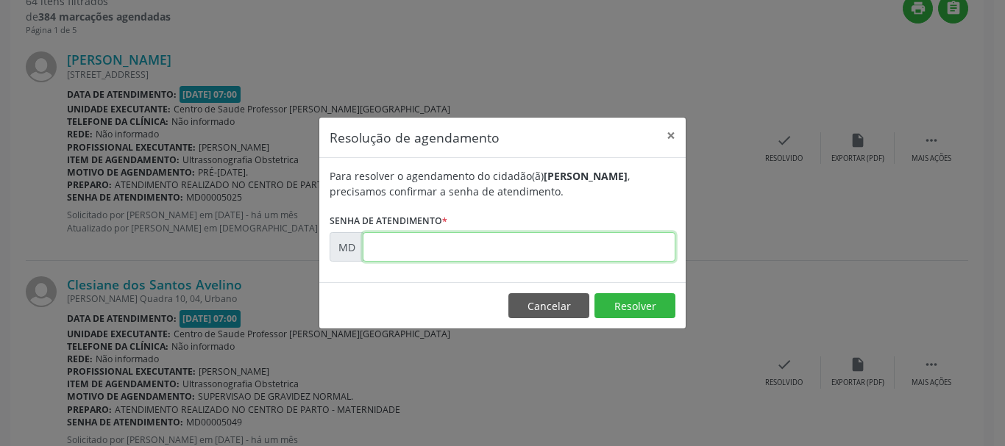
click at [563, 246] on input "text" at bounding box center [519, 246] width 313 height 29
paste input "00005025"
type input "00005025"
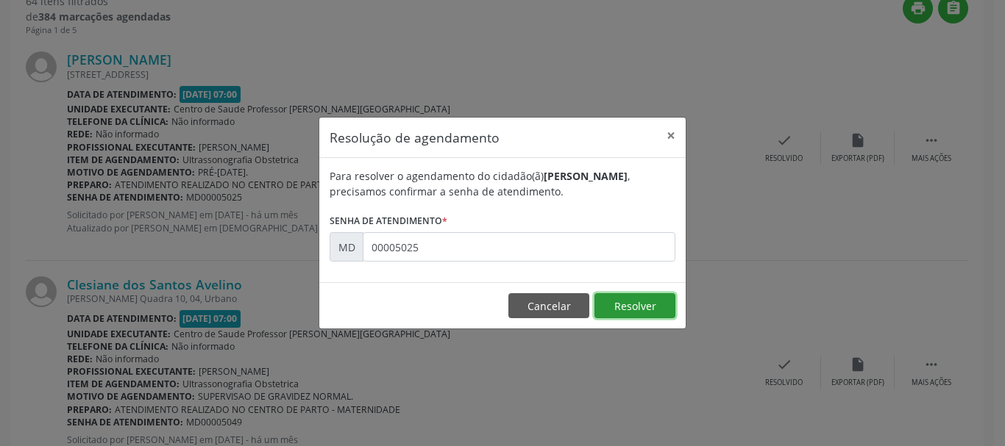
click at [633, 312] on button "Resolver" at bounding box center [634, 305] width 81 height 25
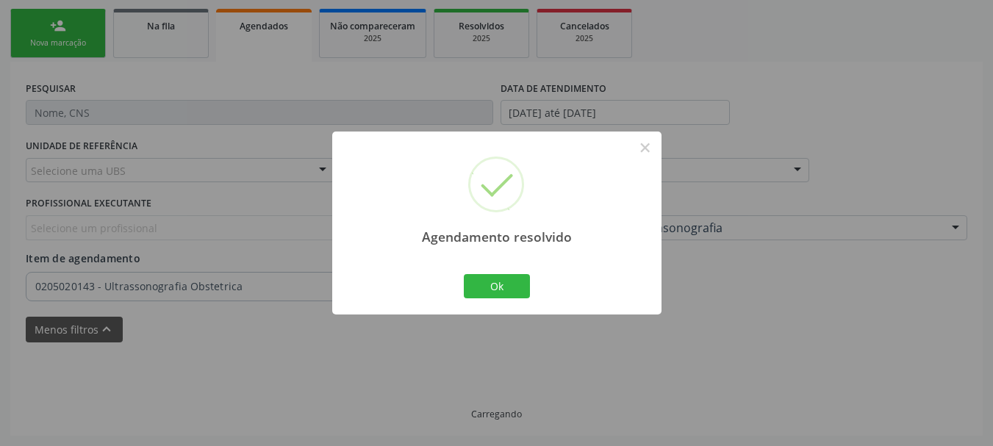
click at [633, 312] on div "Agendamento resolvido × Ok Cancel" at bounding box center [496, 223] width 993 height 446
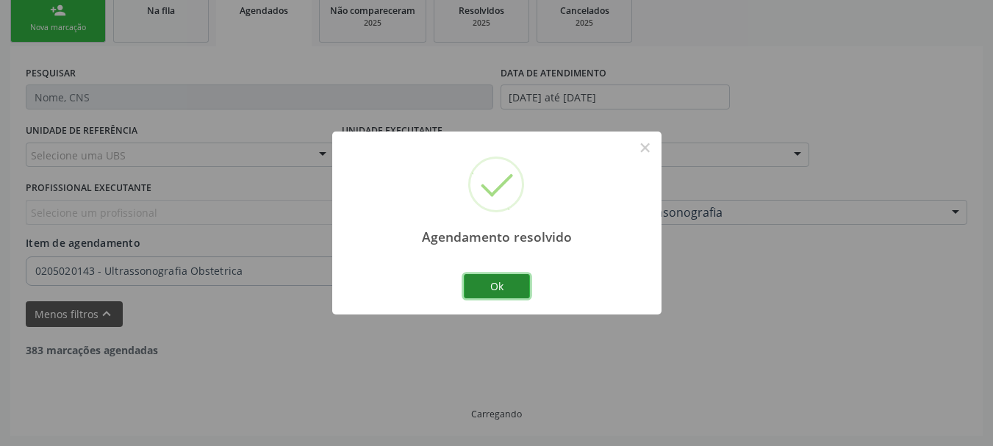
click at [479, 277] on button "Ok" at bounding box center [497, 286] width 66 height 25
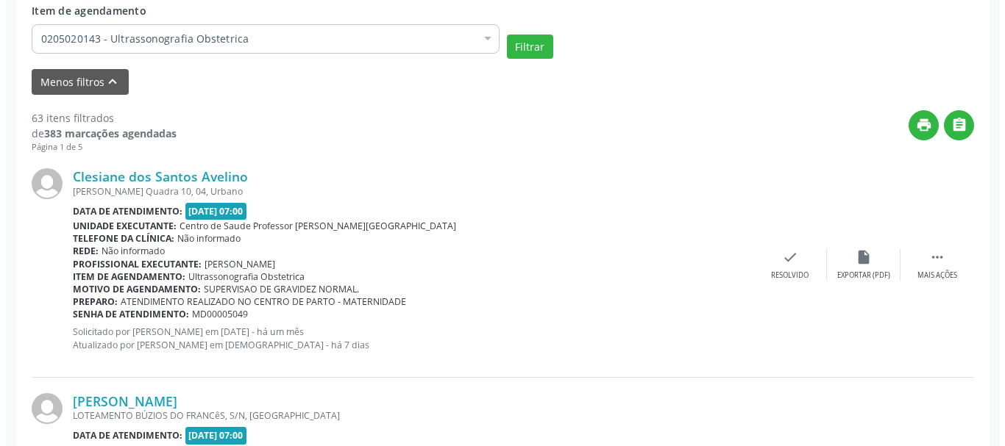
scroll to position [593, 0]
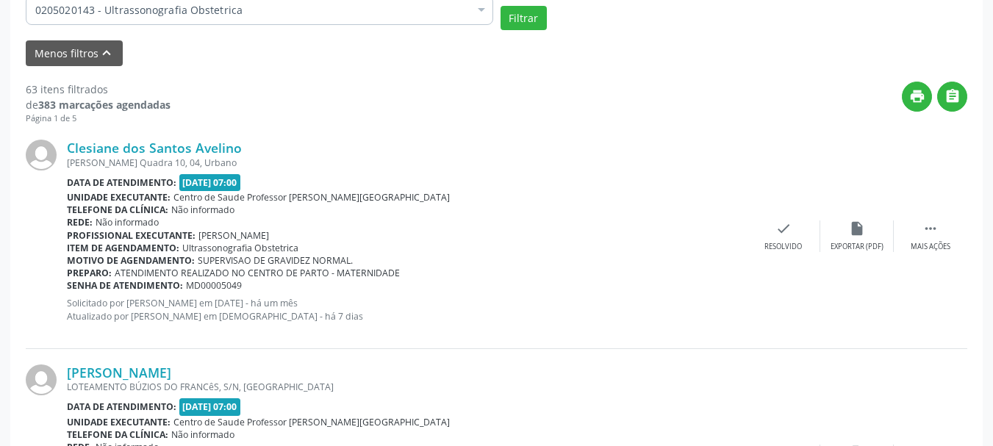
click at [218, 285] on span "MD00005049" at bounding box center [214, 285] width 56 height 13
click at [782, 238] on div "check Resolvido" at bounding box center [784, 237] width 74 height 32
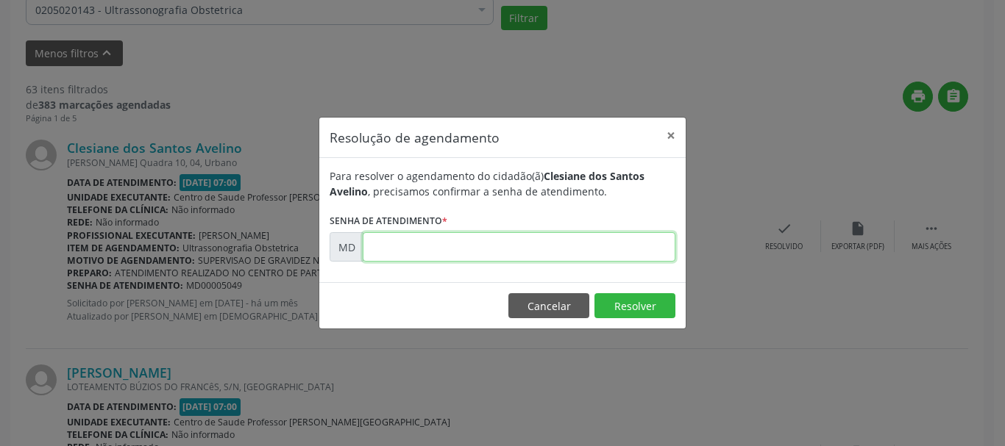
click at [530, 238] on input "text" at bounding box center [519, 246] width 313 height 29
paste input "00005049"
type input "00005049"
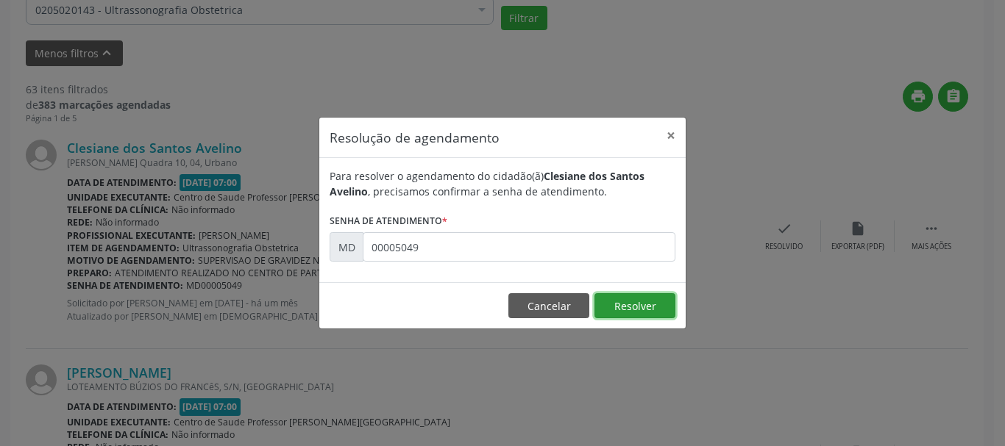
click at [634, 307] on button "Resolver" at bounding box center [634, 305] width 81 height 25
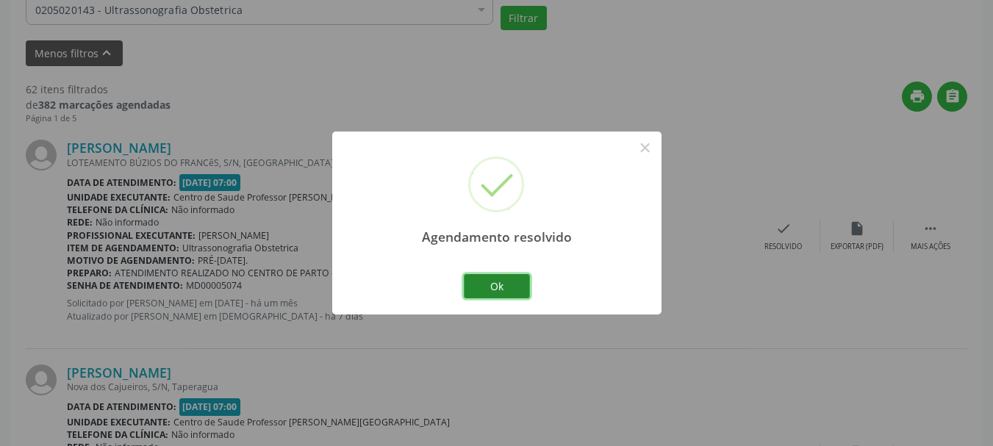
click at [501, 282] on button "Ok" at bounding box center [497, 286] width 66 height 25
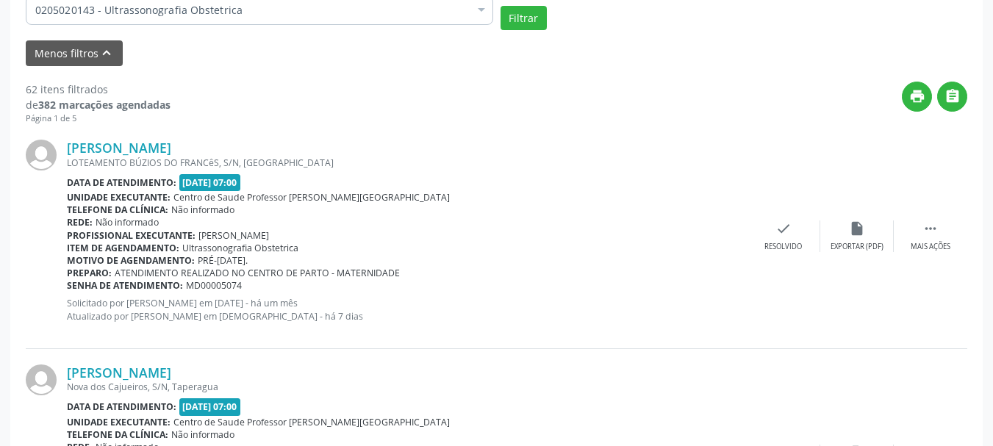
click at [219, 286] on span "MD00005074" at bounding box center [214, 285] width 56 height 13
click at [786, 232] on icon "check" at bounding box center [784, 229] width 16 height 16
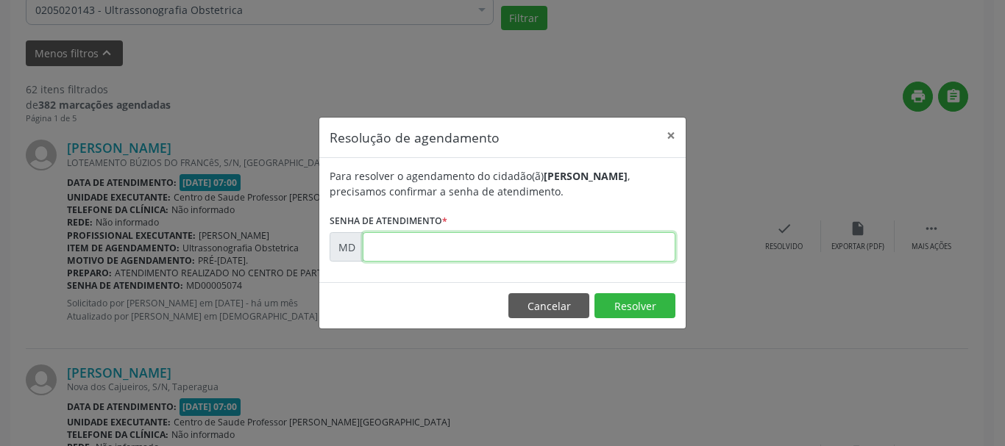
click at [479, 245] on input "text" at bounding box center [519, 246] width 313 height 29
paste input "00005074"
type input "00005074"
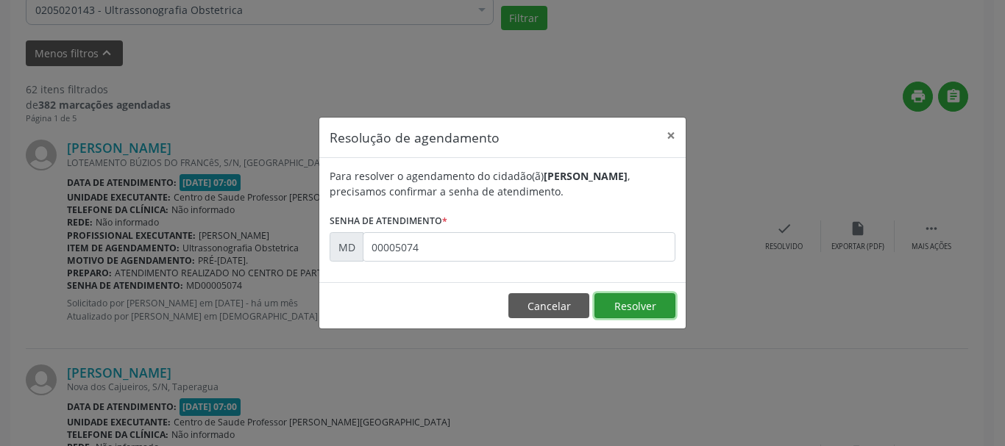
click at [618, 306] on button "Resolver" at bounding box center [634, 305] width 81 height 25
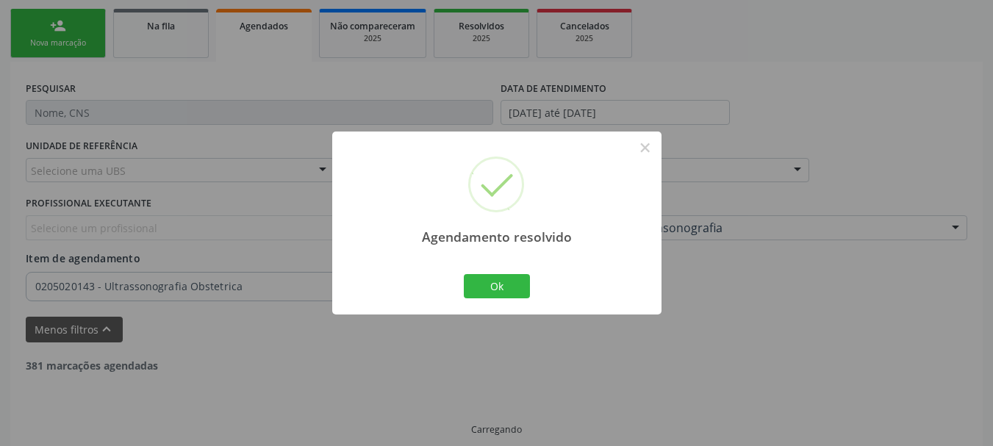
scroll to position [332, 0]
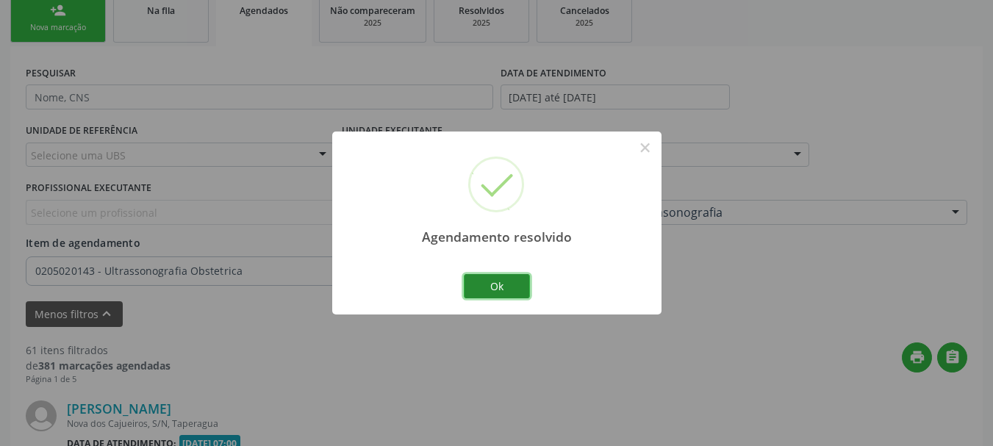
click at [507, 288] on button "Ok" at bounding box center [497, 286] width 66 height 25
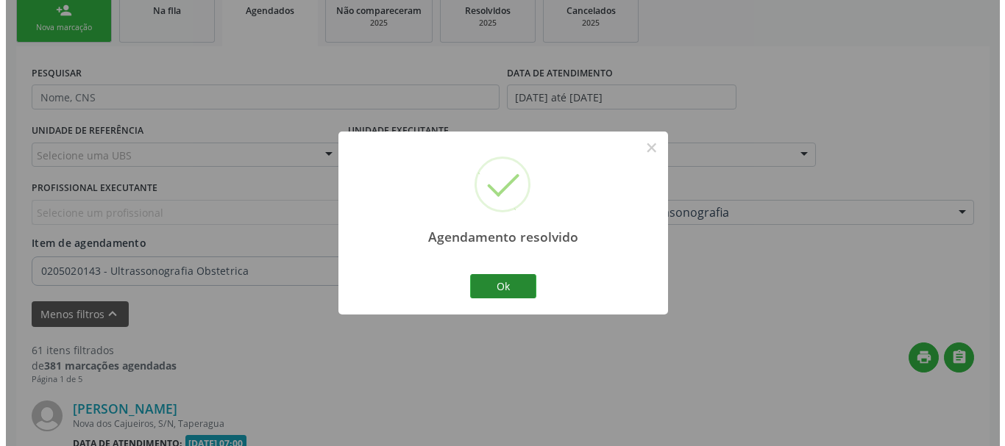
scroll to position [593, 0]
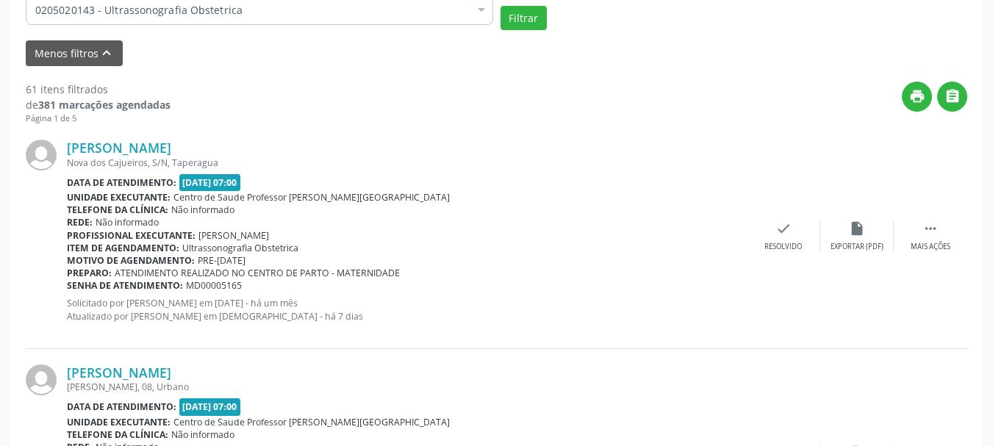
click at [208, 285] on span "MD00005165" at bounding box center [214, 285] width 56 height 13
click at [782, 232] on icon "check" at bounding box center [784, 229] width 16 height 16
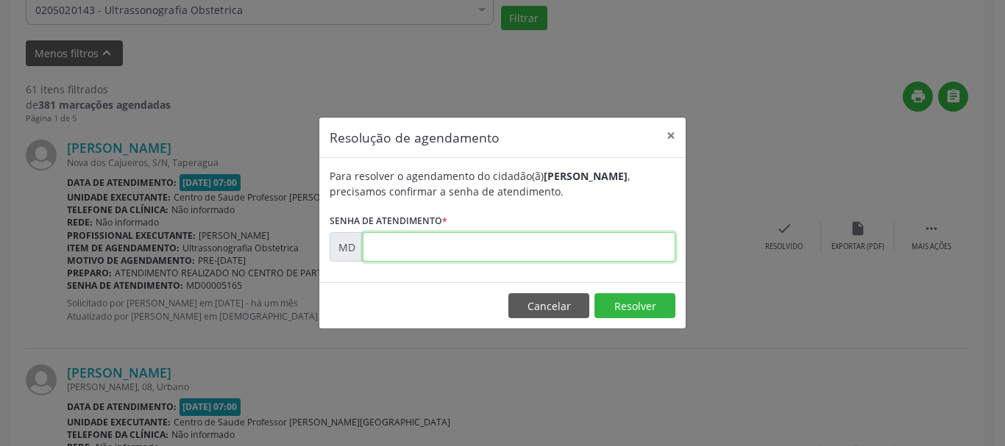
click at [599, 246] on input "text" at bounding box center [519, 246] width 313 height 29
paste input "00005165"
type input "00005165"
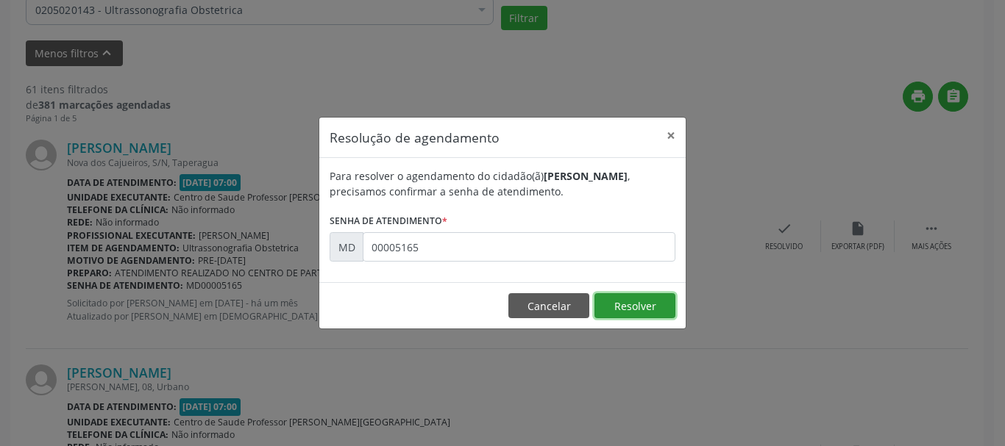
click at [617, 302] on button "Resolver" at bounding box center [634, 305] width 81 height 25
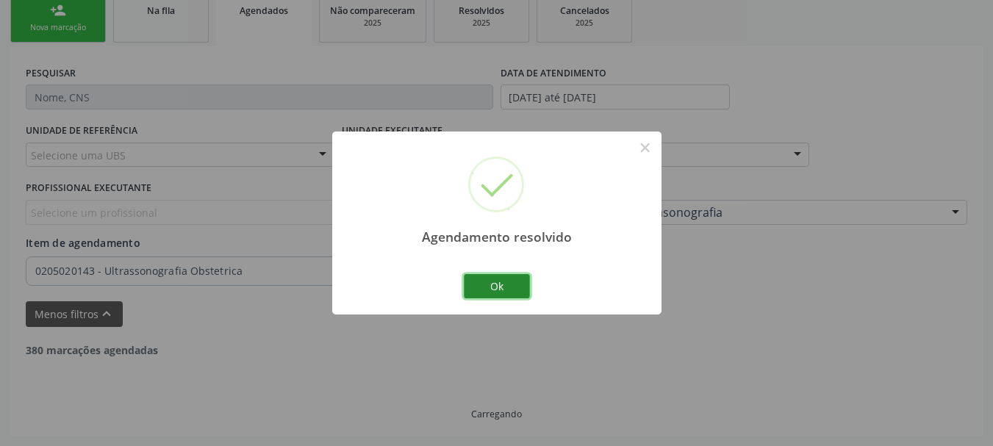
click at [479, 282] on button "Ok" at bounding box center [497, 286] width 66 height 25
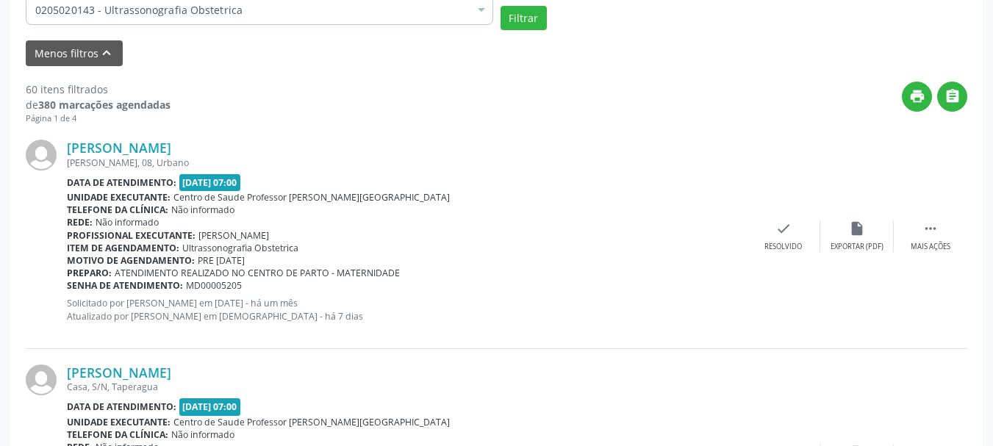
click at [204, 285] on span "MD00005205" at bounding box center [214, 285] width 56 height 13
click at [775, 250] on div "Resolvido" at bounding box center [784, 247] width 38 height 10
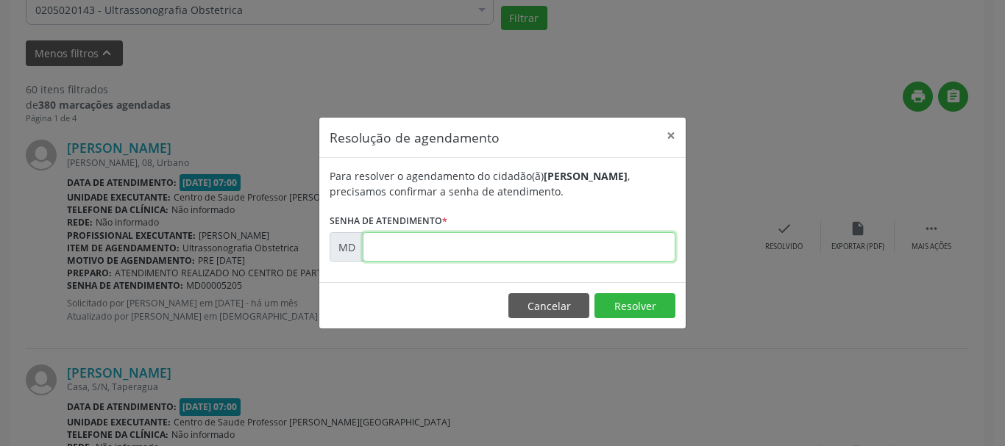
click at [564, 238] on input "text" at bounding box center [519, 246] width 313 height 29
paste input "00005205"
type input "00005205"
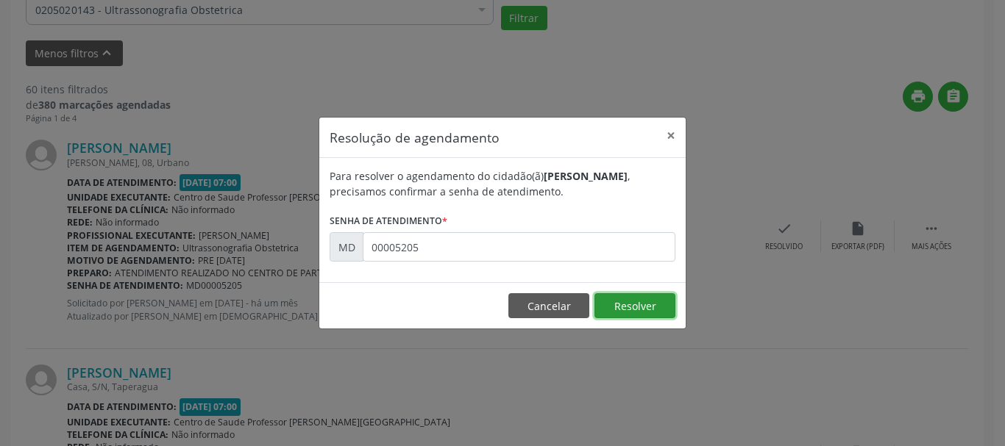
click at [618, 302] on button "Resolver" at bounding box center [634, 305] width 81 height 25
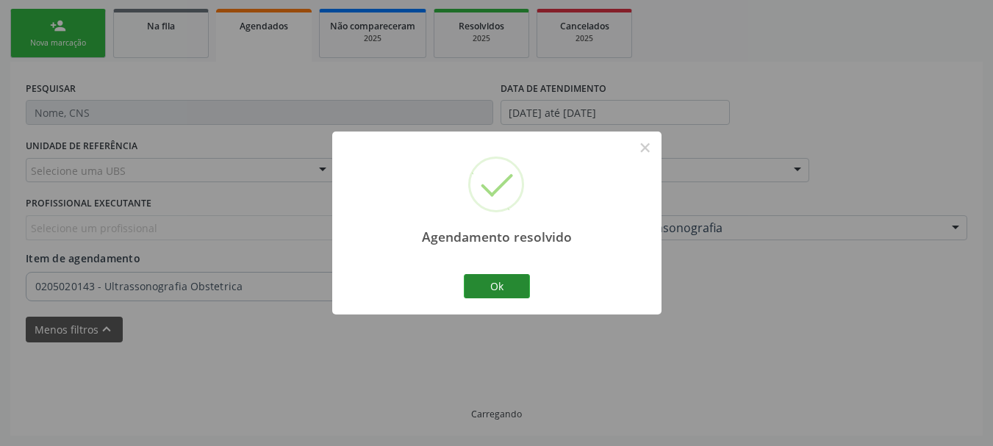
scroll to position [332, 0]
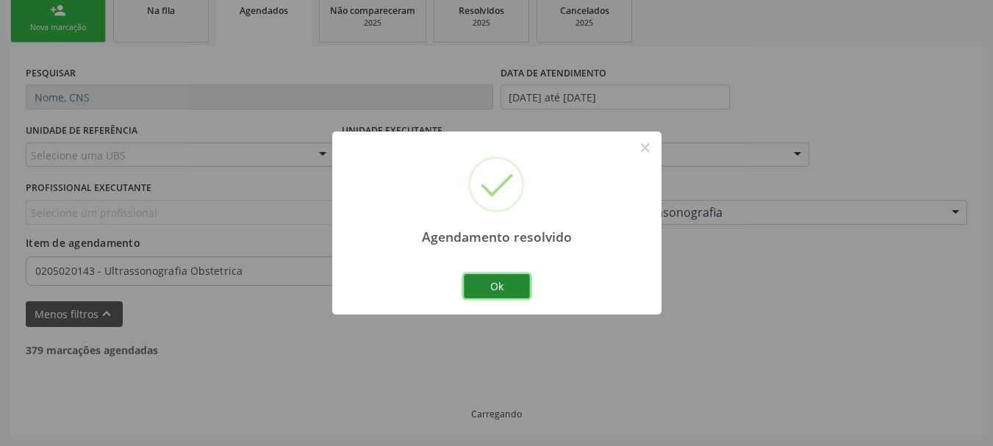
click at [517, 290] on button "Ok" at bounding box center [497, 286] width 66 height 25
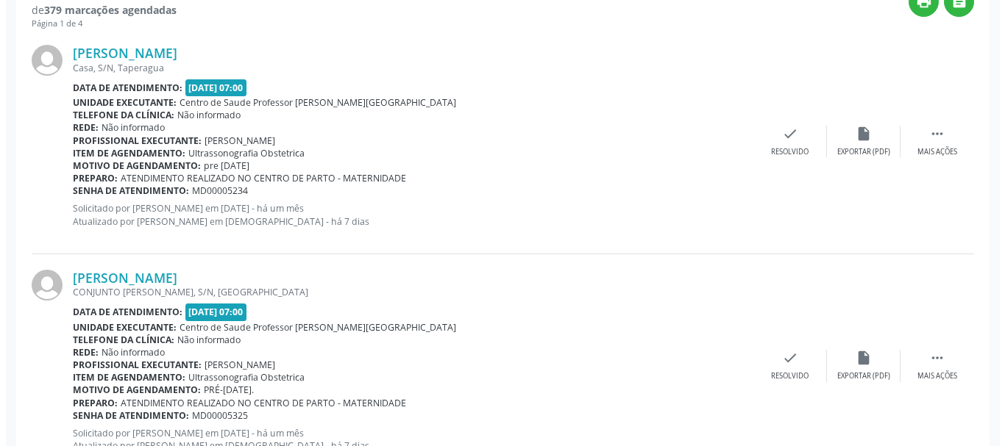
scroll to position [696, 0]
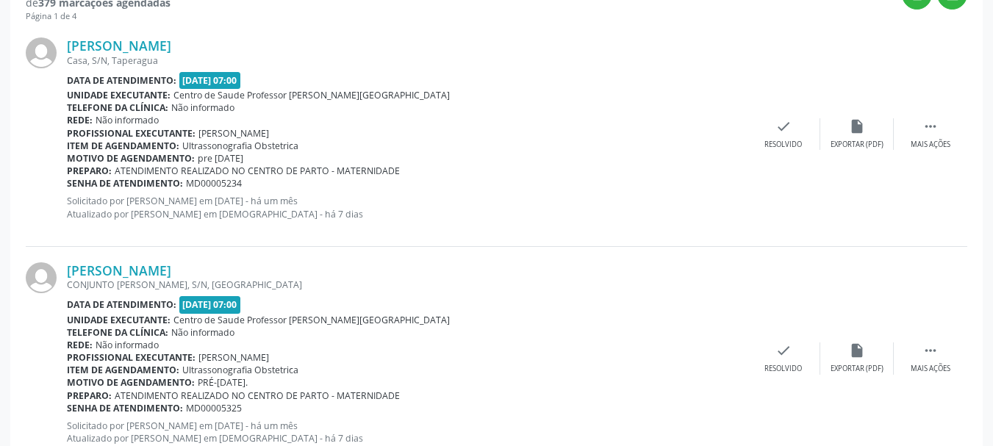
click at [227, 182] on span "MD00005234" at bounding box center [214, 183] width 56 height 13
click at [782, 146] on div "Resolvido" at bounding box center [784, 145] width 38 height 10
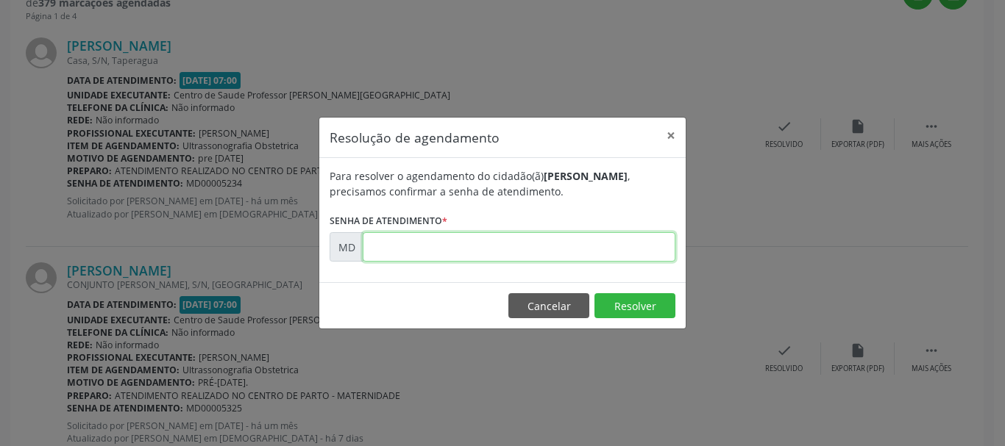
click at [571, 237] on input "text" at bounding box center [519, 246] width 313 height 29
paste input "00005234"
type input "00005234"
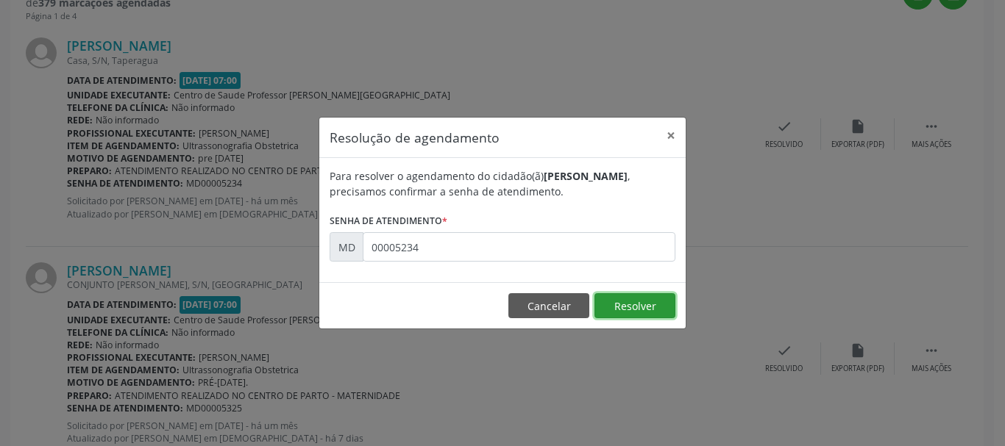
click at [621, 302] on button "Resolver" at bounding box center [634, 305] width 81 height 25
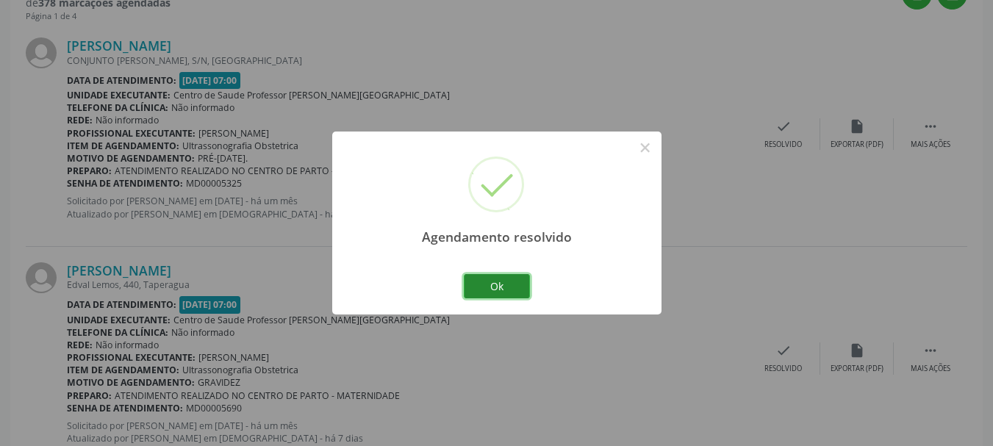
click at [507, 288] on button "Ok" at bounding box center [497, 286] width 66 height 25
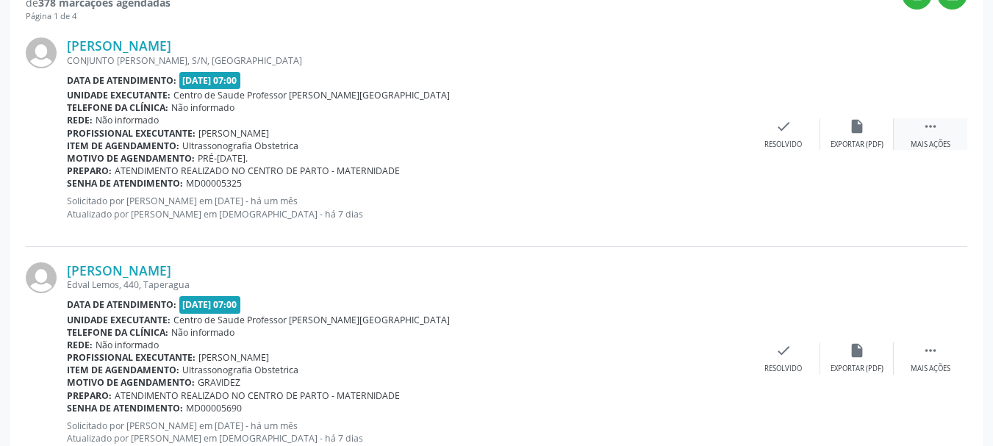
click at [965, 127] on div " Mais ações" at bounding box center [931, 134] width 74 height 32
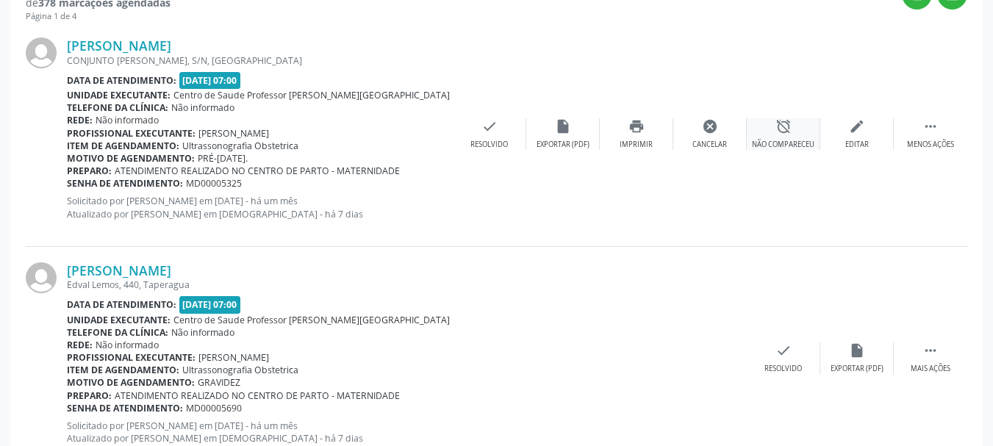
click at [768, 145] on div "Não compareceu" at bounding box center [783, 145] width 63 height 10
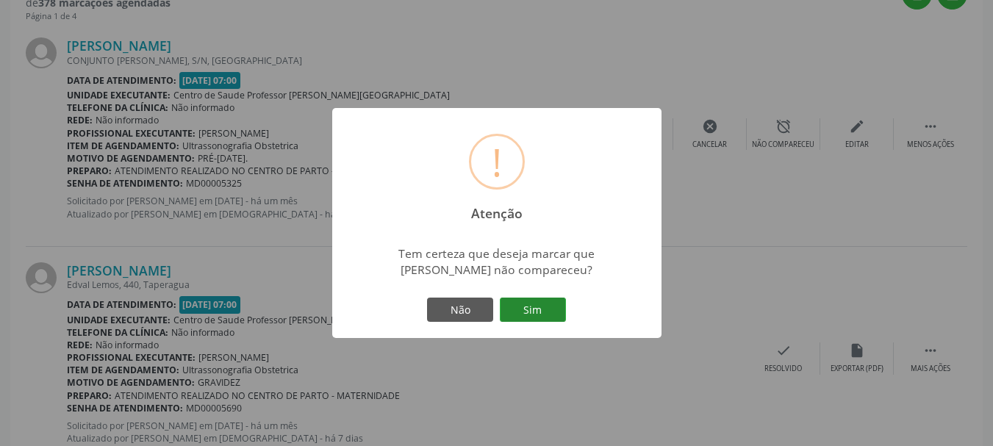
click at [521, 317] on button "Sim" at bounding box center [533, 310] width 66 height 25
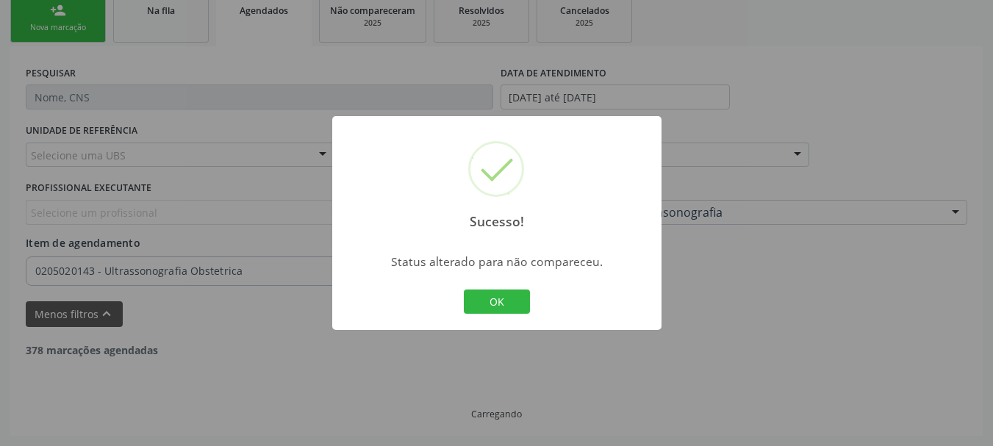
scroll to position [332, 0]
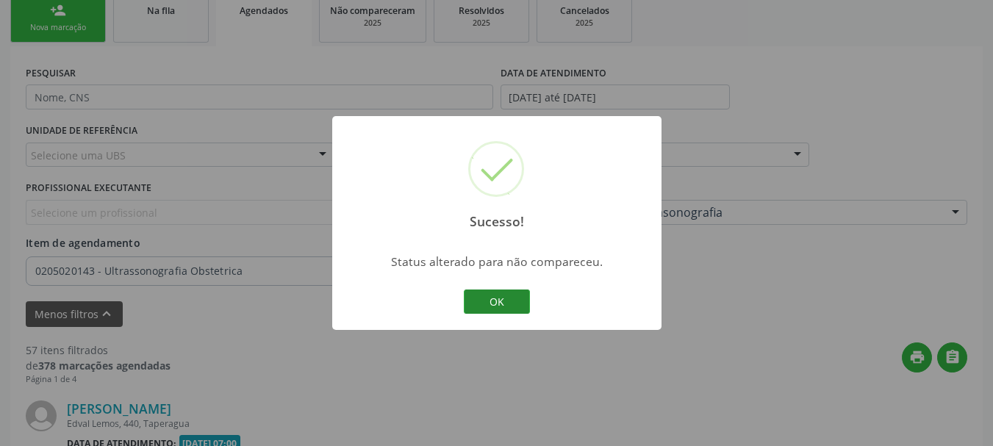
click at [501, 303] on button "OK" at bounding box center [497, 302] width 66 height 25
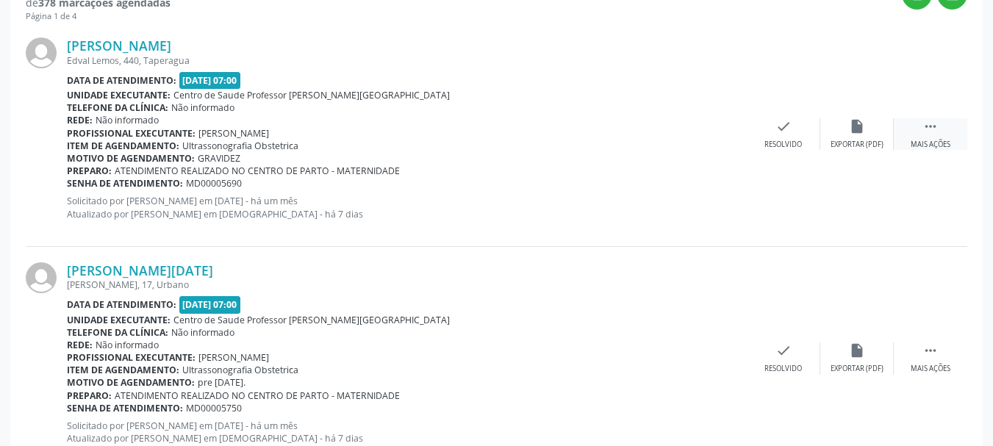
click at [938, 129] on icon "" at bounding box center [931, 126] width 16 height 16
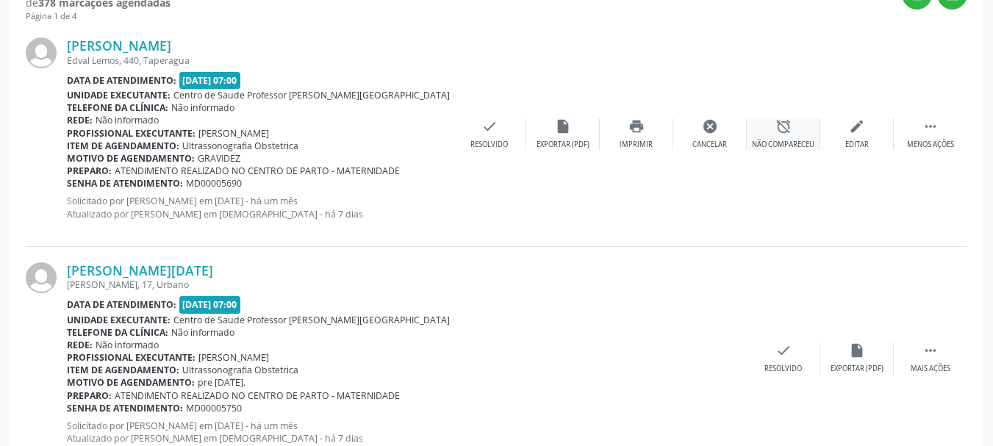
click at [788, 136] on div "alarm_off Não compareceu" at bounding box center [784, 134] width 74 height 32
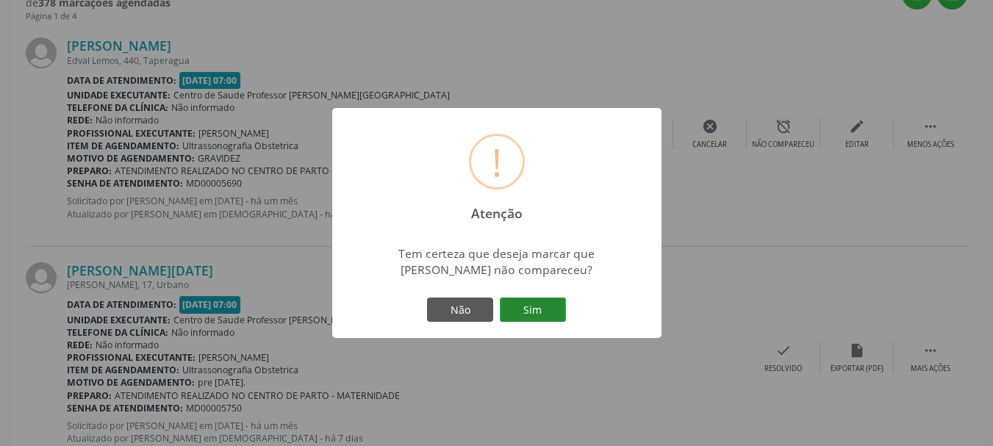
click at [524, 311] on button "Sim" at bounding box center [533, 310] width 66 height 25
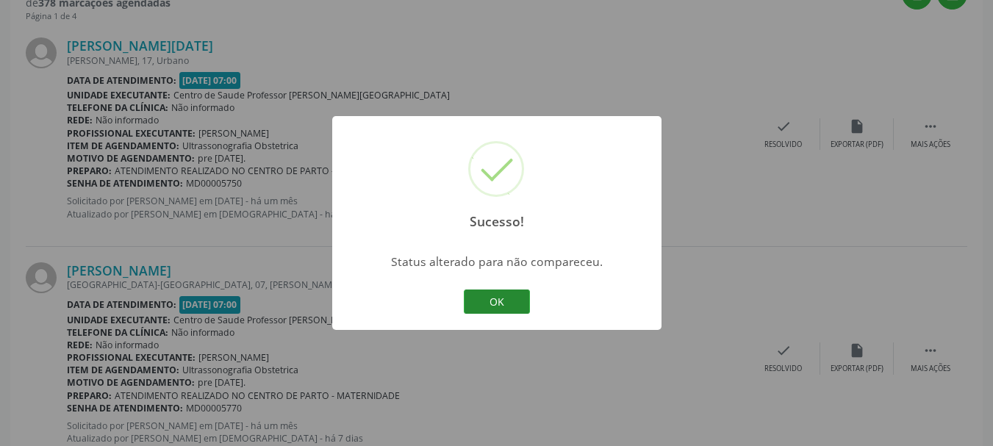
click at [496, 307] on button "OK" at bounding box center [497, 302] width 66 height 25
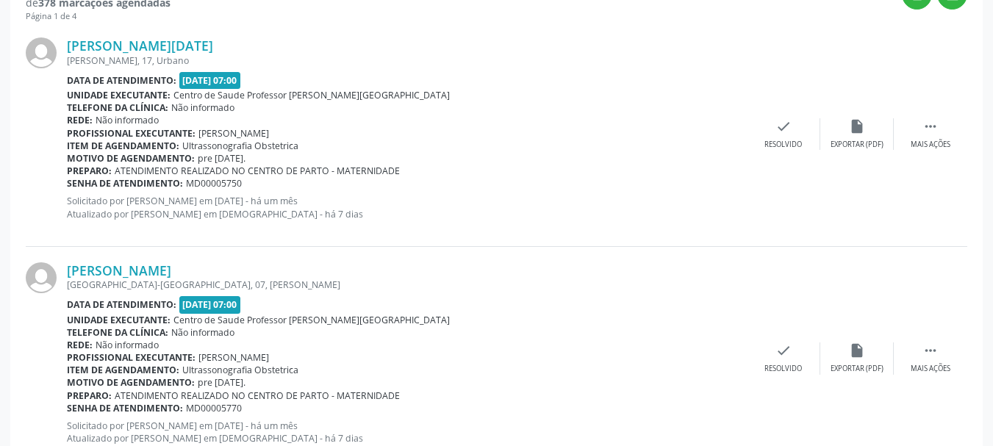
click at [215, 189] on span "MD00005750" at bounding box center [214, 183] width 56 height 13
click at [757, 142] on div "check Resolvido" at bounding box center [784, 134] width 74 height 32
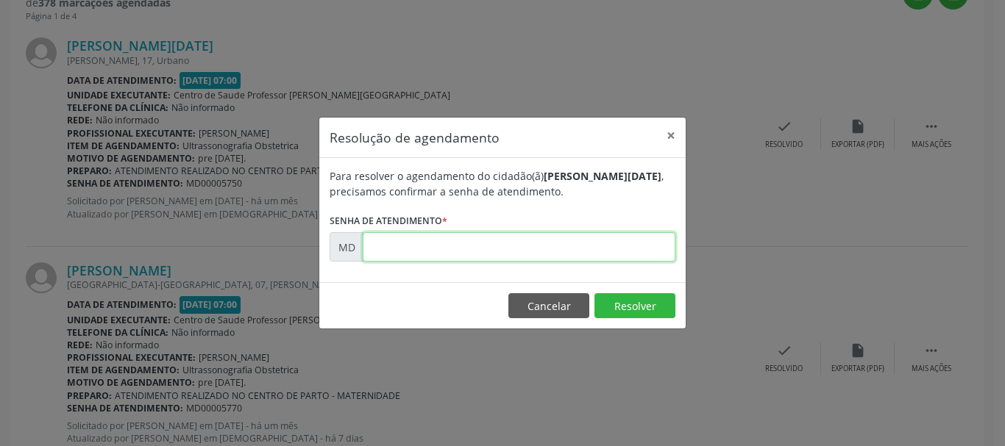
click at [551, 247] on input "text" at bounding box center [519, 246] width 313 height 29
paste input "00005750"
type input "00005750"
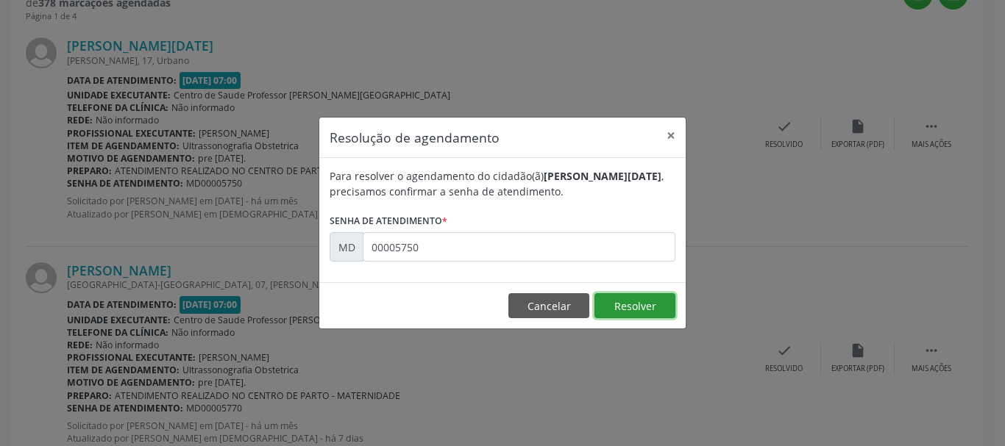
click at [652, 310] on button "Resolver" at bounding box center [634, 305] width 81 height 25
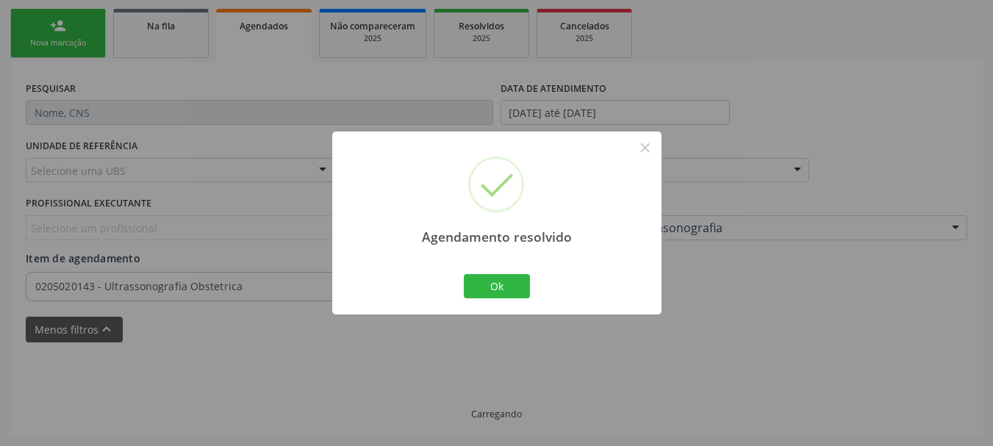
scroll to position [332, 0]
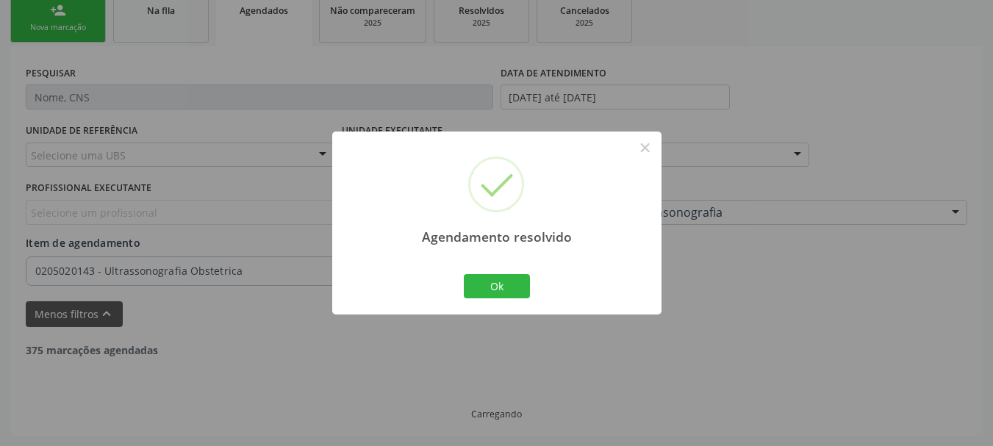
click at [555, 300] on div "Agendamento resolvido × Ok Cancel" at bounding box center [496, 223] width 329 height 183
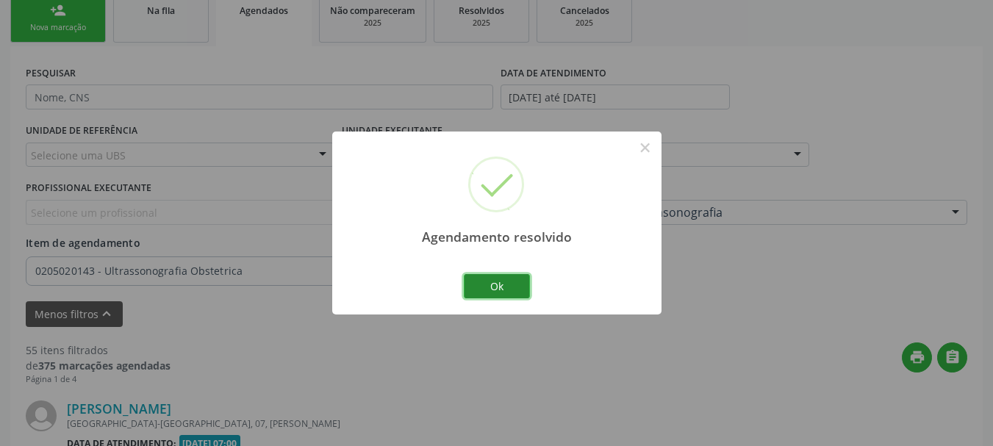
click at [504, 293] on button "Ok" at bounding box center [497, 286] width 66 height 25
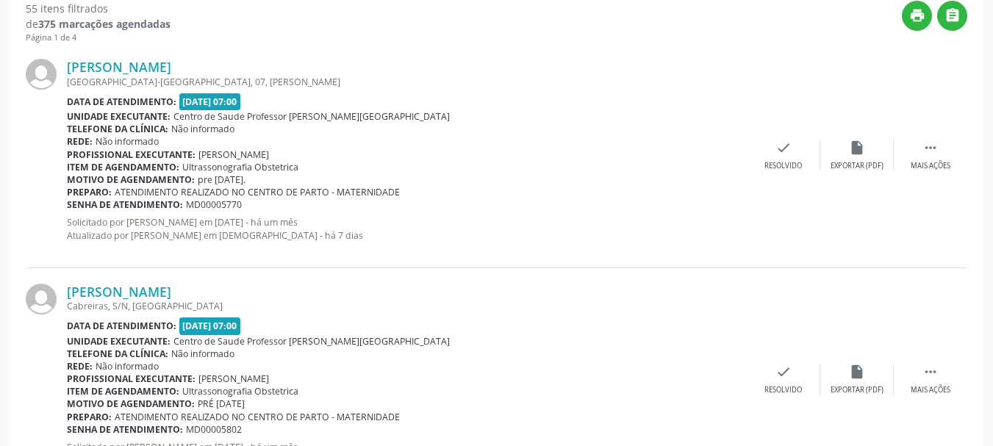
scroll to position [710, 0]
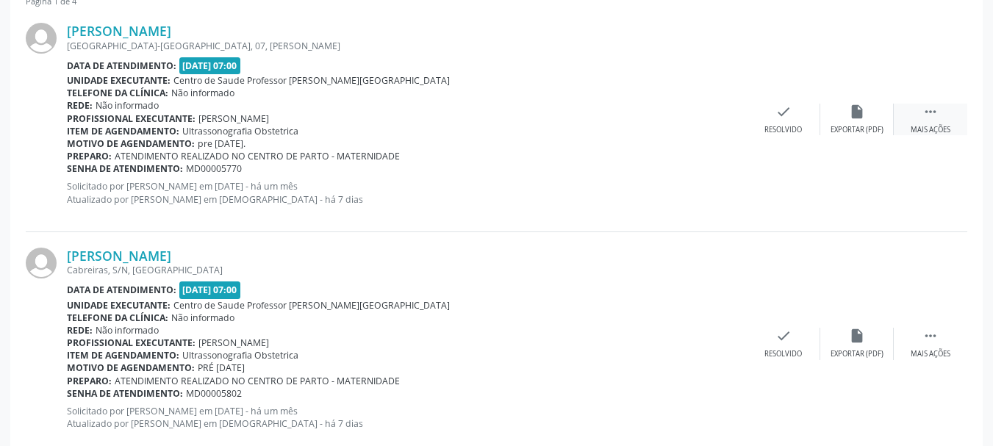
click at [928, 118] on icon "" at bounding box center [931, 112] width 16 height 16
click at [767, 121] on div "alarm_off Não compareceu" at bounding box center [784, 120] width 74 height 32
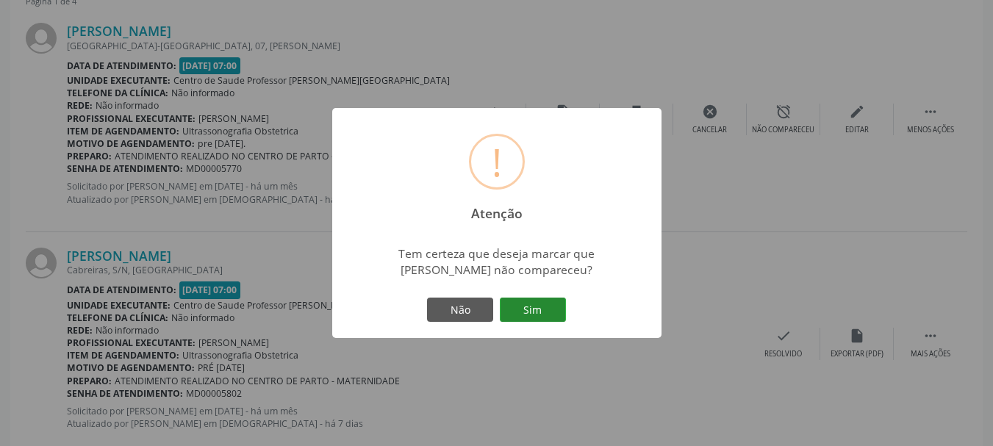
click at [509, 311] on button "Sim" at bounding box center [533, 310] width 66 height 25
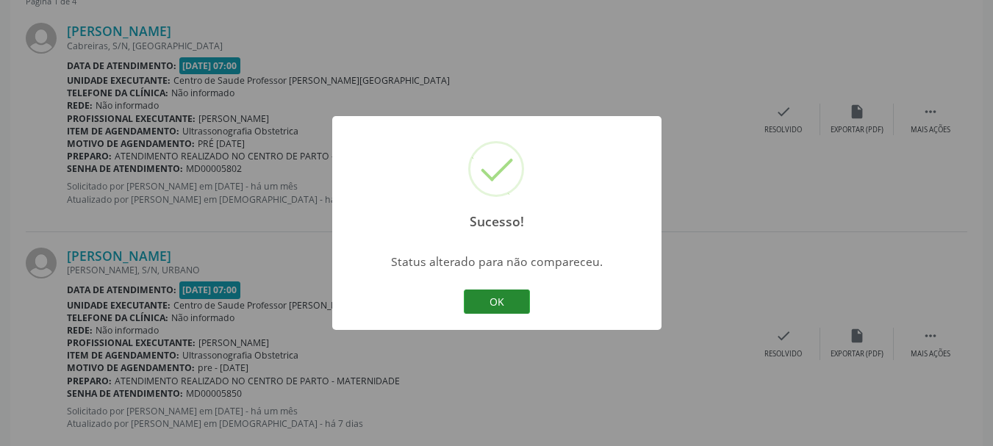
click at [485, 303] on button "OK" at bounding box center [497, 302] width 66 height 25
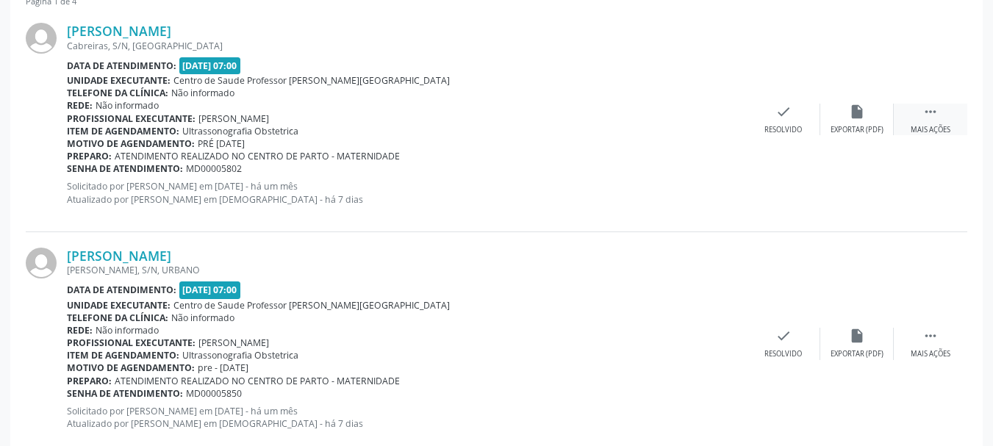
click at [944, 107] on div " Mais ações" at bounding box center [931, 120] width 74 height 32
click at [763, 126] on div "Não compareceu" at bounding box center [783, 130] width 63 height 10
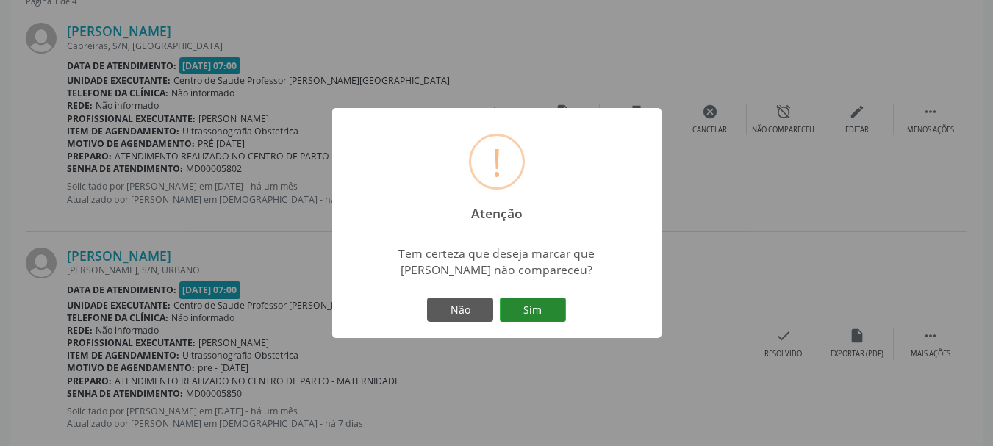
click at [539, 312] on button "Sim" at bounding box center [533, 310] width 66 height 25
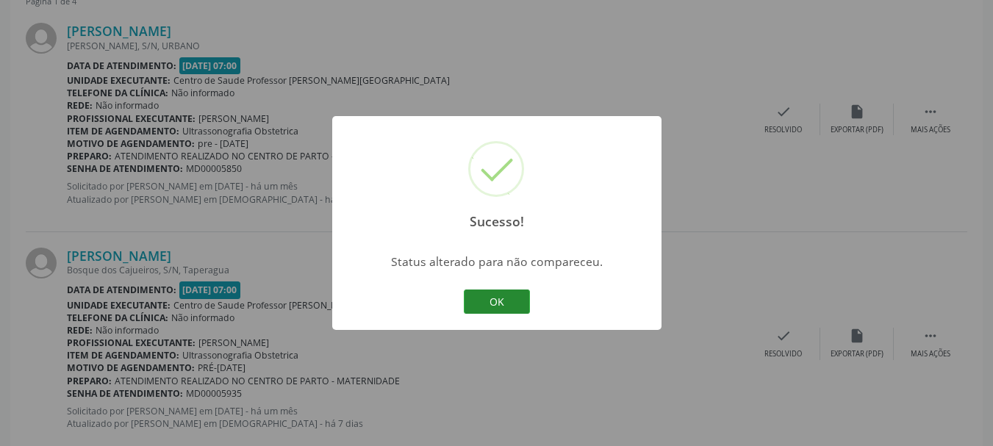
click at [503, 309] on button "OK" at bounding box center [497, 302] width 66 height 25
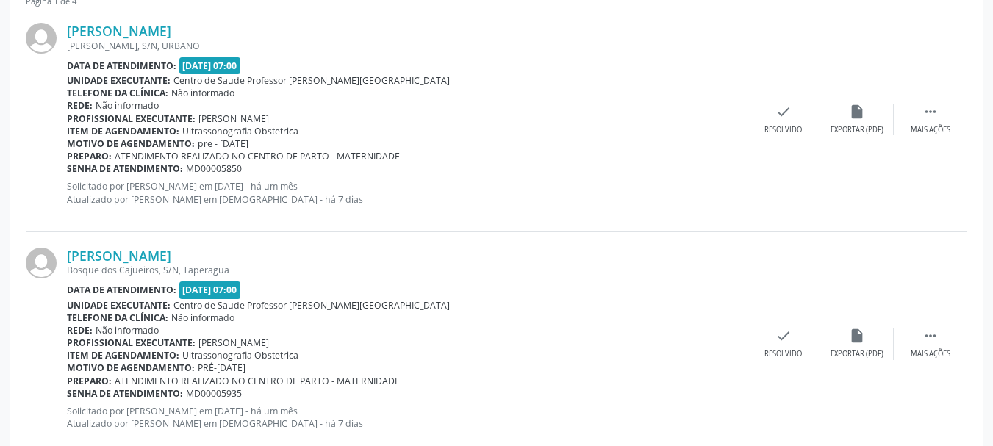
click at [229, 168] on span "MD00005850" at bounding box center [214, 169] width 56 height 13
click at [785, 110] on icon "check" at bounding box center [784, 112] width 16 height 16
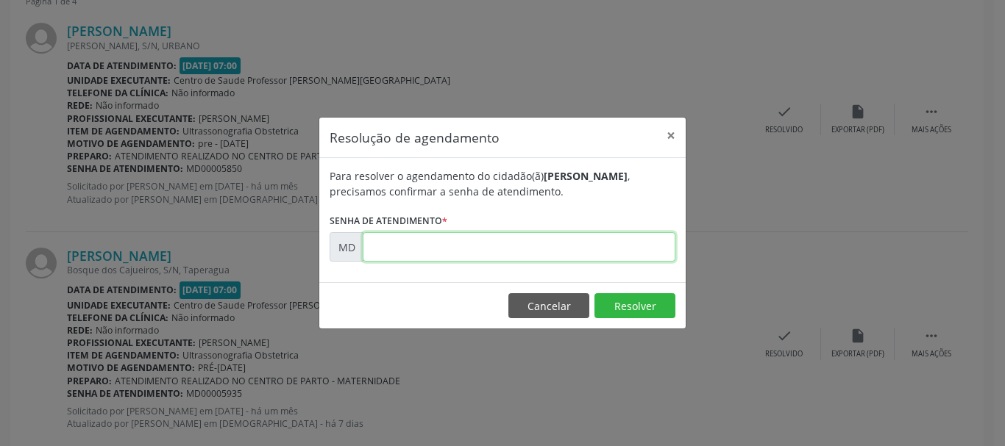
click at [519, 243] on input "text" at bounding box center [519, 246] width 313 height 29
paste input "00005850"
type input "00005850"
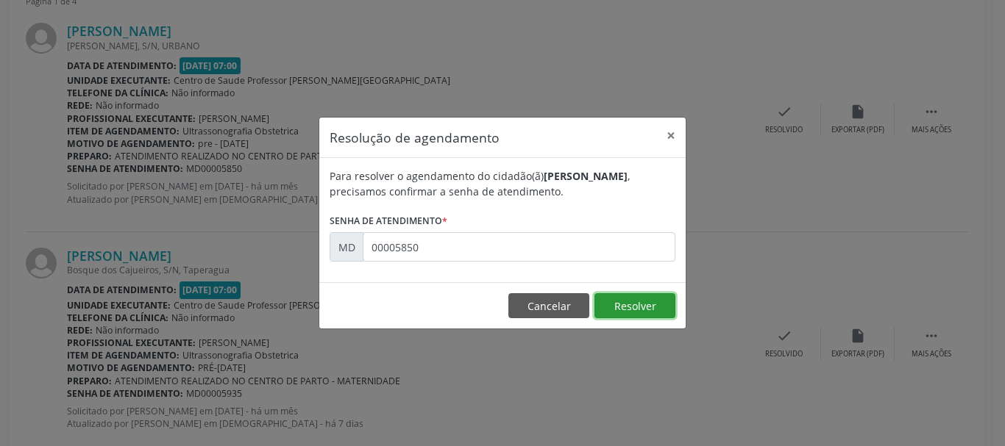
click at [628, 311] on button "Resolver" at bounding box center [634, 305] width 81 height 25
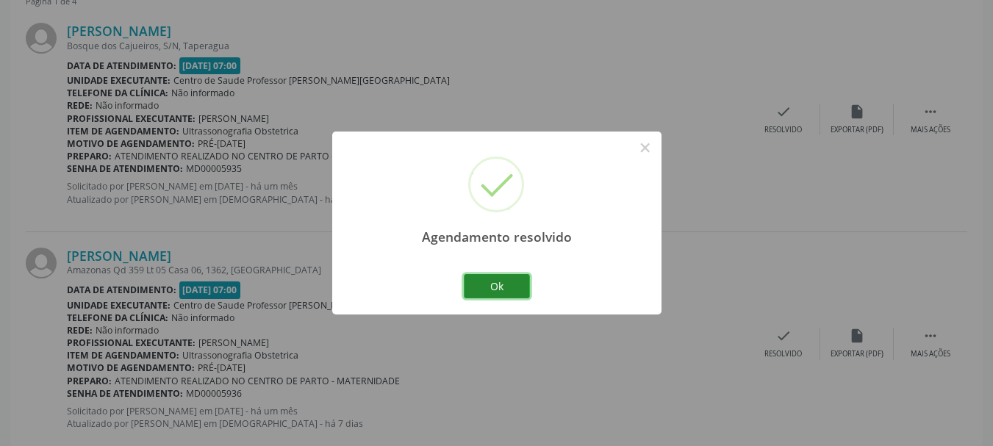
click at [493, 285] on button "Ok" at bounding box center [497, 286] width 66 height 25
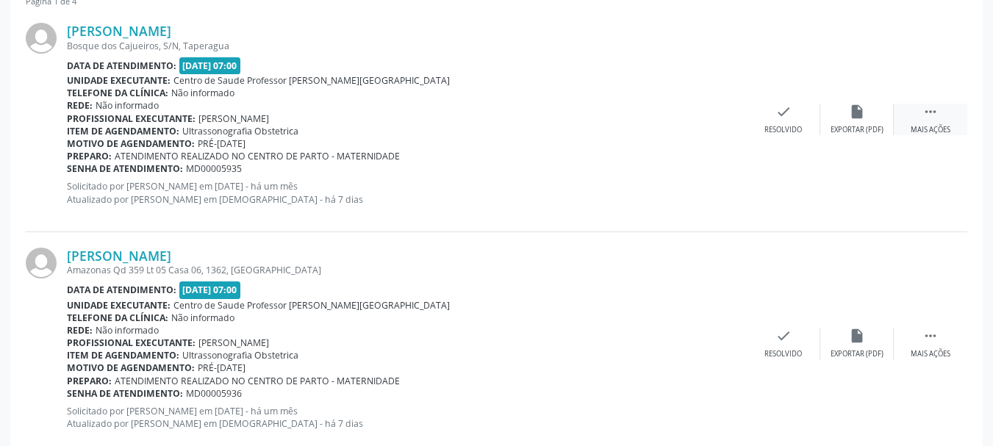
click at [940, 116] on div " Mais ações" at bounding box center [931, 120] width 74 height 32
click at [778, 125] on div "Não compareceu" at bounding box center [783, 130] width 63 height 10
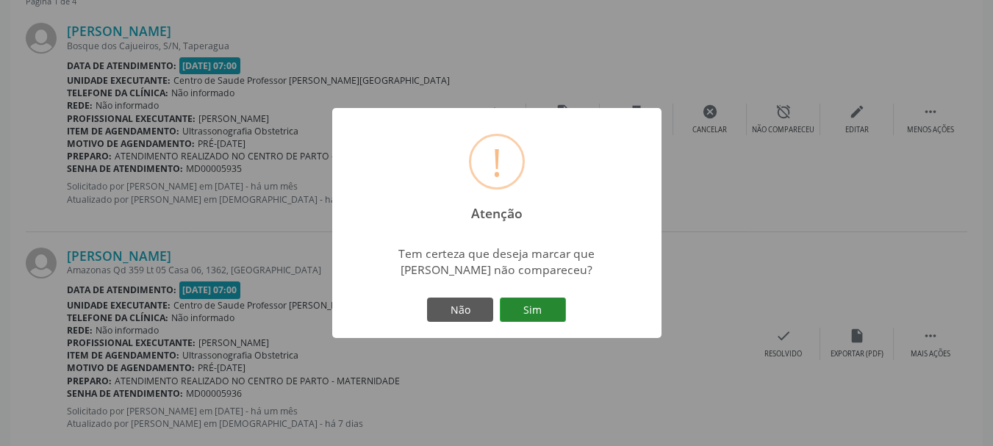
click at [535, 314] on button "Sim" at bounding box center [533, 310] width 66 height 25
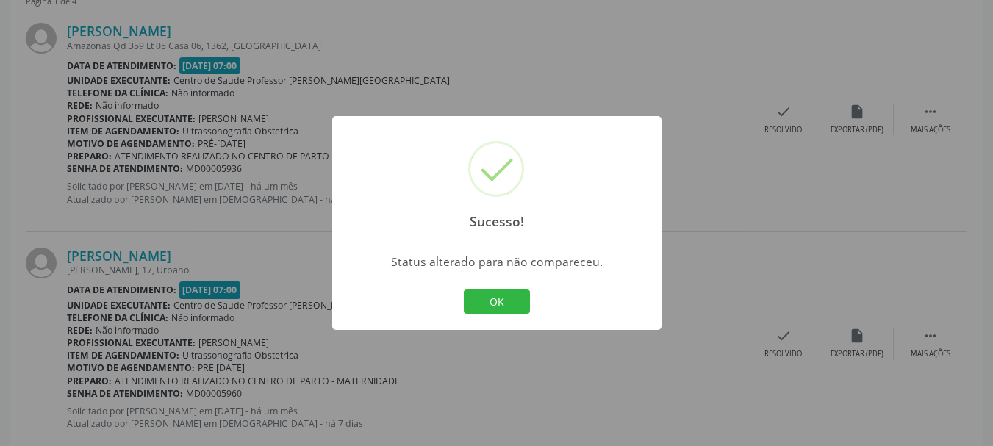
click at [464, 290] on button "OK" at bounding box center [497, 302] width 66 height 25
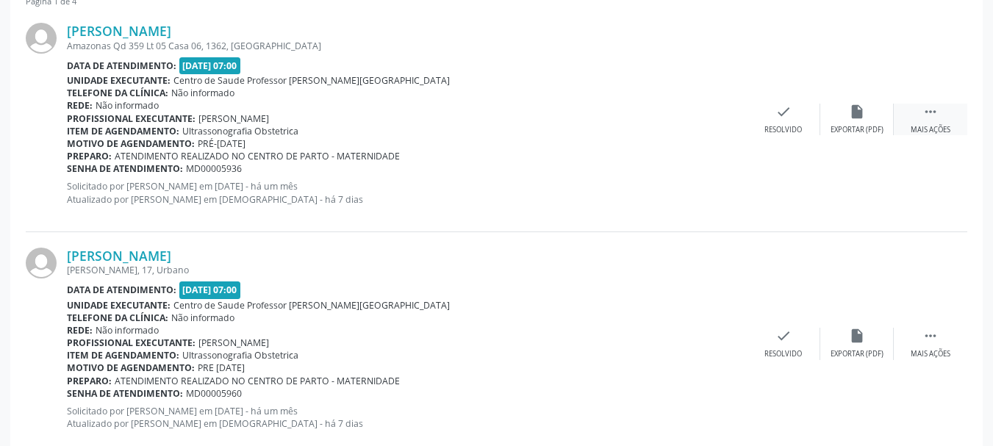
click at [931, 132] on div "Mais ações" at bounding box center [931, 130] width 40 height 10
click at [781, 121] on div "alarm_off Não compareceu" at bounding box center [784, 120] width 74 height 32
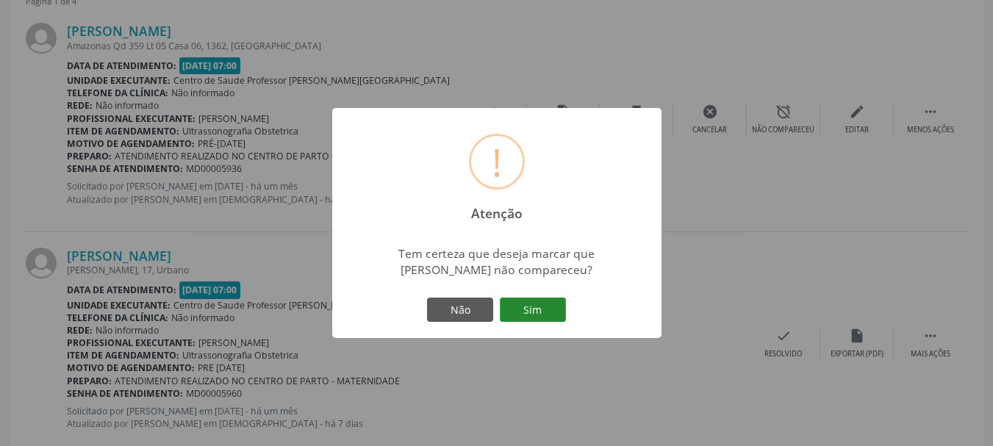
click at [543, 308] on button "Sim" at bounding box center [533, 310] width 66 height 25
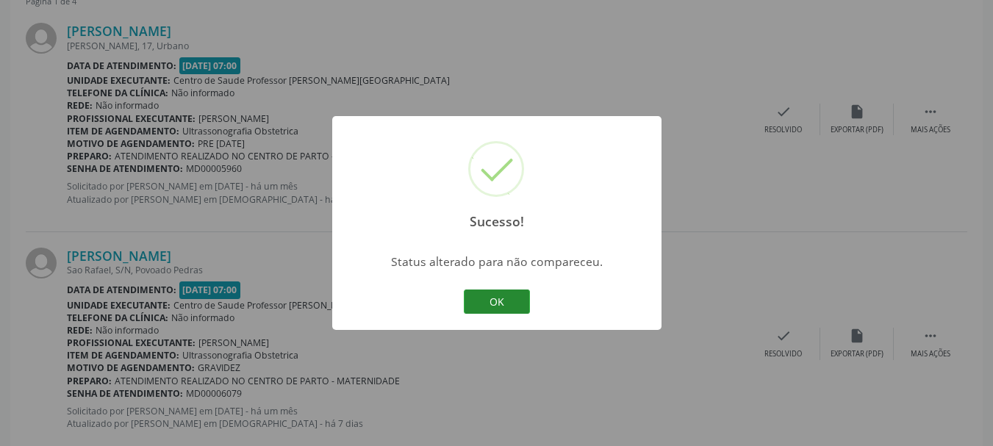
click at [504, 310] on button "OK" at bounding box center [497, 302] width 66 height 25
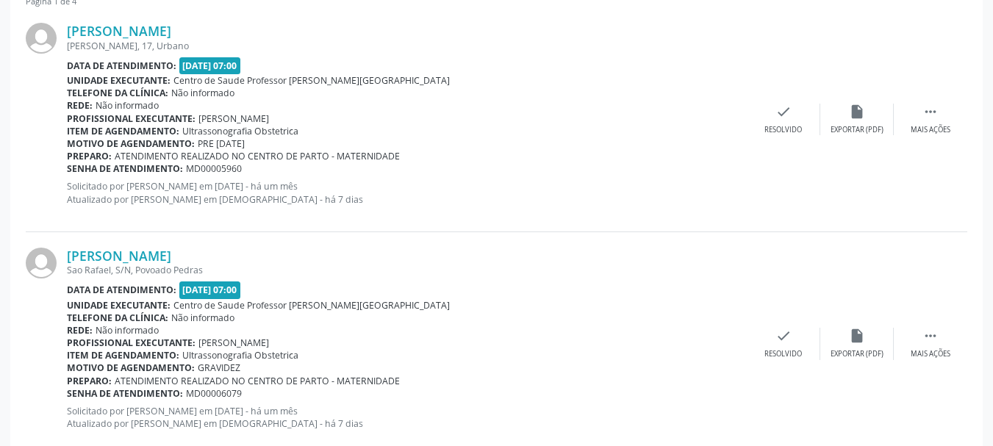
click at [217, 174] on span "MD00005960" at bounding box center [214, 169] width 56 height 13
click at [786, 112] on icon "check" at bounding box center [784, 112] width 16 height 16
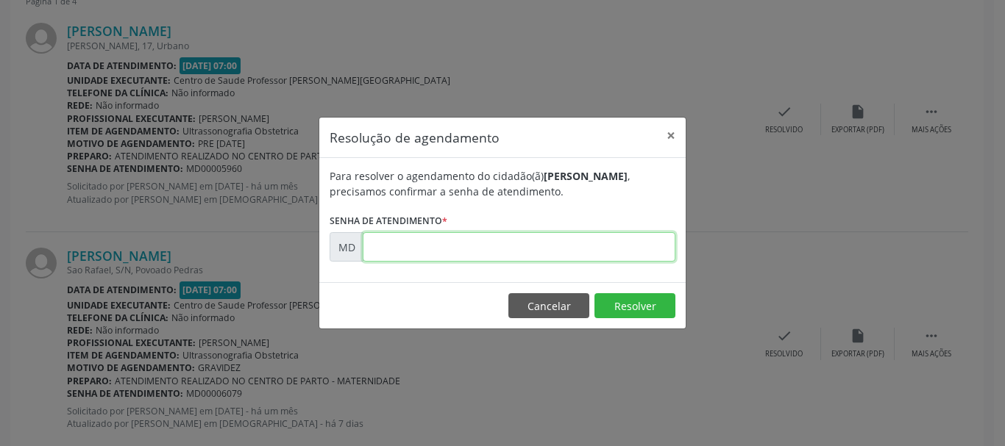
click at [391, 262] on input "text" at bounding box center [519, 246] width 313 height 29
paste input "00005960"
type input "00005960"
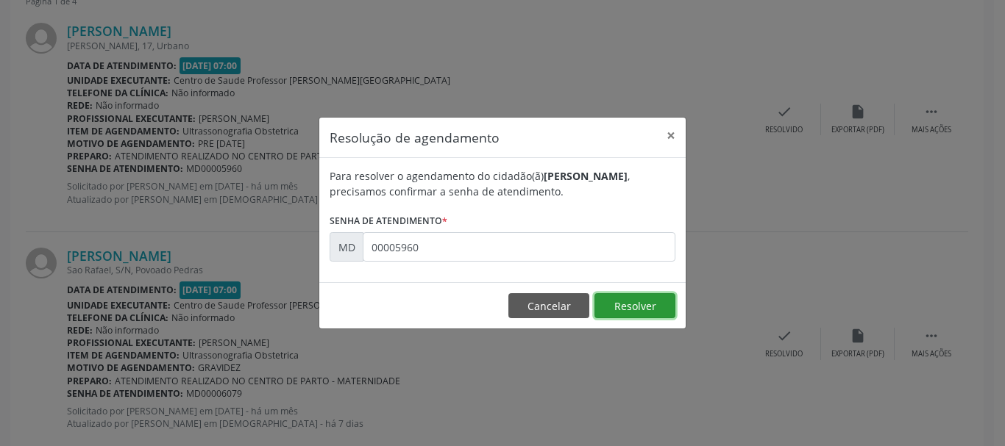
click at [628, 312] on button "Resolver" at bounding box center [634, 305] width 81 height 25
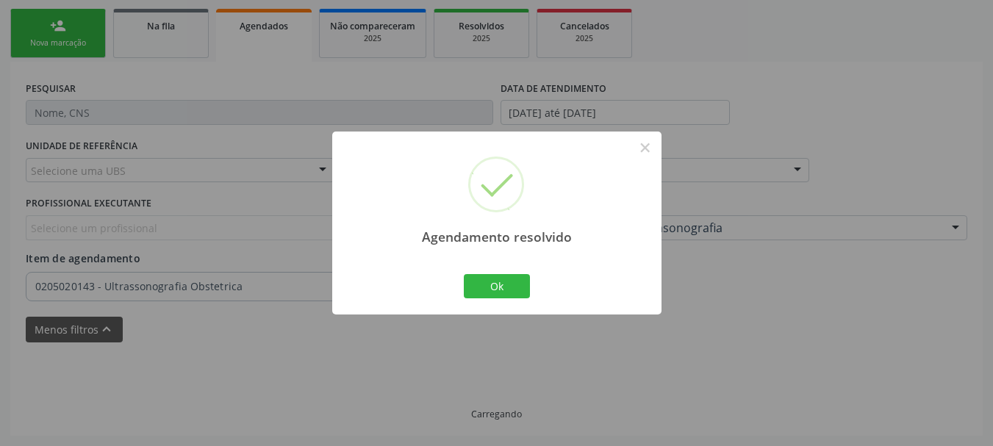
scroll to position [332, 0]
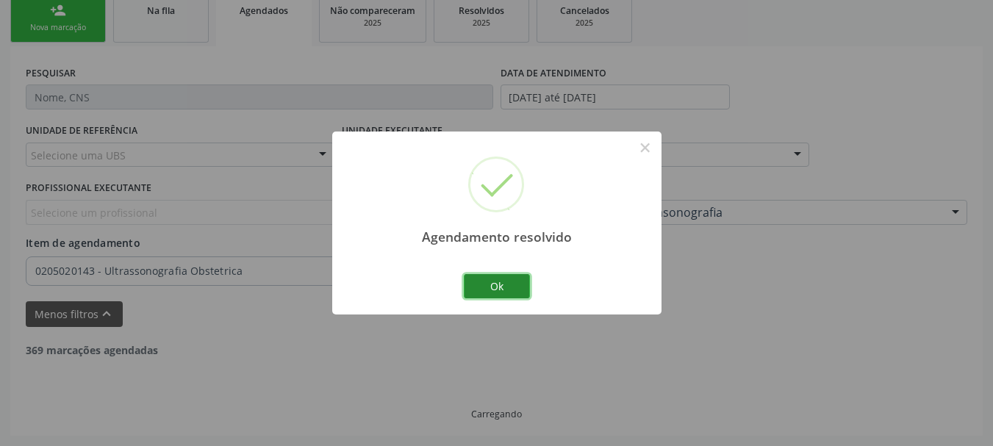
click at [505, 291] on button "Ok" at bounding box center [497, 286] width 66 height 25
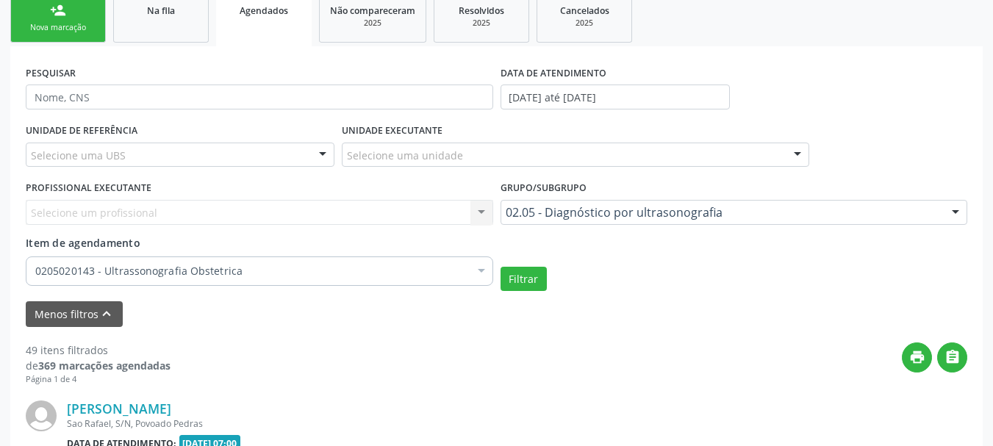
scroll to position [710, 0]
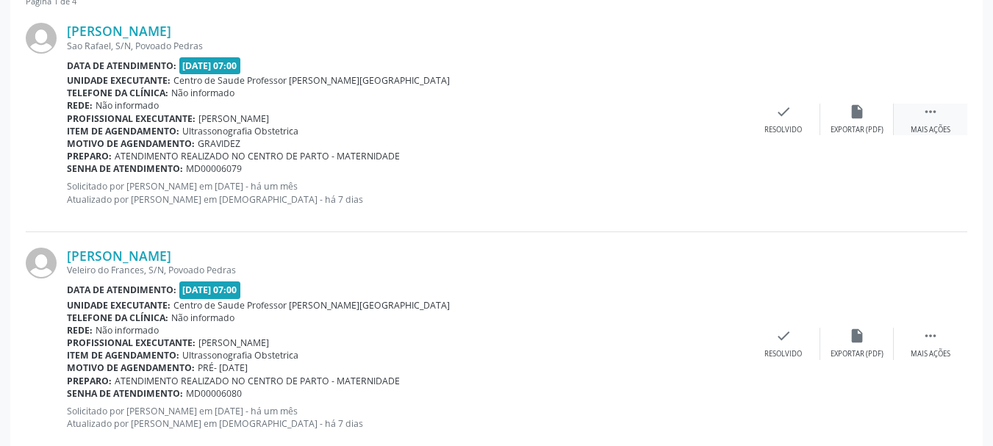
click at [937, 132] on div "Mais ações" at bounding box center [931, 130] width 40 height 10
click at [799, 126] on div "Não compareceu" at bounding box center [783, 130] width 63 height 10
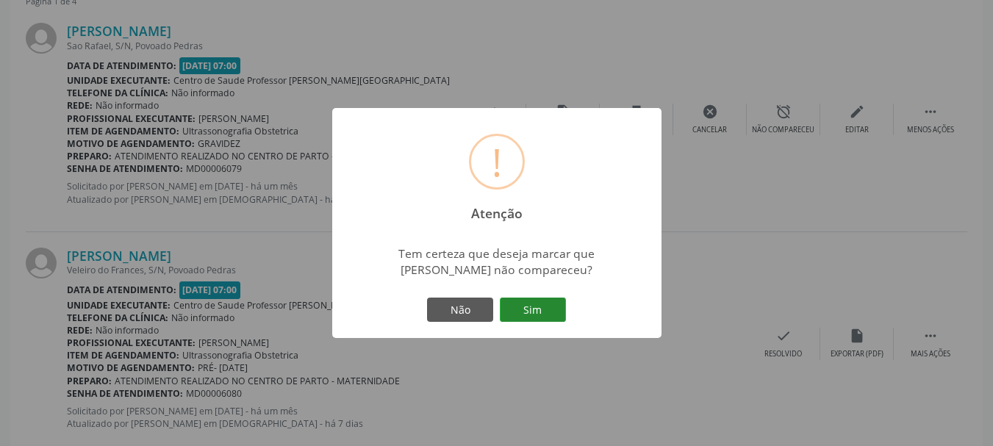
click at [520, 312] on button "Sim" at bounding box center [533, 310] width 66 height 25
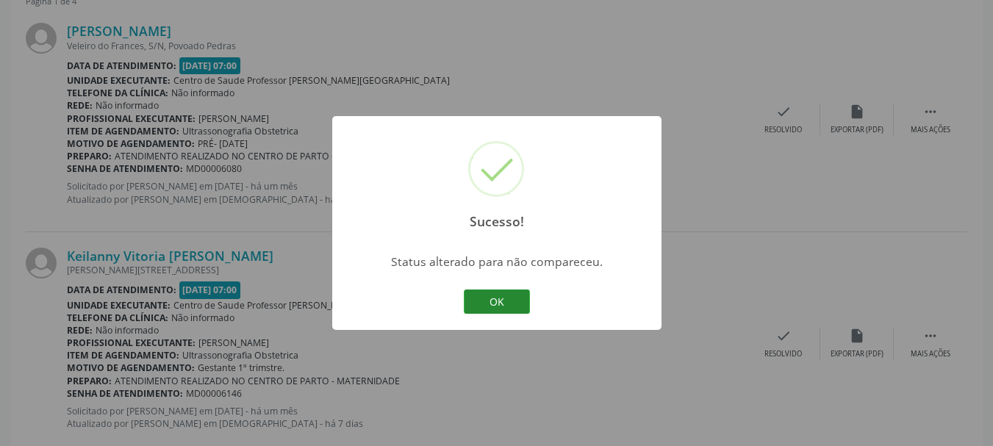
click at [513, 306] on button "OK" at bounding box center [497, 302] width 66 height 25
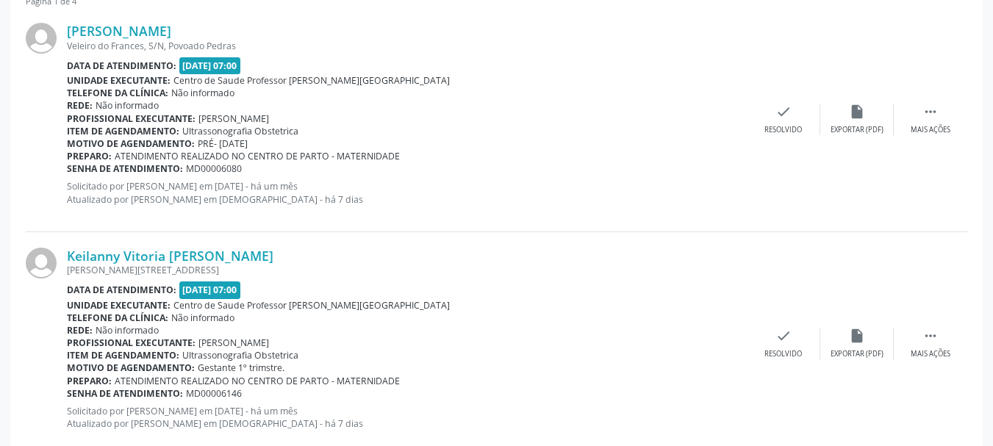
click at [195, 170] on span "MD00006080" at bounding box center [214, 169] width 56 height 13
click at [782, 115] on icon "check" at bounding box center [784, 112] width 16 height 16
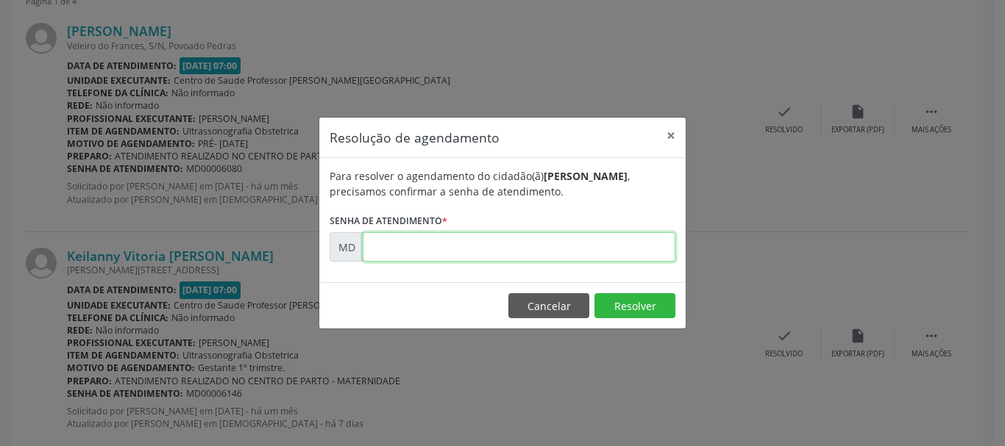
click at [541, 245] on input "text" at bounding box center [519, 246] width 313 height 29
paste input "00006080"
type input "00006080"
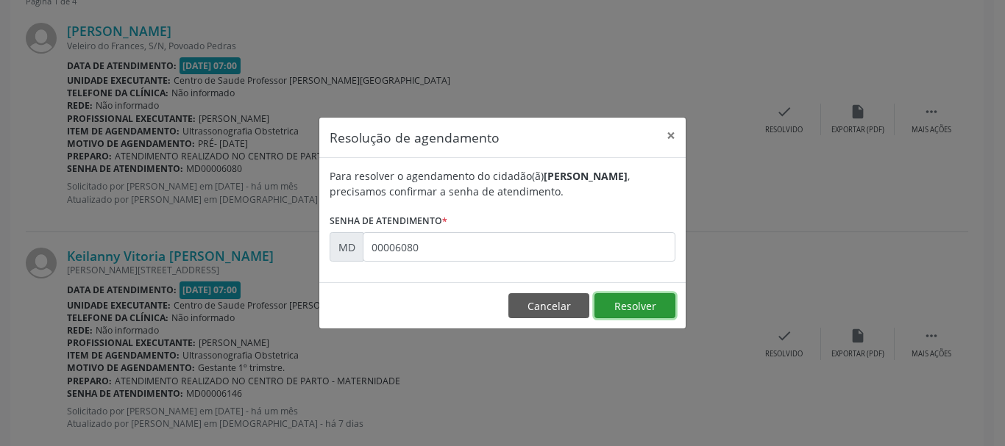
click at [607, 302] on button "Resolver" at bounding box center [634, 305] width 81 height 25
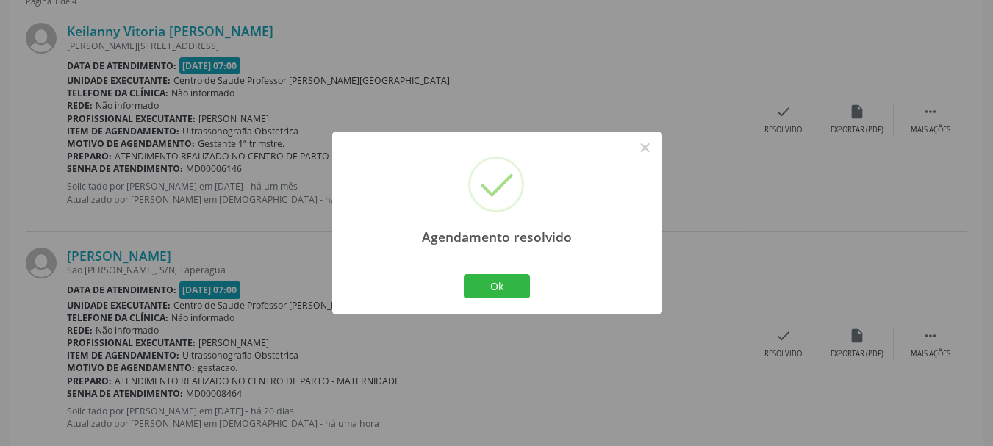
click at [533, 288] on div "Agendamento resolvido × Ok Cancel" at bounding box center [496, 223] width 329 height 183
click at [507, 285] on button "Ok" at bounding box center [497, 286] width 66 height 25
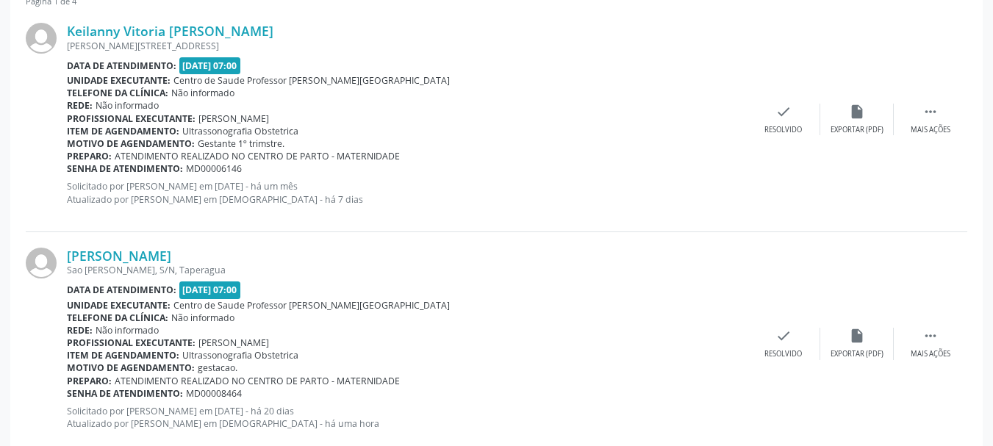
click at [216, 171] on span "MD00006146" at bounding box center [214, 169] width 56 height 13
click at [782, 129] on div "Resolvido" at bounding box center [784, 130] width 38 height 10
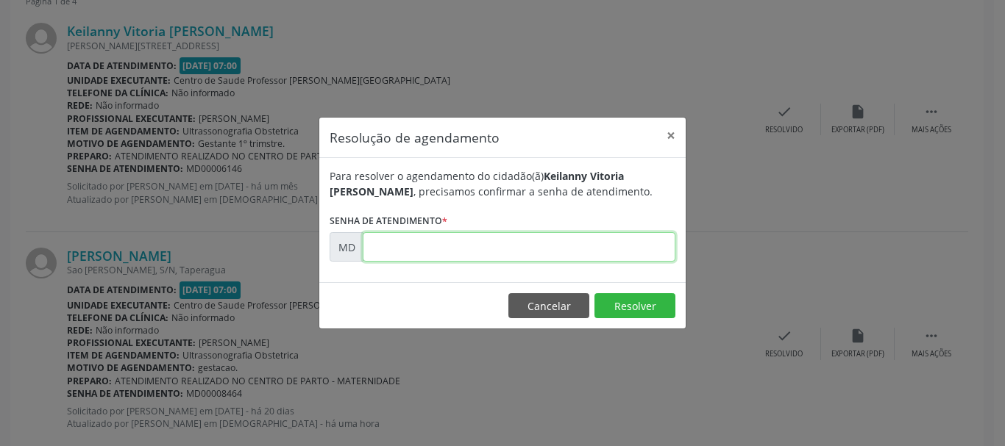
click at [565, 239] on input "text" at bounding box center [519, 246] width 313 height 29
paste input "00006146"
type input "00006146"
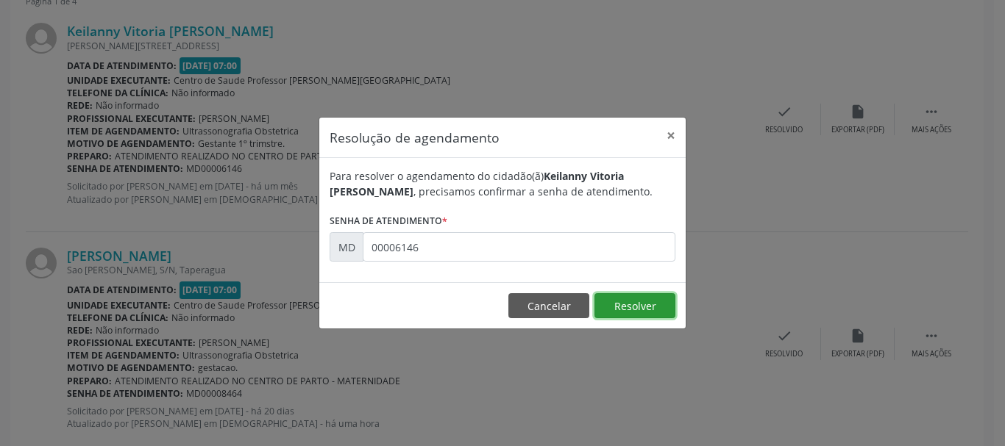
click at [613, 299] on button "Resolver" at bounding box center [634, 305] width 81 height 25
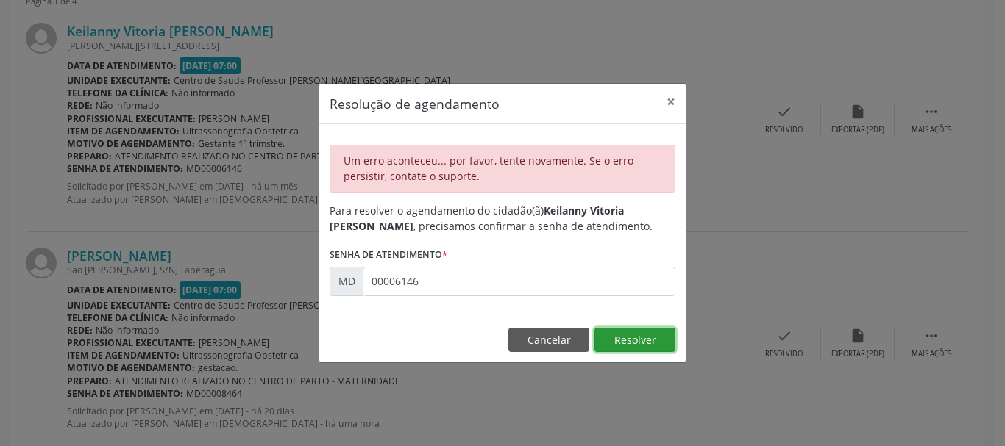
click at [623, 341] on button "Resolver" at bounding box center [634, 340] width 81 height 25
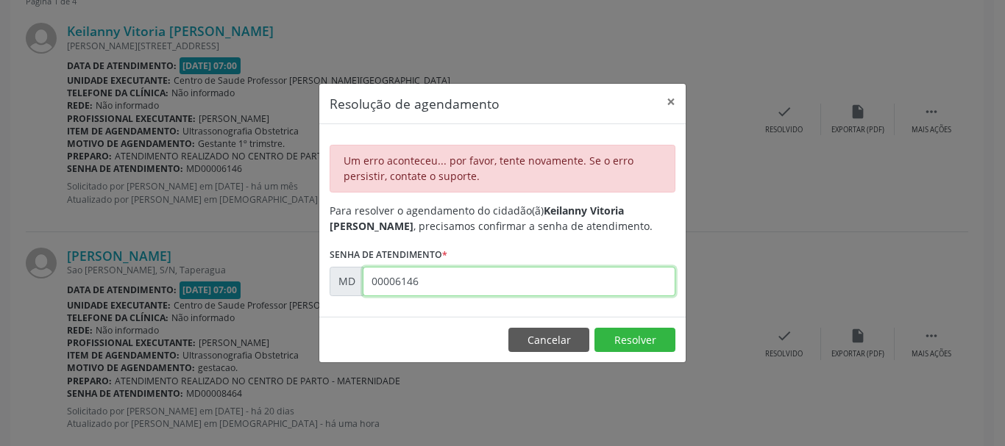
click at [553, 285] on input "00006146" at bounding box center [519, 281] width 313 height 29
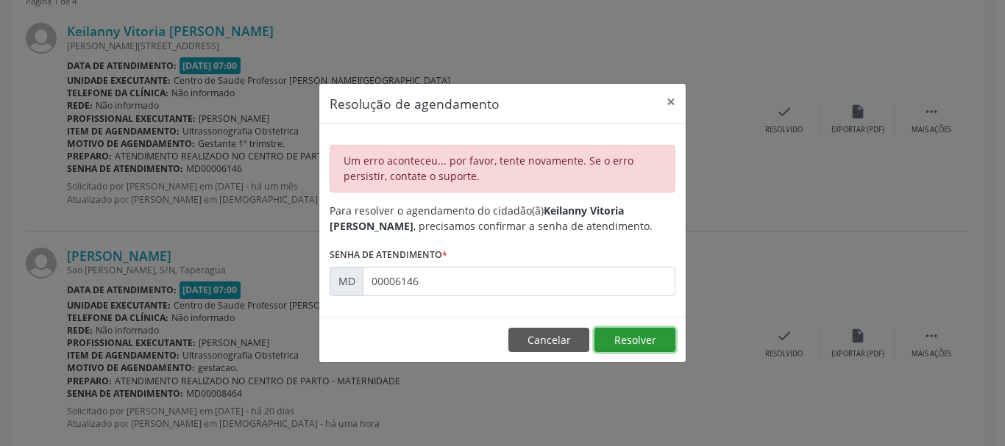
click at [621, 345] on button "Resolver" at bounding box center [634, 340] width 81 height 25
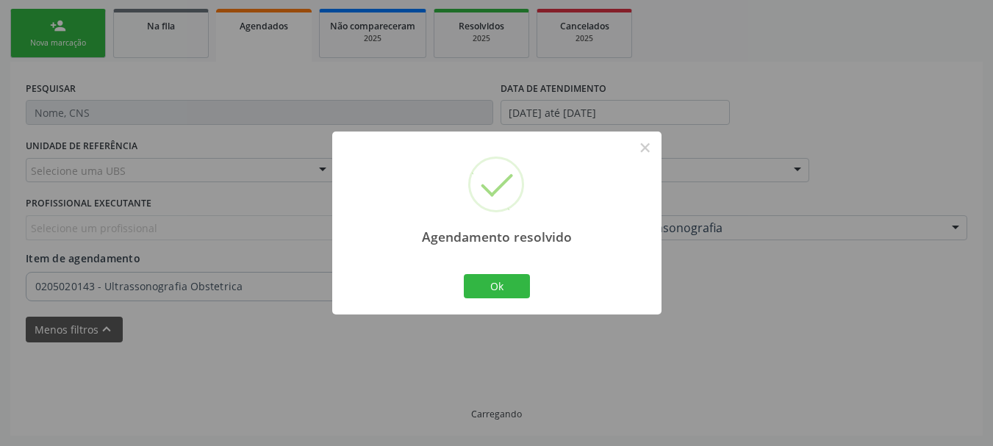
scroll to position [332, 0]
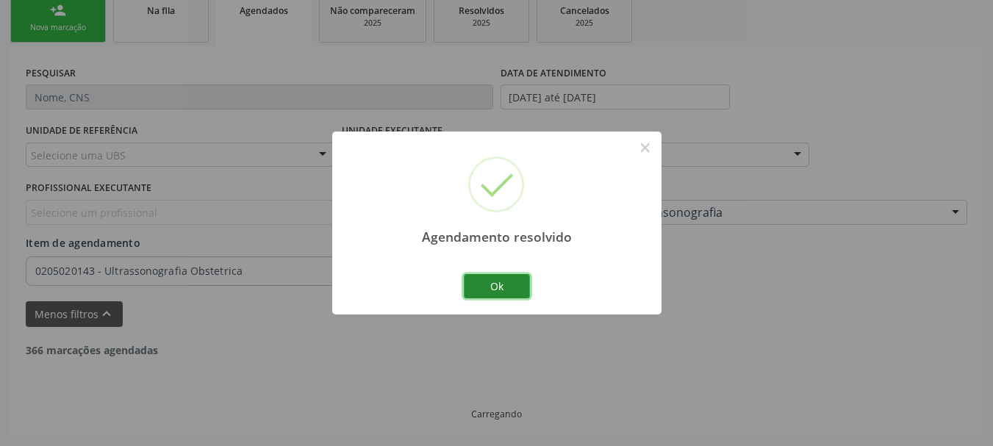
click at [521, 292] on button "Ok" at bounding box center [497, 286] width 66 height 25
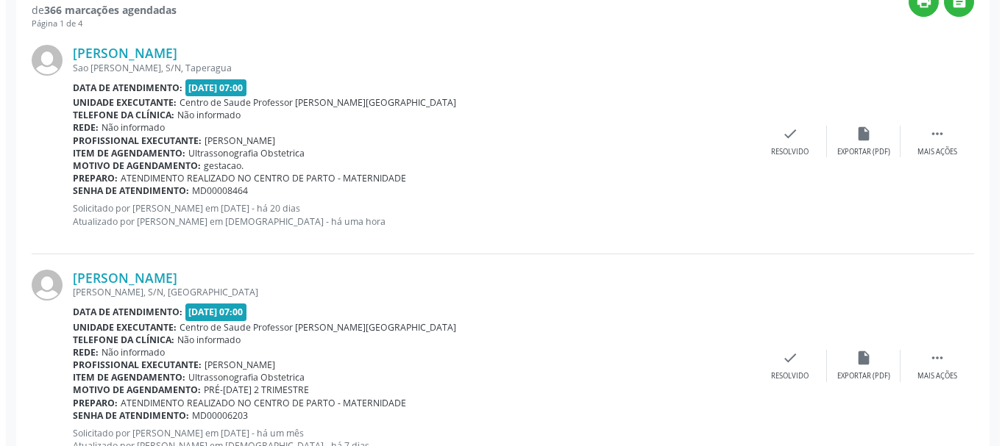
scroll to position [710, 0]
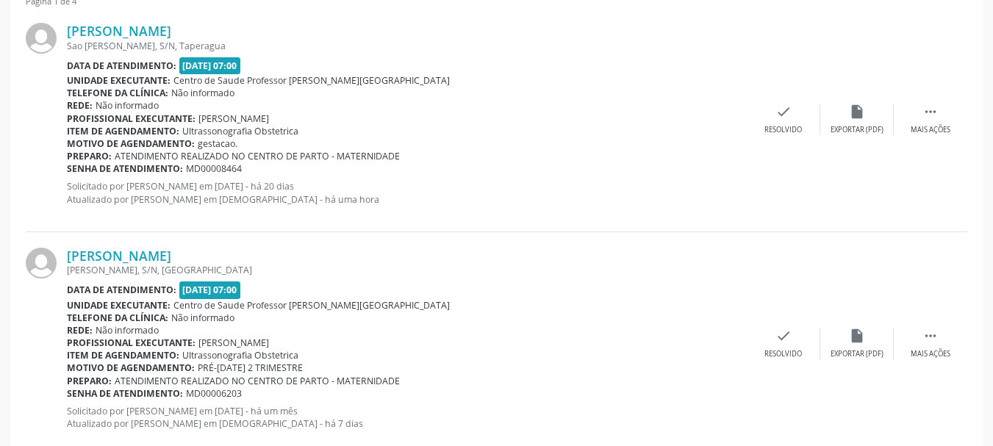
click at [199, 171] on span "MD00008464" at bounding box center [214, 169] width 56 height 13
click at [771, 121] on div "check Resolvido" at bounding box center [784, 120] width 74 height 32
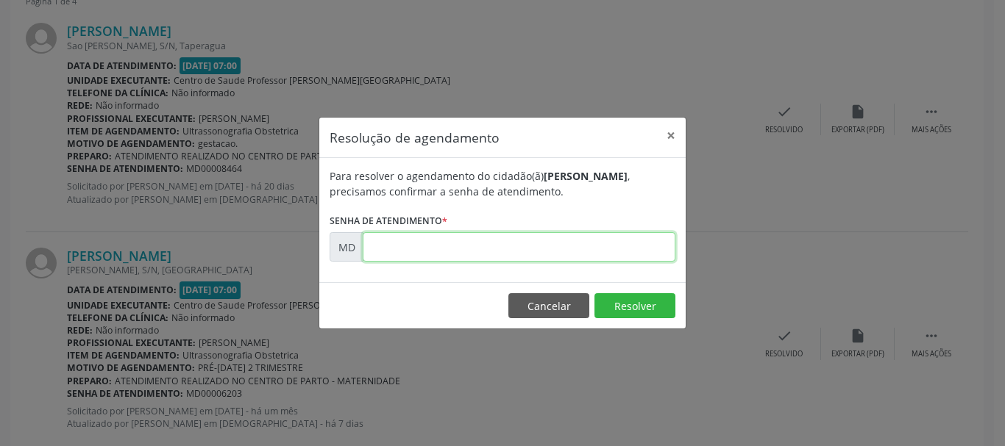
click at [532, 252] on input "text" at bounding box center [519, 246] width 313 height 29
paste input "00008464"
type input "00008464"
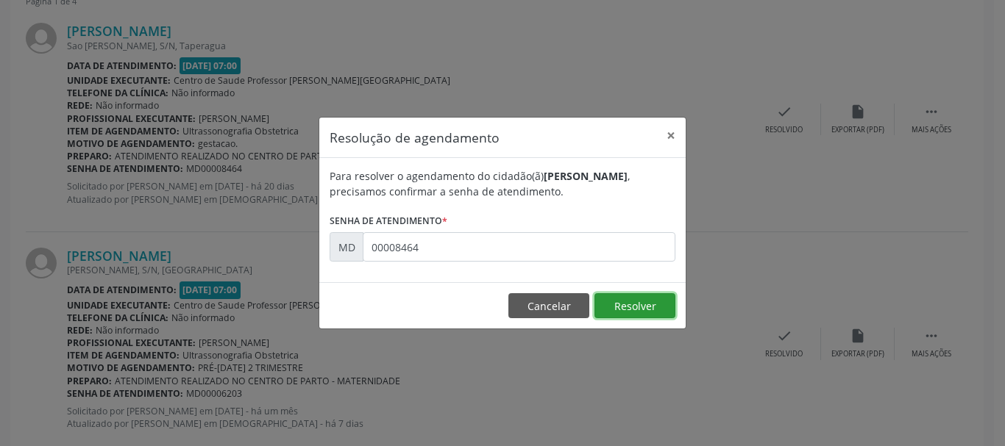
click at [621, 307] on button "Resolver" at bounding box center [634, 305] width 81 height 25
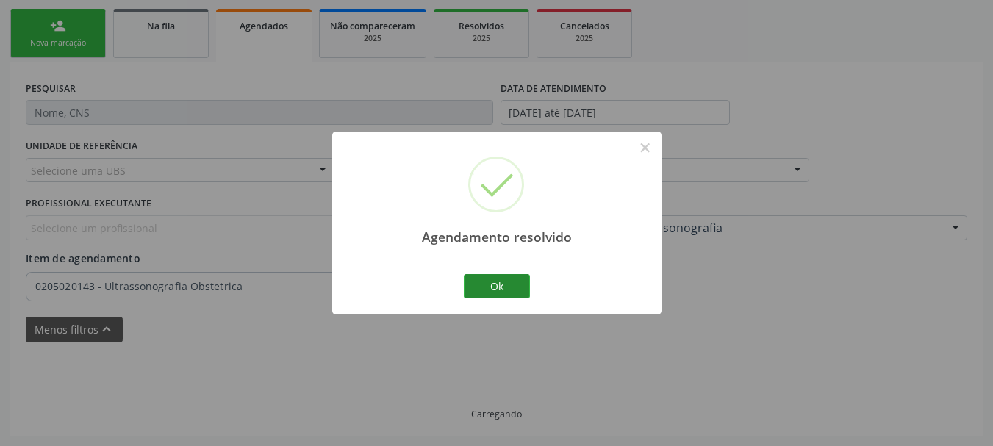
scroll to position [332, 0]
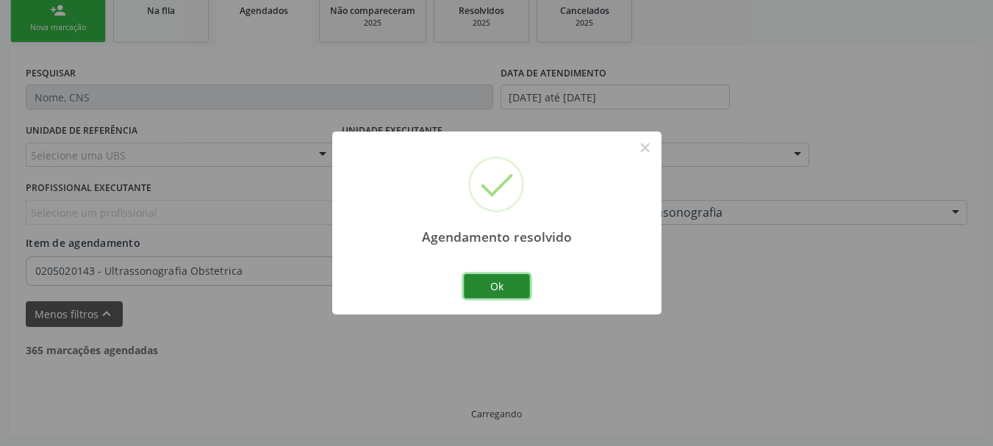
click at [485, 277] on button "Ok" at bounding box center [497, 286] width 66 height 25
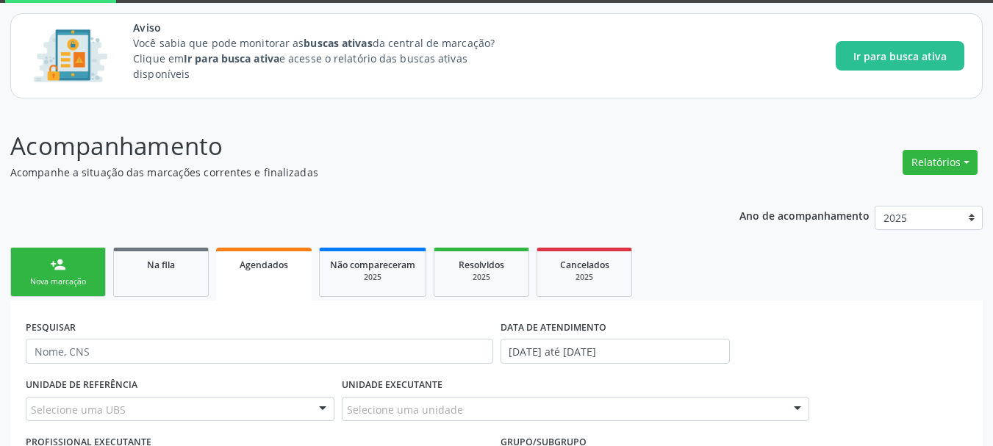
scroll to position [63, 0]
